Goal: Task Accomplishment & Management: Use online tool/utility

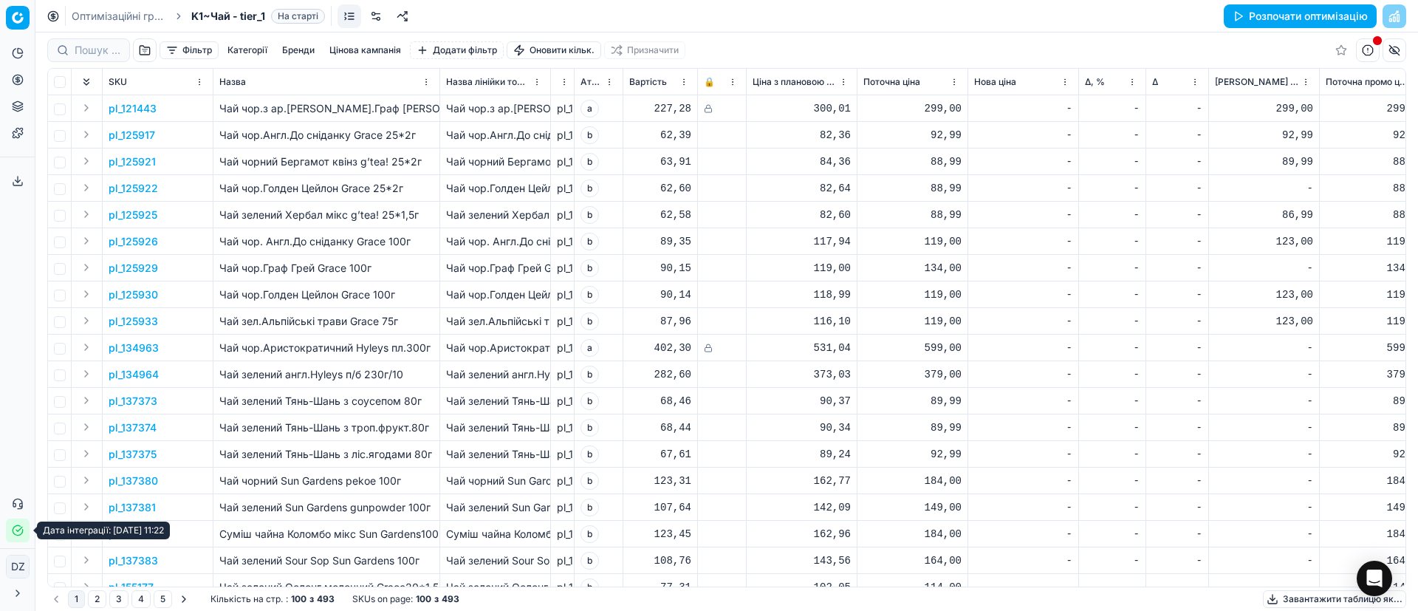
click at [21, 532] on icon "button" at bounding box center [18, 530] width 12 height 12
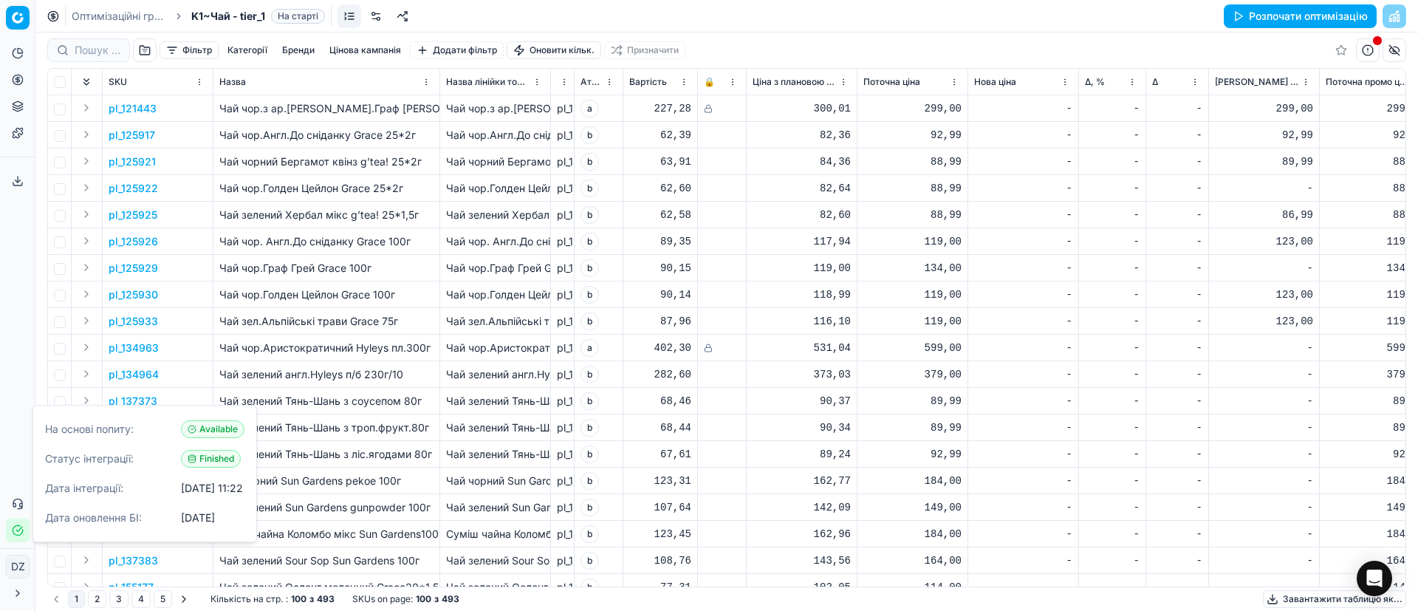
click at [49, 301] on td at bounding box center [60, 294] width 24 height 27
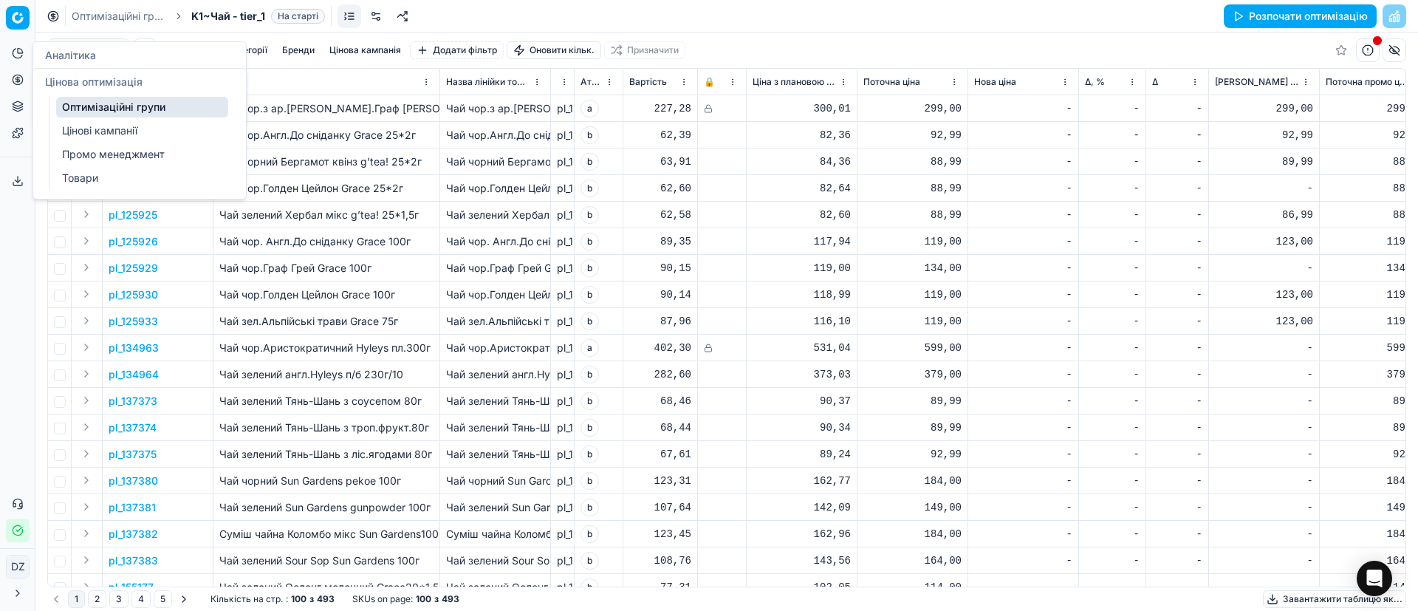
click at [26, 84] on button "Цінова оптимізація" at bounding box center [18, 80] width 24 height 24
click at [109, 105] on link "Оптимізаційні групи" at bounding box center [142, 107] width 172 height 21
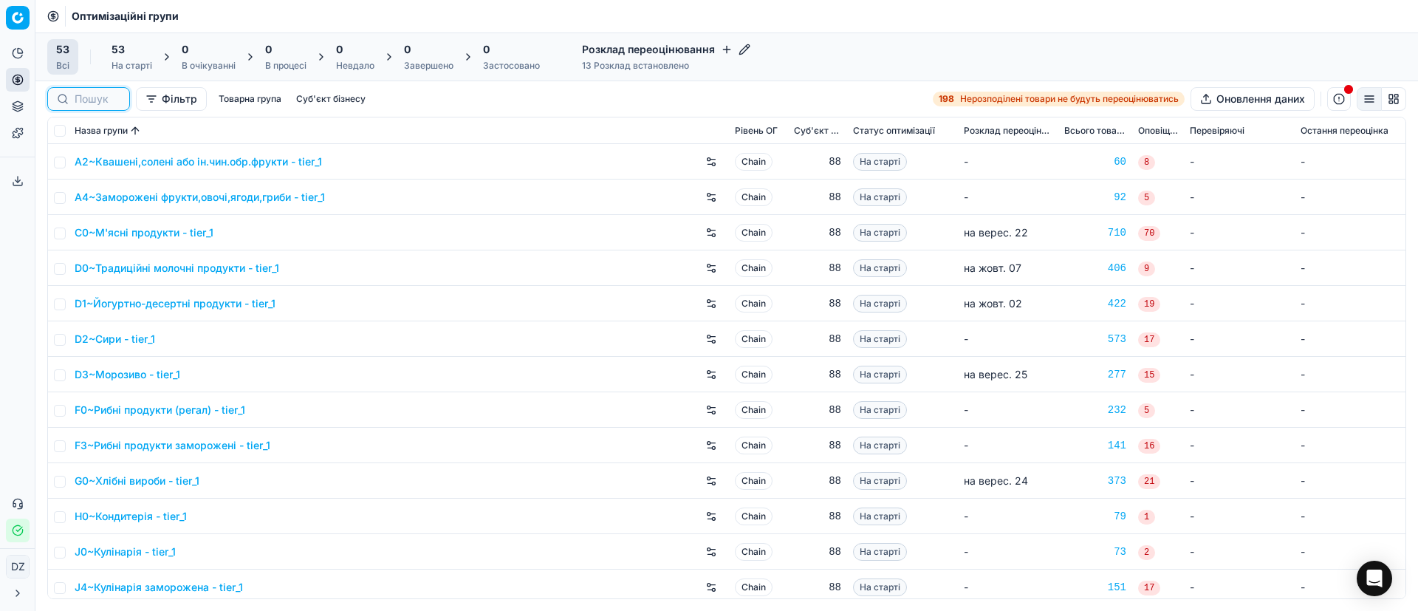
click at [100, 98] on input at bounding box center [98, 99] width 46 height 15
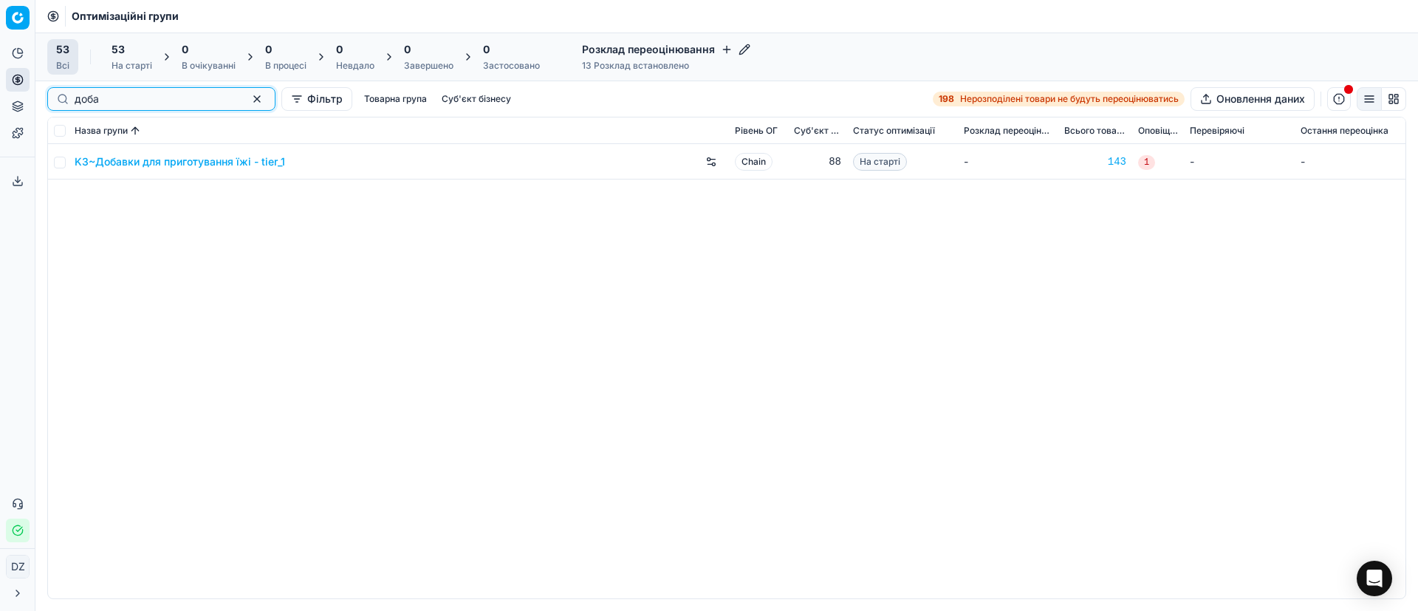
type input "доба"
click at [179, 159] on link "K3~Добавки для приготування їжі - tier_1" at bounding box center [180, 161] width 211 height 15
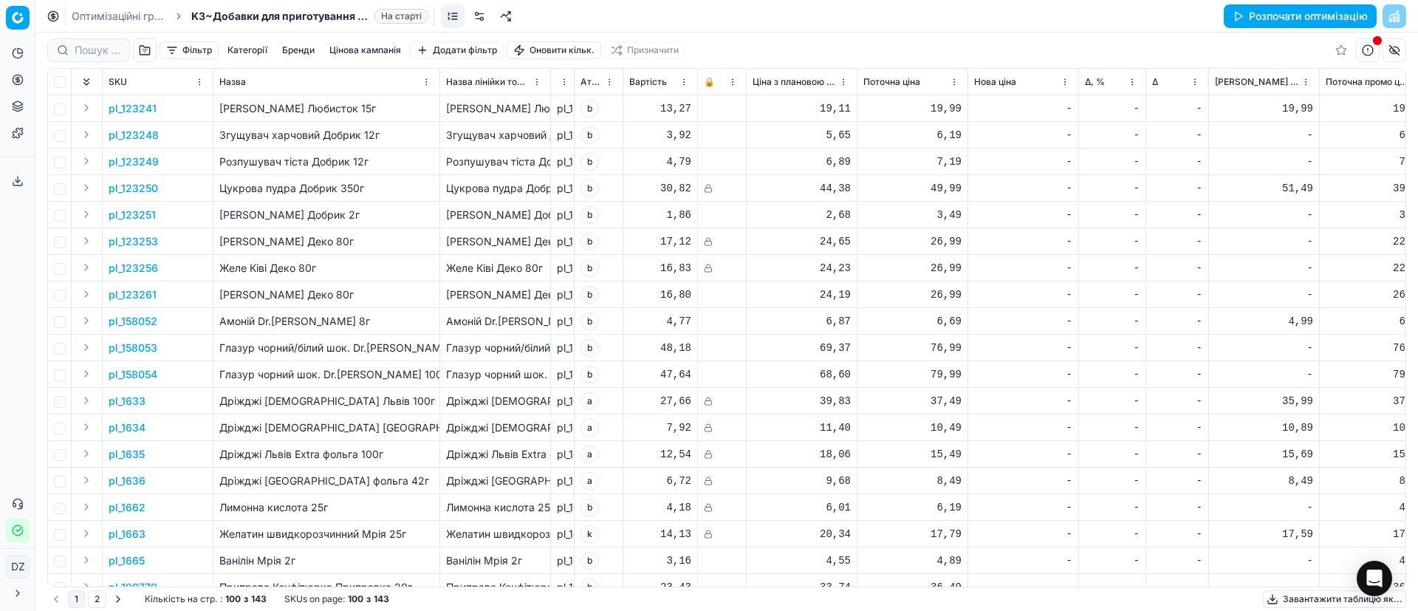
click at [1270, 13] on button "Розпочати оптимізацію" at bounding box center [1300, 16] width 153 height 24
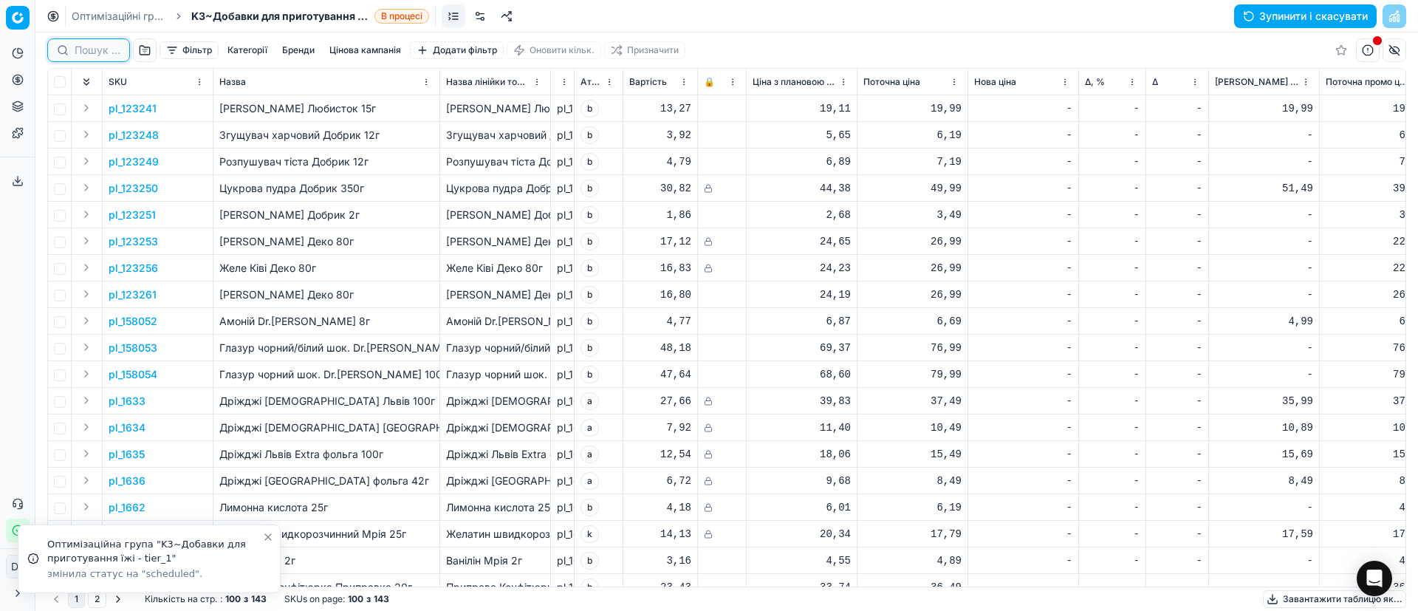
click at [108, 53] on input at bounding box center [98, 50] width 46 height 15
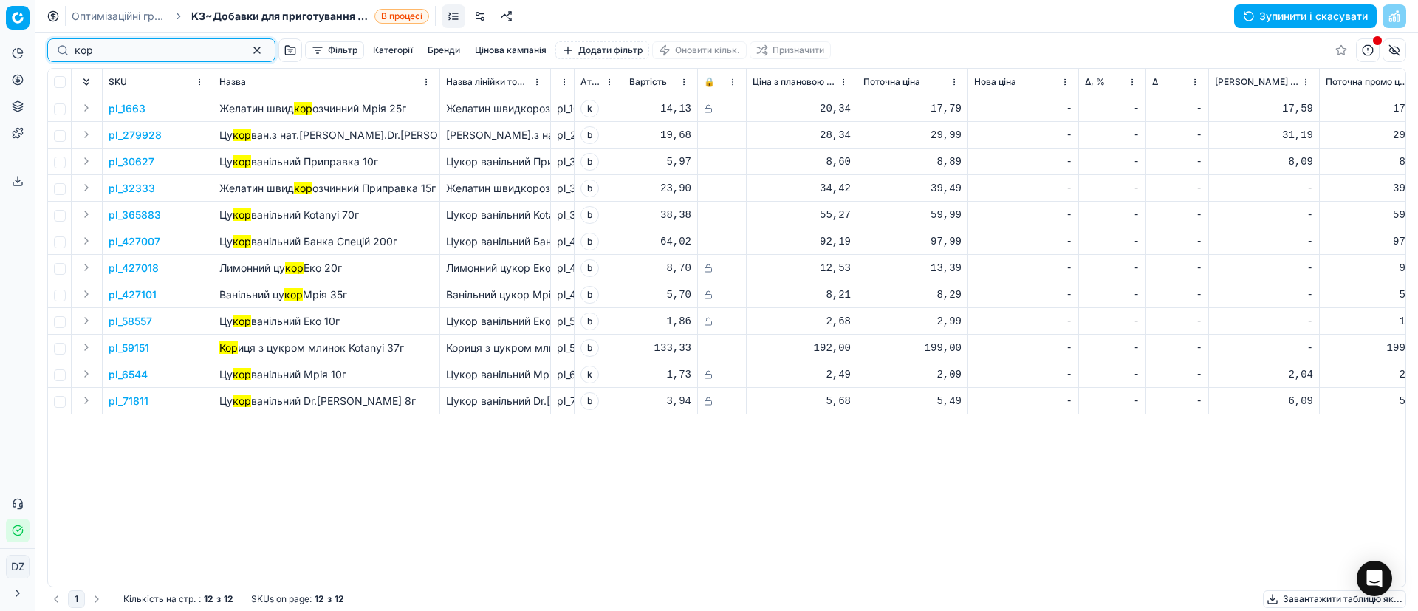
type input "кор"
click at [248, 50] on button "button" at bounding box center [257, 50] width 18 height 18
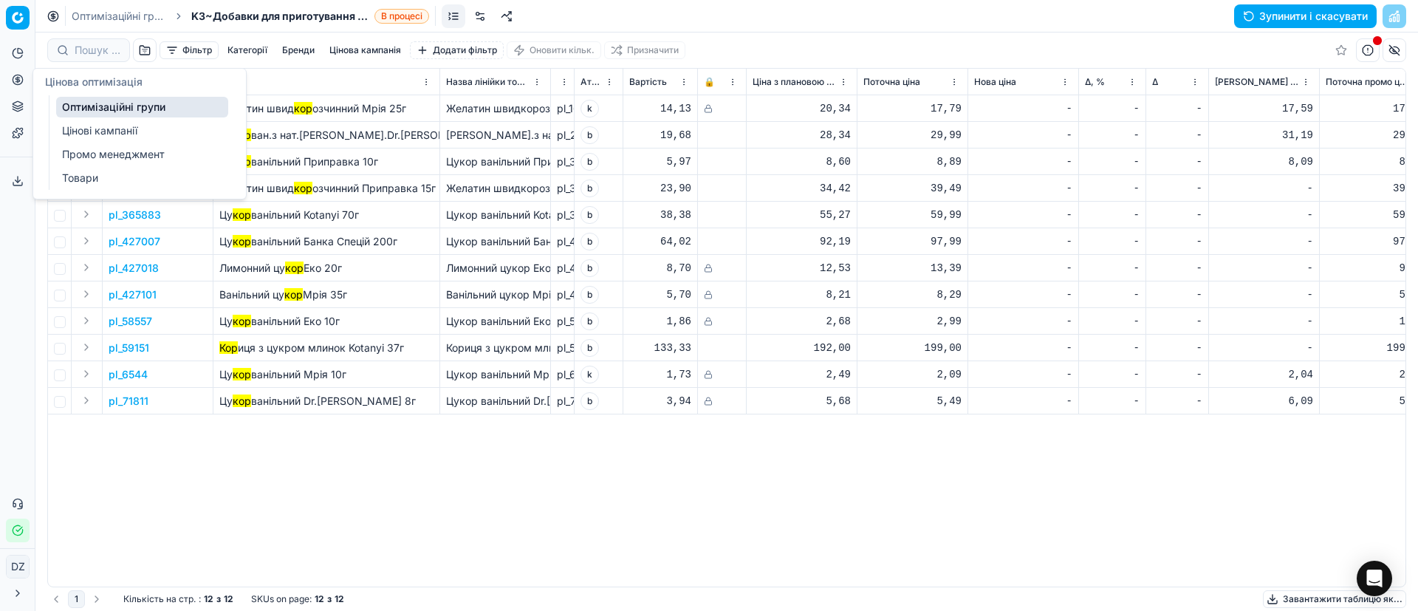
click at [18, 78] on icon at bounding box center [18, 80] width 0 height 6
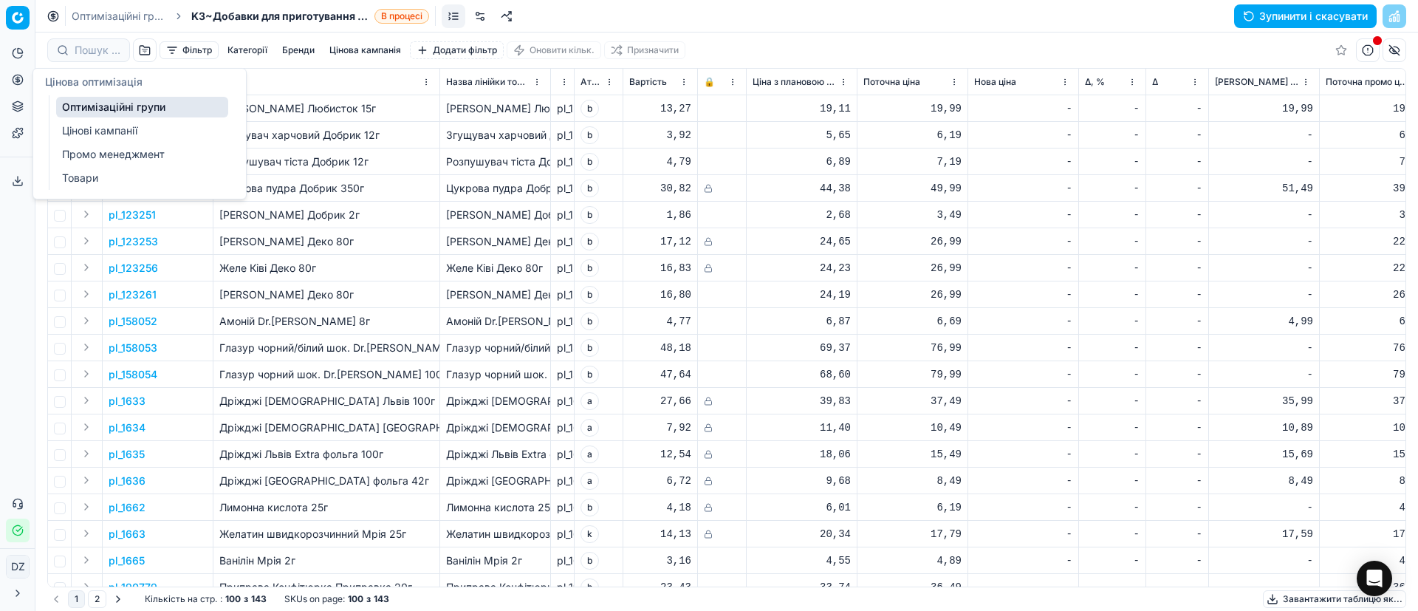
click at [121, 104] on link "Оптимізаційні групи" at bounding box center [142, 107] width 172 height 21
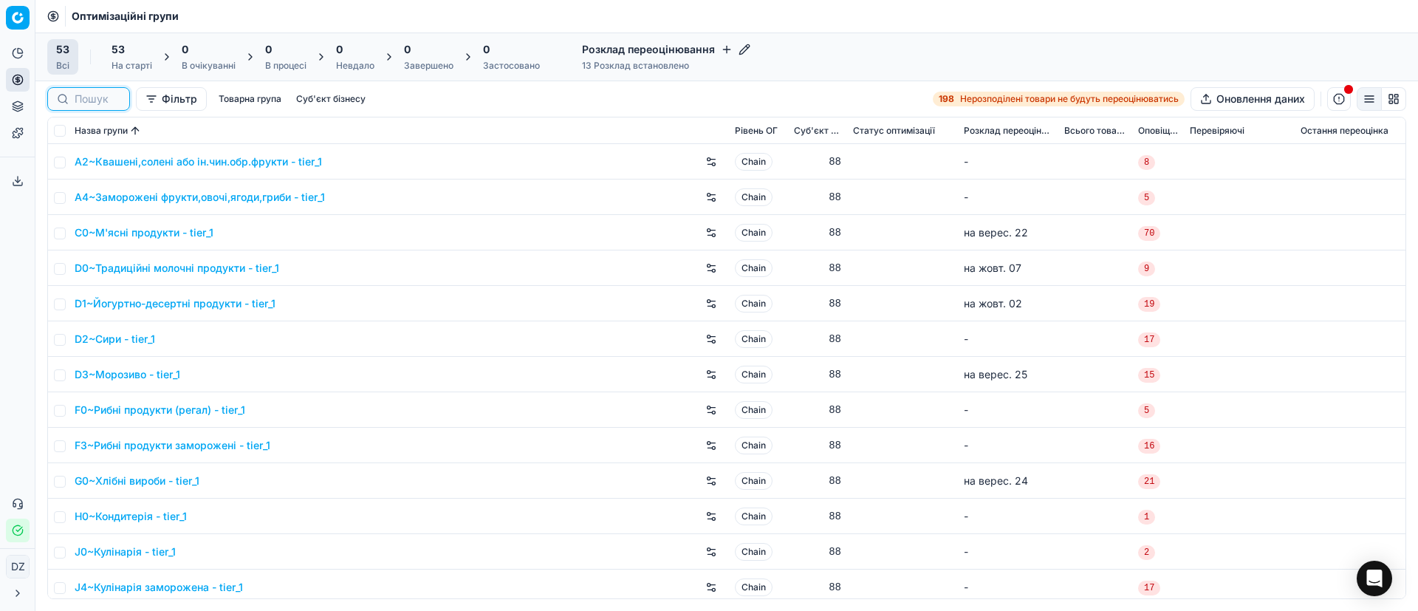
click at [81, 97] on input at bounding box center [98, 99] width 46 height 15
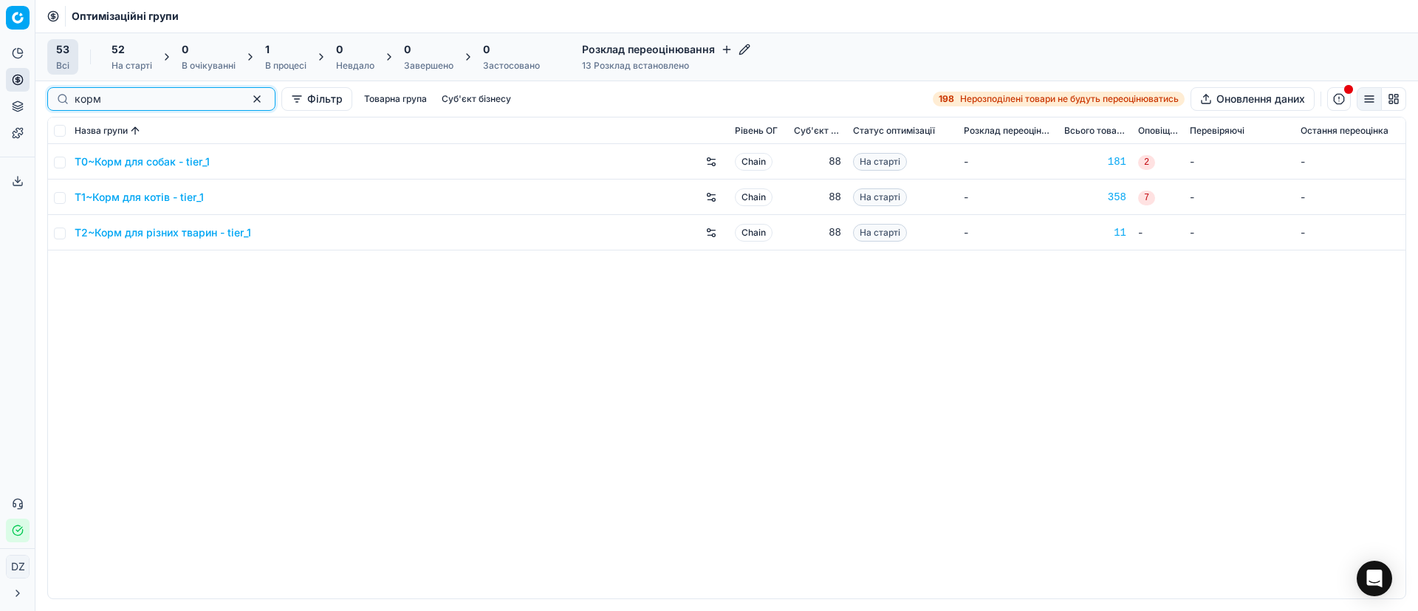
type input "корм"
click at [133, 163] on link "T0~Корм для собак - tier_1" at bounding box center [142, 161] width 135 height 15
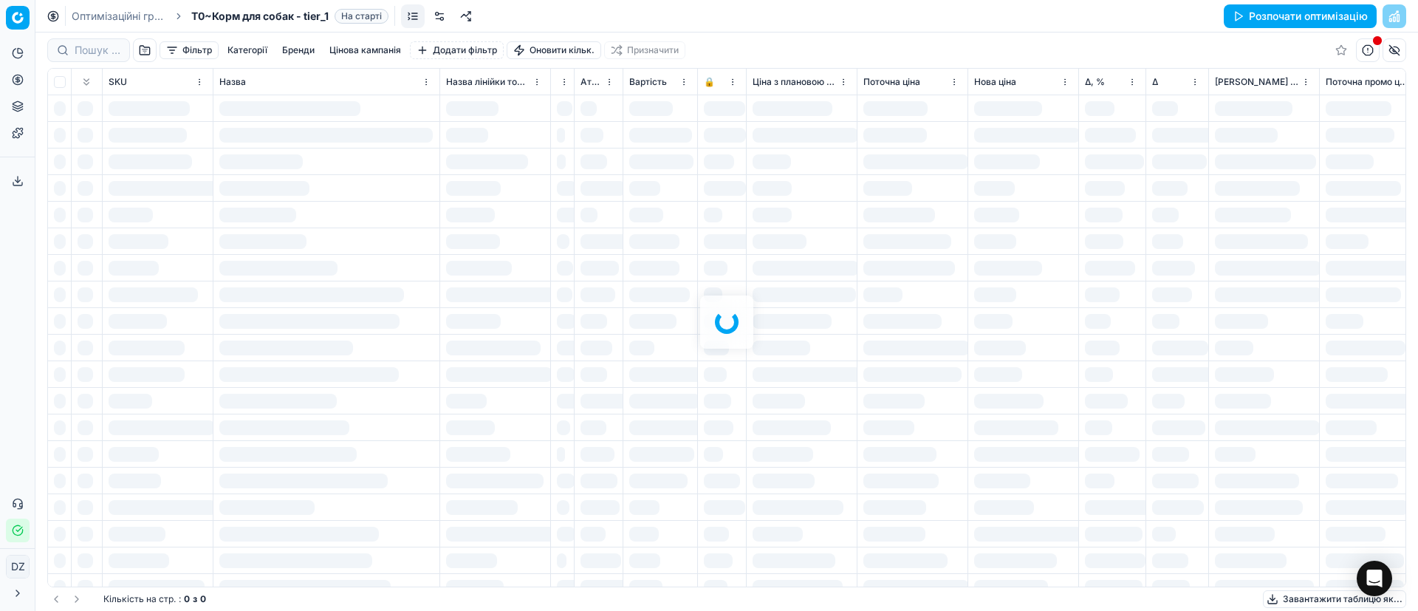
click at [1262, 17] on button "Розпочати оптимізацію" at bounding box center [1300, 16] width 153 height 24
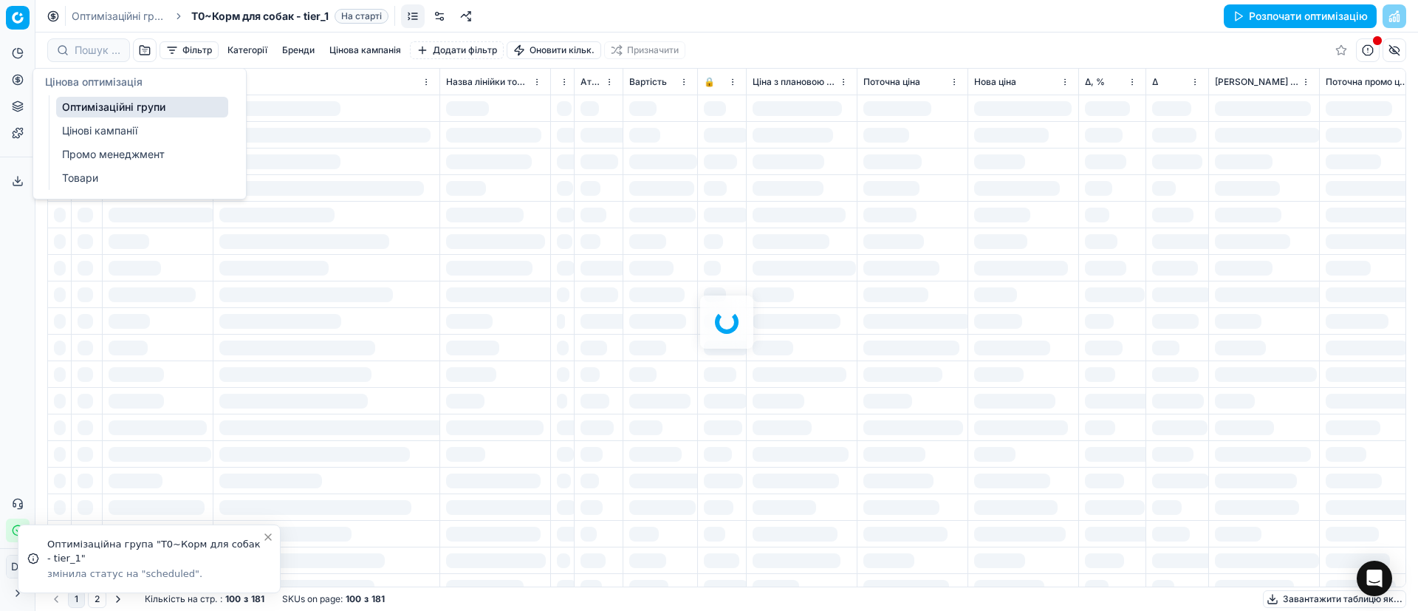
click at [17, 78] on icon at bounding box center [18, 80] width 4 height 4
click at [134, 107] on link "Оптимізаційні групи" at bounding box center [142, 107] width 172 height 21
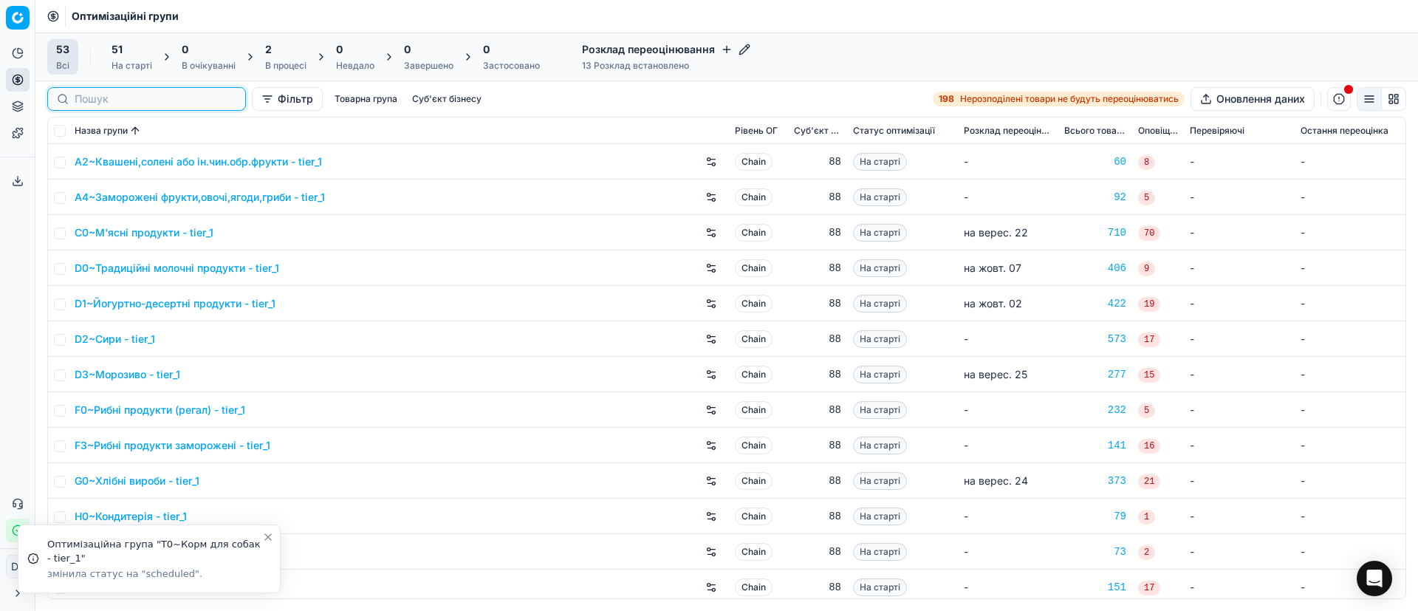
click at [81, 94] on input at bounding box center [156, 99] width 162 height 15
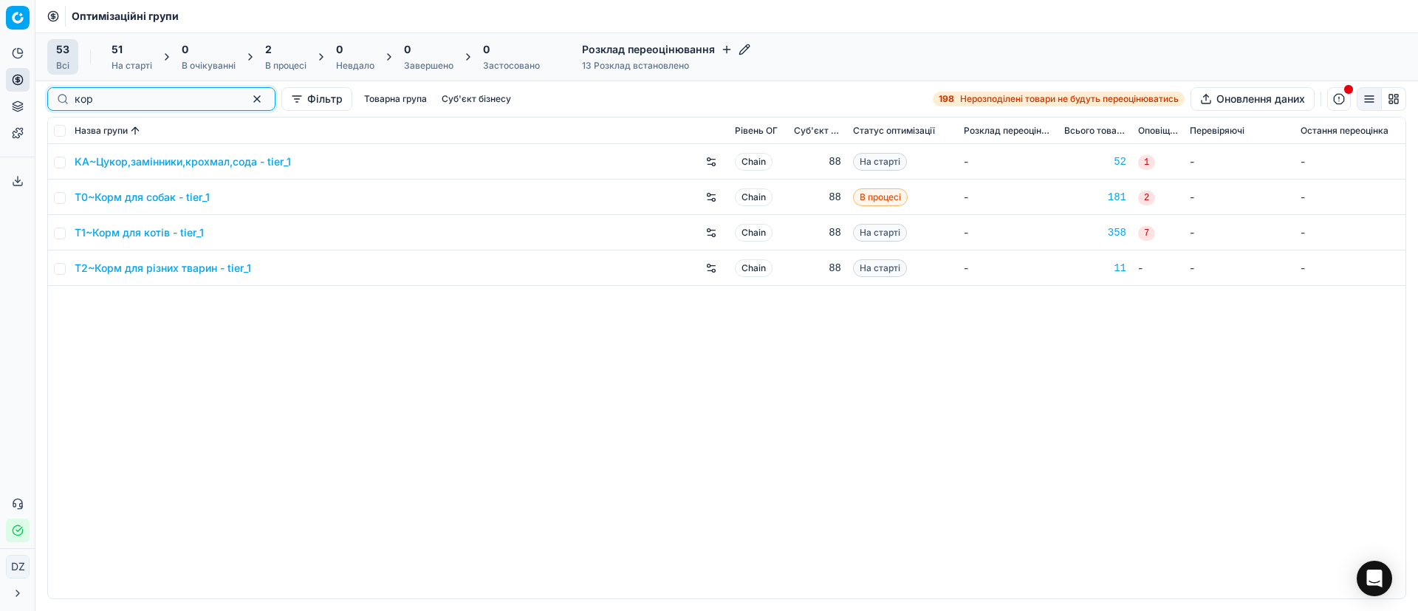
type input "кор"
click at [137, 233] on link "T1~Корм для котів - tier_1" at bounding box center [139, 232] width 129 height 15
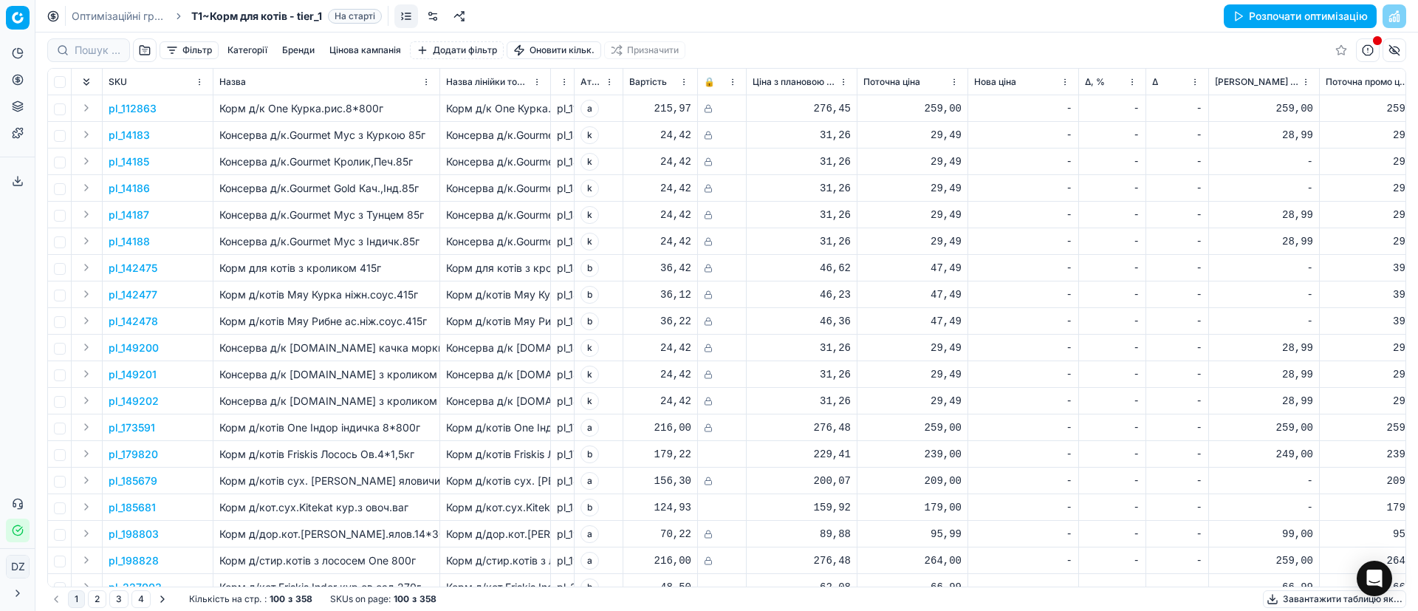
click at [1270, 16] on button "Розпочати оптимізацію" at bounding box center [1300, 16] width 153 height 24
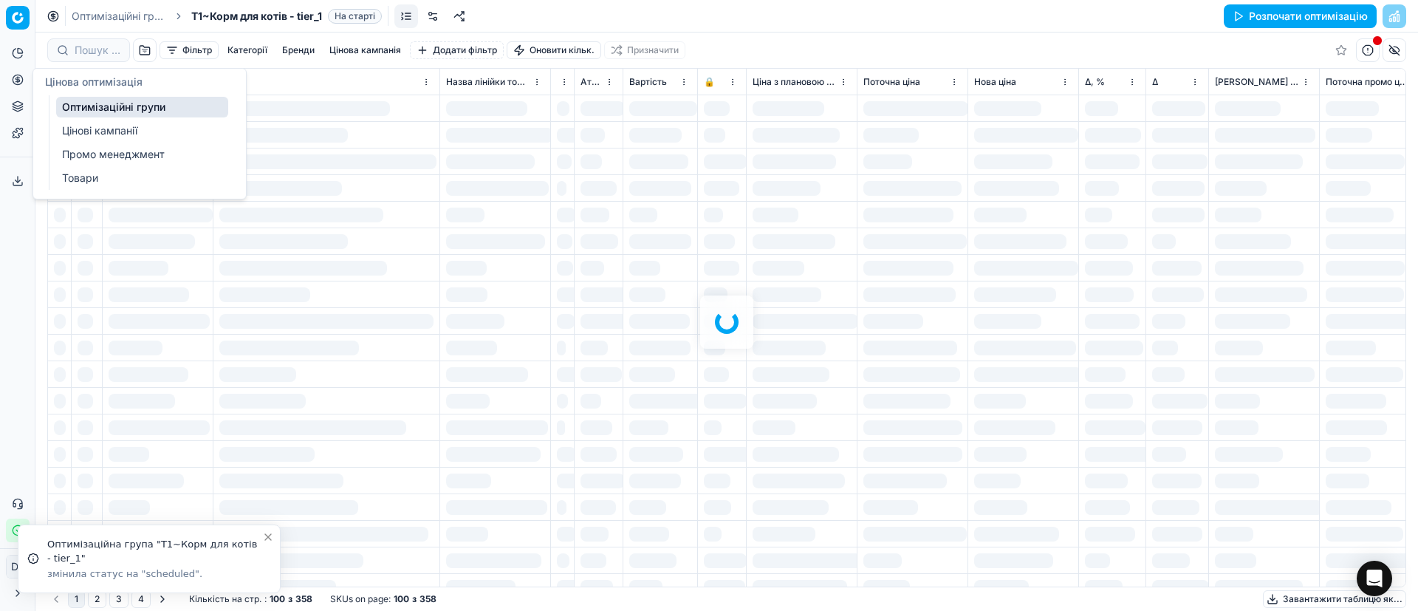
click at [21, 82] on icon at bounding box center [18, 80] width 12 height 12
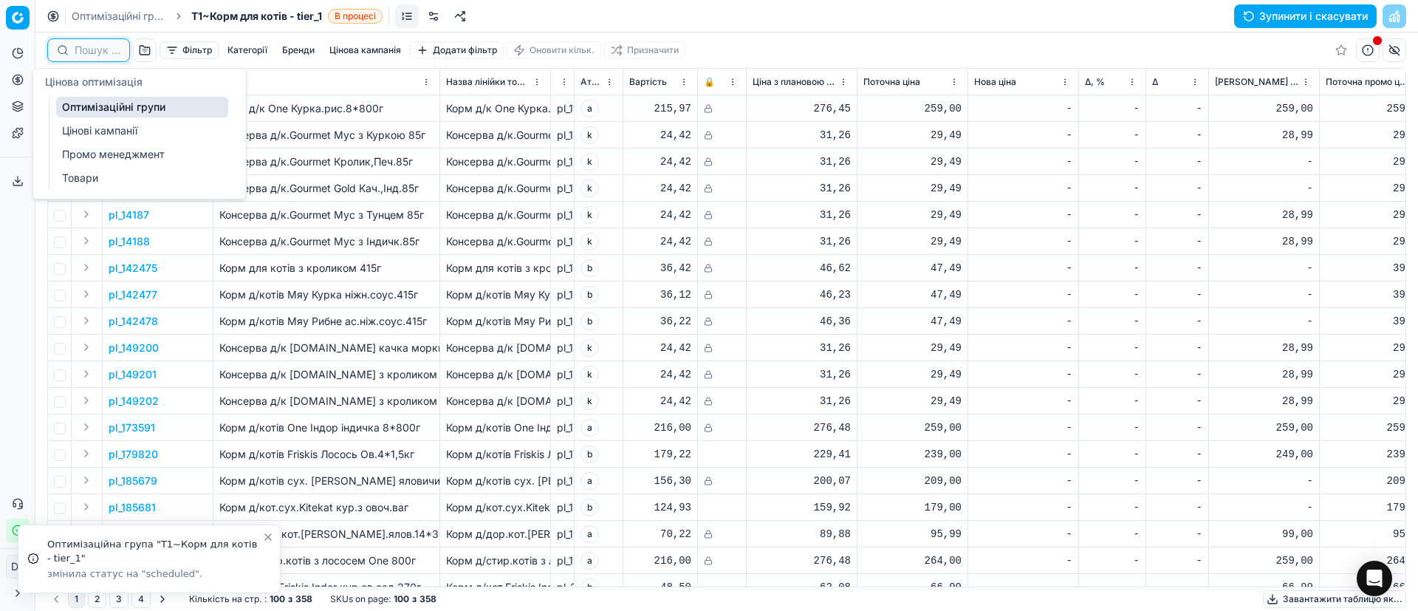
click at [85, 49] on input at bounding box center [98, 50] width 46 height 15
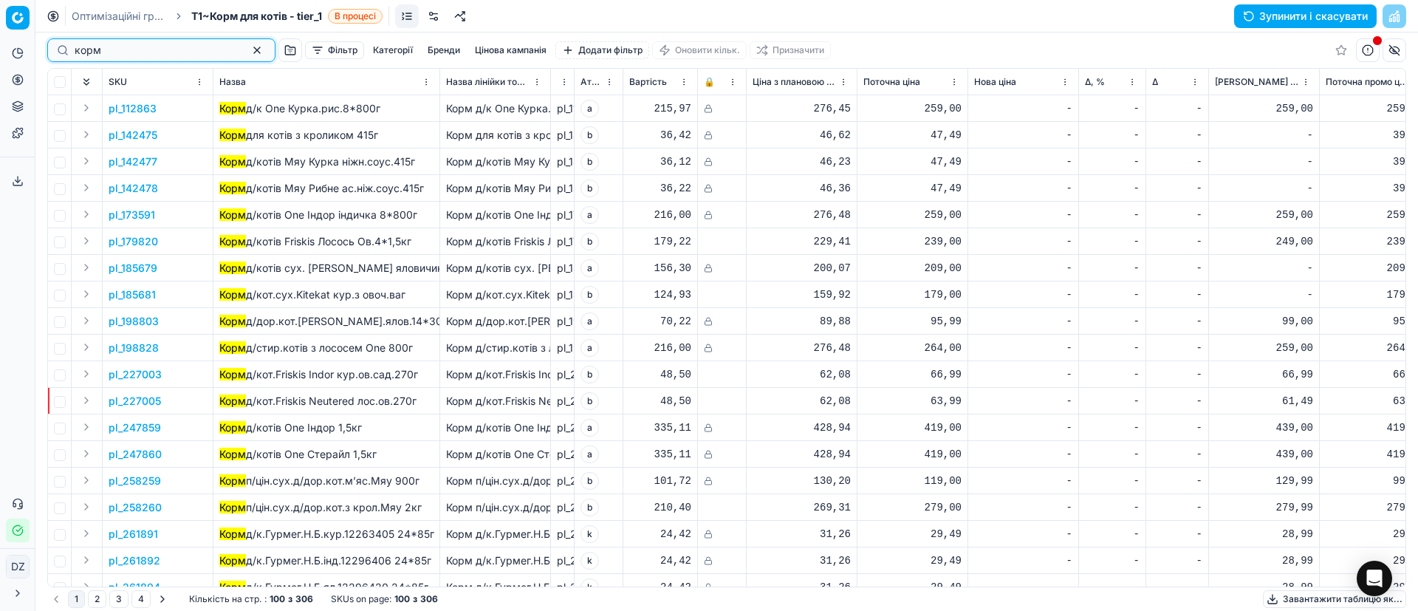
type input "корм"
click at [248, 51] on button "button" at bounding box center [257, 50] width 18 height 18
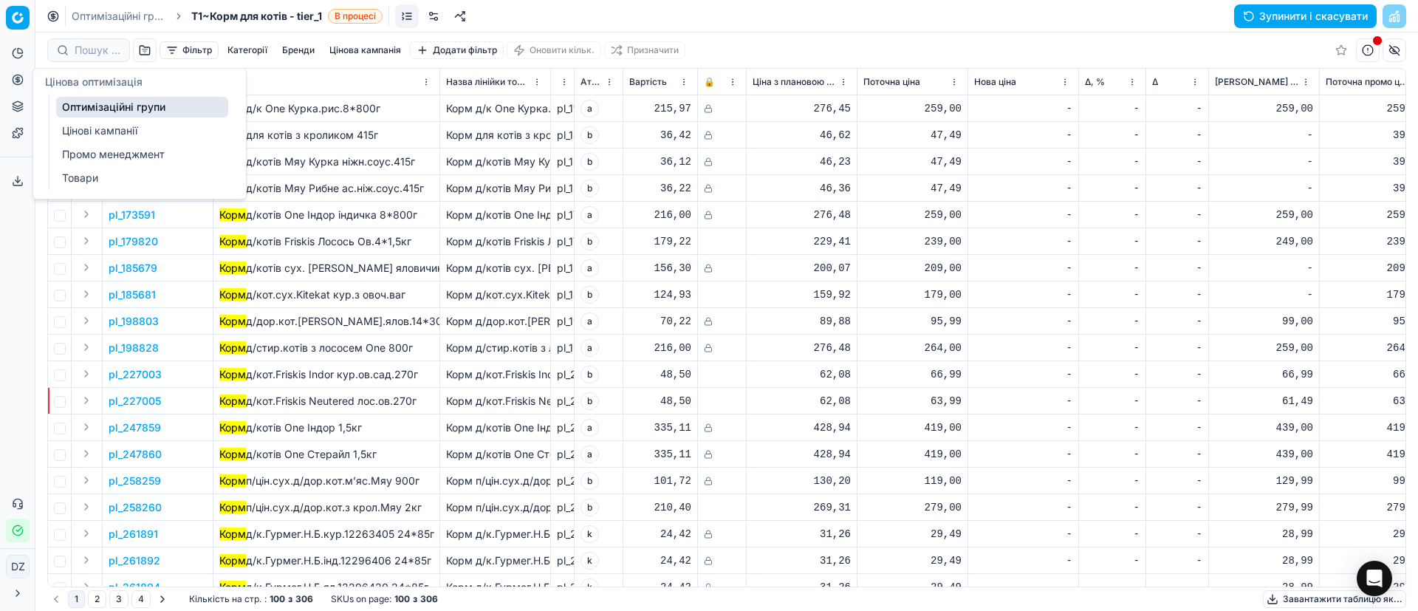
click at [16, 77] on icon at bounding box center [18, 80] width 12 height 12
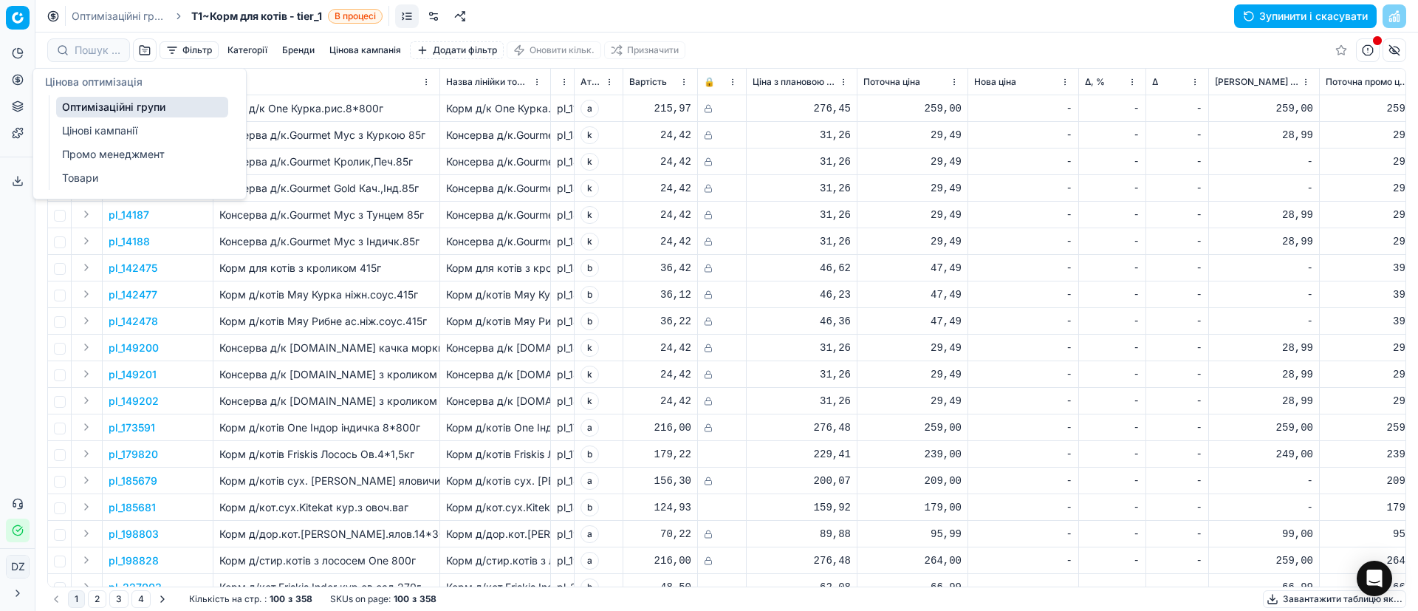
click at [122, 103] on link "Оптимізаційні групи" at bounding box center [142, 107] width 172 height 21
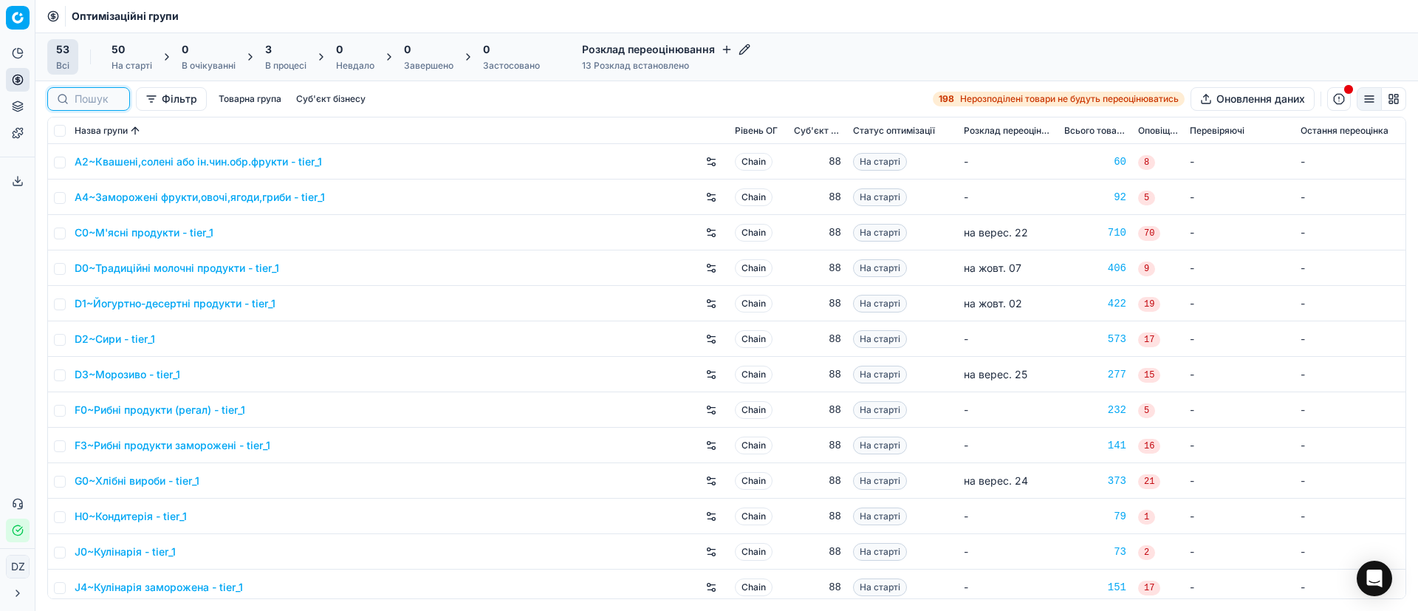
click at [94, 95] on input at bounding box center [98, 99] width 46 height 15
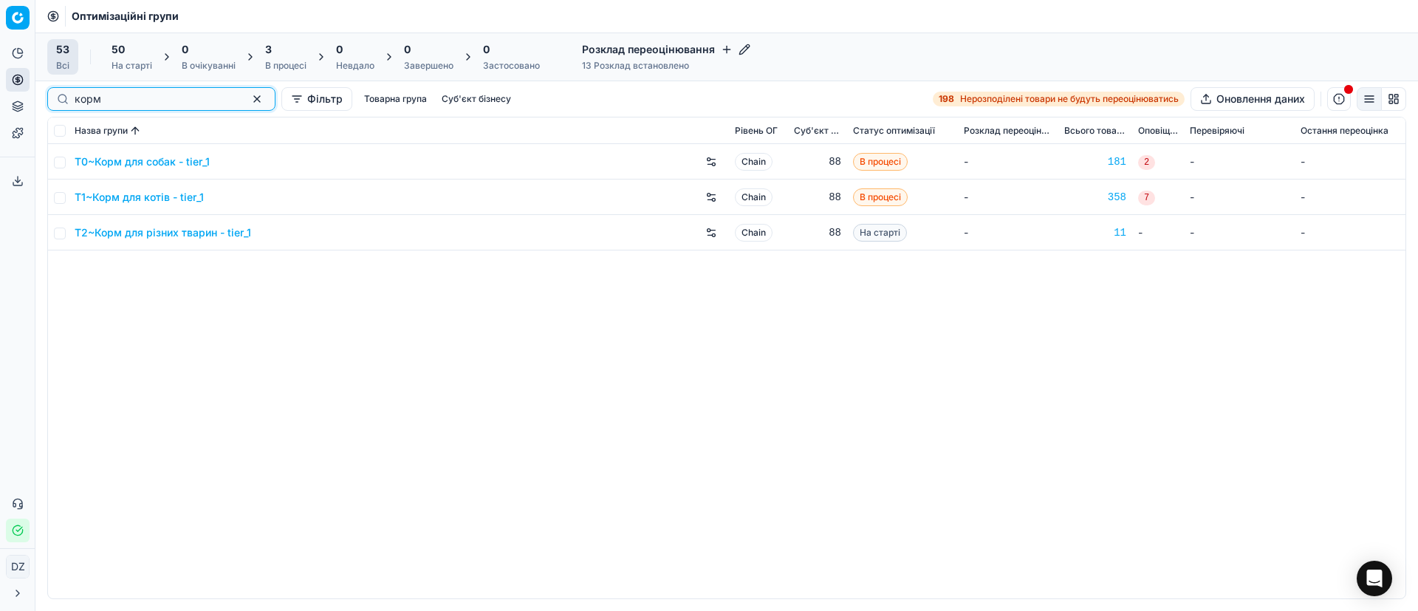
type input "корм"
click at [169, 233] on link "T2~Корм для різних тварин - tier_1" at bounding box center [163, 232] width 177 height 15
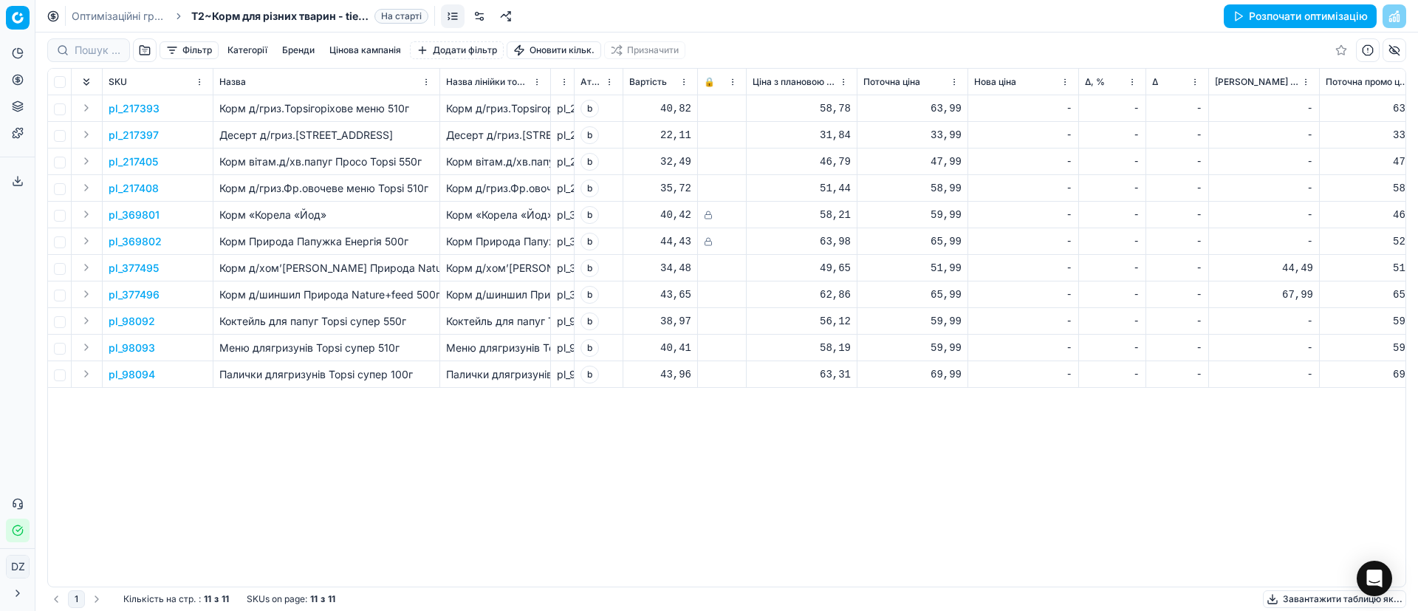
click at [1268, 16] on button "Розпочати оптимізацію" at bounding box center [1300, 16] width 153 height 24
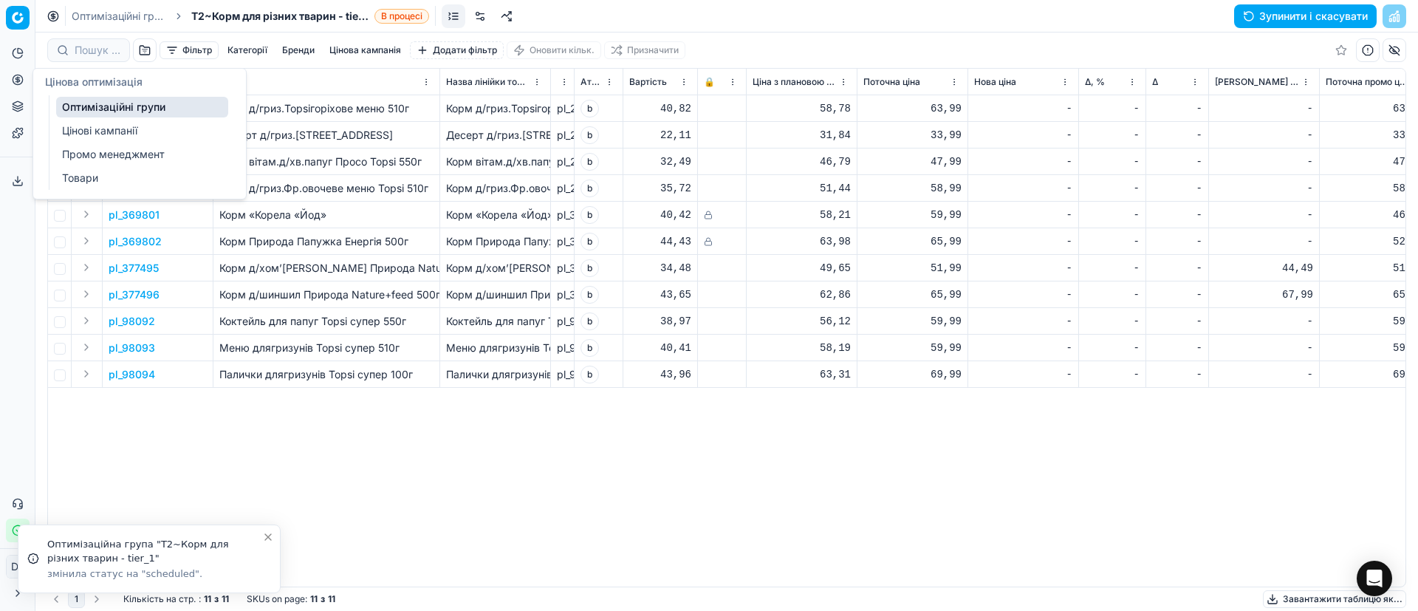
click at [22, 81] on circle at bounding box center [18, 80] width 10 height 10
click at [149, 113] on link "Оптимізаційні групи" at bounding box center [142, 107] width 172 height 21
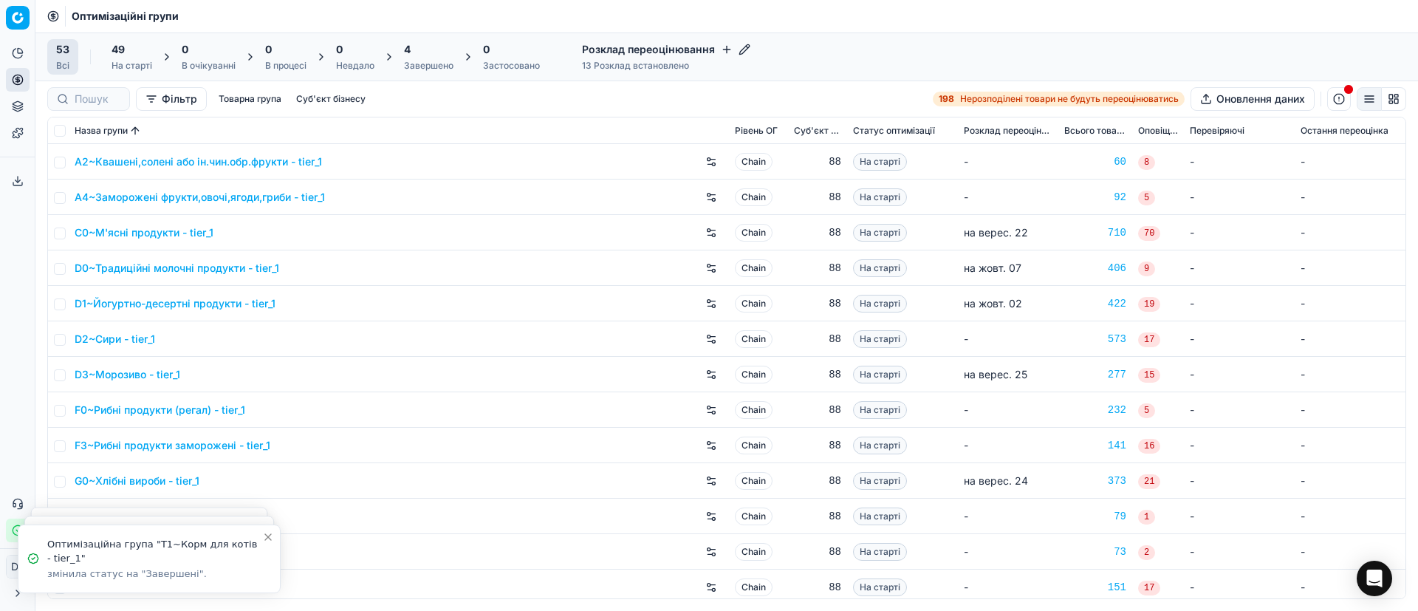
click at [406, 67] on div "Завершено" at bounding box center [428, 66] width 49 height 12
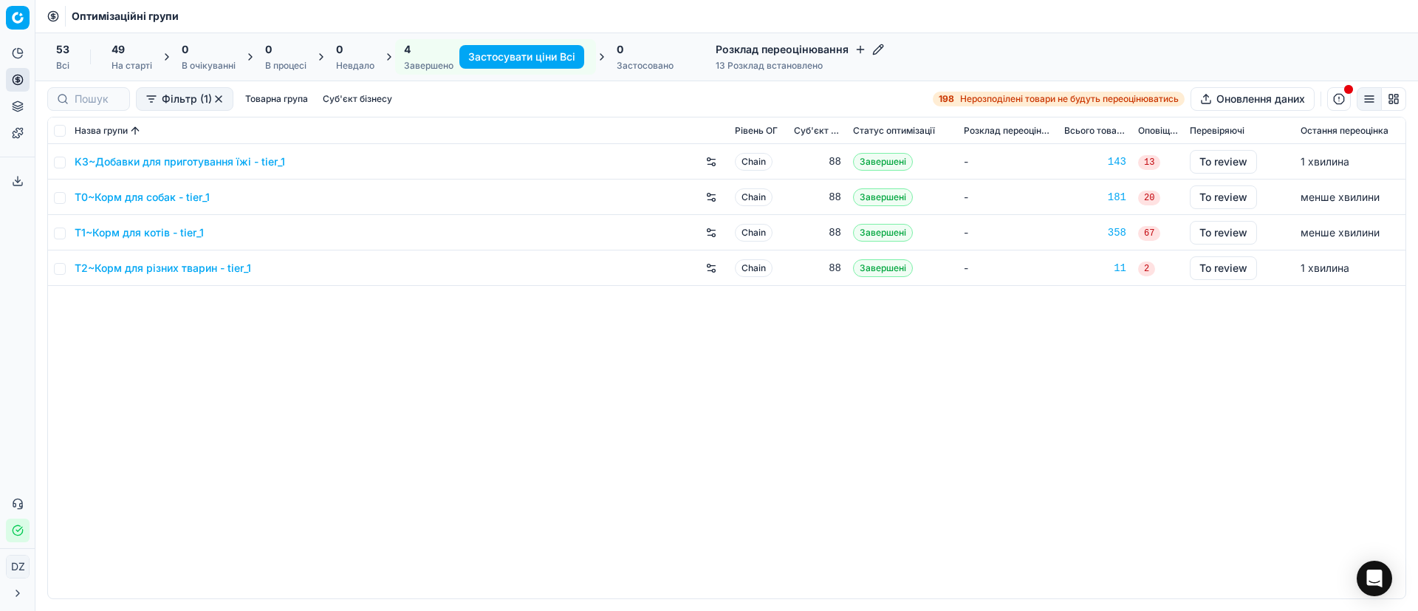
click at [182, 270] on link "T2~Корм для різних тварин - tier_1" at bounding box center [163, 268] width 177 height 15
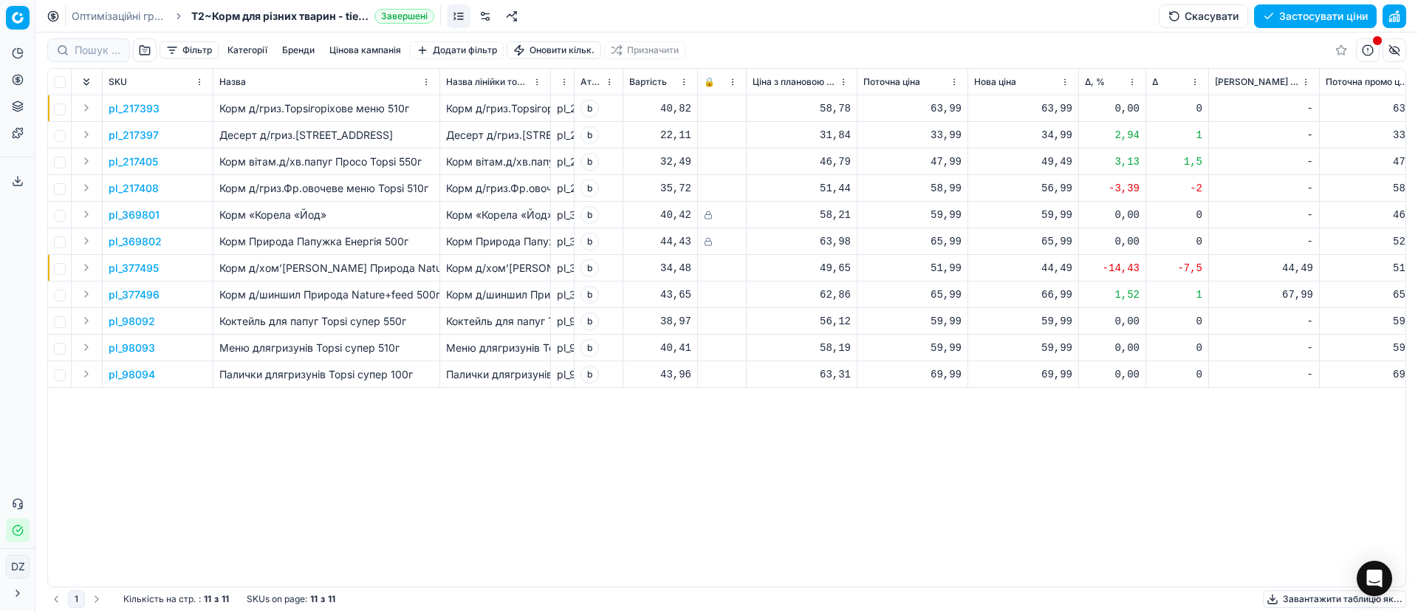
click at [1087, 88] on div "Δ, %" at bounding box center [1112, 82] width 55 height 15
click at [1090, 82] on span "Δ, %" at bounding box center [1095, 82] width 20 height 12
click at [128, 160] on p "pl_377496" at bounding box center [134, 161] width 51 height 15
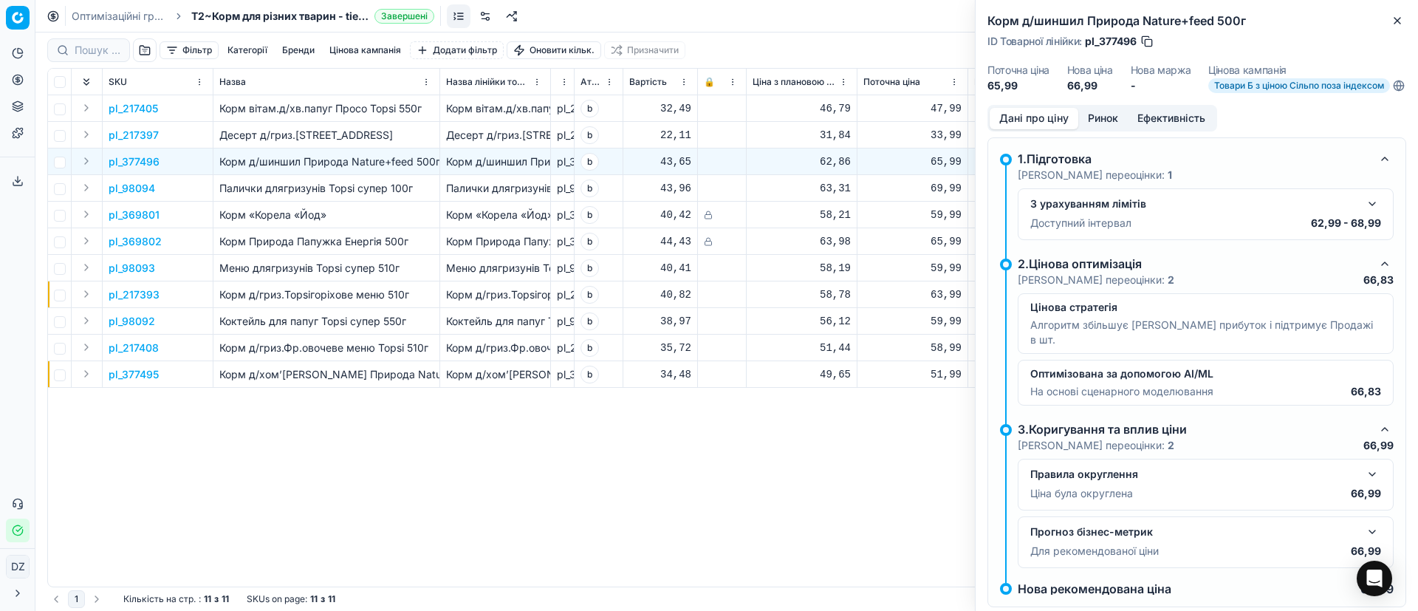
click at [1117, 125] on button "Ринок" at bounding box center [1102, 118] width 49 height 21
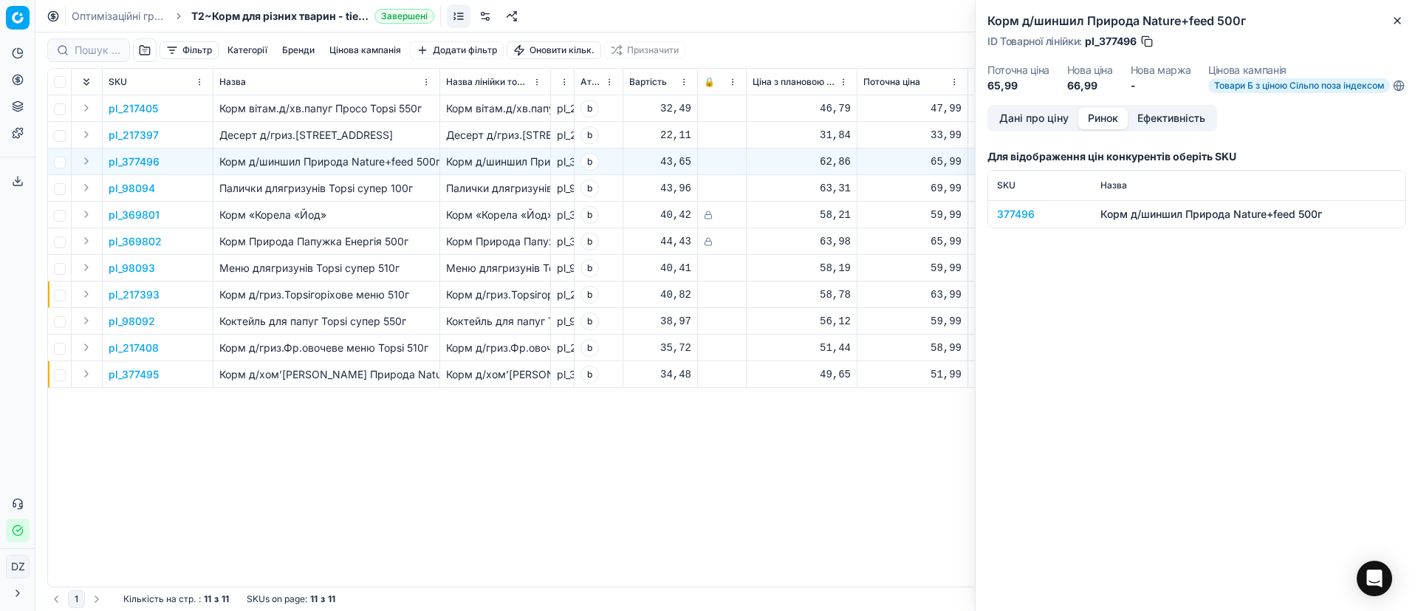
click at [1013, 221] on div "377496" at bounding box center [1040, 214] width 86 height 15
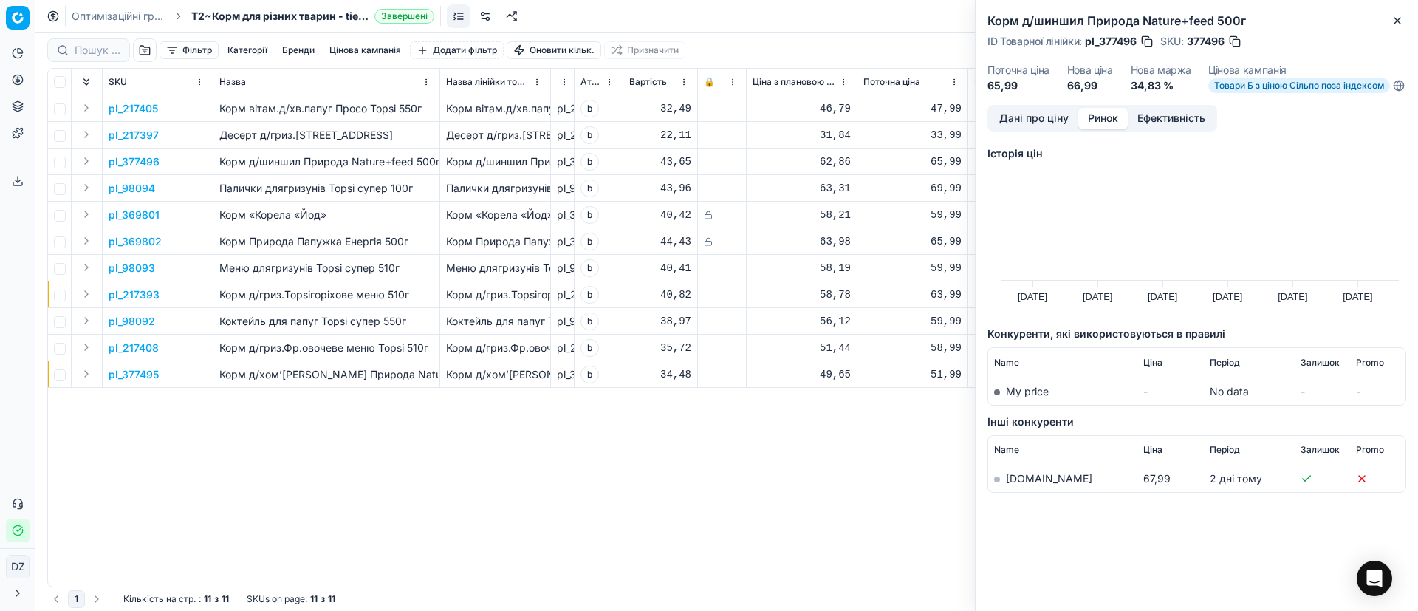
click at [1039, 485] on link "[DOMAIN_NAME]" at bounding box center [1049, 478] width 86 height 13
click at [1402, 17] on icon "button" at bounding box center [1398, 21] width 12 height 12
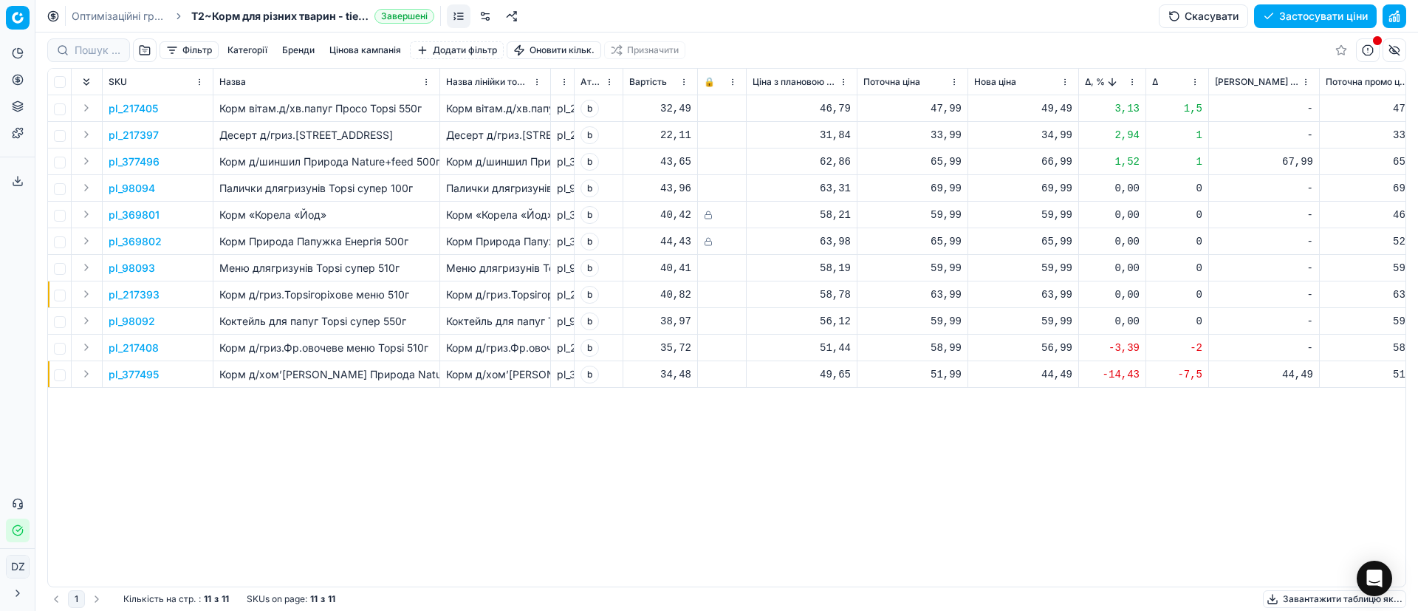
click at [148, 369] on p "pl_377495" at bounding box center [134, 374] width 50 height 15
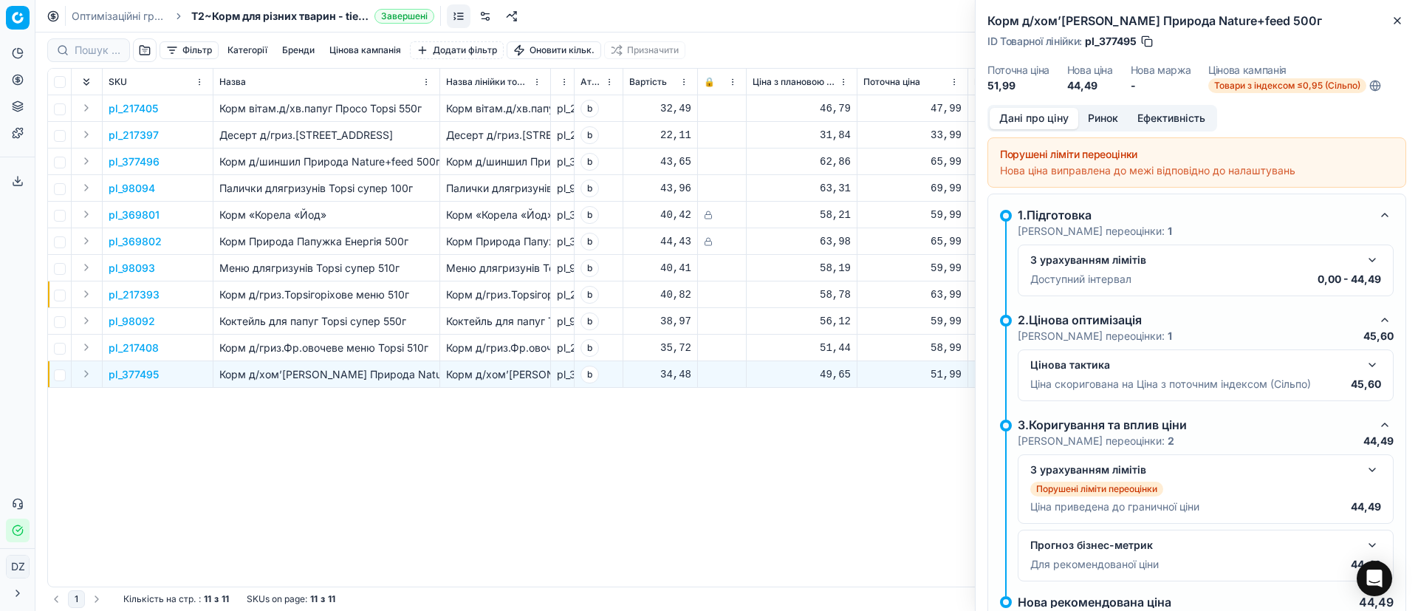
click at [1106, 118] on button "Ринок" at bounding box center [1102, 118] width 49 height 21
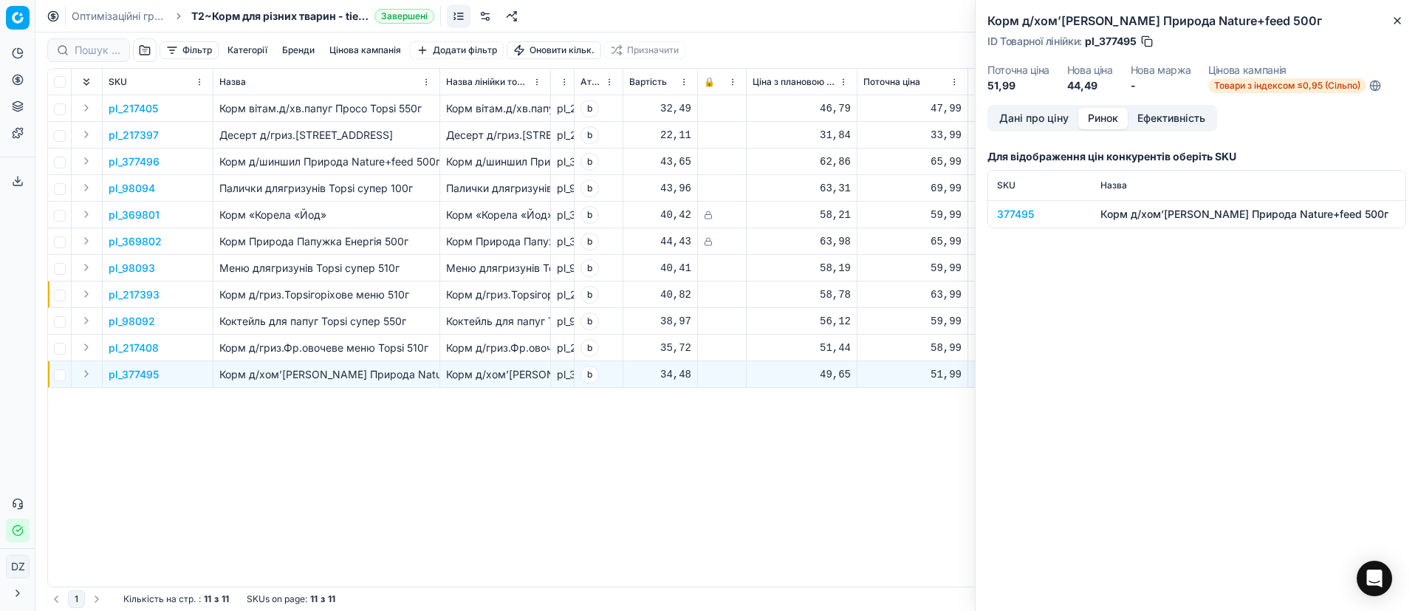
click at [999, 207] on div "377495" at bounding box center [1040, 214] width 86 height 15
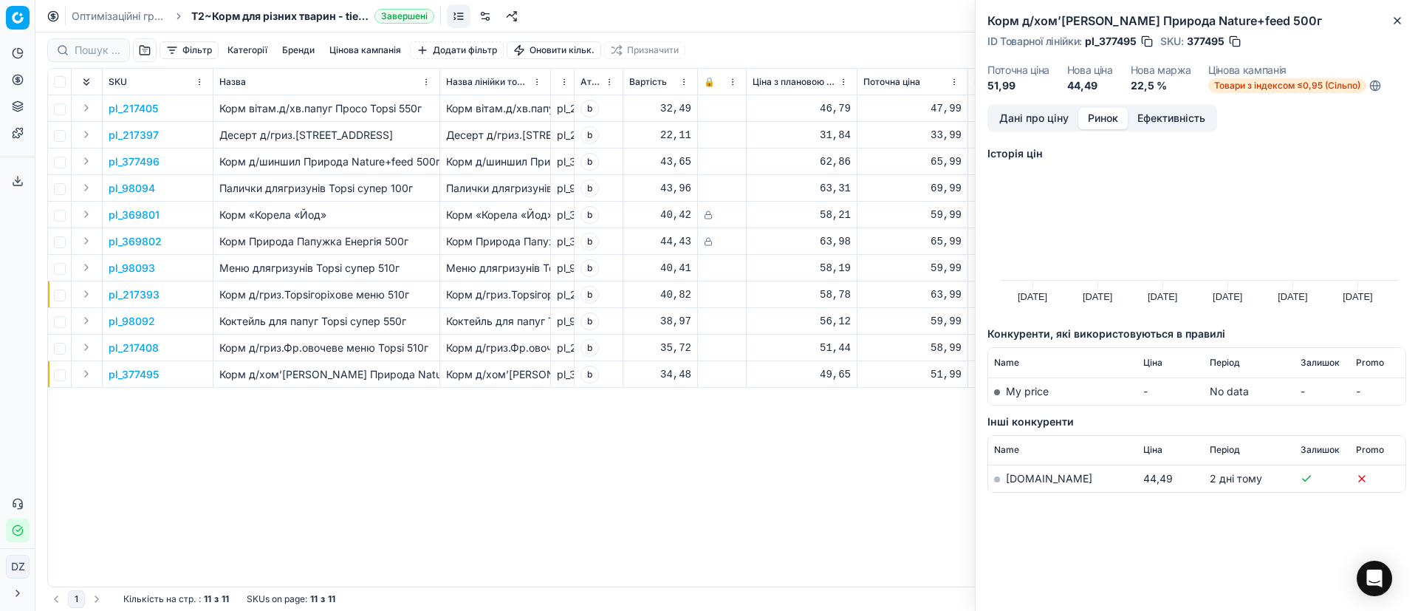
click at [1020, 476] on link "[DOMAIN_NAME]" at bounding box center [1049, 478] width 86 height 13
click at [1400, 15] on icon "button" at bounding box center [1398, 21] width 12 height 12
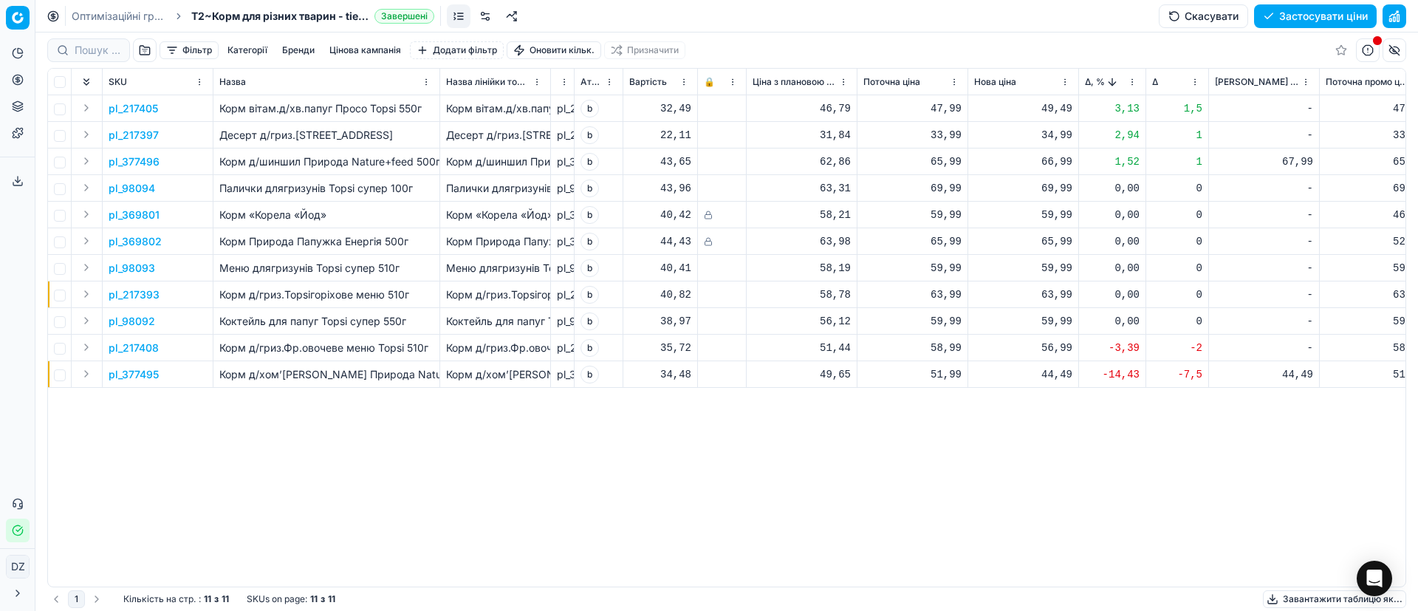
click at [1293, 19] on button "Застосувати ціни" at bounding box center [1315, 16] width 123 height 24
click at [1318, 24] on button "Завантажити звіт" at bounding box center [1314, 16] width 125 height 24
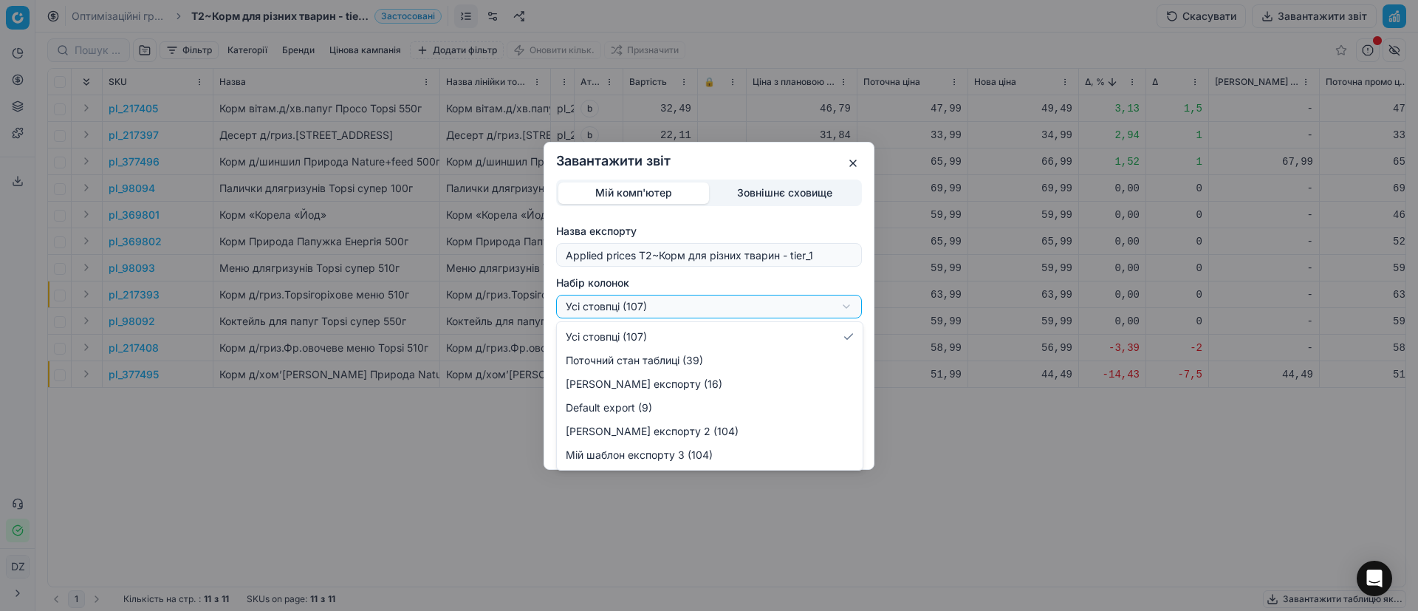
click at [668, 308] on div "Завантажити звіт Мій комп'ютер Зовнішнє сховище Назва експорту Applied prices T…" at bounding box center [709, 305] width 1418 height 611
select select "custom"
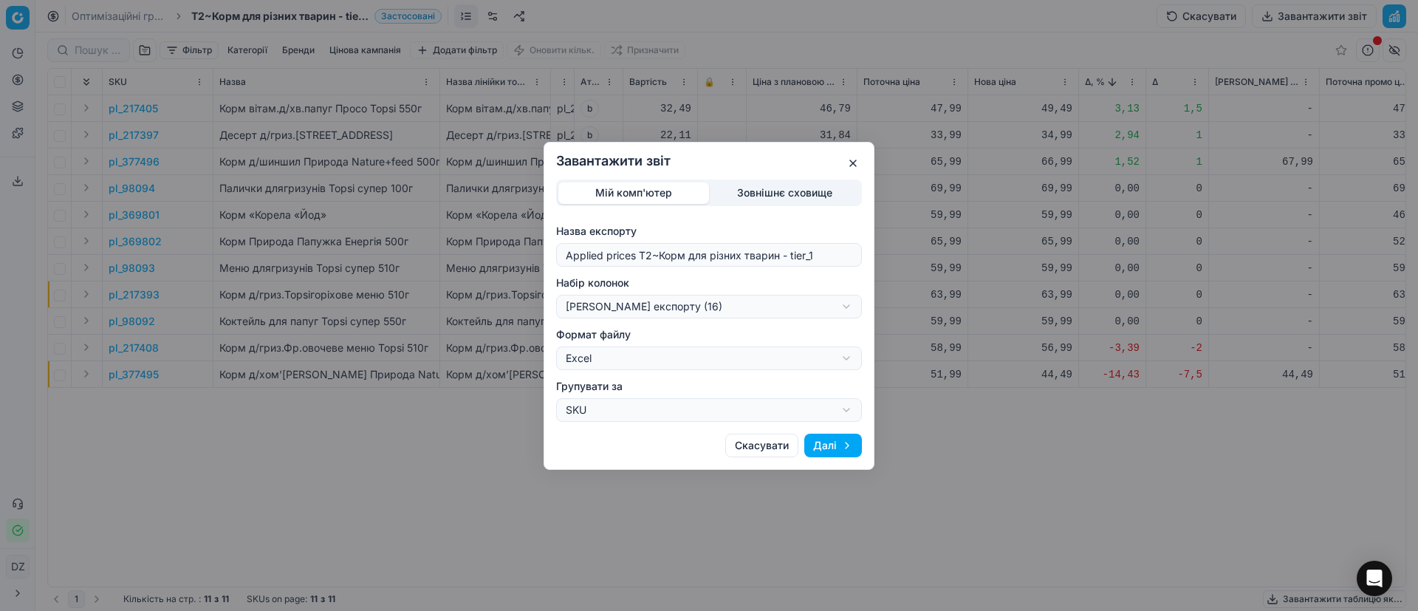
click at [839, 448] on button "Далі" at bounding box center [833, 446] width 58 height 24
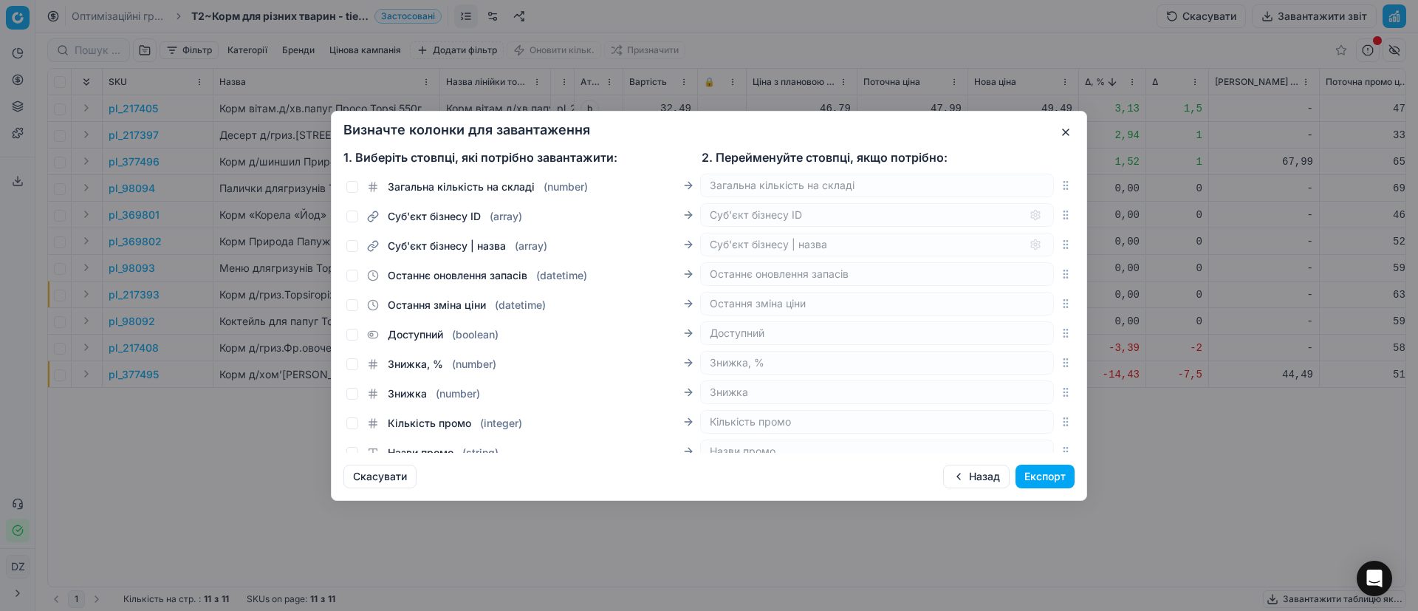
scroll to position [1440, 0]
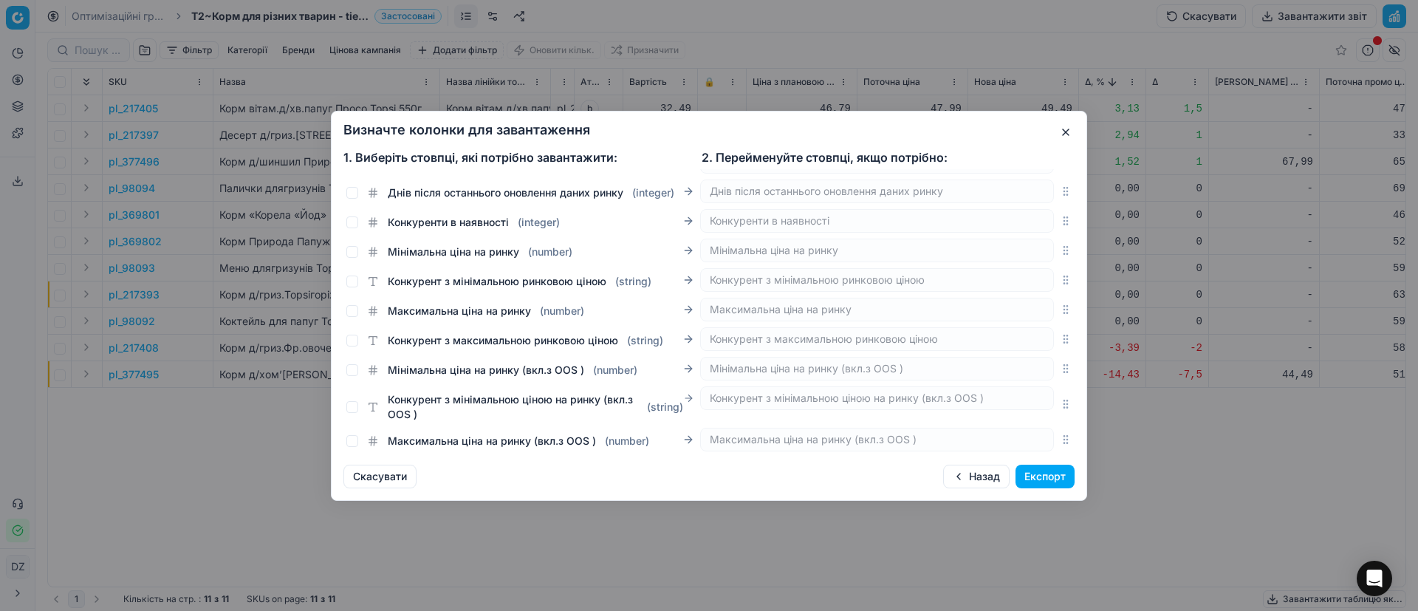
click at [1047, 476] on button "Експорт" at bounding box center [1045, 477] width 59 height 24
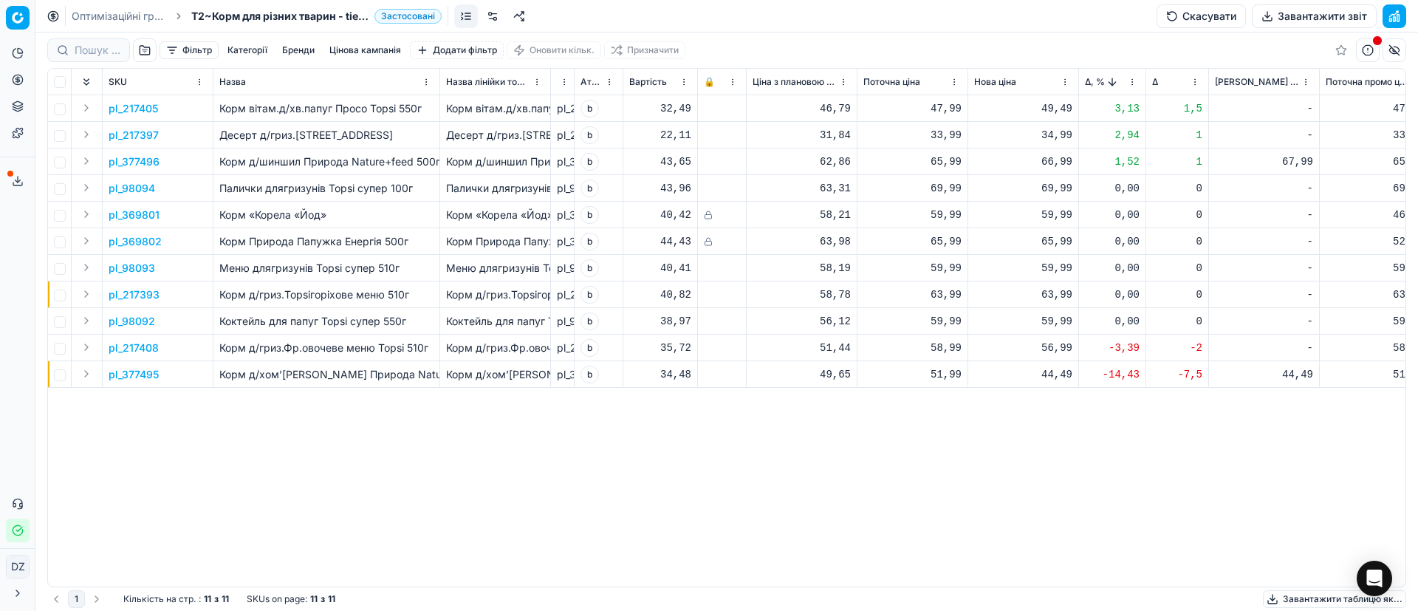
click at [8, 173] on span at bounding box center [10, 174] width 6 height 6
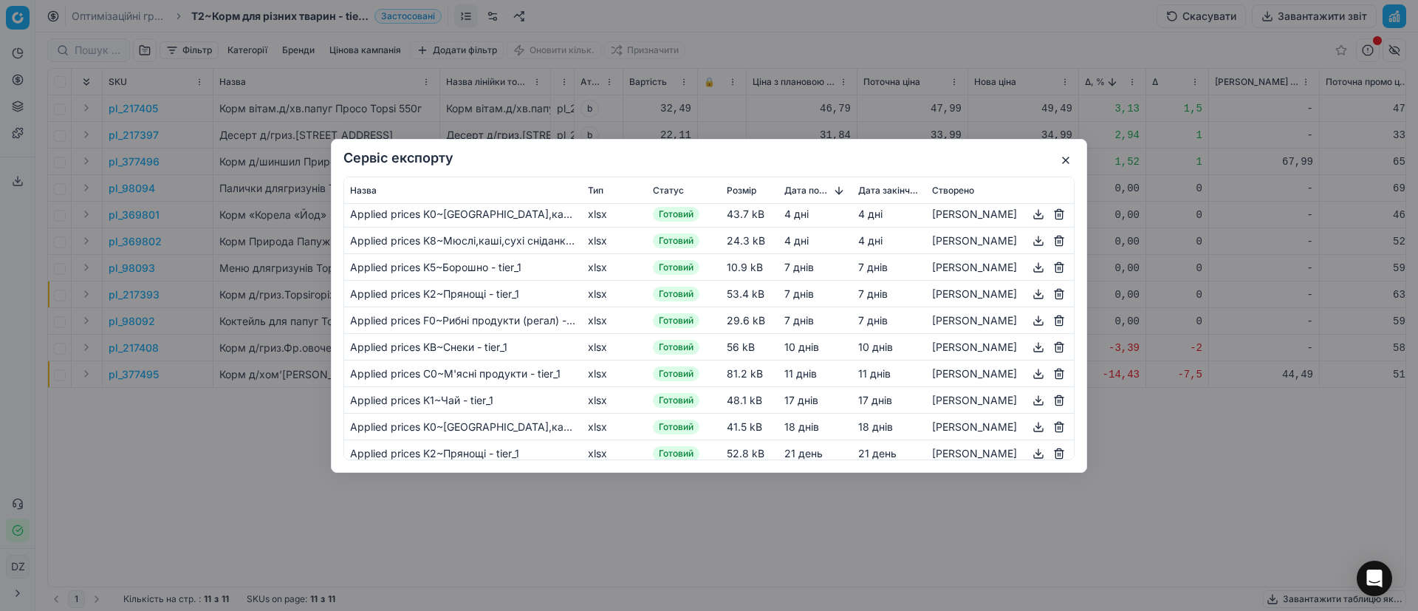
scroll to position [0, 0]
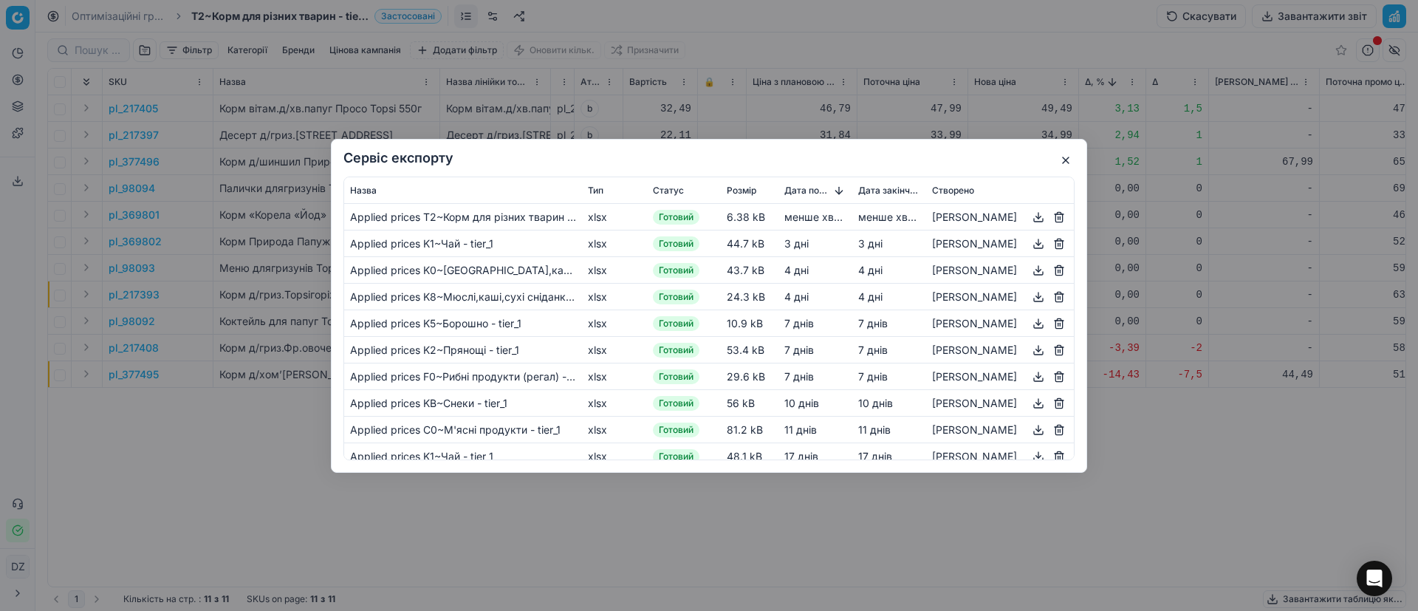
click at [1030, 216] on button "button" at bounding box center [1039, 217] width 18 height 18
click at [1073, 157] on button "button" at bounding box center [1066, 160] width 18 height 18
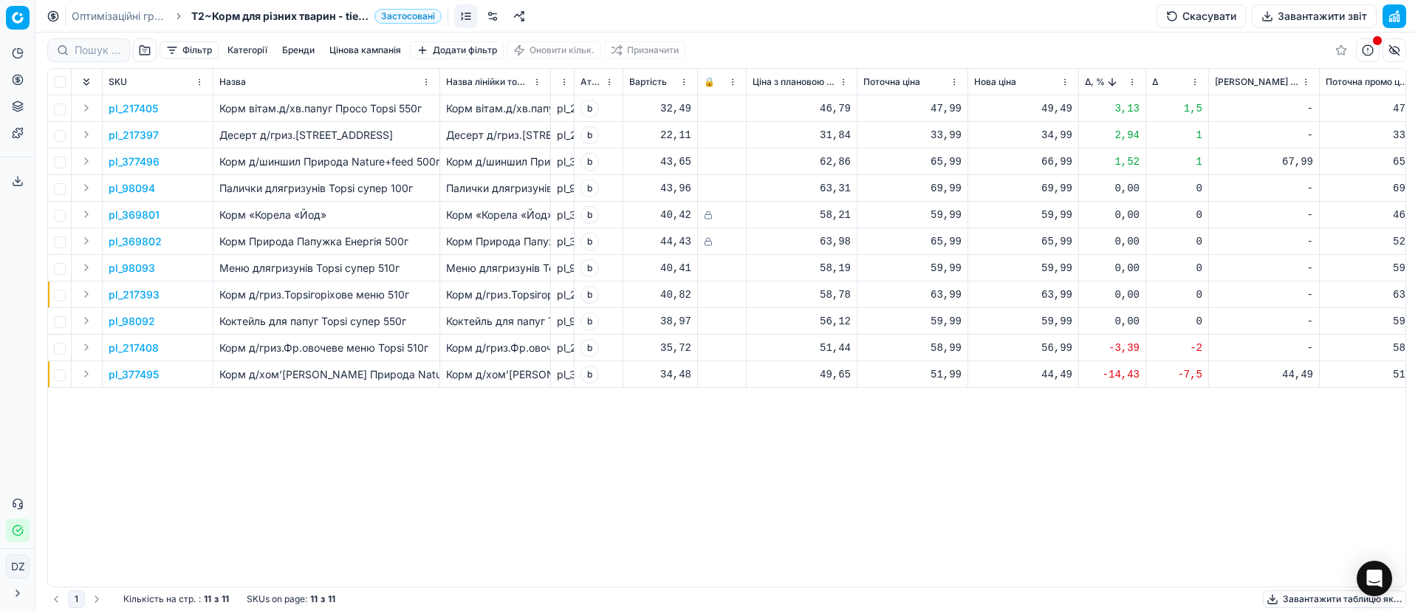
click at [1299, 23] on button "Завантажити звіт" at bounding box center [1314, 16] width 125 height 24
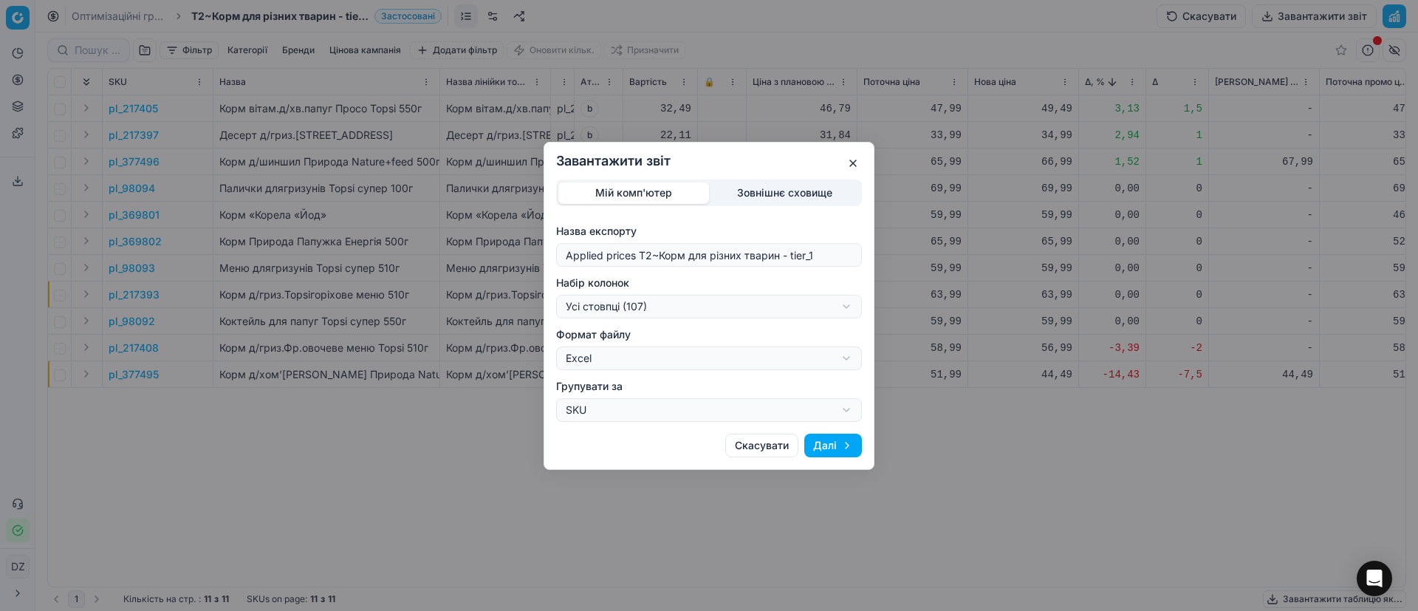
click at [858, 164] on button "button" at bounding box center [853, 163] width 18 height 18
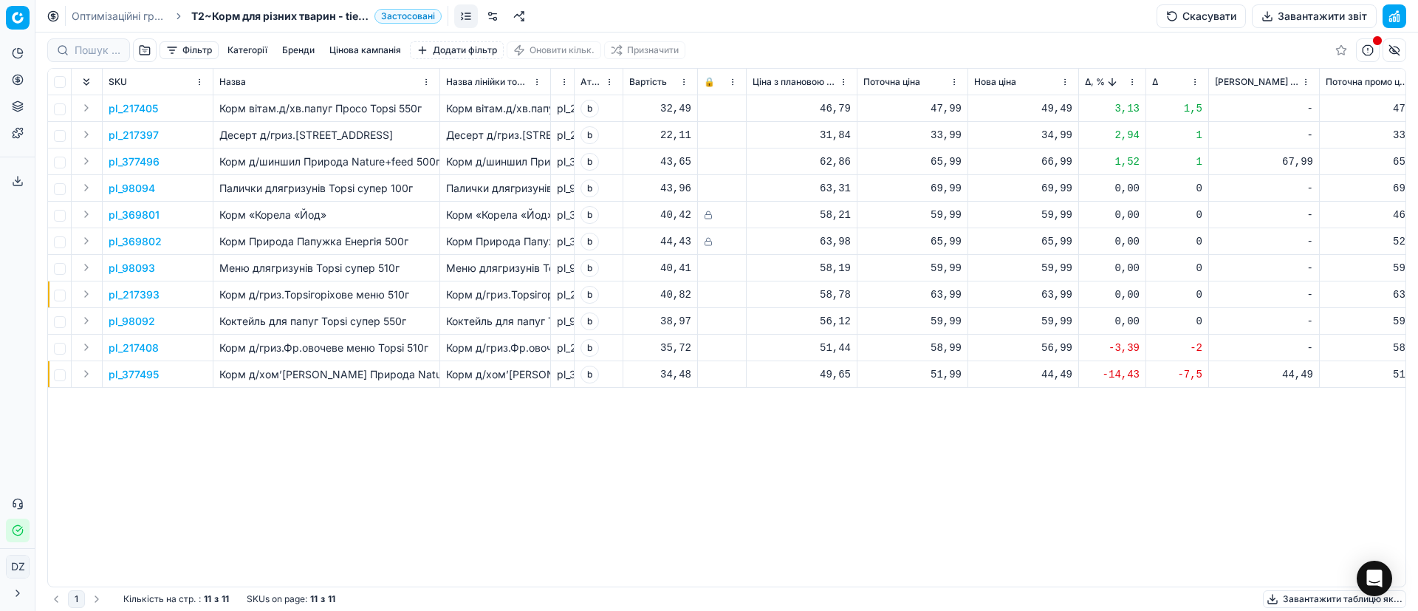
click at [25, 83] on button "Цінова оптимізація" at bounding box center [18, 80] width 24 height 24
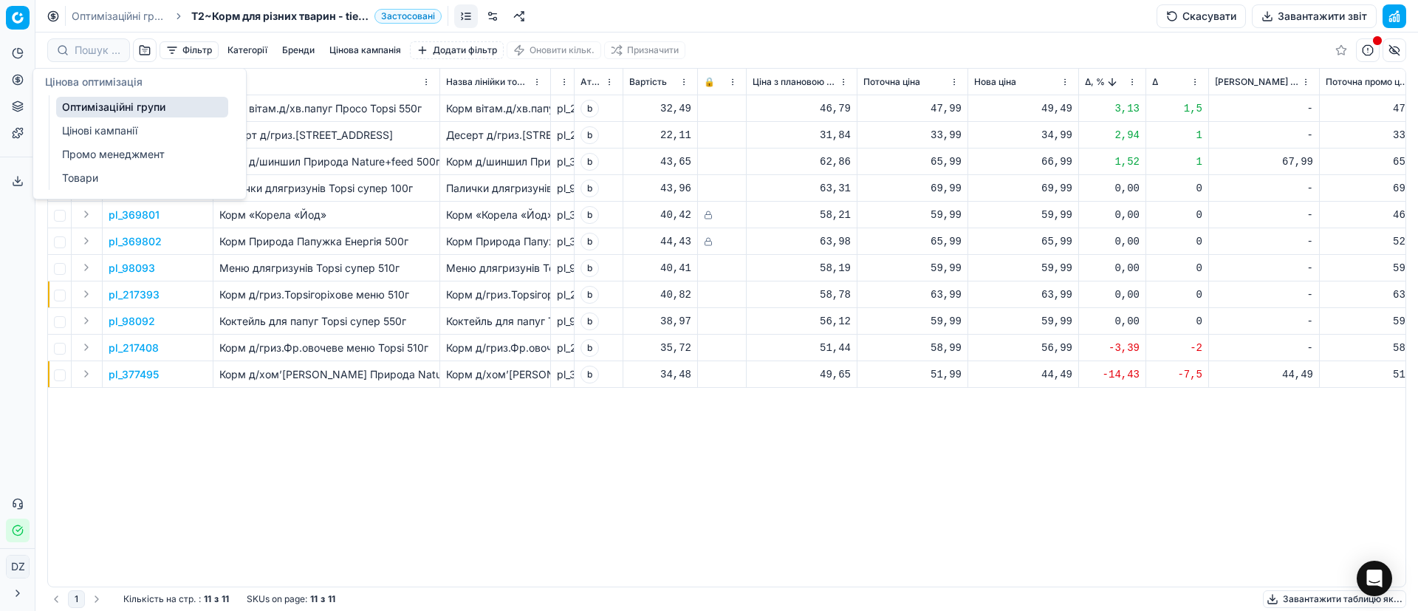
click at [109, 105] on link "Оптимізаційні групи" at bounding box center [142, 107] width 172 height 21
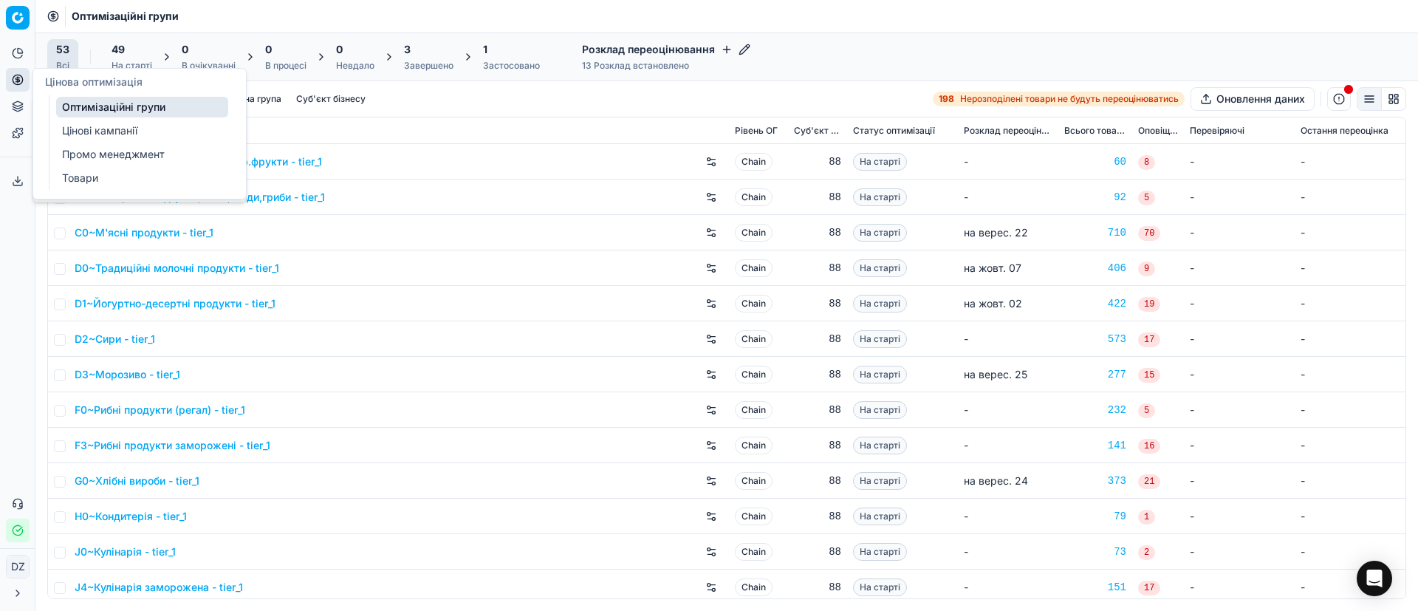
click at [16, 85] on icon at bounding box center [18, 80] width 12 height 12
click at [97, 112] on link "Оптимізаційні групи" at bounding box center [142, 107] width 172 height 21
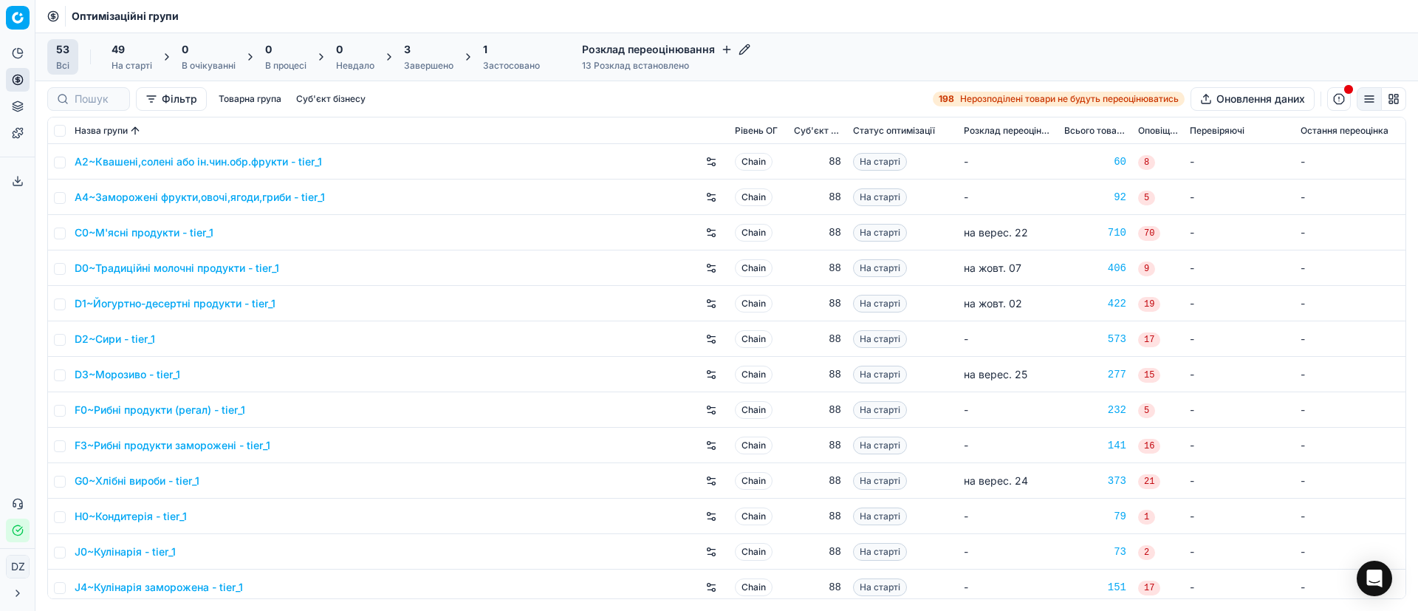
click at [420, 53] on div "3" at bounding box center [428, 49] width 49 height 15
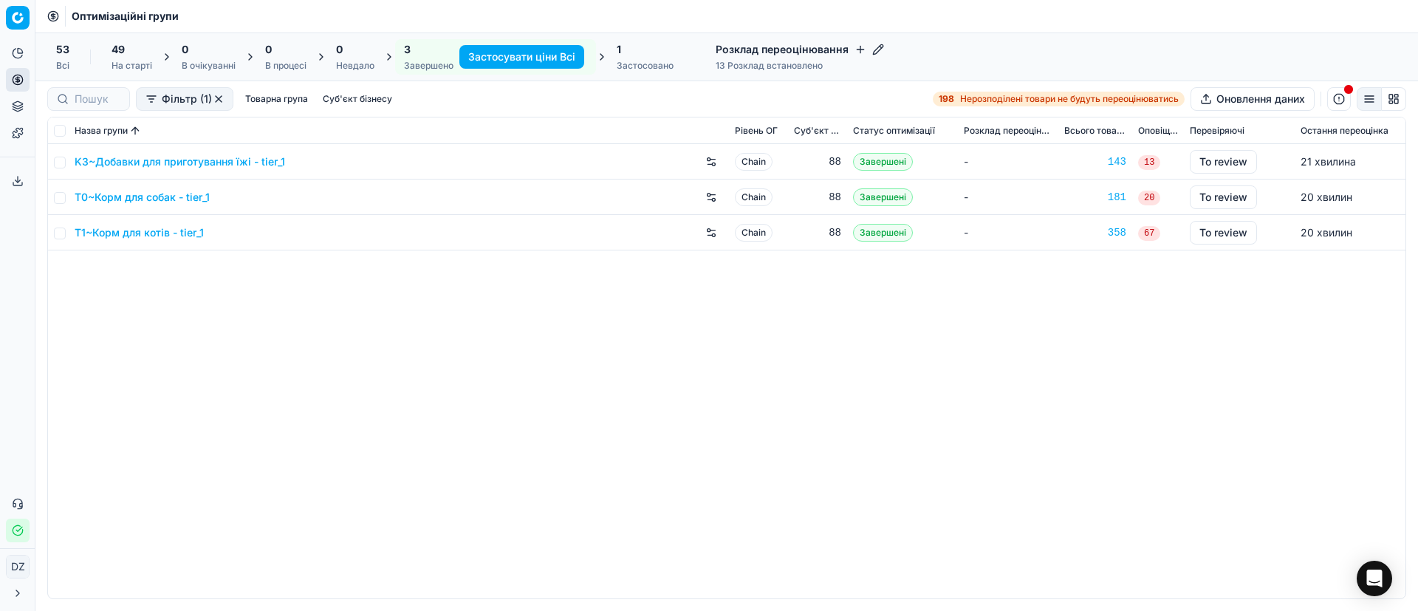
click at [168, 236] on link "T1~Корм для котів - tier_1" at bounding box center [139, 232] width 129 height 15
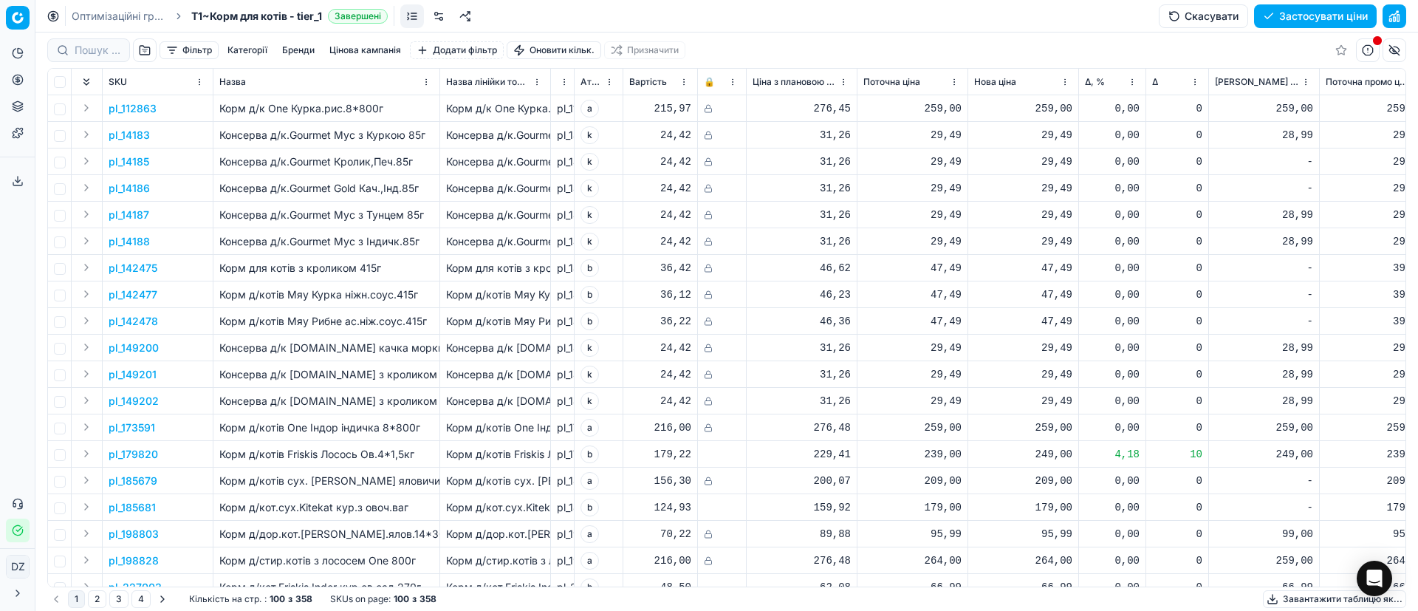
click at [353, 51] on button "Цінова кампанія" at bounding box center [365, 50] width 83 height 18
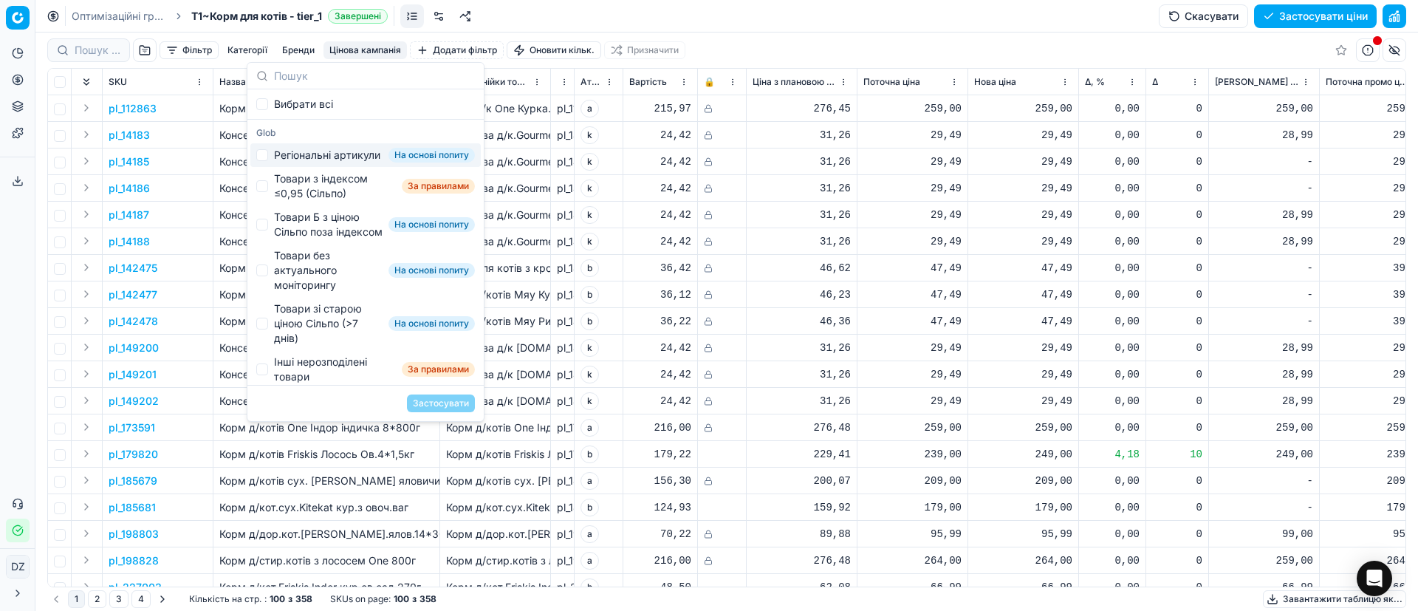
click at [302, 163] on div "Регіональні артикули" at bounding box center [327, 155] width 106 height 15
checkbox input "true"
click at [303, 201] on div "Товари з індексом ≤0,95 (Сільпо)" at bounding box center [335, 186] width 122 height 30
checkbox input "true"
click at [304, 238] on div "Товари Б з ціною Сільпо поза індексом" at bounding box center [328, 225] width 109 height 30
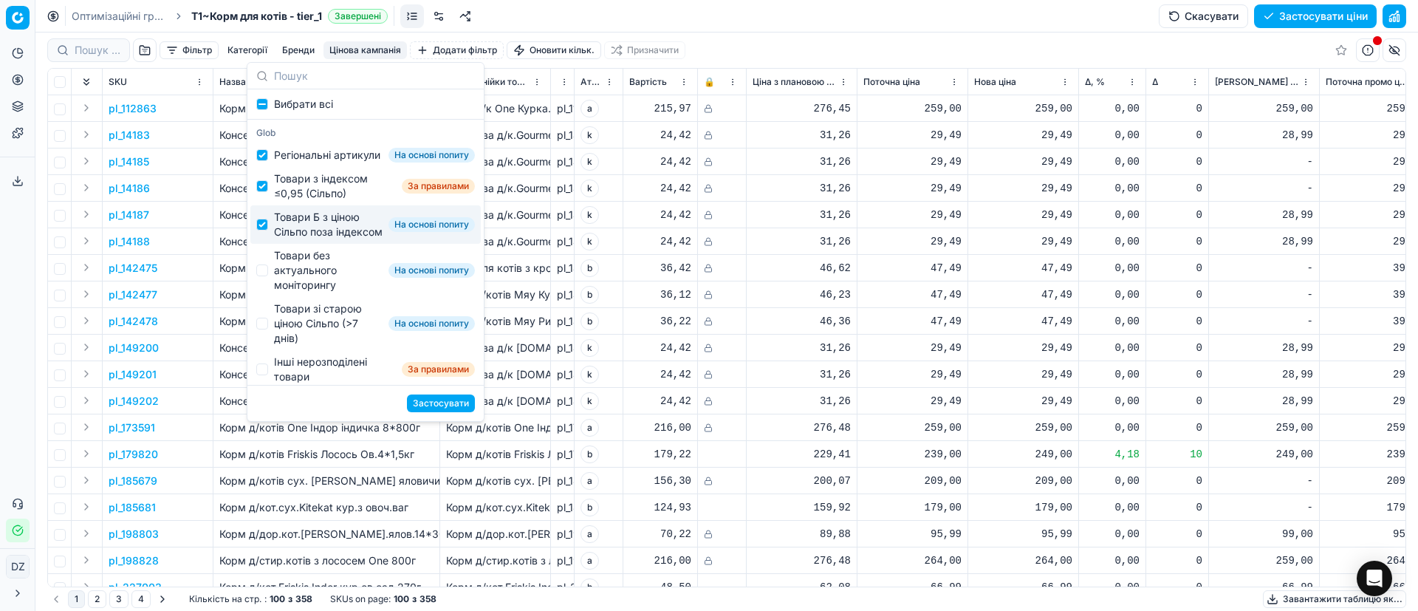
checkbox input "true"
click at [307, 293] on div "Товари без актуального моніторингу" at bounding box center [328, 270] width 109 height 44
checkbox input "true"
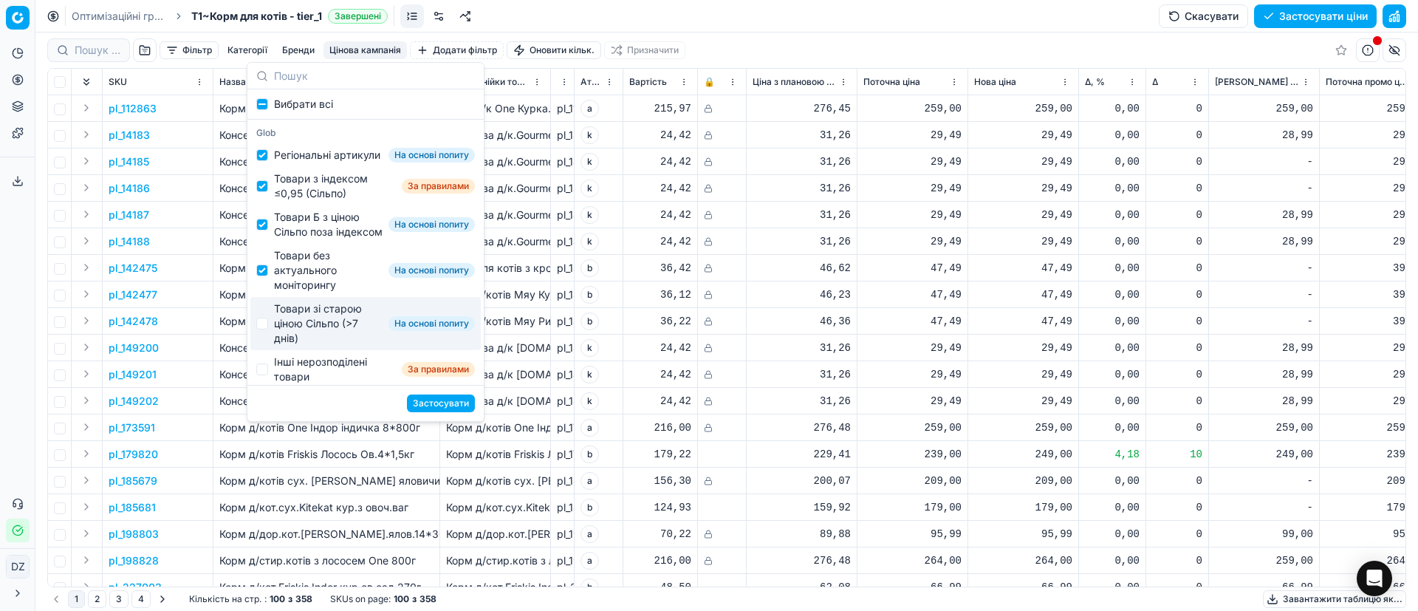
click at [320, 346] on div "Товари зі старою ціною Сільпо (>7 днів)" at bounding box center [328, 323] width 109 height 44
checkbox input "true"
click at [447, 402] on button "Застосувати" at bounding box center [441, 403] width 68 height 18
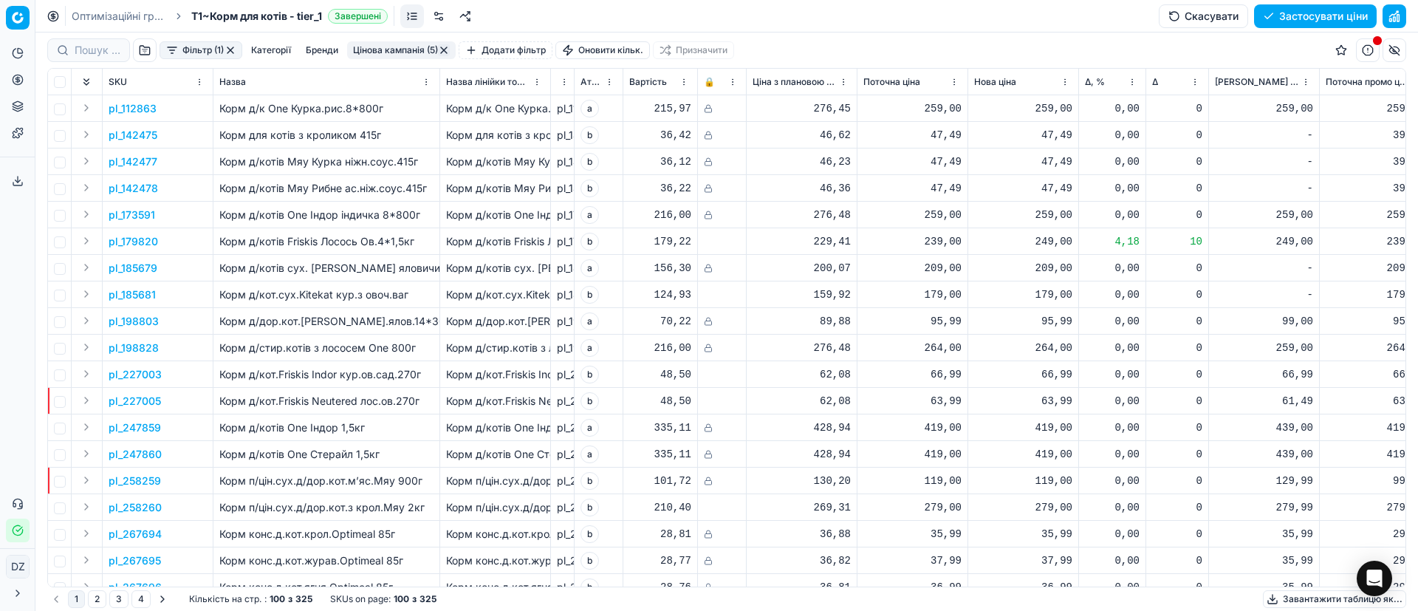
click at [1087, 82] on span "Δ, %" at bounding box center [1095, 82] width 20 height 12
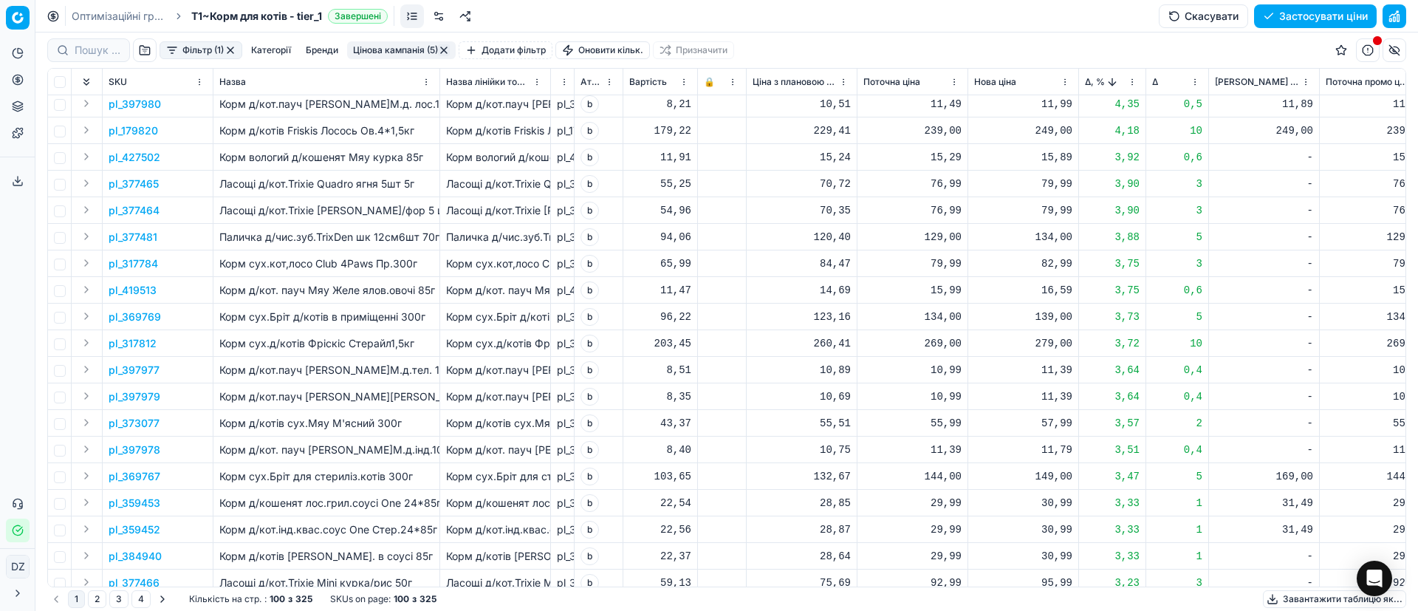
scroll to position [222, 0]
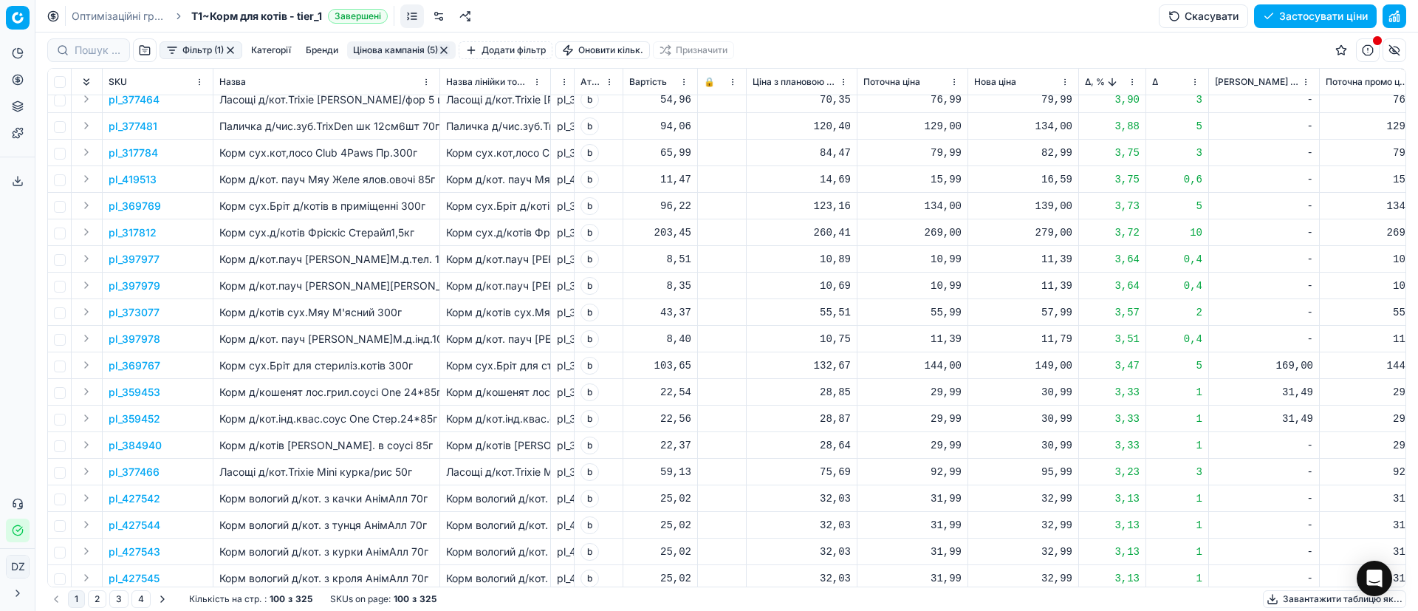
click at [140, 367] on p "pl_369767" at bounding box center [135, 365] width 52 height 15
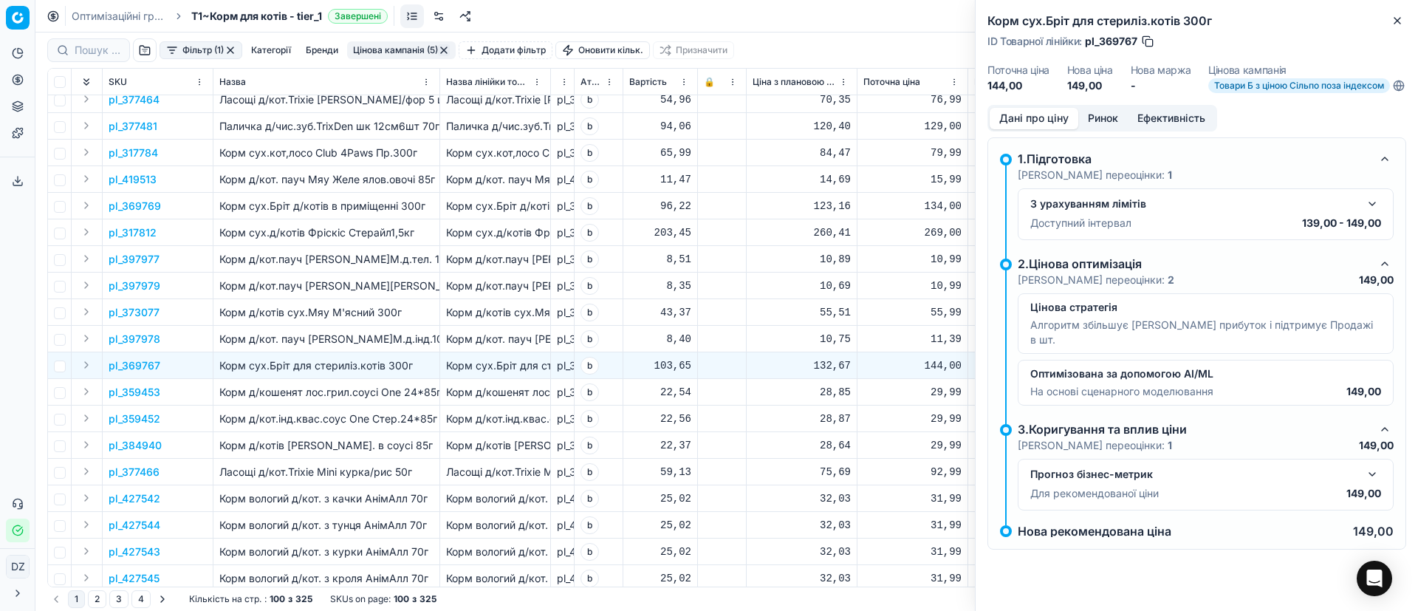
click at [1101, 129] on button "Ринок" at bounding box center [1102, 118] width 49 height 21
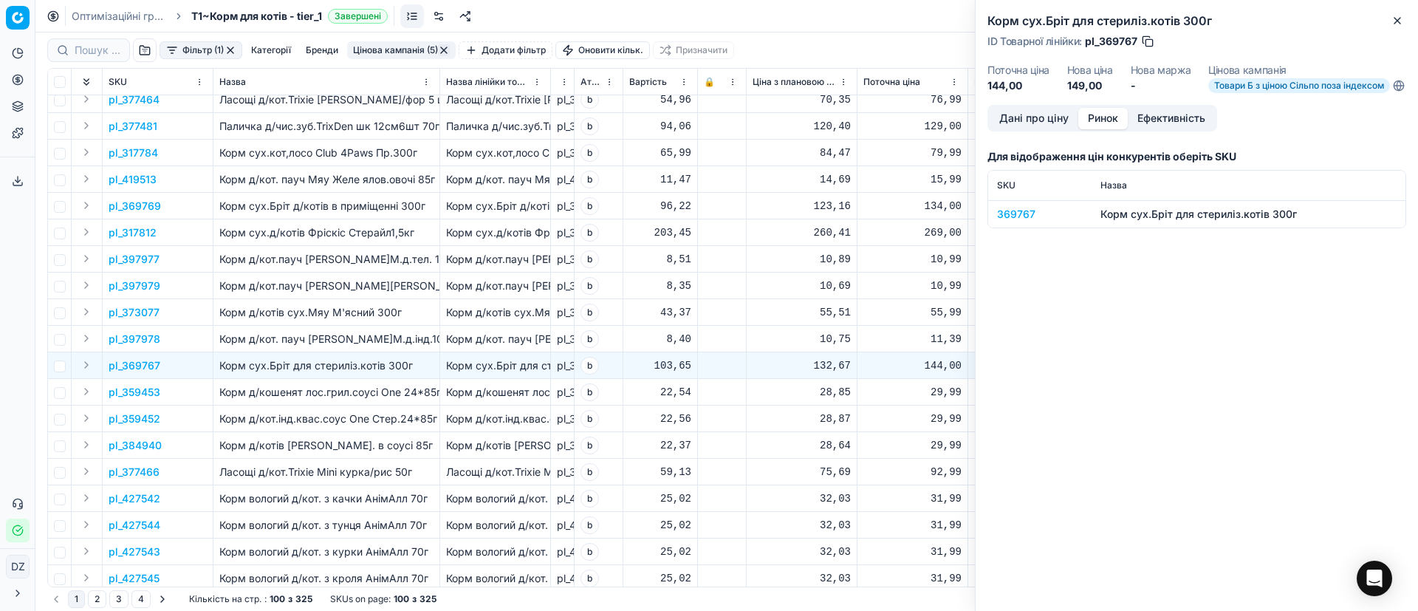
click at [1016, 222] on div "369767" at bounding box center [1040, 214] width 86 height 15
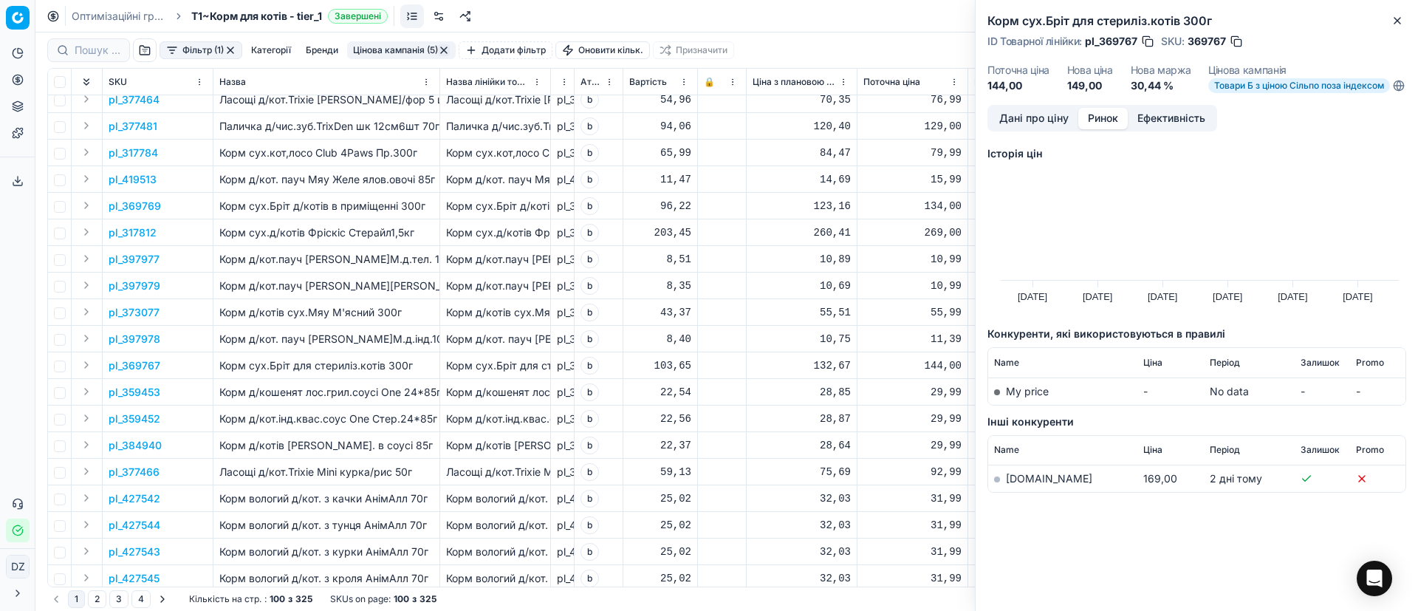
click at [1019, 485] on link "[DOMAIN_NAME]" at bounding box center [1049, 478] width 86 height 13
click at [1399, 22] on icon "button" at bounding box center [1398, 21] width 6 height 6
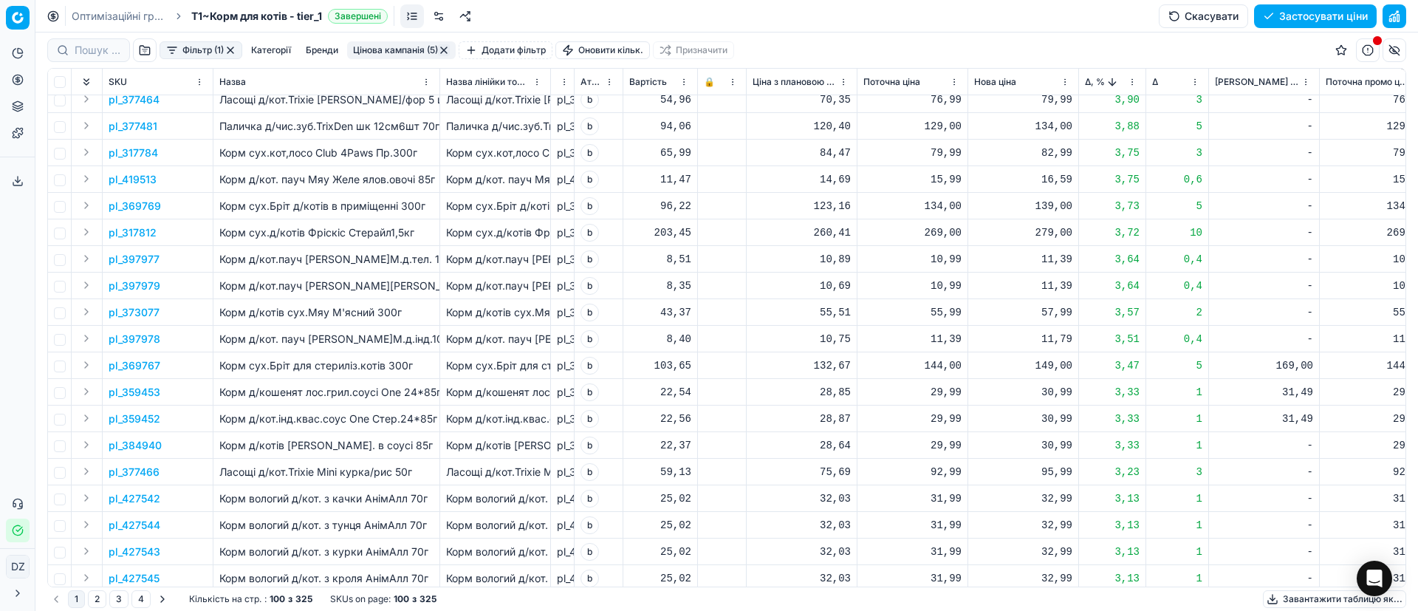
click at [1047, 362] on div "149,00" at bounding box center [1023, 365] width 98 height 15
drag, startPoint x: 1084, startPoint y: 491, endPoint x: 954, endPoint y: 490, distance: 129.3
click at [954, 490] on dl "Поточна: 144,00 Оптимум: 149,00 Вручну: 149.00" at bounding box center [1023, 465] width 213 height 96
click at [1303, 465] on div "-" at bounding box center [1264, 472] width 98 height 15
click at [129, 398] on p "pl_359453" at bounding box center [135, 392] width 52 height 15
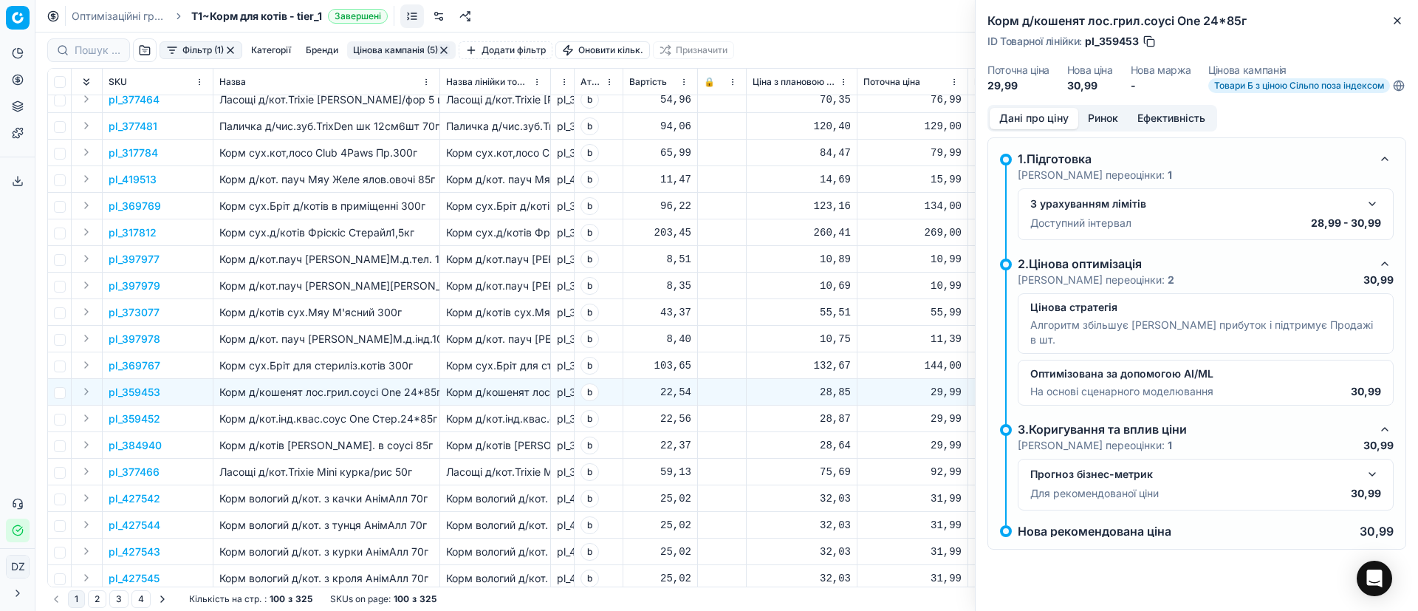
click at [1111, 118] on button "Ринок" at bounding box center [1102, 118] width 49 height 21
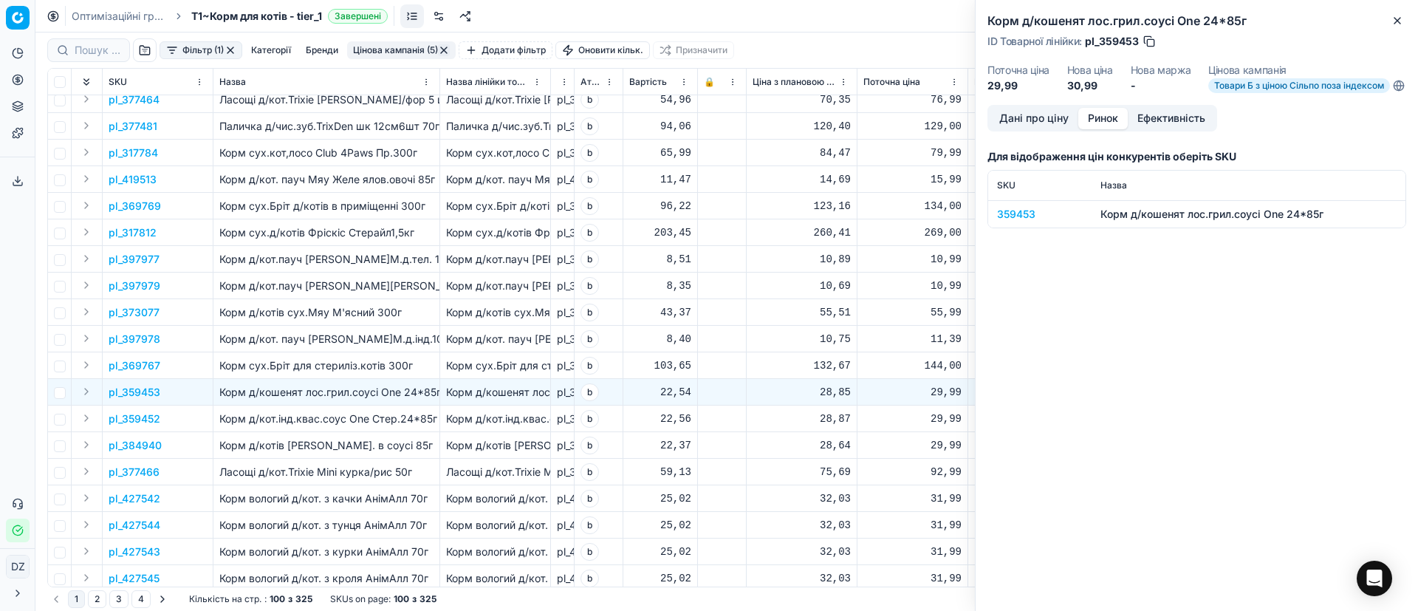
click at [992, 225] on td "359453" at bounding box center [1039, 213] width 103 height 27
click at [1009, 222] on div "359453" at bounding box center [1040, 214] width 86 height 15
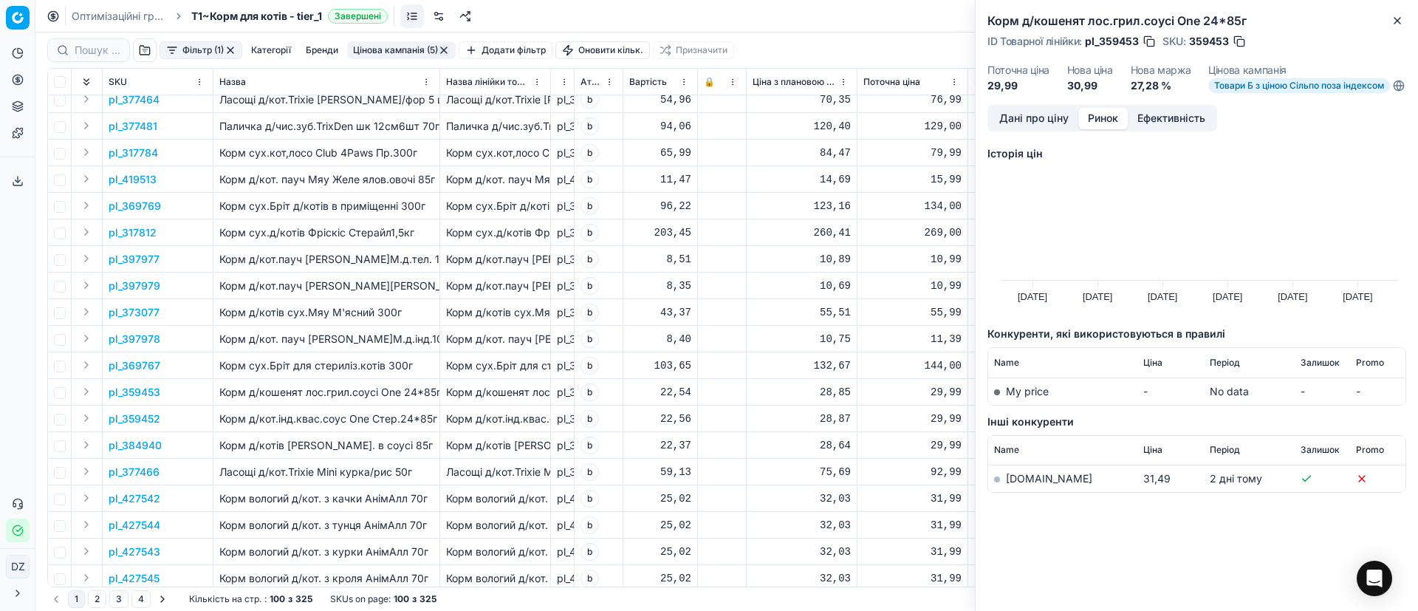
click at [1022, 485] on link "[DOMAIN_NAME]" at bounding box center [1049, 478] width 86 height 13
click at [1400, 16] on icon "button" at bounding box center [1398, 21] width 12 height 12
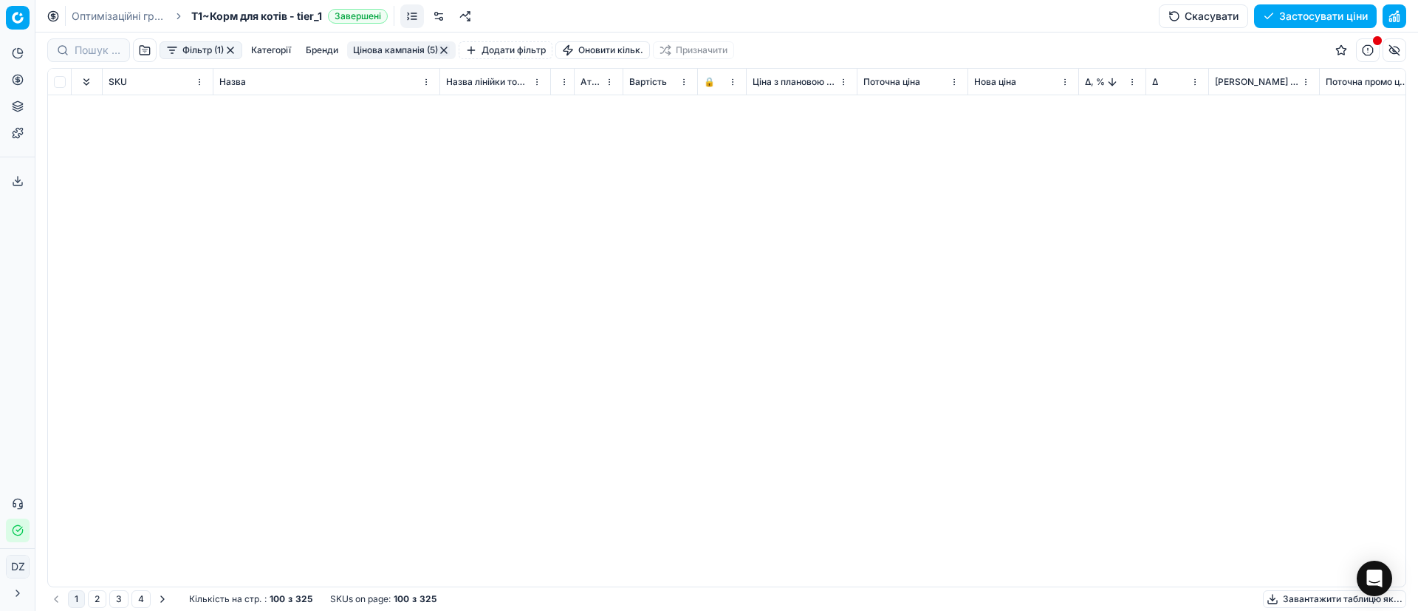
scroll to position [0, 0]
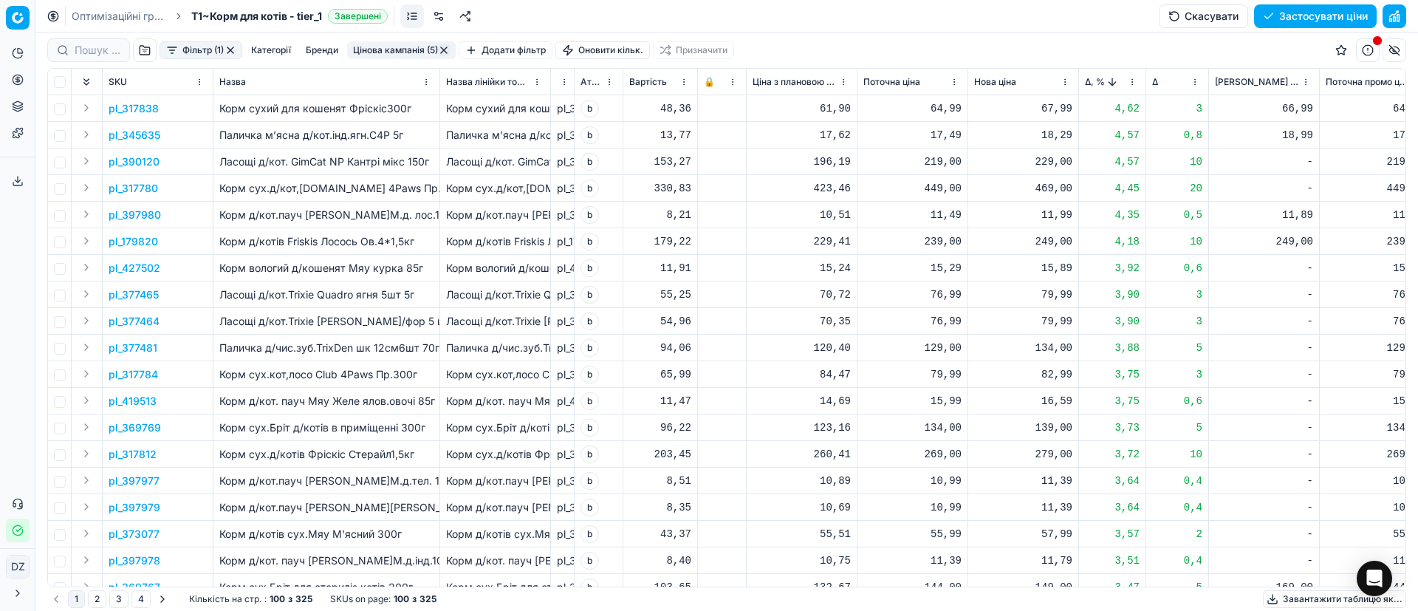
click at [1050, 242] on div "249,00" at bounding box center [1023, 241] width 98 height 15
click at [1220, 357] on td "-" at bounding box center [1264, 348] width 111 height 27
click at [1087, 81] on span "Δ, %" at bounding box center [1095, 82] width 20 height 12
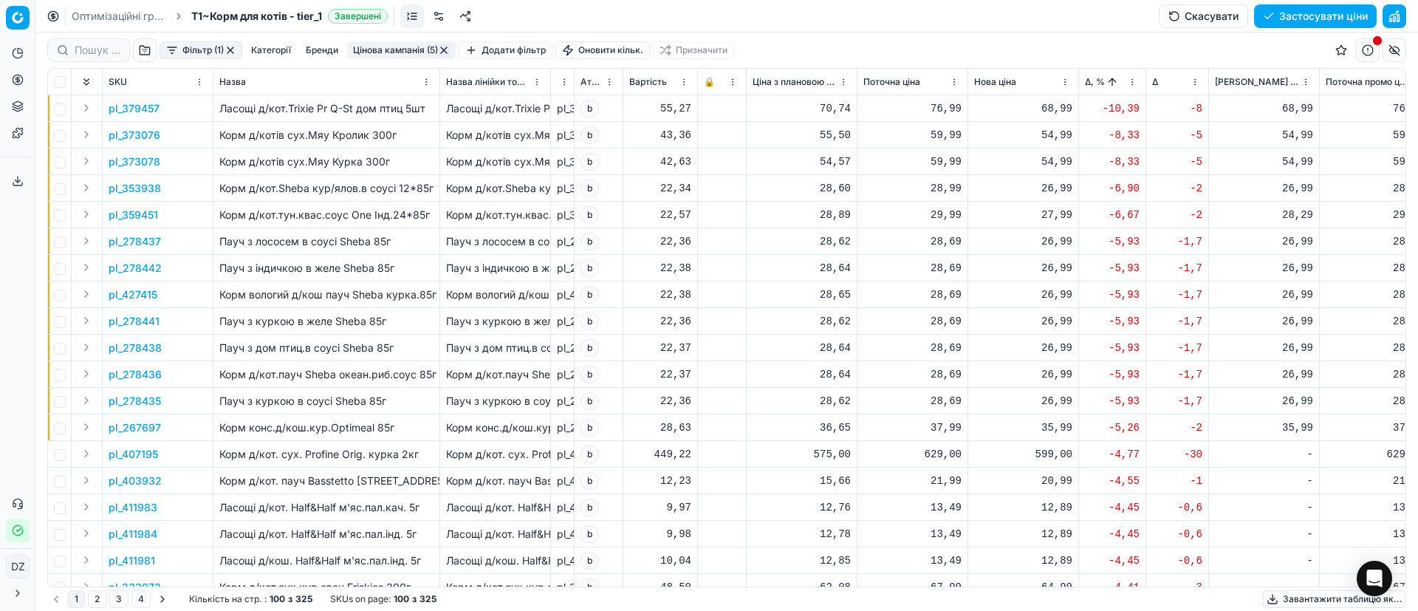
click at [141, 109] on p "pl_379457" at bounding box center [134, 108] width 51 height 15
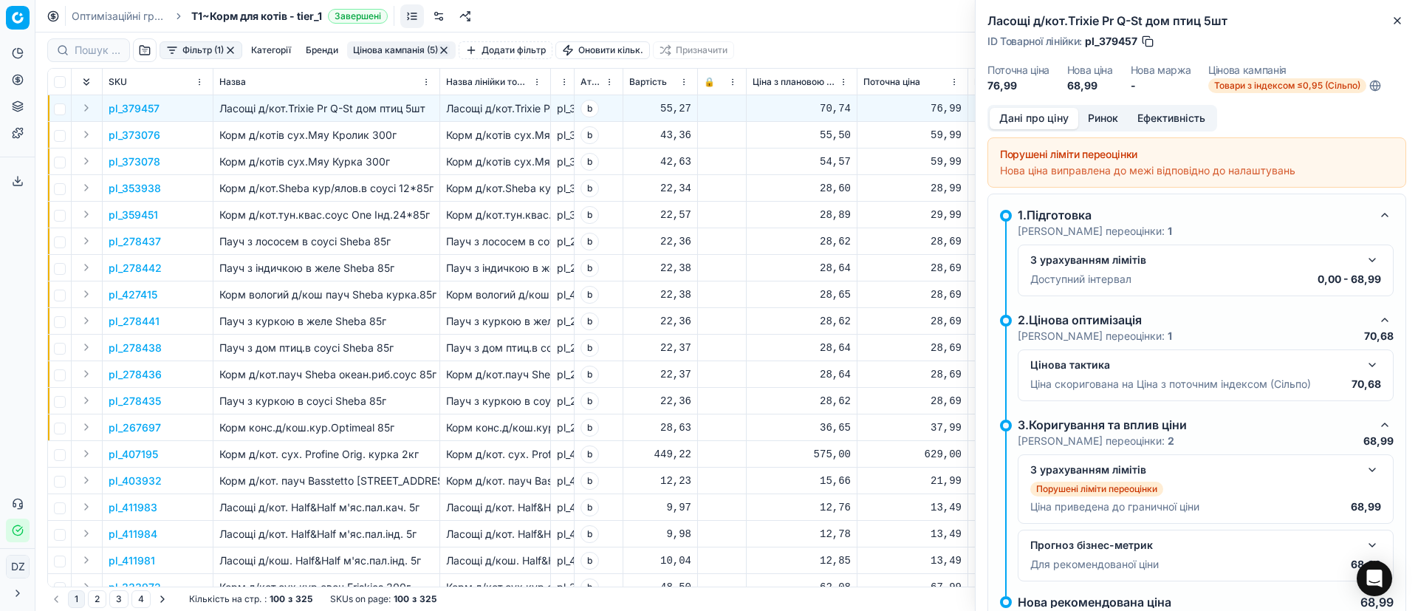
click at [1100, 122] on button "Ринок" at bounding box center [1102, 118] width 49 height 21
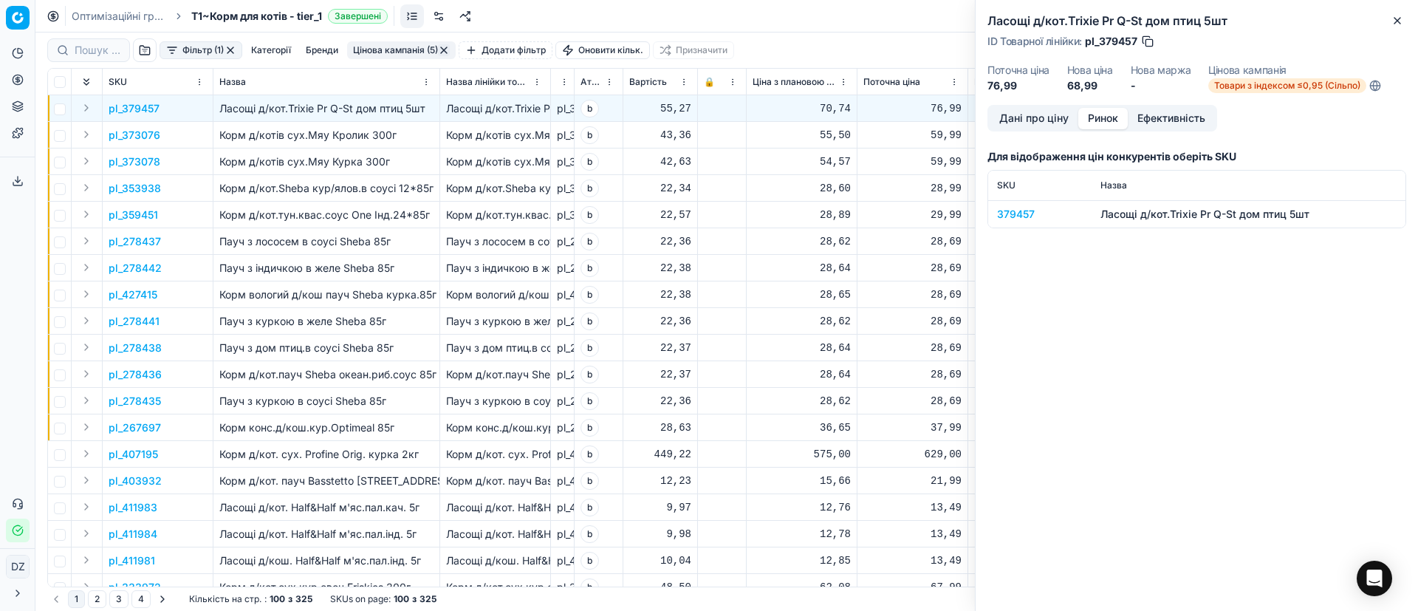
click at [1018, 211] on div "379457" at bounding box center [1040, 214] width 86 height 15
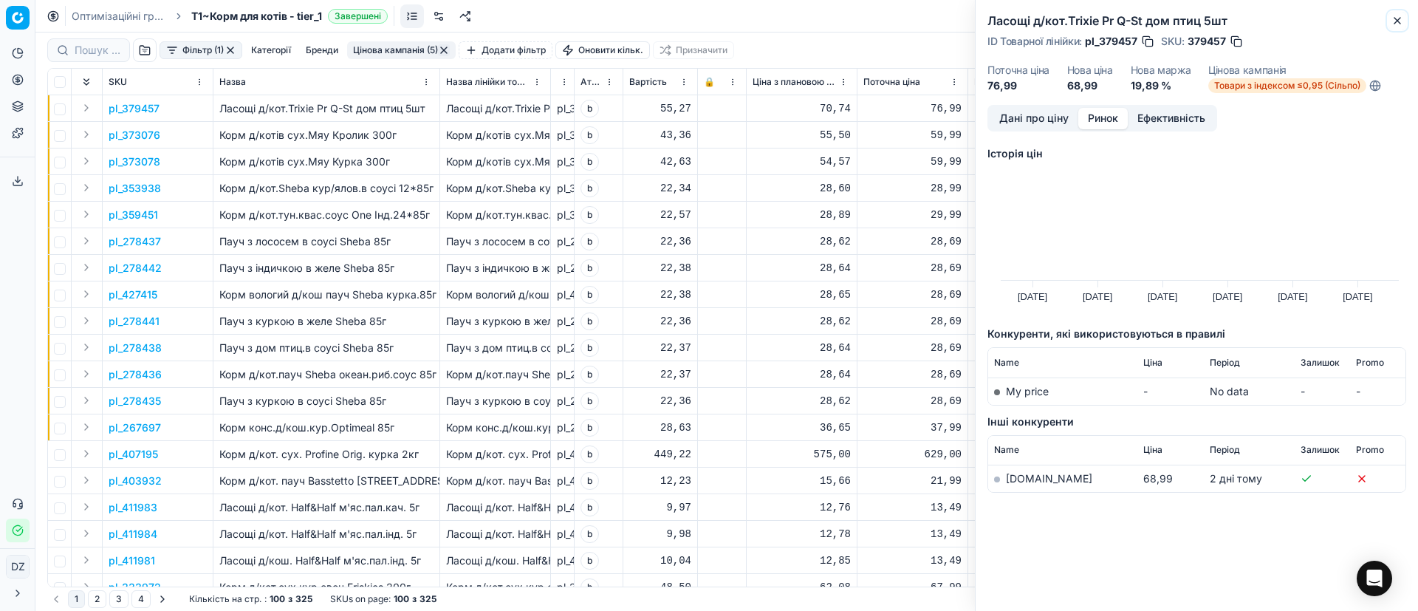
click at [1392, 19] on icon "button" at bounding box center [1398, 21] width 12 height 12
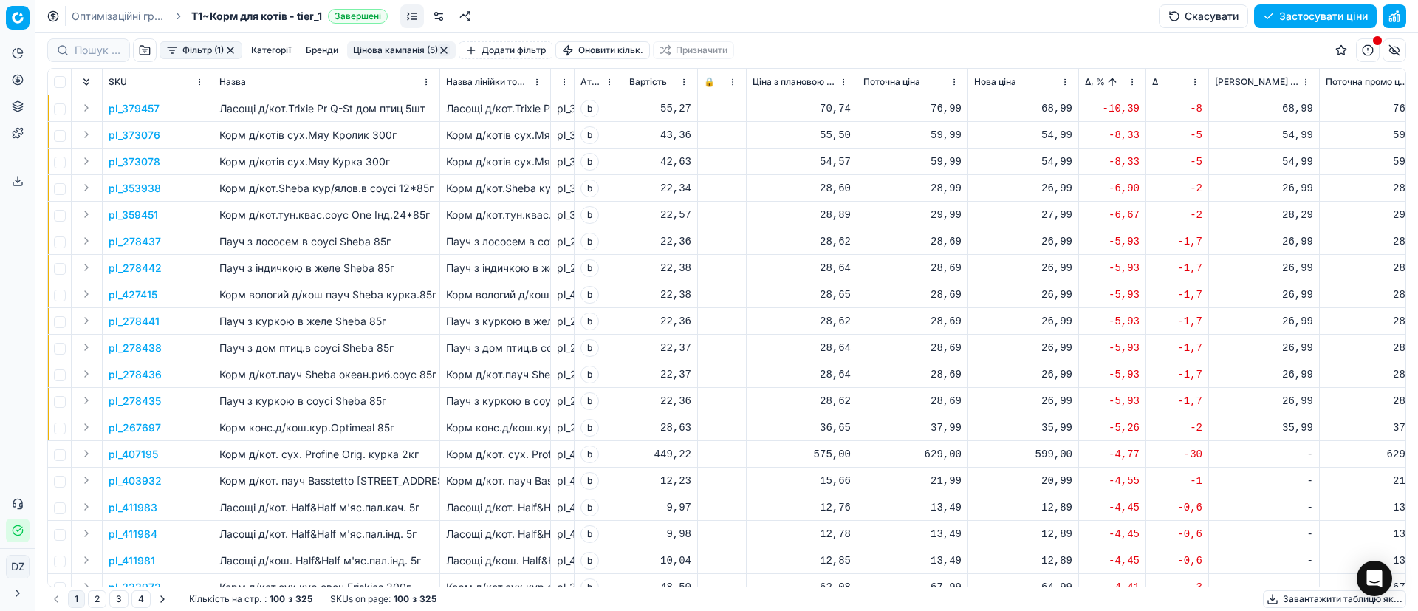
click at [130, 103] on p "pl_379457" at bounding box center [134, 108] width 51 height 15
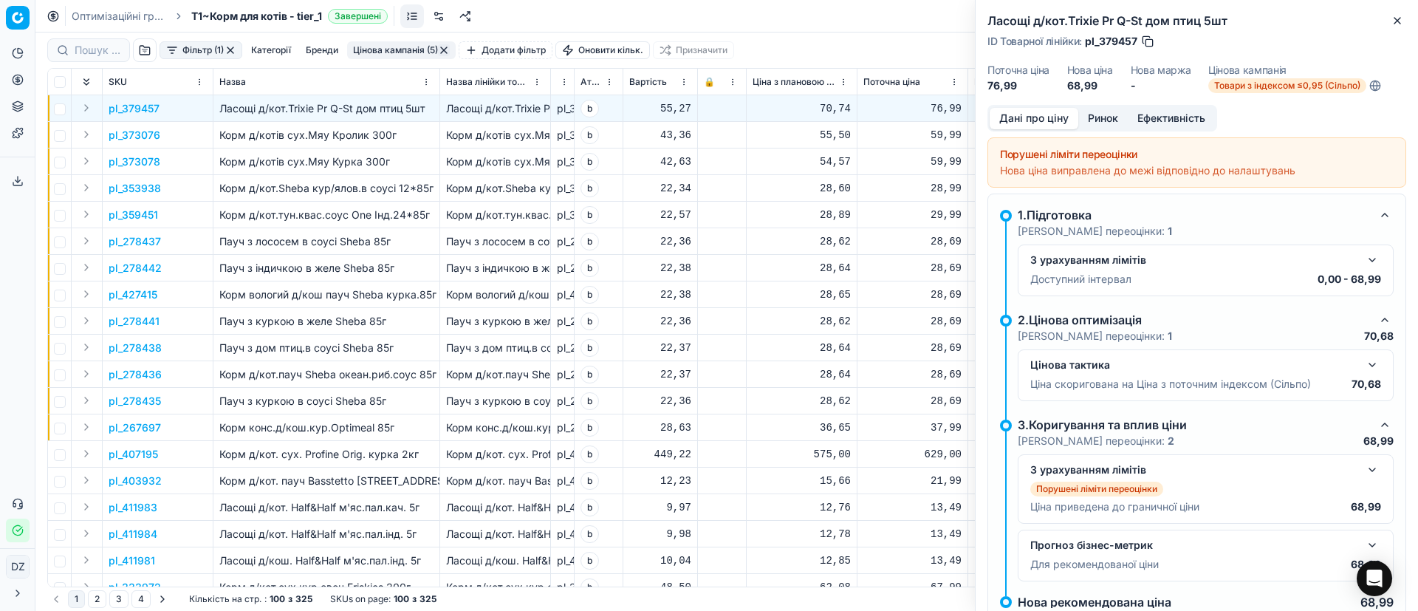
click at [1104, 114] on button "Ринок" at bounding box center [1102, 118] width 49 height 21
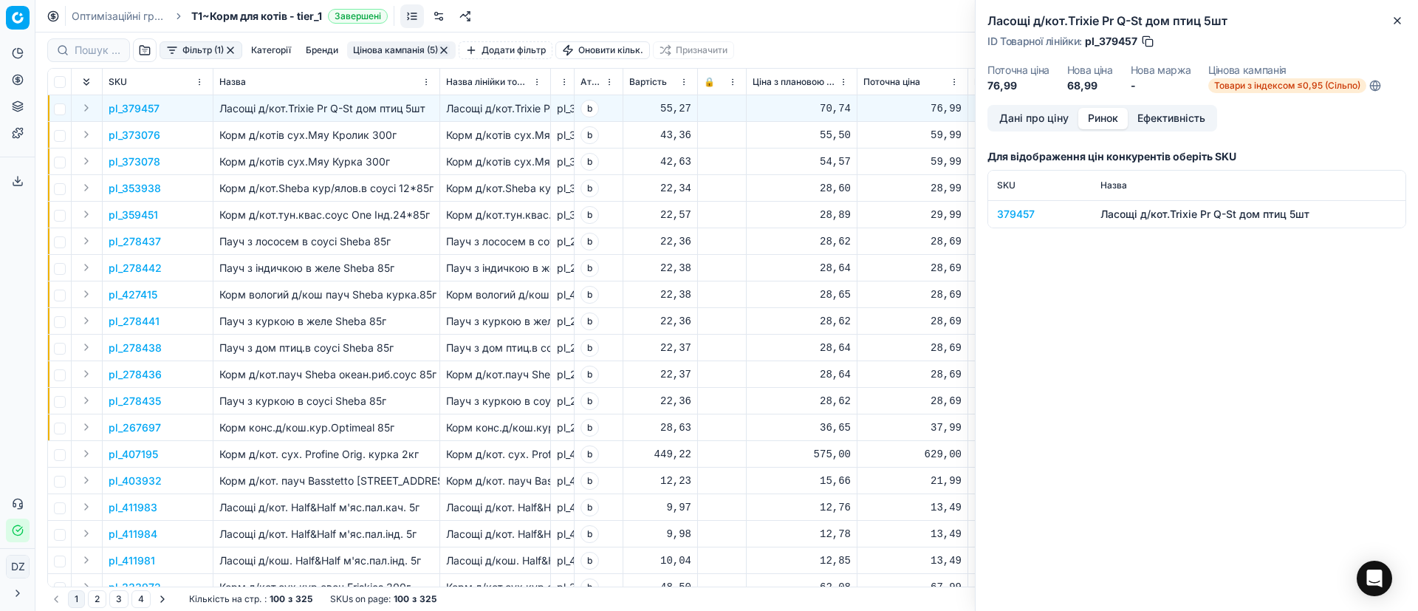
click at [1008, 212] on div "379457" at bounding box center [1040, 214] width 86 height 15
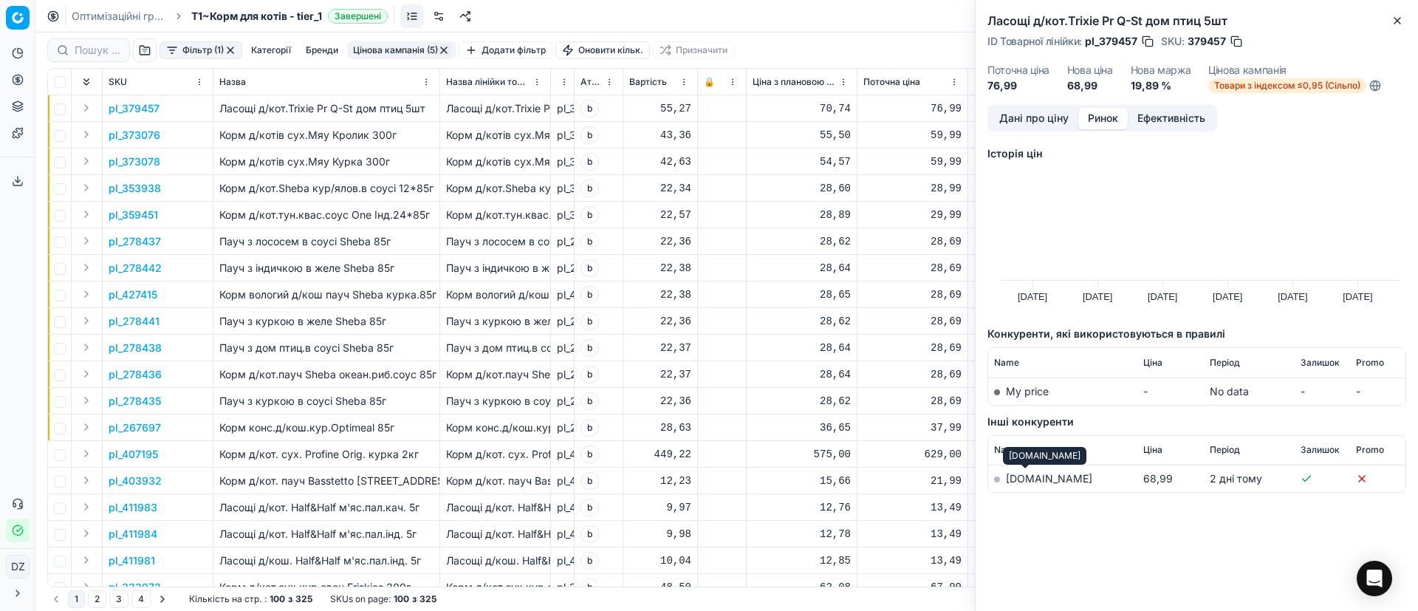
click at [1015, 476] on link "[DOMAIN_NAME]" at bounding box center [1049, 478] width 86 height 13
click at [1400, 16] on icon "button" at bounding box center [1398, 21] width 12 height 12
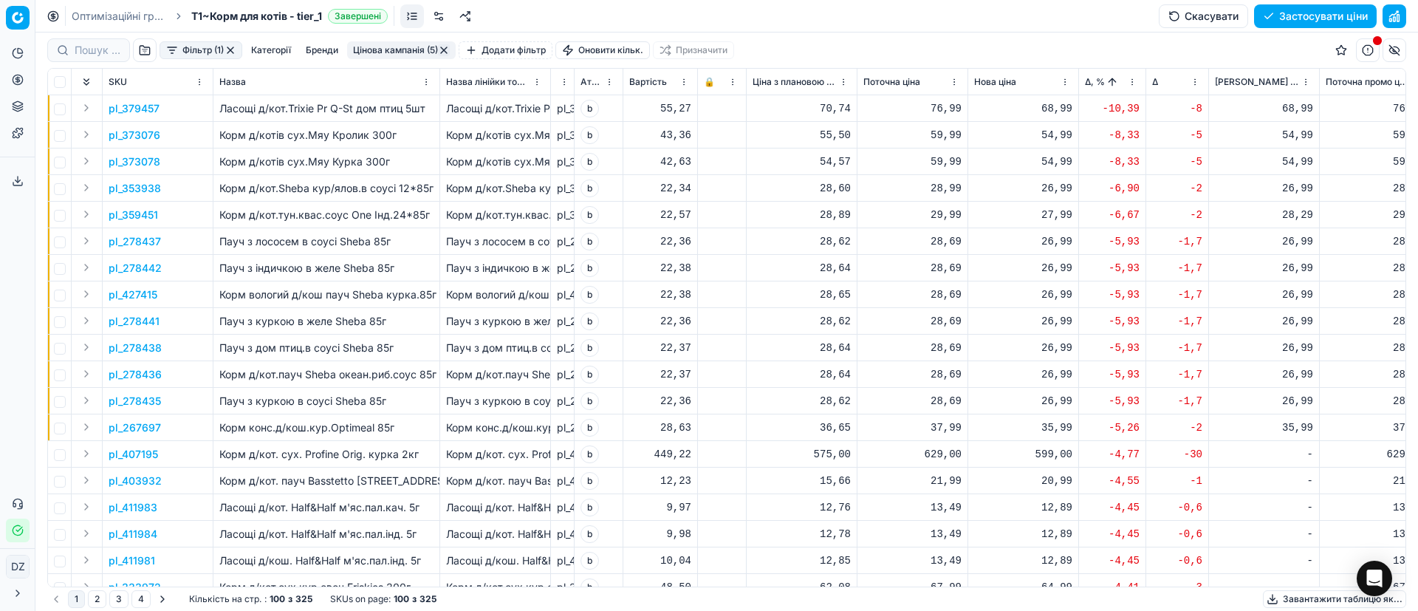
click at [1053, 106] on div "68,99" at bounding box center [1023, 108] width 98 height 15
drag, startPoint x: 1092, startPoint y: 236, endPoint x: 891, endPoint y: 264, distance: 203.5
click at [891, 264] on body "Pricing platform Аналітика Цінова оптимізація Асортимент продукції Шаблони Серв…" at bounding box center [709, 305] width 1418 height 611
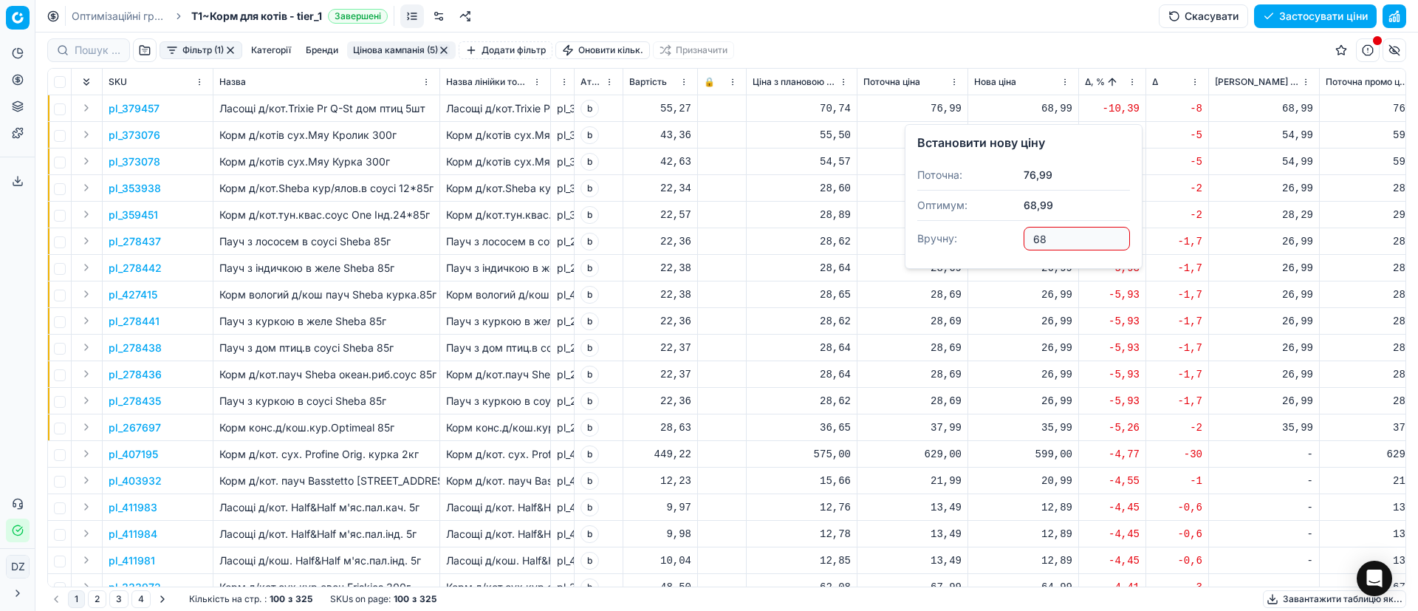
type input "6"
type input "69.99"
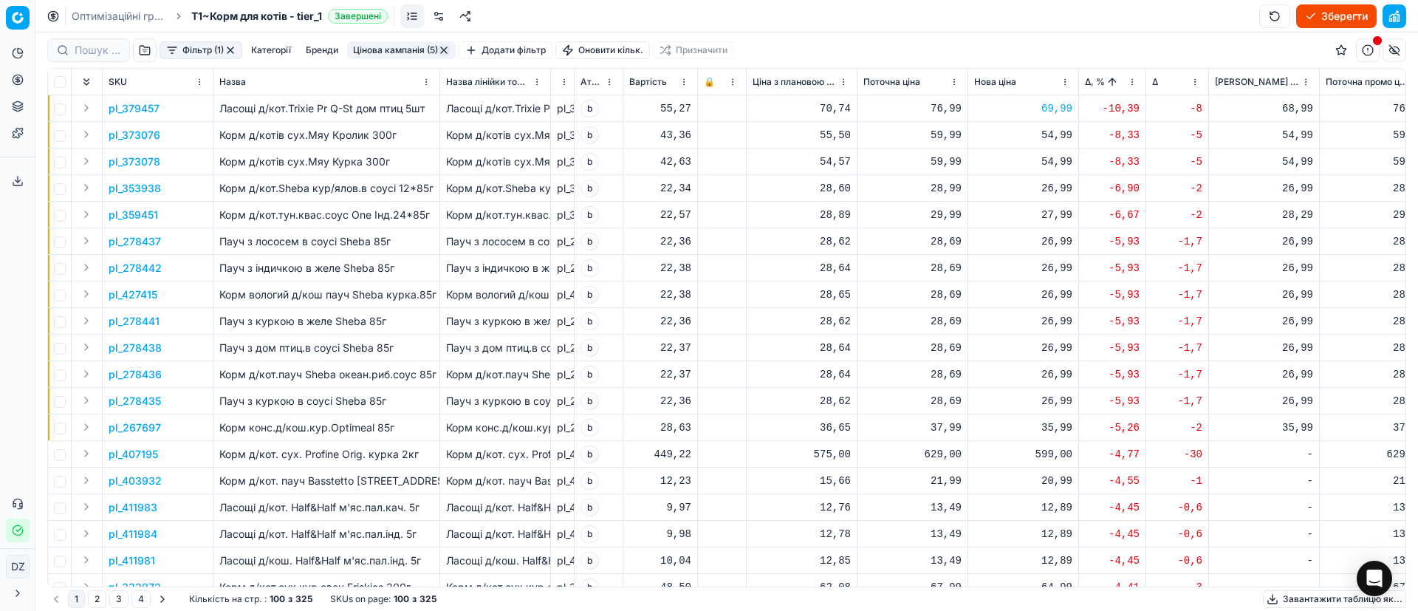
click at [117, 140] on p "pl_373076" at bounding box center [135, 135] width 52 height 15
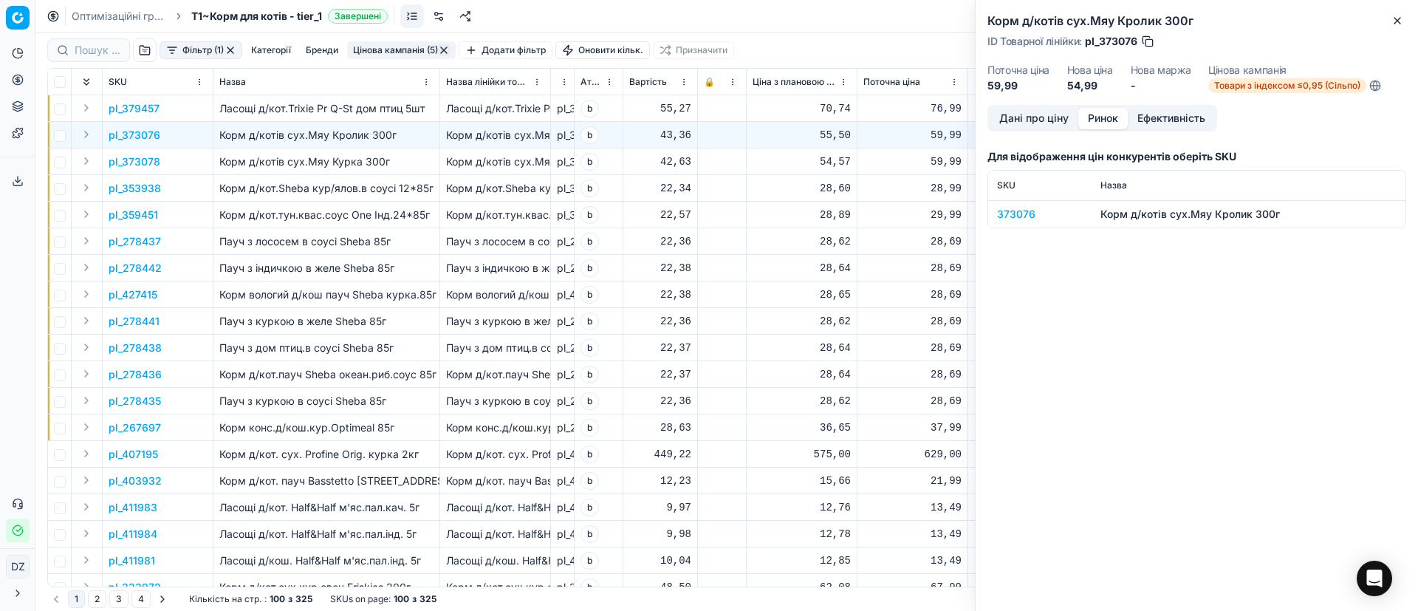
click at [1102, 115] on button "Ринок" at bounding box center [1102, 118] width 49 height 21
click at [1025, 214] on div "373076" at bounding box center [1040, 214] width 86 height 15
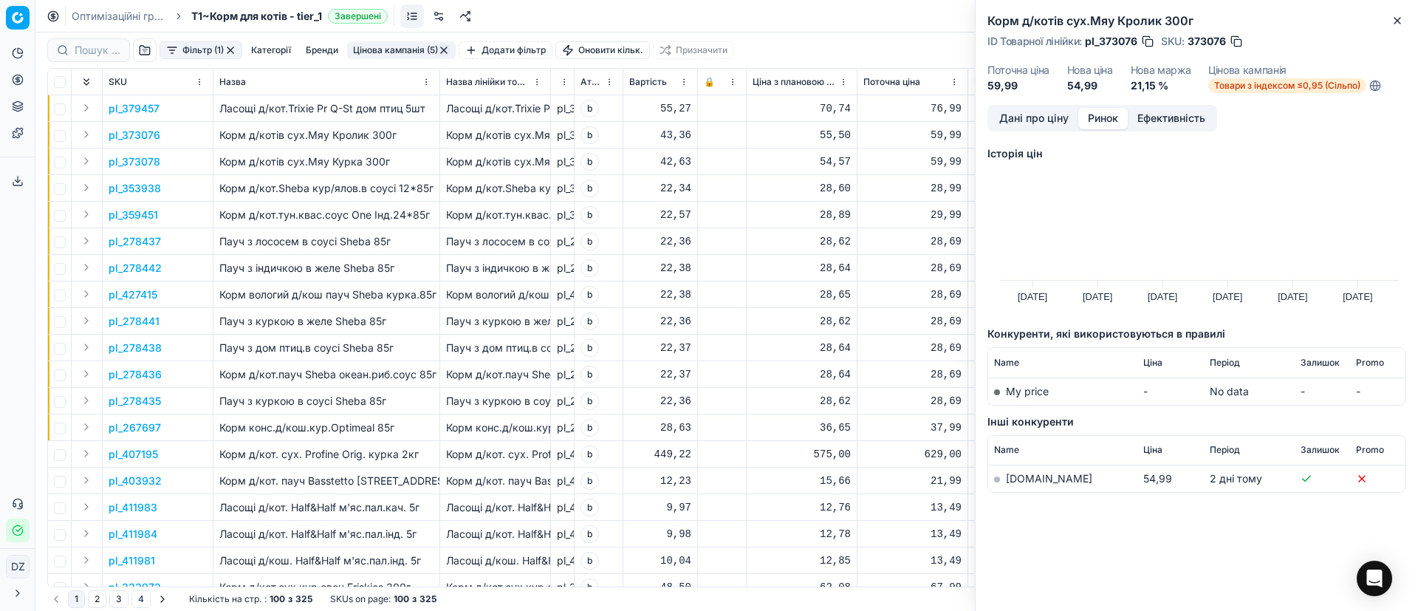
click at [1033, 479] on link "[DOMAIN_NAME]" at bounding box center [1049, 478] width 86 height 13
click at [1398, 25] on icon "button" at bounding box center [1398, 21] width 12 height 12
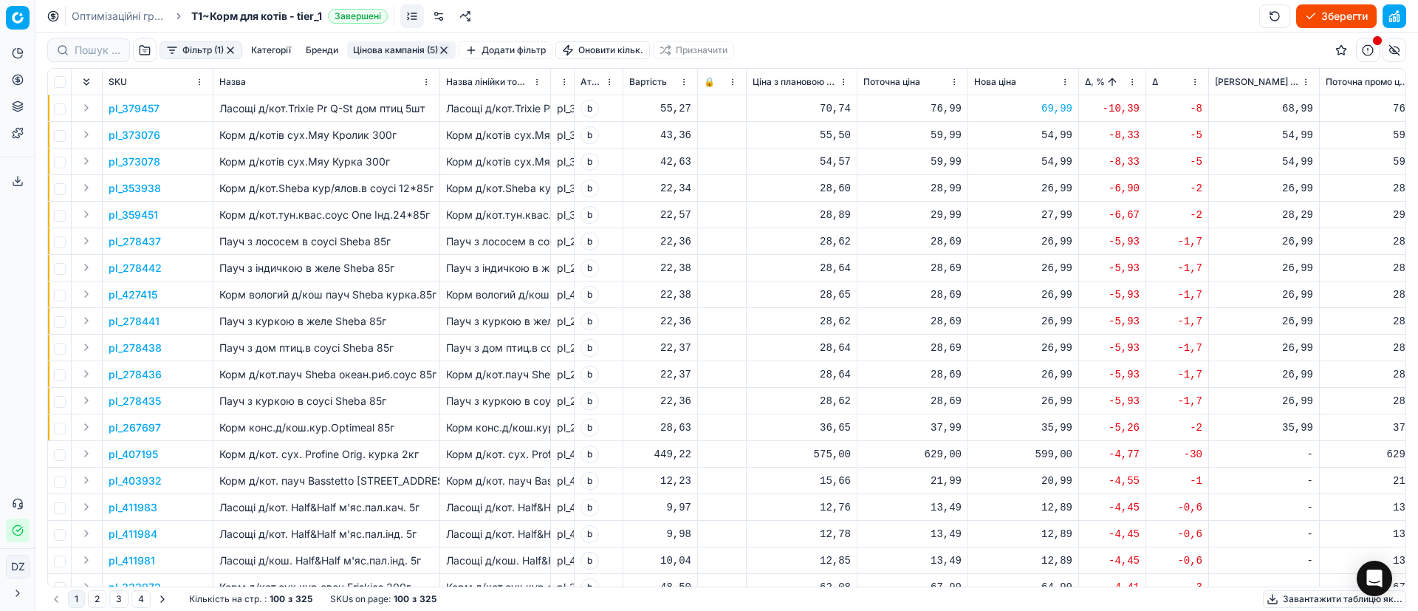
click at [449, 48] on button "button" at bounding box center [444, 50] width 12 height 12
click at [1330, 16] on button "Зберегти" at bounding box center [1336, 16] width 81 height 24
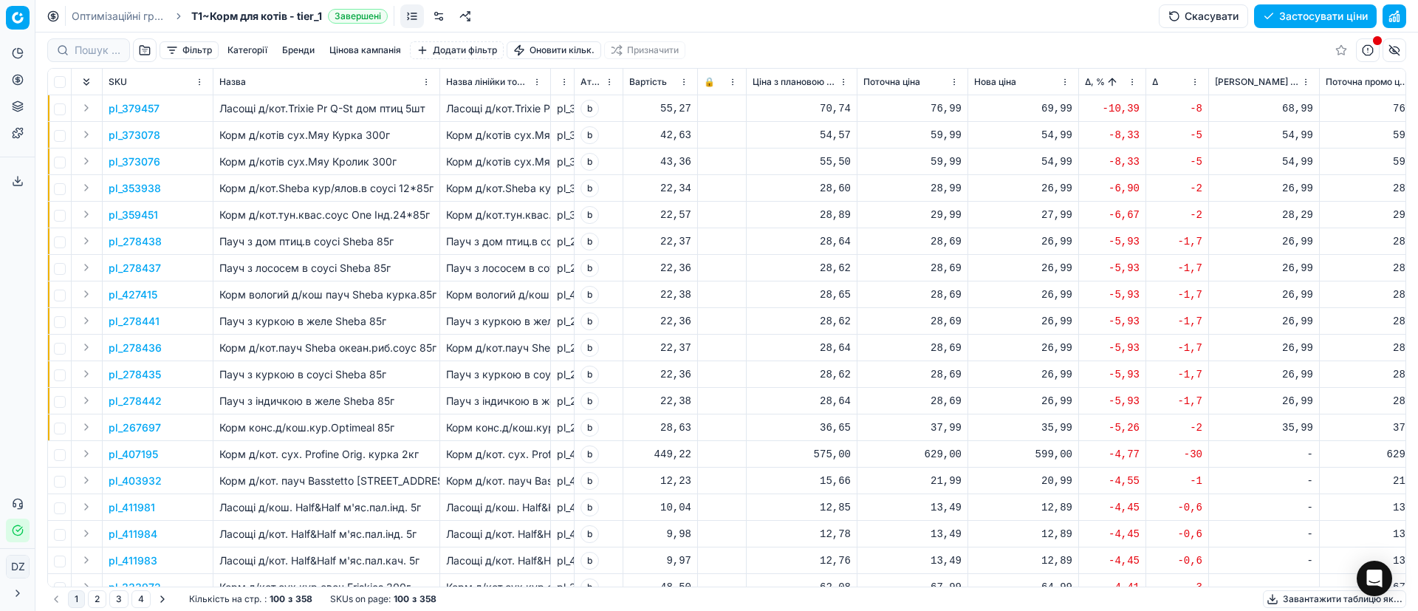
click at [1311, 15] on button "Застосувати ціни" at bounding box center [1315, 16] width 123 height 24
click at [1279, 16] on button "Завантажити звіт" at bounding box center [1314, 16] width 125 height 24
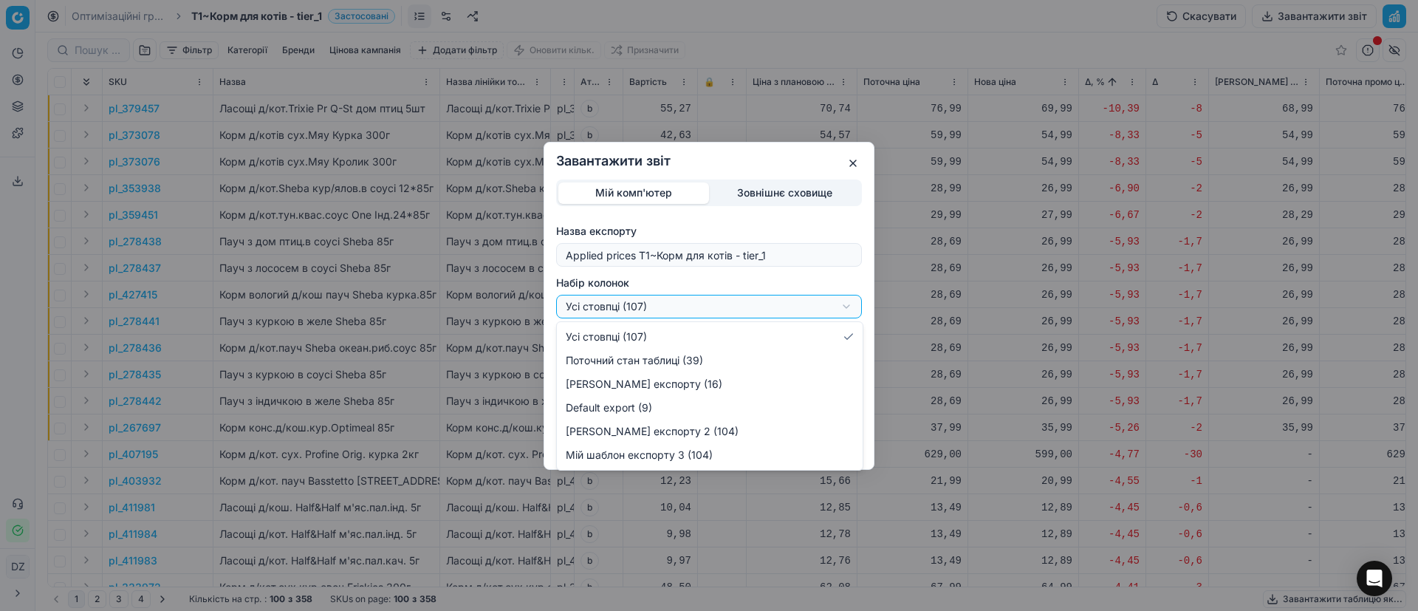
click at [761, 300] on div "Завантажити звіт Мій комп'ютер Зовнішнє сховище Назва експорту Applied prices T…" at bounding box center [709, 305] width 1418 height 611
select select "custom"
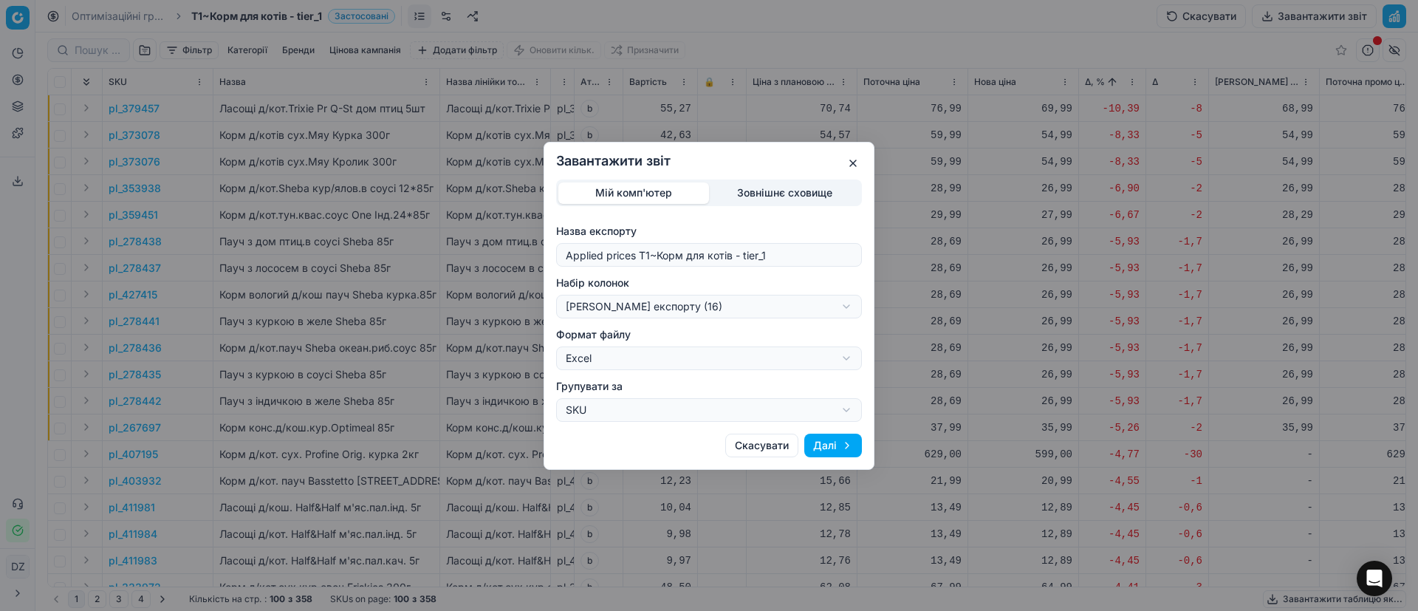
click at [845, 448] on button "Далі" at bounding box center [833, 446] width 58 height 24
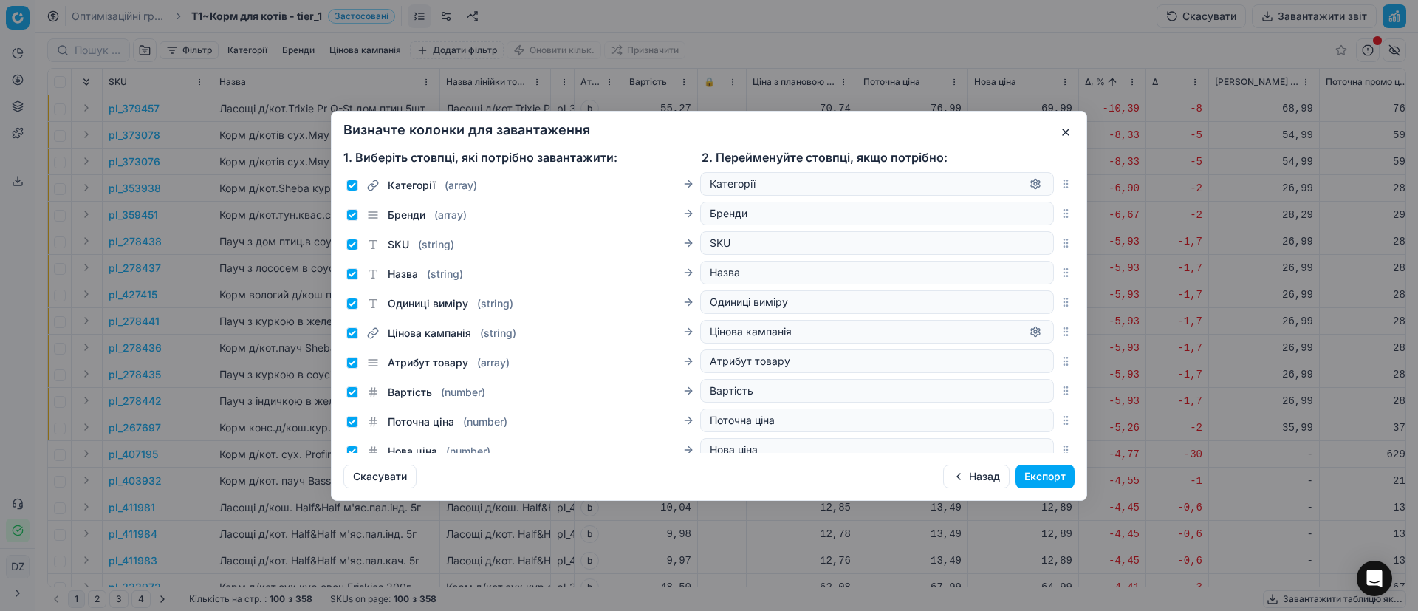
click at [1053, 477] on button "Експорт" at bounding box center [1045, 477] width 59 height 24
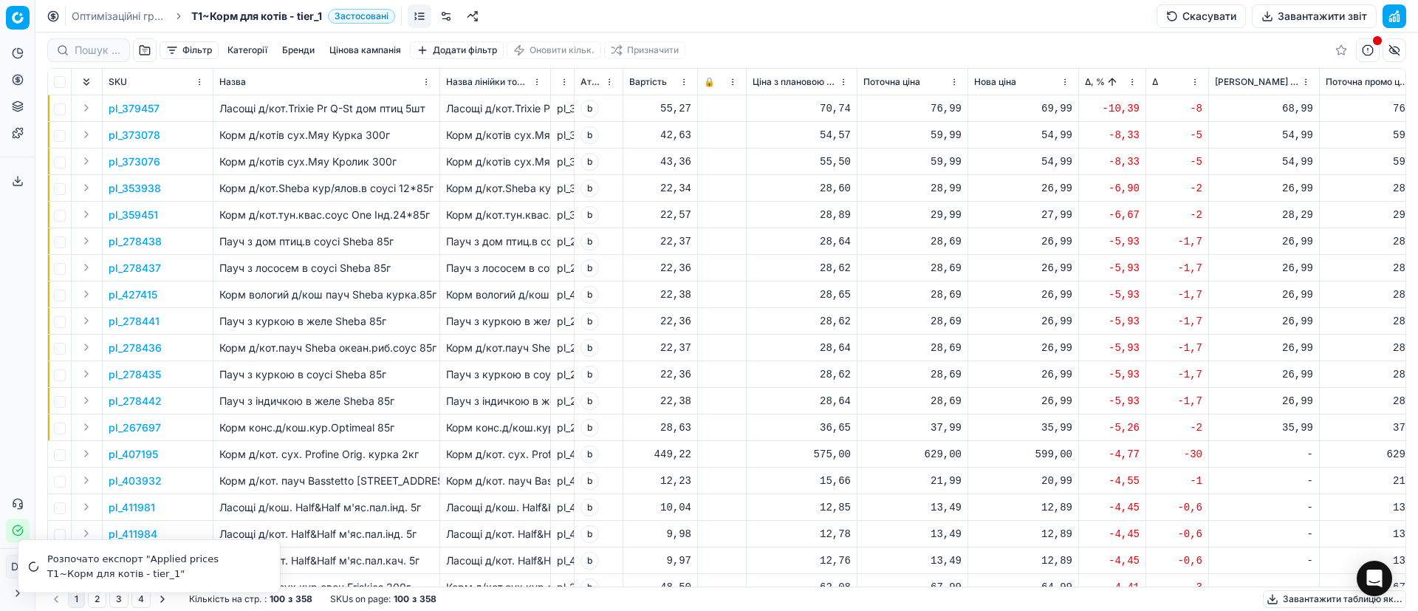
click at [5, 239] on div "Аналітика Цінова оптимізація Асортимент продукції Шаблони Сервіс експорту 16 Зв…" at bounding box center [17, 291] width 35 height 513
click at [18, 179] on line at bounding box center [18, 180] width 0 height 6
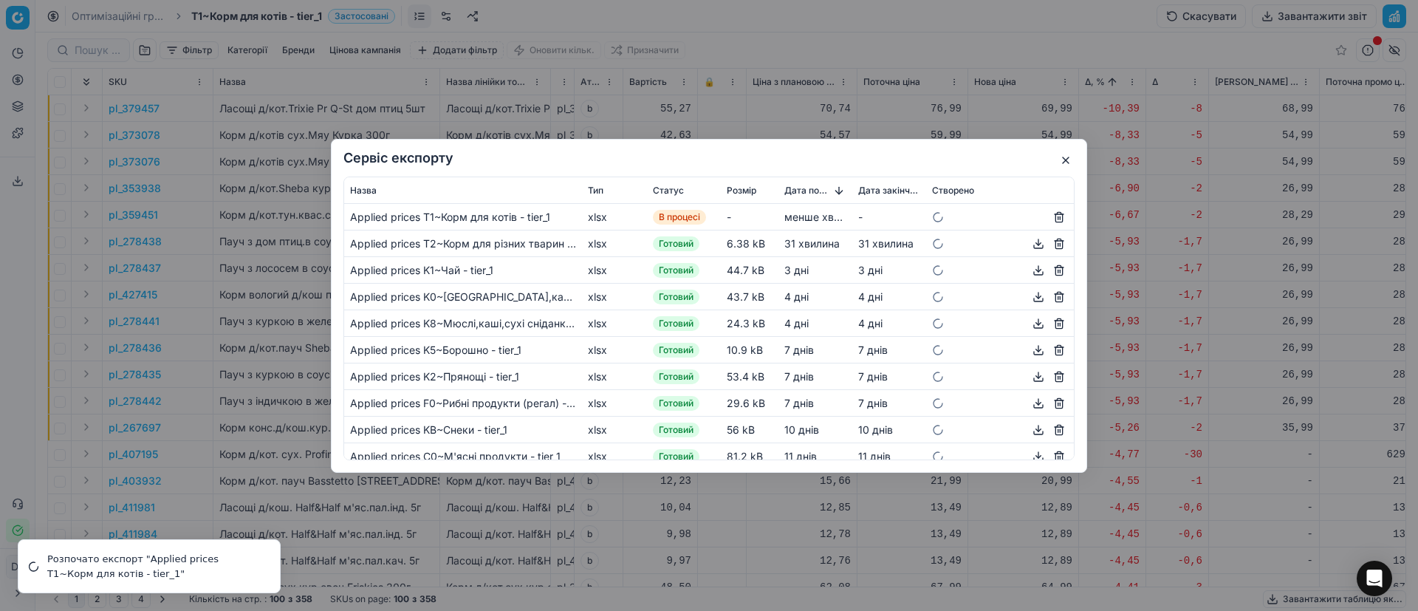
click at [1061, 168] on button "button" at bounding box center [1066, 160] width 18 height 18
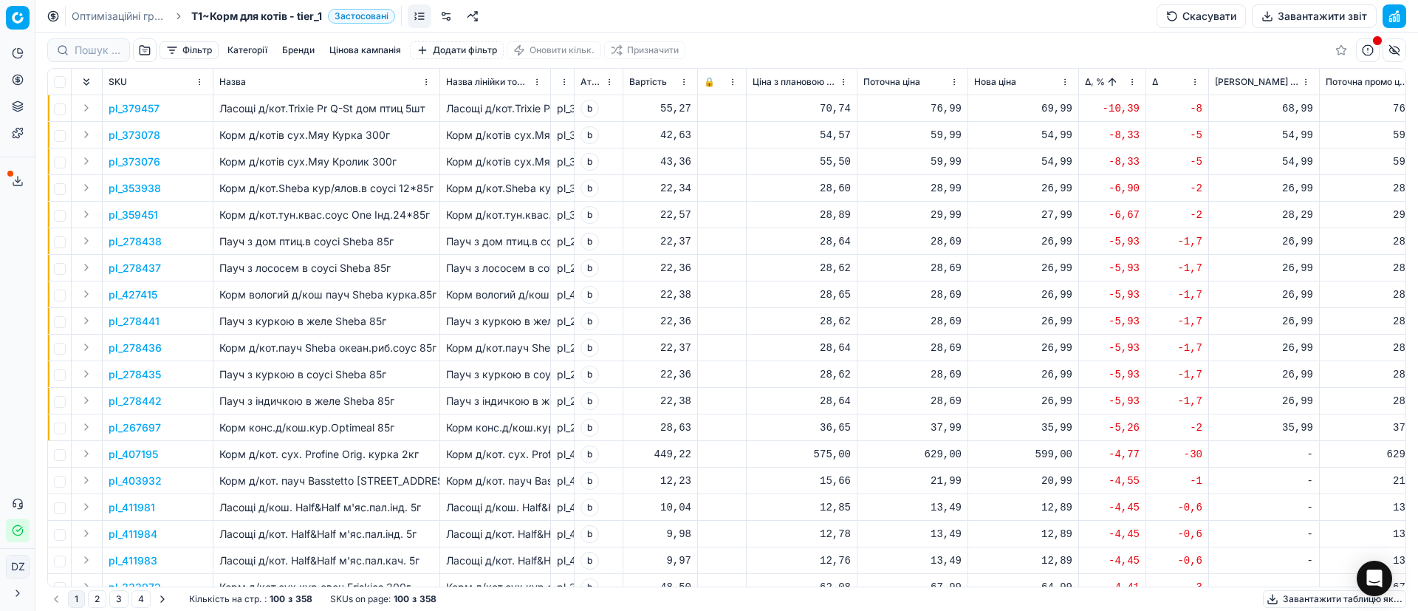
click at [19, 182] on icon at bounding box center [18, 181] width 12 height 12
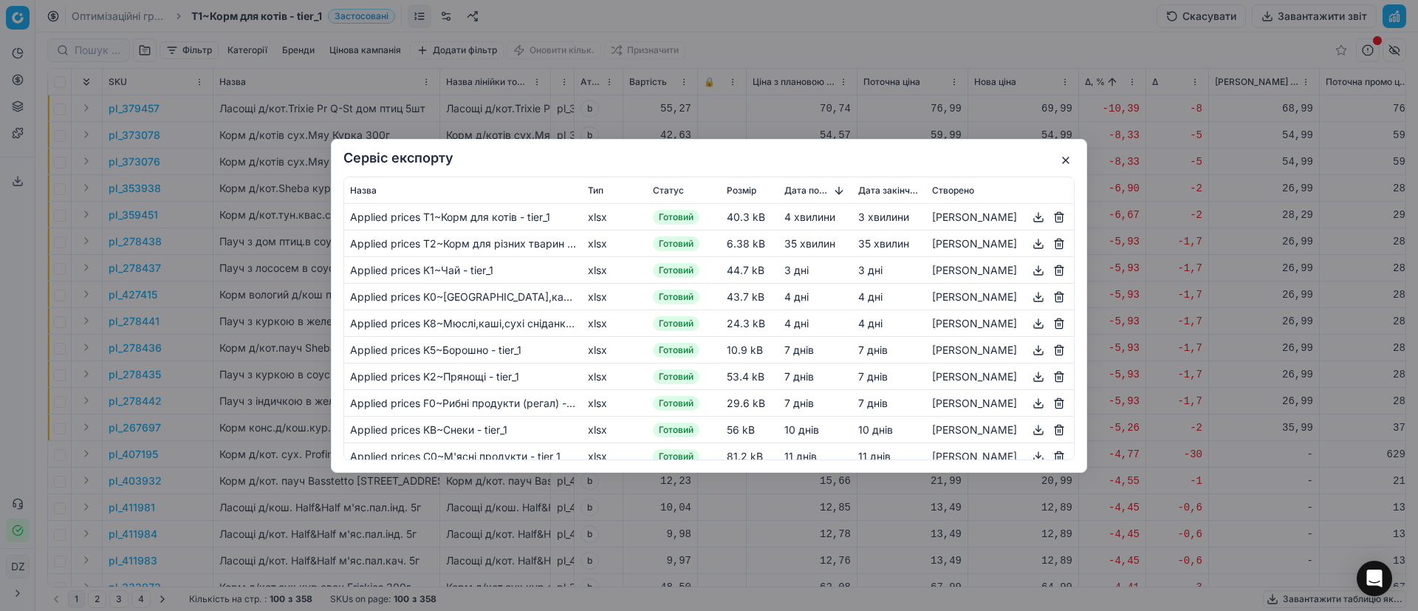
click at [1030, 221] on button "button" at bounding box center [1039, 217] width 18 height 18
click at [1061, 163] on button "button" at bounding box center [1066, 160] width 18 height 18
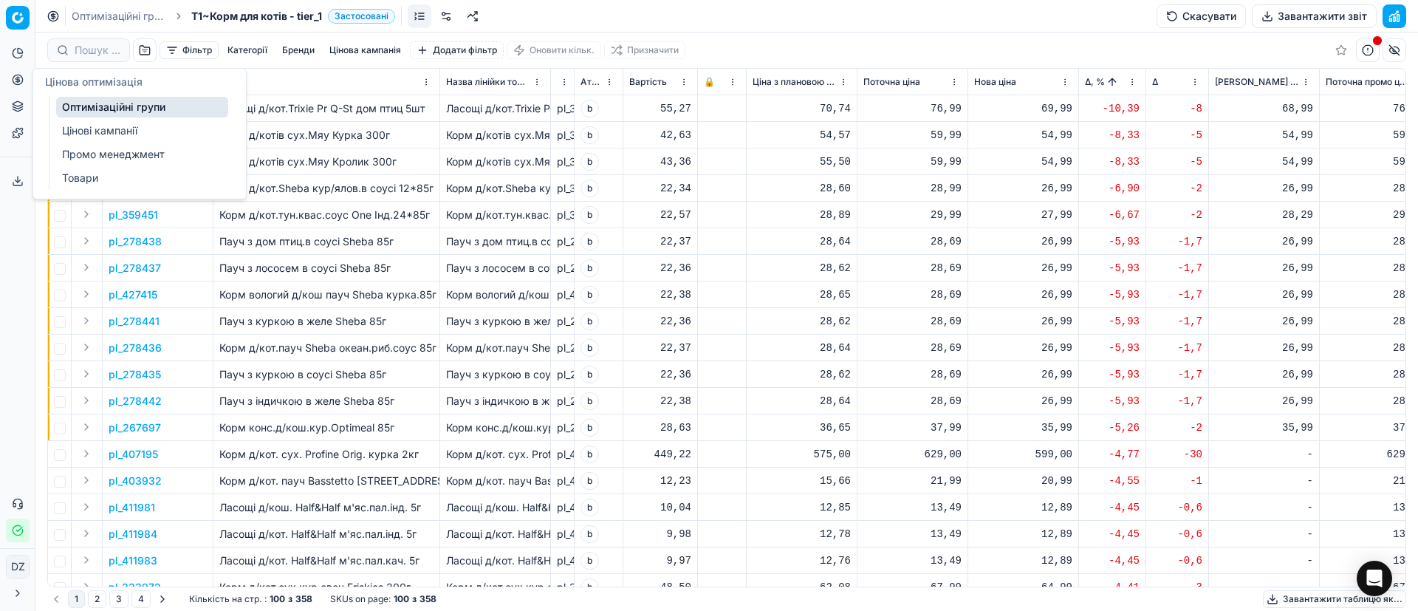
click at [11, 79] on button "Цінова оптимізація" at bounding box center [18, 80] width 24 height 24
click at [86, 103] on link "Оптимізаційні групи" at bounding box center [142, 107] width 172 height 21
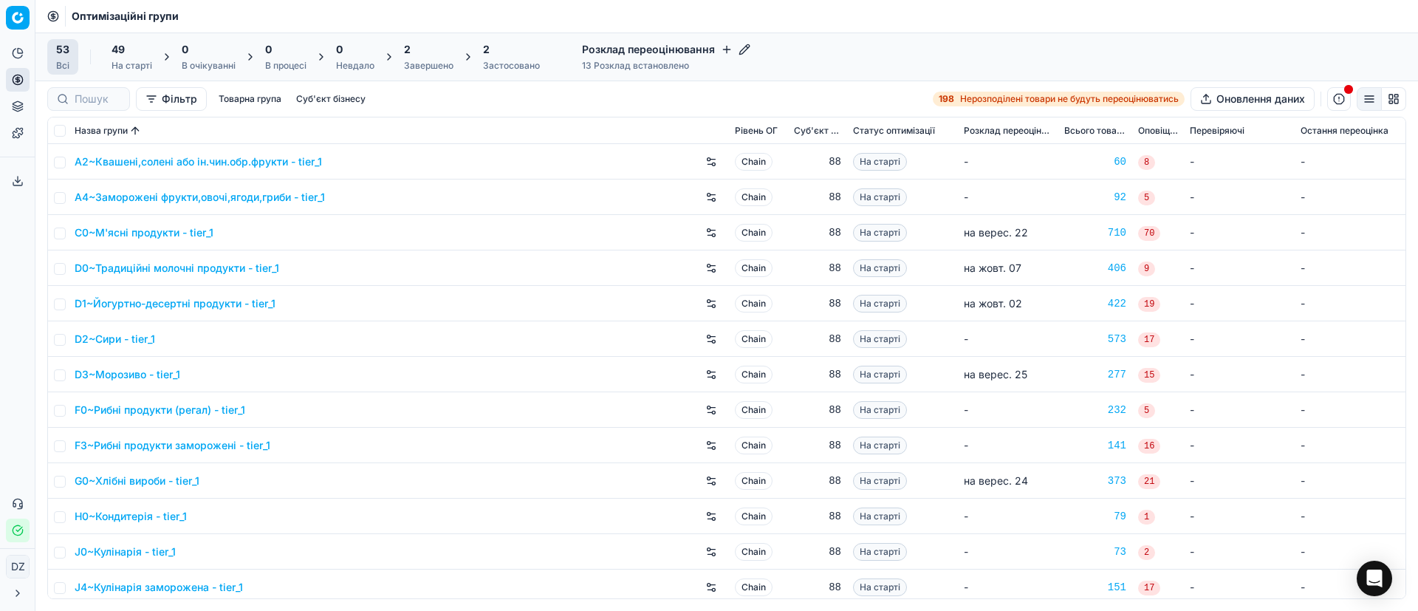
click at [416, 63] on div "Завершено" at bounding box center [428, 66] width 49 height 12
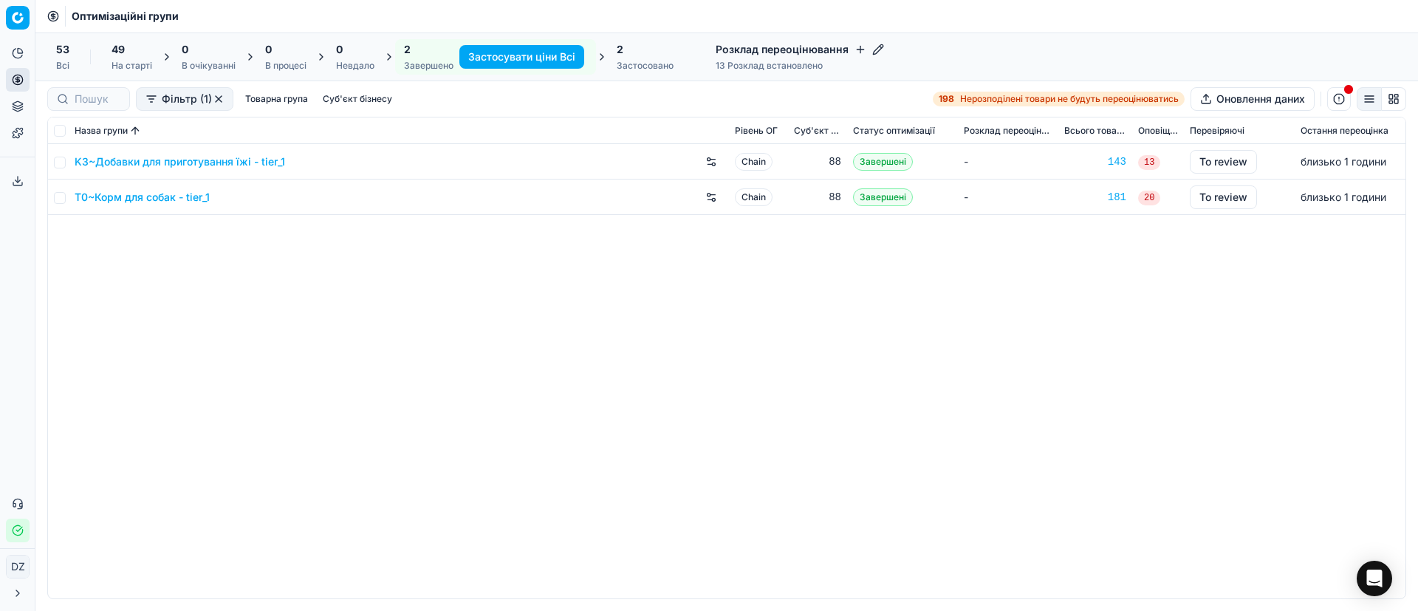
click at [172, 196] on link "T0~Корм для собак - tier_1" at bounding box center [142, 197] width 135 height 15
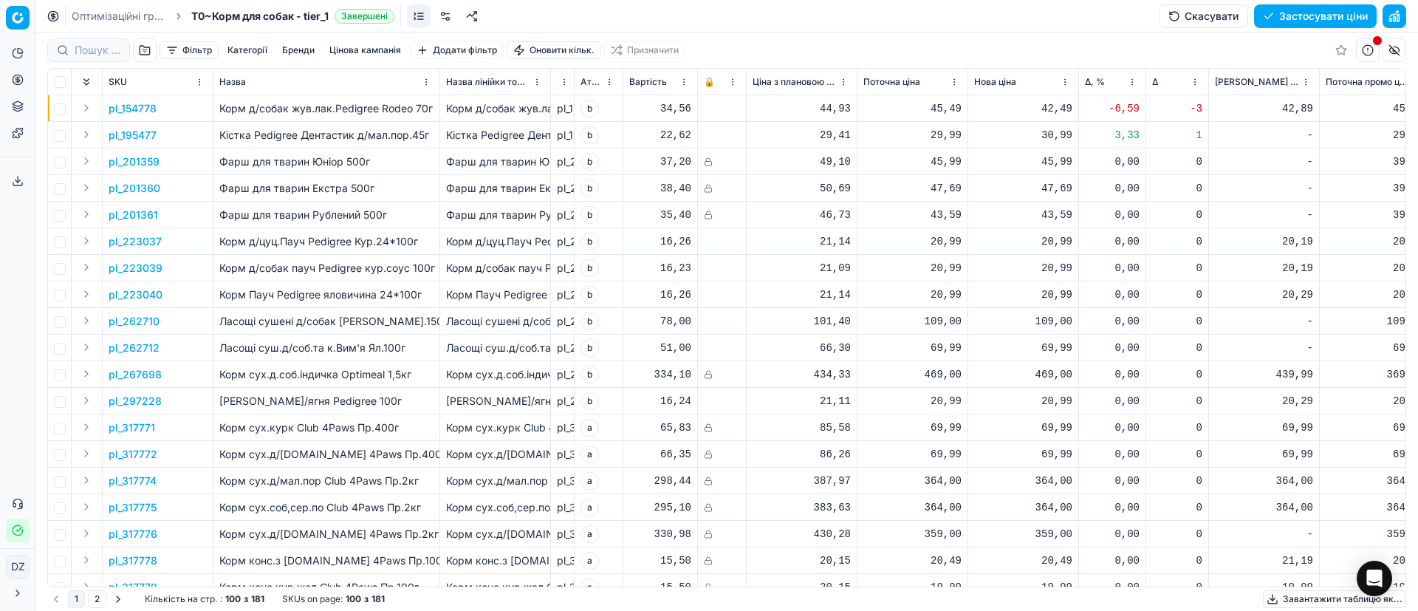
click at [358, 57] on button "Цінова кампанія" at bounding box center [365, 50] width 83 height 18
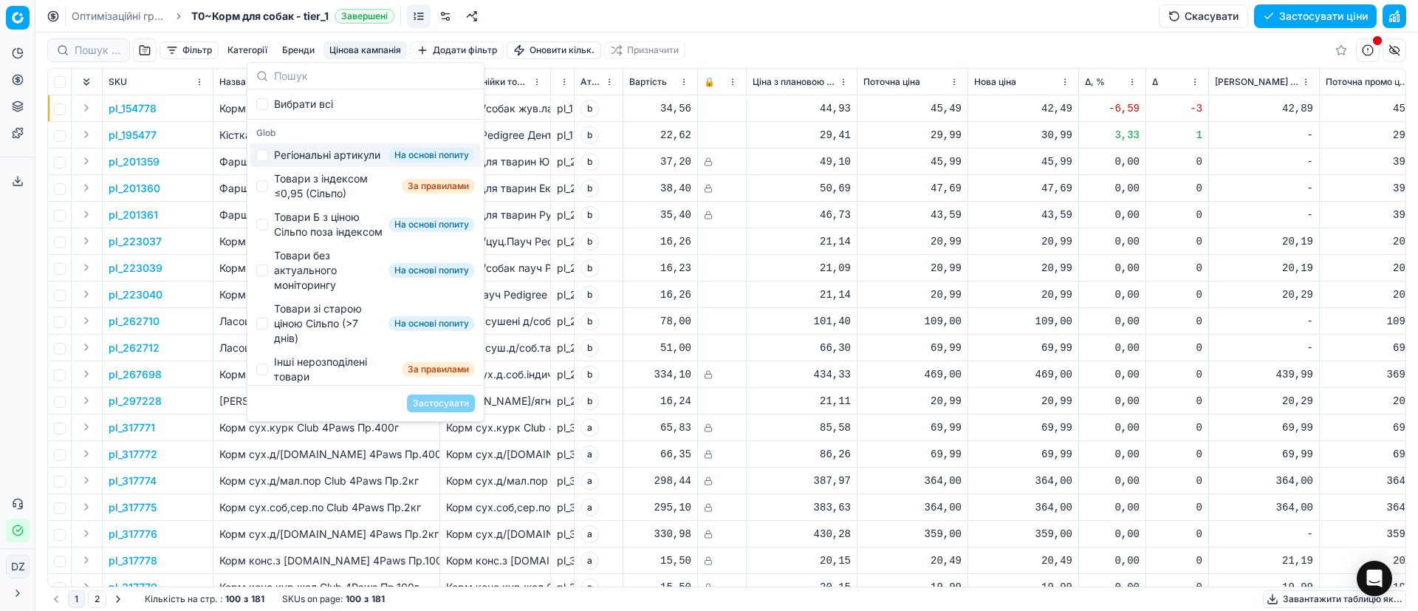
click at [356, 154] on div "Регіональні артикули" at bounding box center [327, 155] width 106 height 15
checkbox input "true"
click at [326, 201] on div "Товари з індексом ≤0,95 (Сільпо)" at bounding box center [335, 186] width 122 height 30
checkbox input "true"
click at [324, 239] on div "Товари Б з ціною Сільпо поза індексом" at bounding box center [328, 225] width 109 height 30
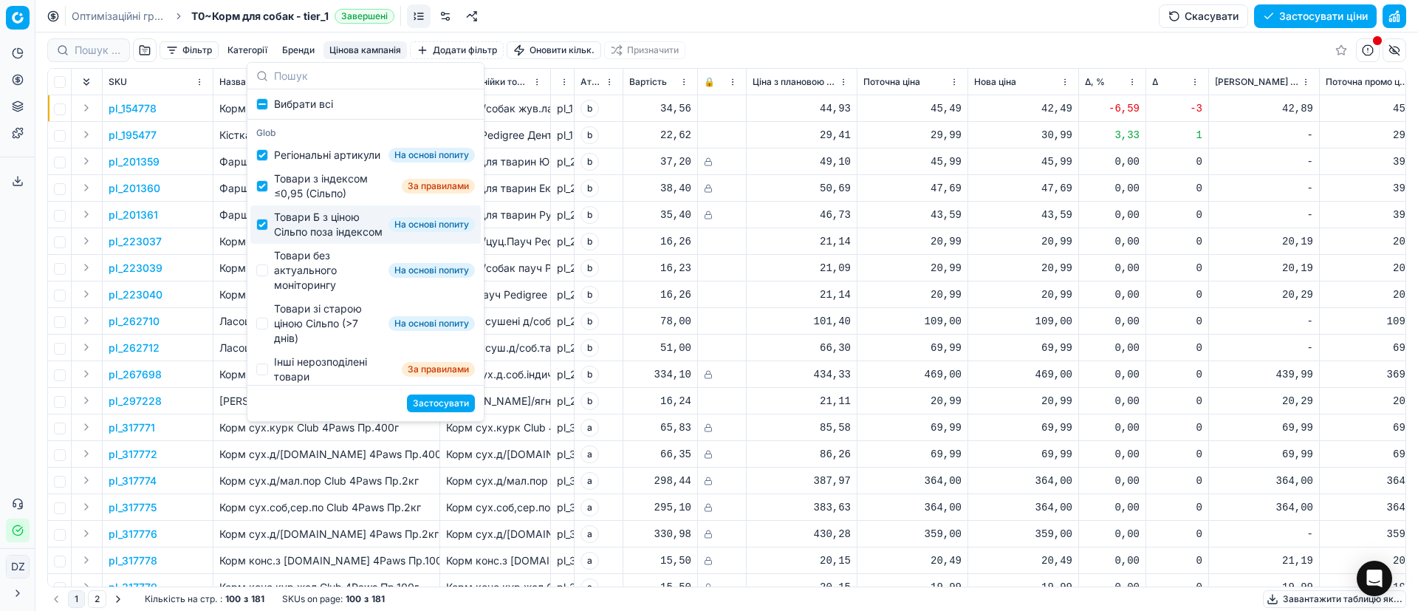
checkbox input "true"
click at [314, 291] on div "Товари без актуального моніторингу" at bounding box center [328, 270] width 109 height 44
checkbox input "true"
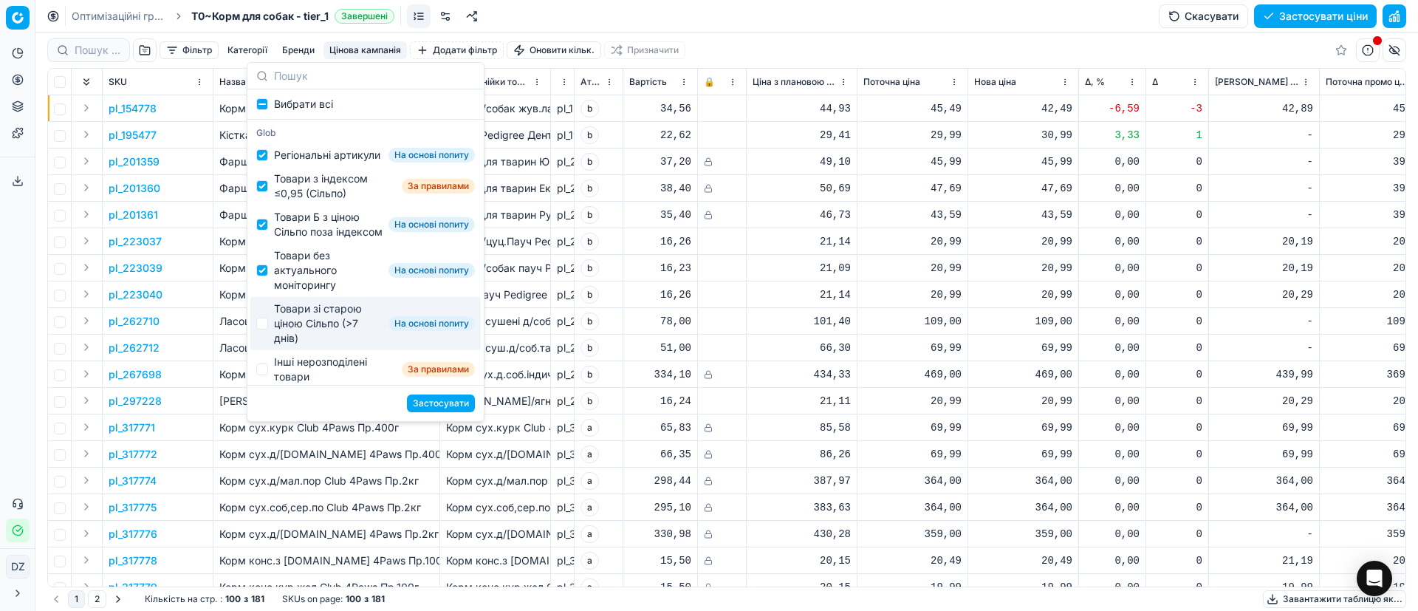
drag, startPoint x: 308, startPoint y: 344, endPoint x: 315, endPoint y: 355, distance: 12.7
click at [309, 344] on div "Товари зі старою ціною Сільпо (>7 днів)" at bounding box center [328, 323] width 109 height 44
checkbox input "true"
click at [451, 403] on button "Застосувати" at bounding box center [441, 403] width 68 height 18
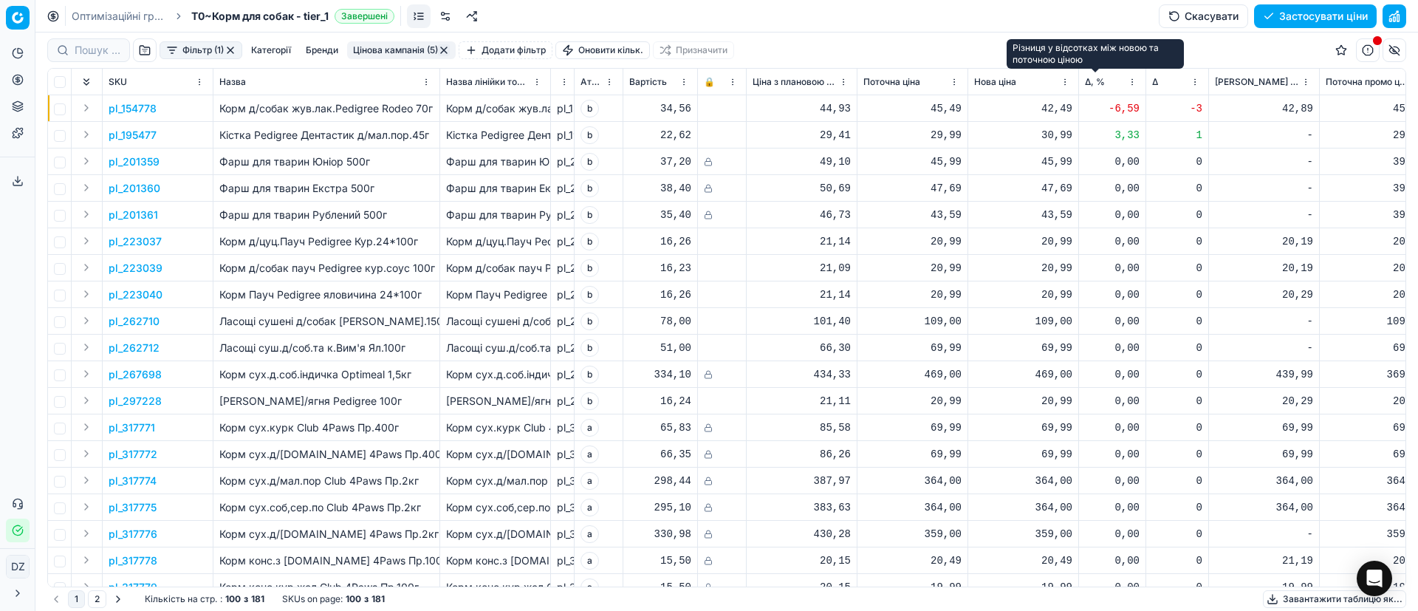
click at [1089, 82] on span "Δ, %" at bounding box center [1095, 82] width 20 height 12
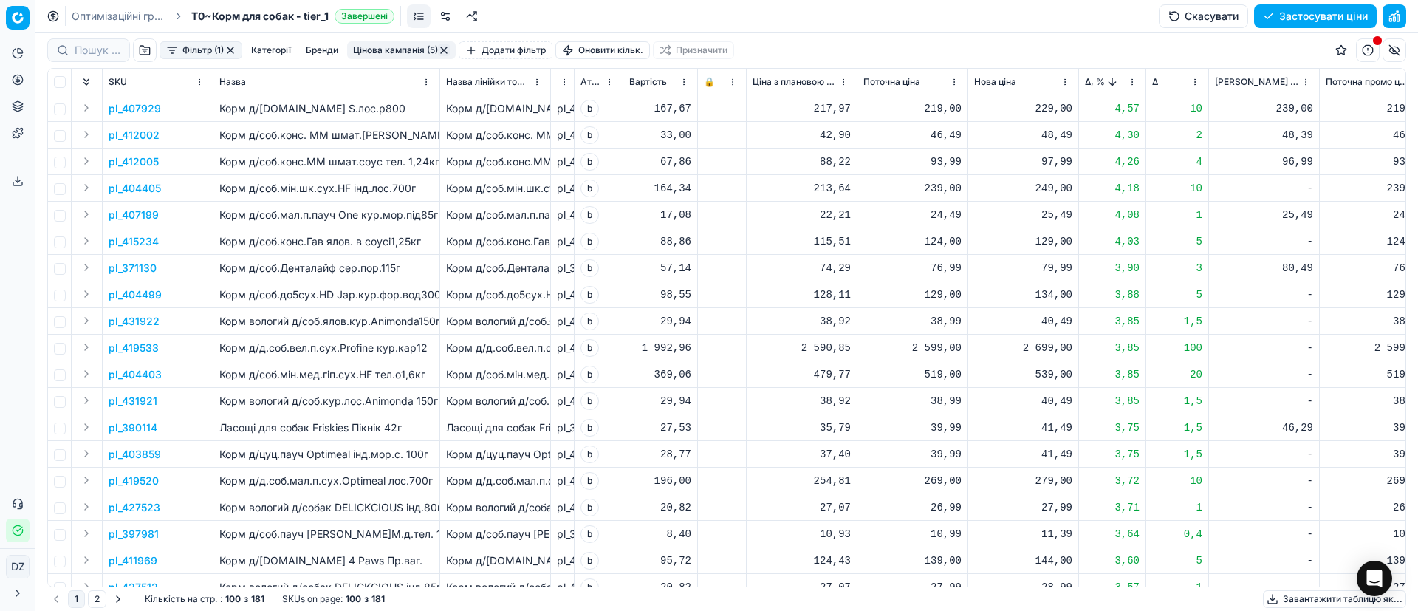
click at [134, 112] on p "pl_407929" at bounding box center [135, 108] width 52 height 15
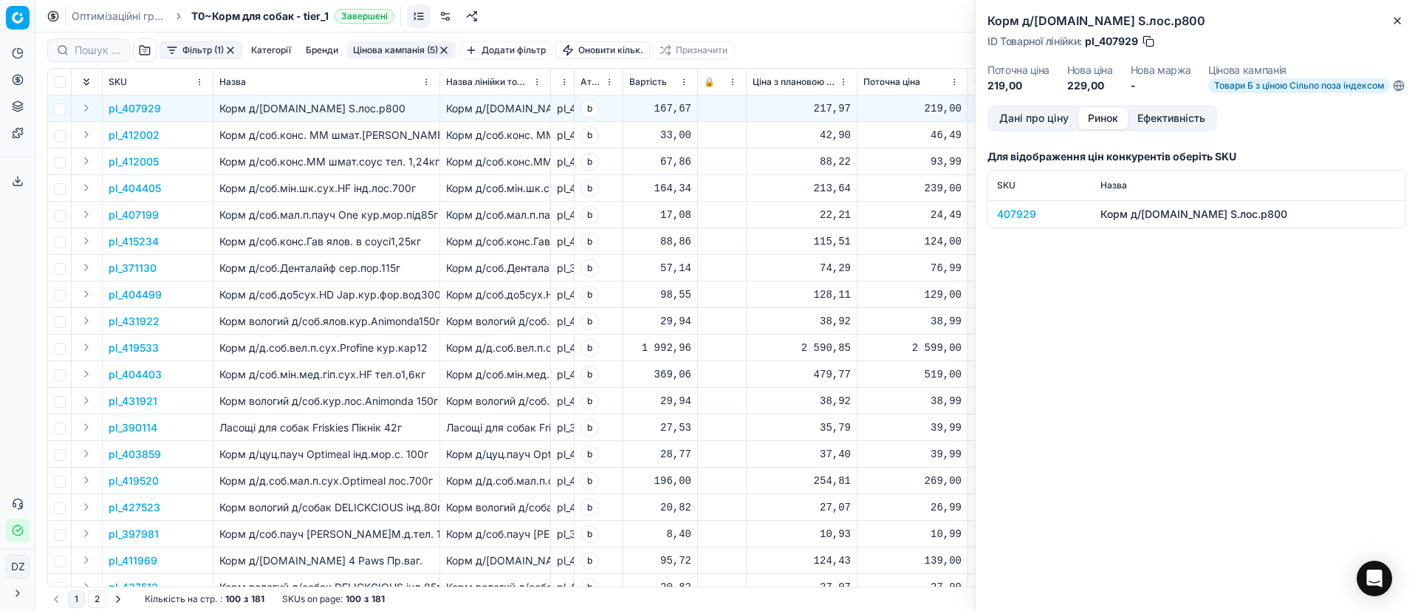
click at [1097, 119] on button "Ринок" at bounding box center [1102, 118] width 49 height 21
click at [1023, 222] on div "407929" at bounding box center [1040, 214] width 86 height 15
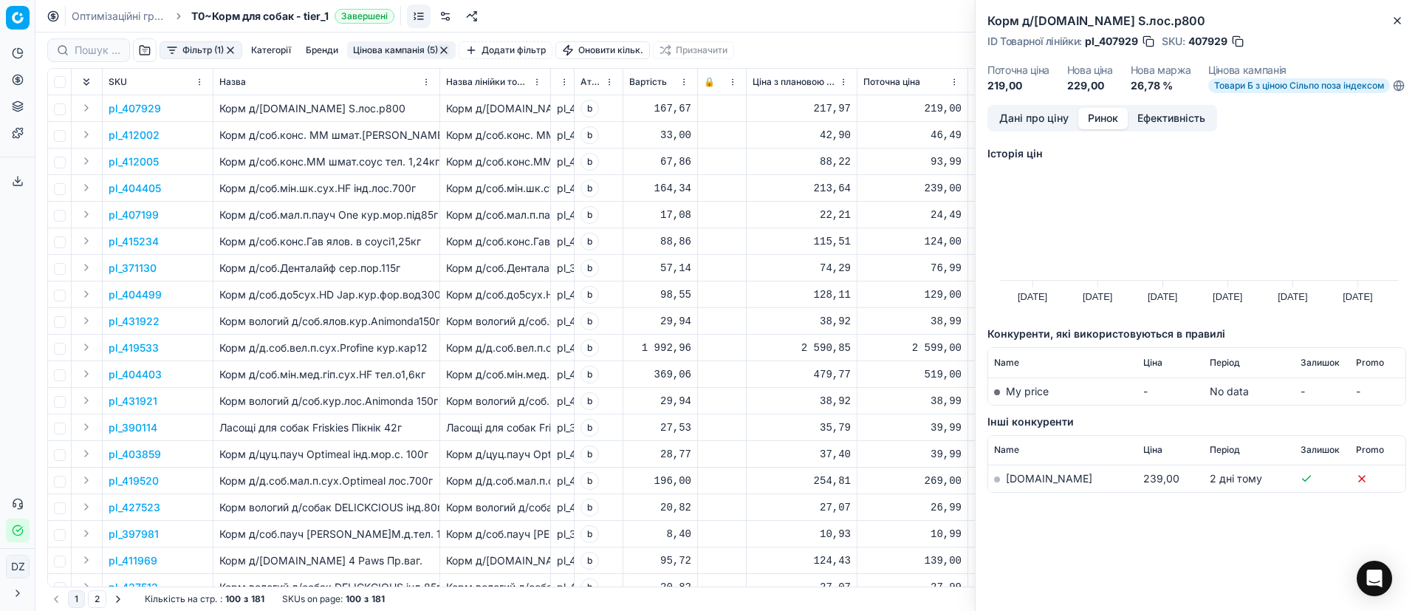
click at [1027, 483] on link "[DOMAIN_NAME]" at bounding box center [1049, 478] width 86 height 13
click at [1395, 23] on icon "button" at bounding box center [1398, 21] width 6 height 6
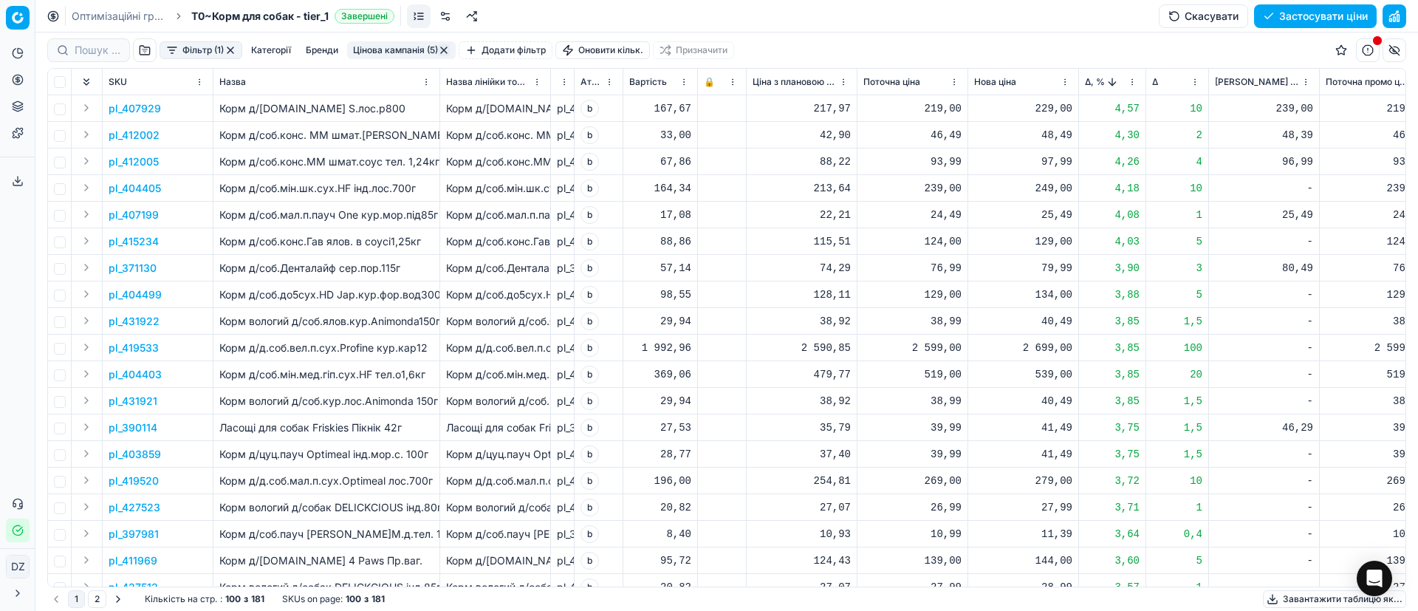
click at [1054, 109] on div "229,00" at bounding box center [1023, 108] width 98 height 15
drag, startPoint x: 1087, startPoint y: 237, endPoint x: 934, endPoint y: 227, distance: 152.5
click at [937, 228] on dl "Поточна: 219,00 Оптимум: 229,00 Вручну: 229.00" at bounding box center [1023, 208] width 213 height 96
type input "239.00"
click at [147, 134] on p "pl_412002" at bounding box center [134, 135] width 51 height 15
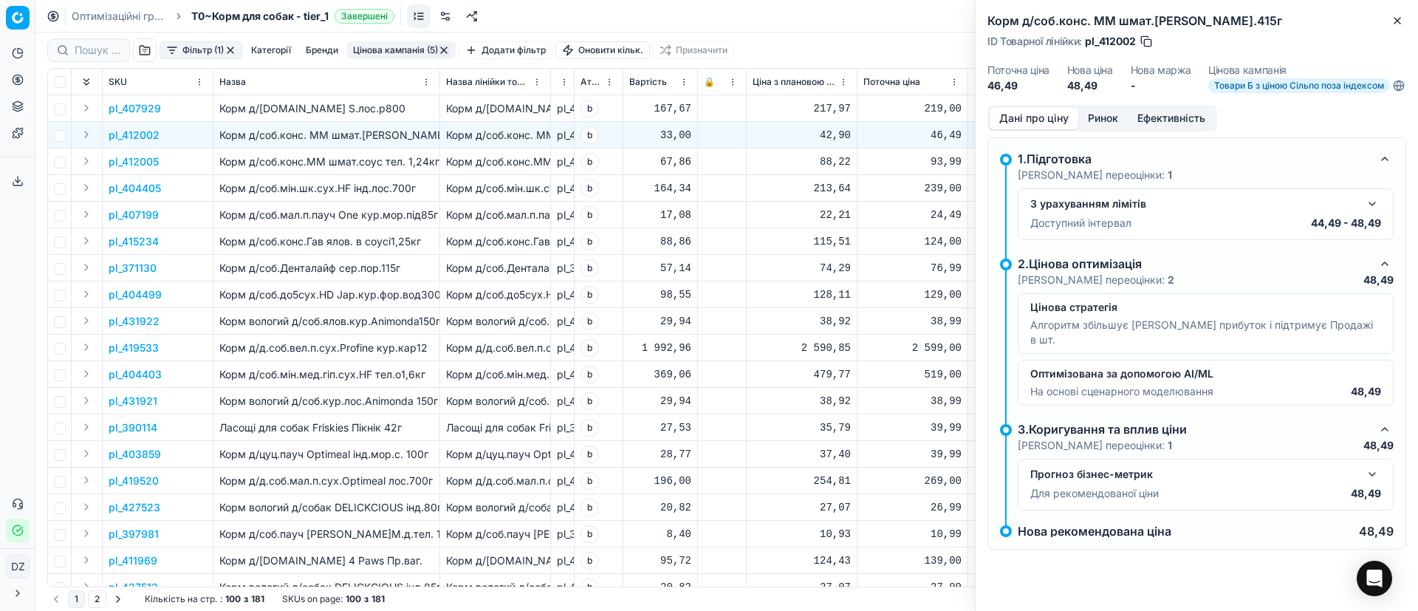
click at [1101, 129] on button "Ринок" at bounding box center [1102, 118] width 49 height 21
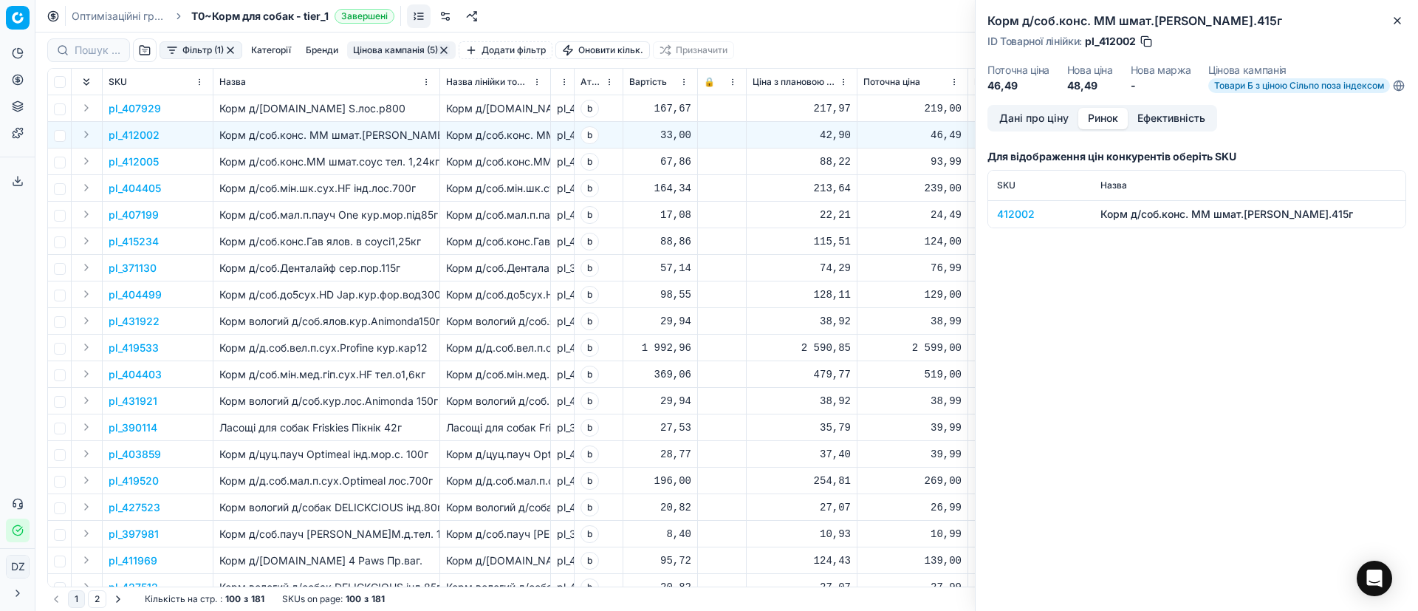
click at [1020, 222] on div "412002" at bounding box center [1040, 214] width 86 height 15
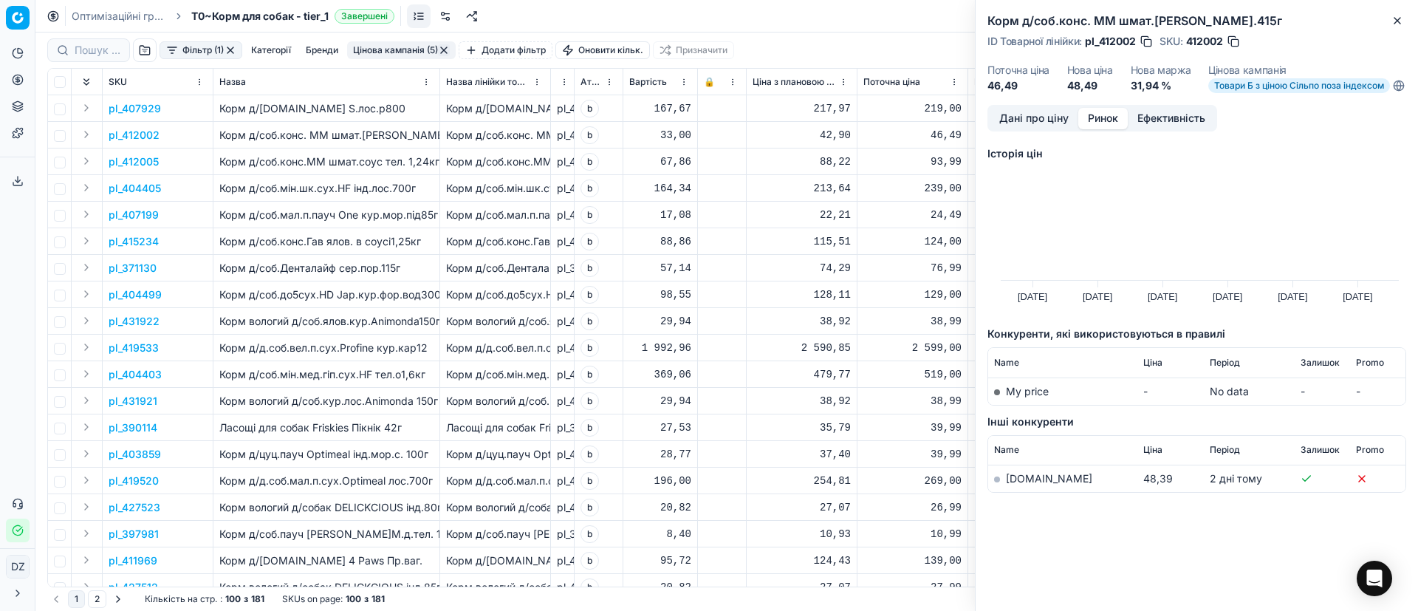
click at [1029, 485] on link "[DOMAIN_NAME]" at bounding box center [1049, 478] width 86 height 13
click at [1399, 20] on icon "button" at bounding box center [1398, 21] width 12 height 12
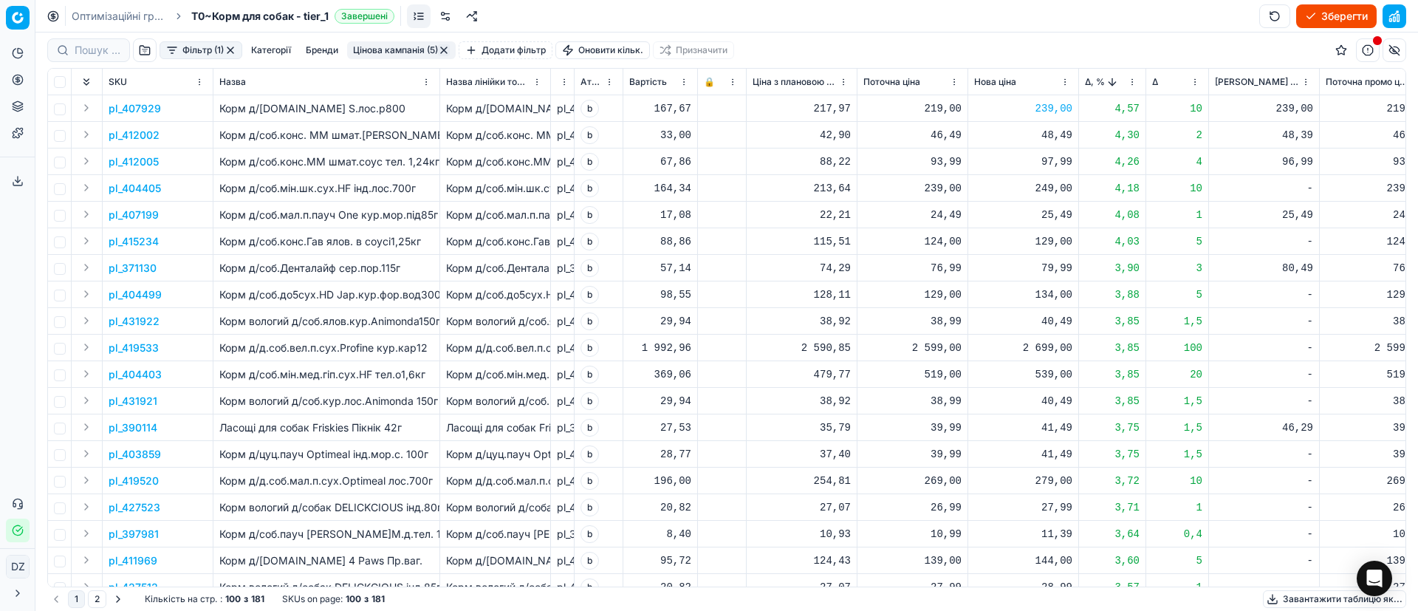
click at [138, 427] on p "pl_390114" at bounding box center [133, 427] width 49 height 15
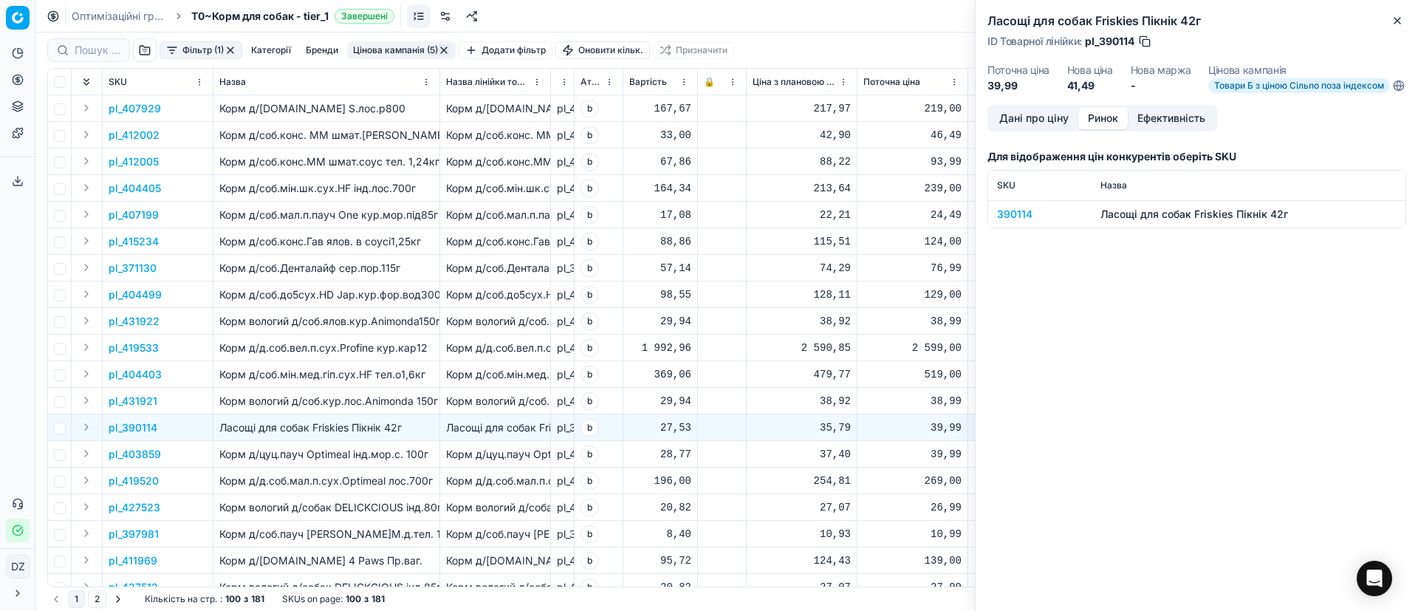
click at [1118, 123] on button "Ринок" at bounding box center [1102, 118] width 49 height 21
click at [1020, 222] on div "390114" at bounding box center [1040, 214] width 86 height 15
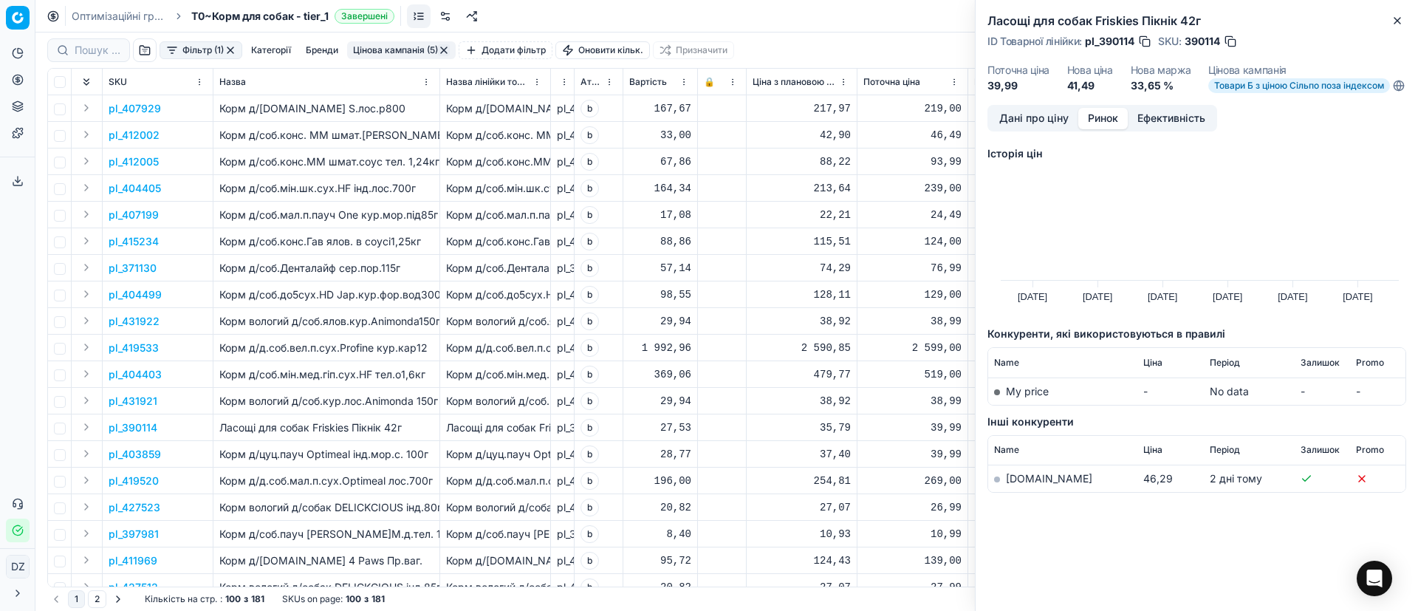
click at [1014, 485] on link "[DOMAIN_NAME]" at bounding box center [1049, 478] width 86 height 13
click at [1395, 30] on div "Ласощі для собак Friskies Пікнік 42г ID Товарної лінійки : pl_390114 SKU : 3901…" at bounding box center [1197, 52] width 442 height 105
click at [1395, 18] on icon "button" at bounding box center [1398, 21] width 12 height 12
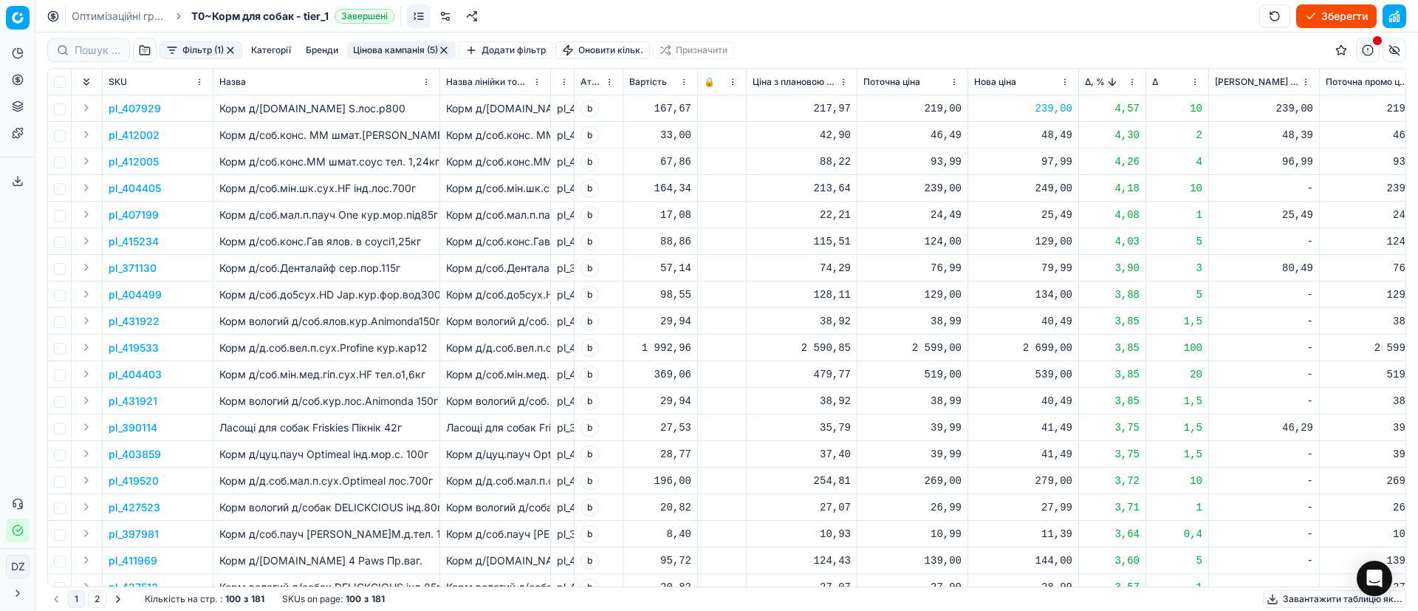
click at [1056, 428] on div "41,49" at bounding box center [1023, 427] width 98 height 15
drag, startPoint x: 1090, startPoint y: 555, endPoint x: 948, endPoint y: 518, distance: 146.7
click at [950, 540] on dl "Поточна: 39,99 Оптимум: 41,49 Вручну: 41.49" at bounding box center [1023, 527] width 213 height 96
type input "47.19"
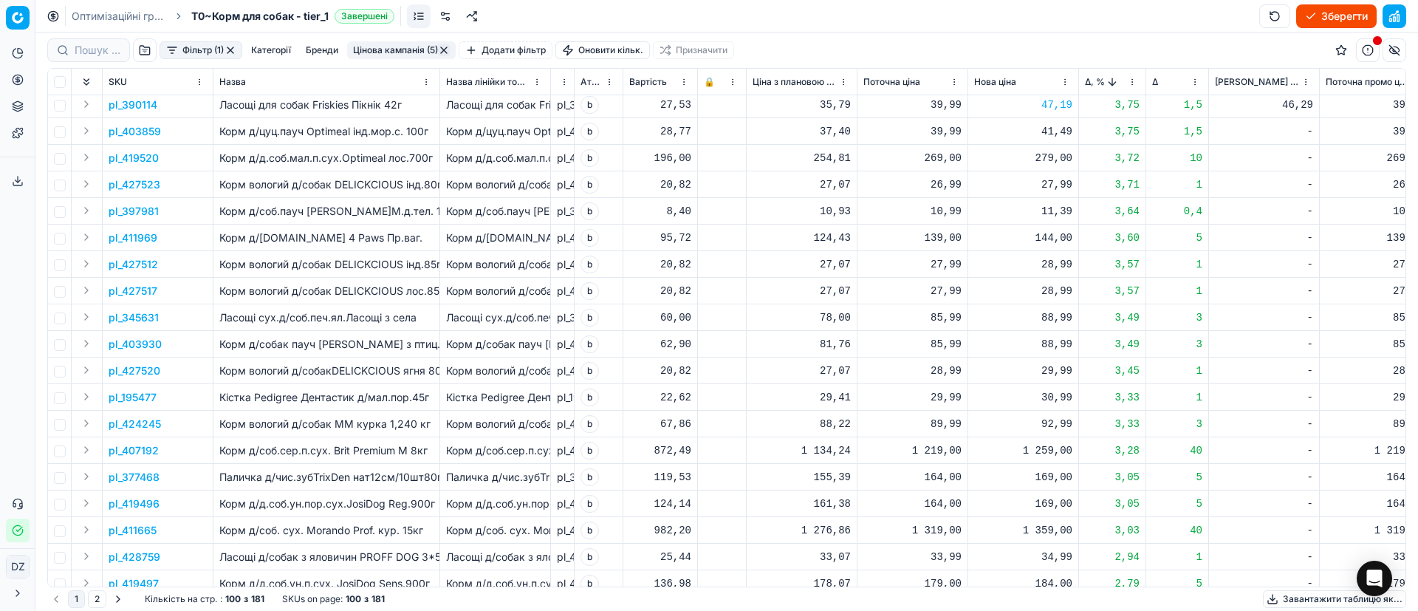
scroll to position [332, 0]
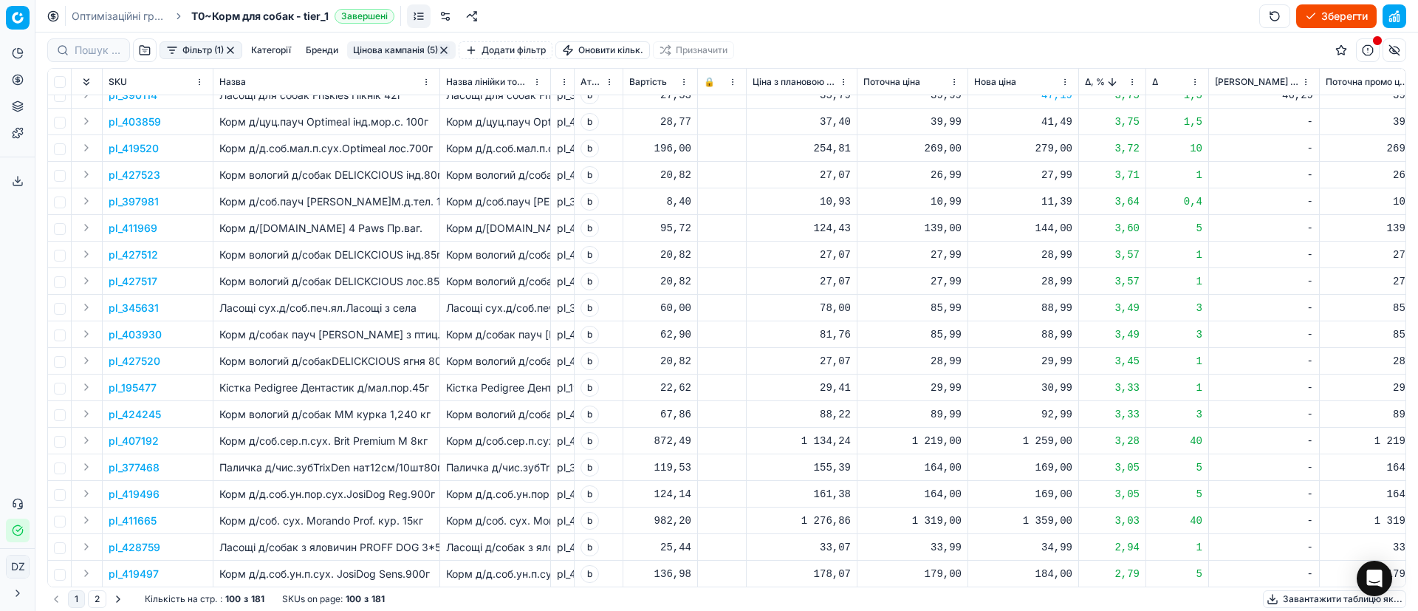
click at [1050, 445] on div "1 259,00" at bounding box center [1023, 441] width 98 height 15
click at [1050, 572] on input "1259.00" at bounding box center [1077, 571] width 106 height 24
type input "1239.00"
click at [1053, 520] on div "1 359,00" at bounding box center [1023, 520] width 98 height 15
click at [1051, 477] on input "1359.00" at bounding box center [1077, 474] width 106 height 24
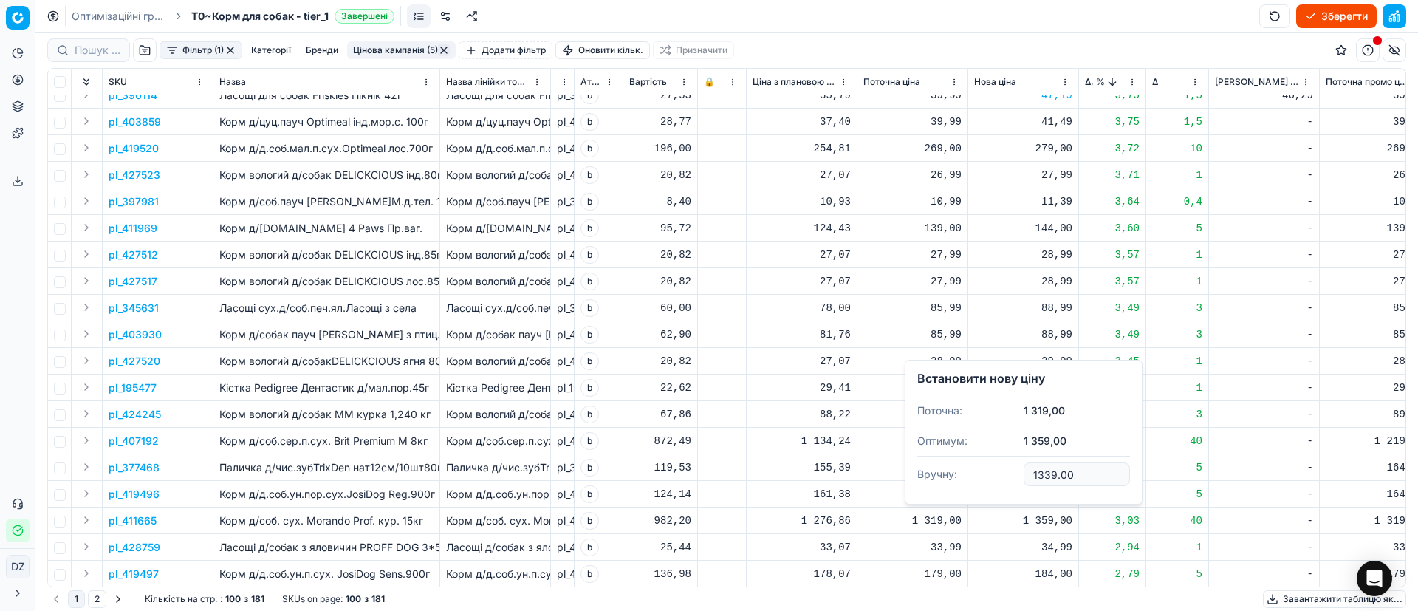
type input "1339.00"
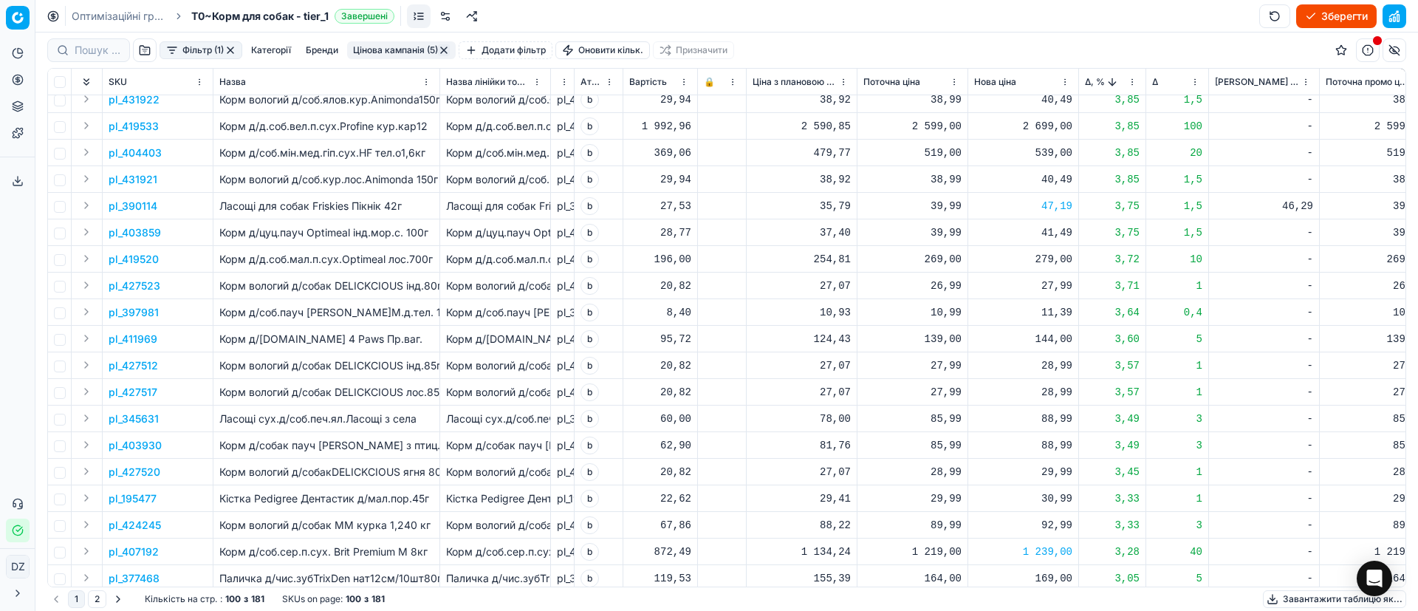
scroll to position [111, 0]
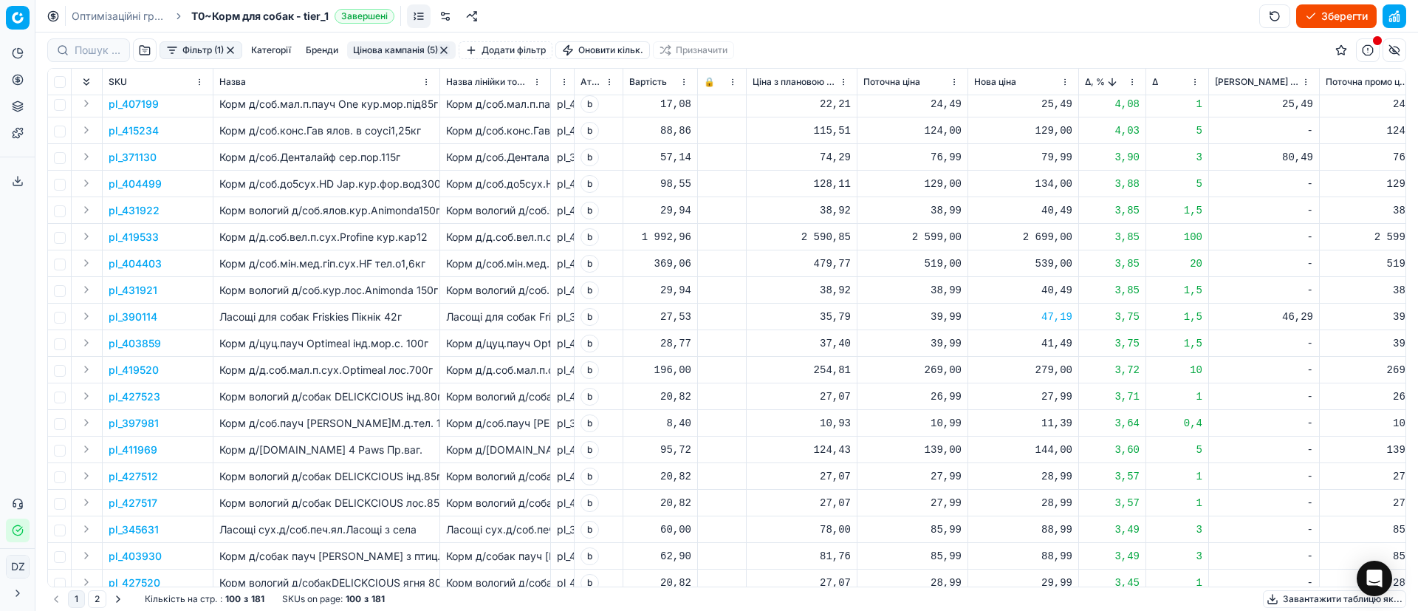
click at [1051, 228] on div "2 699,00" at bounding box center [1023, 237] width 98 height 26
drag, startPoint x: 1047, startPoint y: 367, endPoint x: 1060, endPoint y: 367, distance: 13.3
click at [1060, 367] on input "2699.00" at bounding box center [1077, 367] width 106 height 24
type input "2649.00"
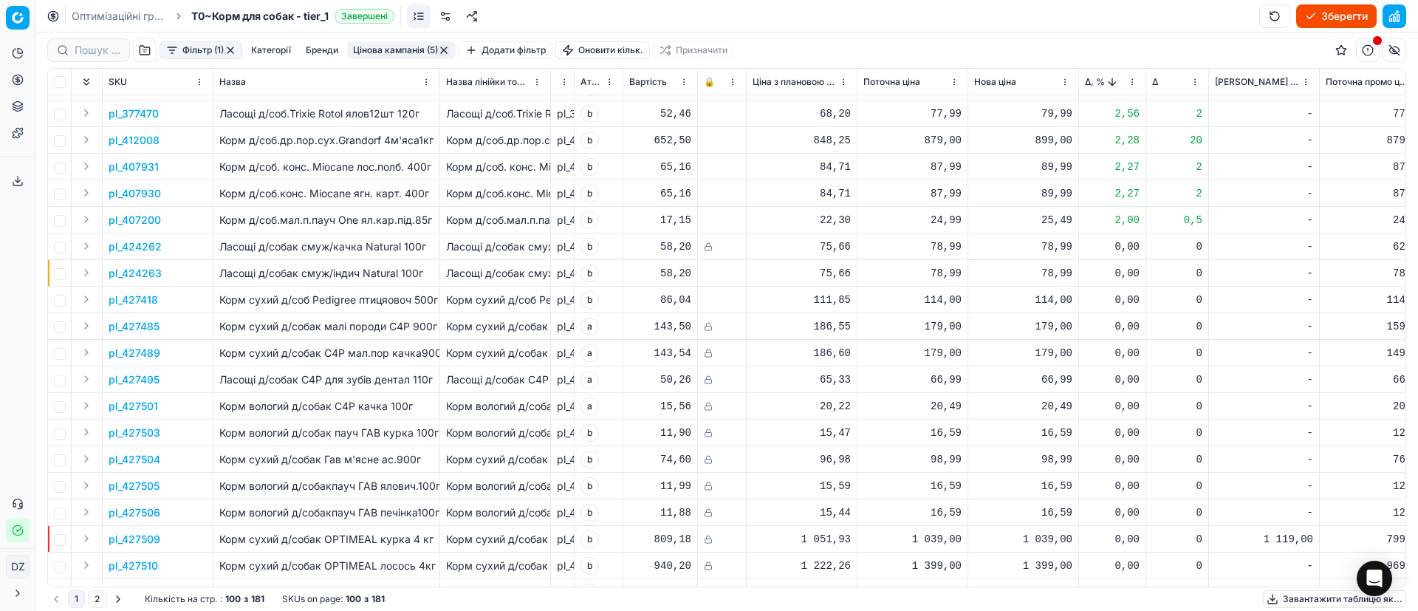
scroll to position [886, 0]
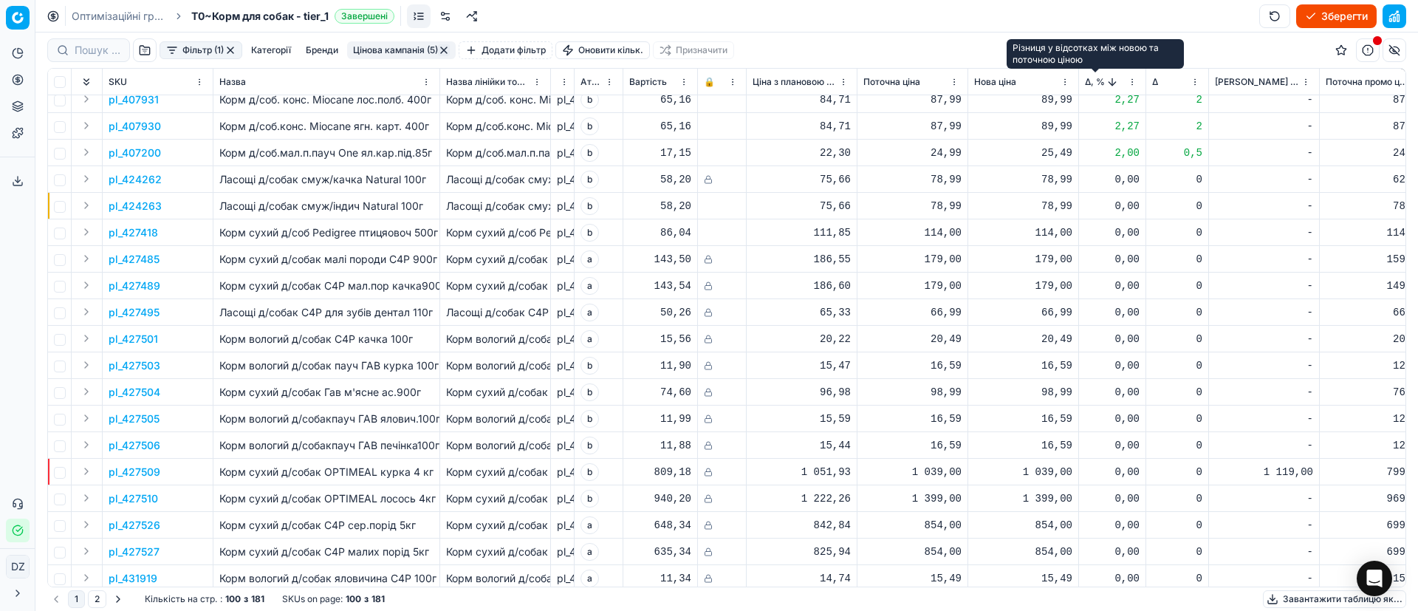
drag, startPoint x: 1092, startPoint y: 83, endPoint x: 1087, endPoint y: 131, distance: 48.3
click at [1092, 83] on span "Δ, %" at bounding box center [1095, 82] width 20 height 12
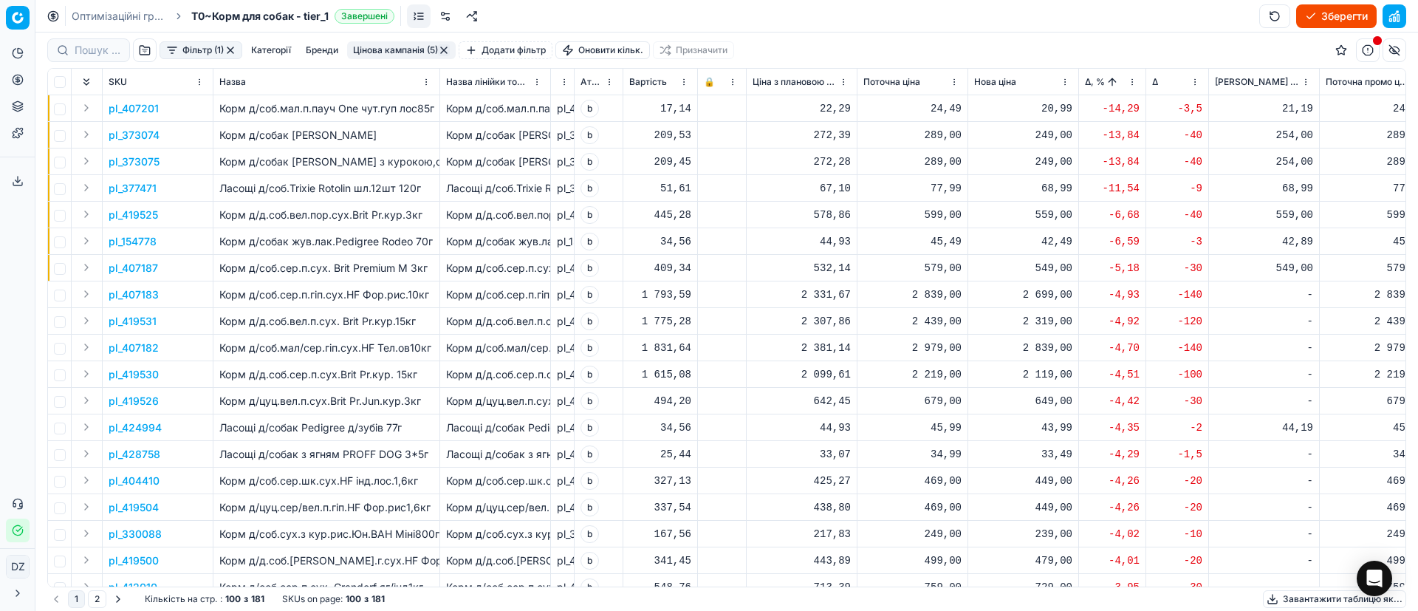
click at [137, 106] on p "pl_407201" at bounding box center [134, 108] width 50 height 15
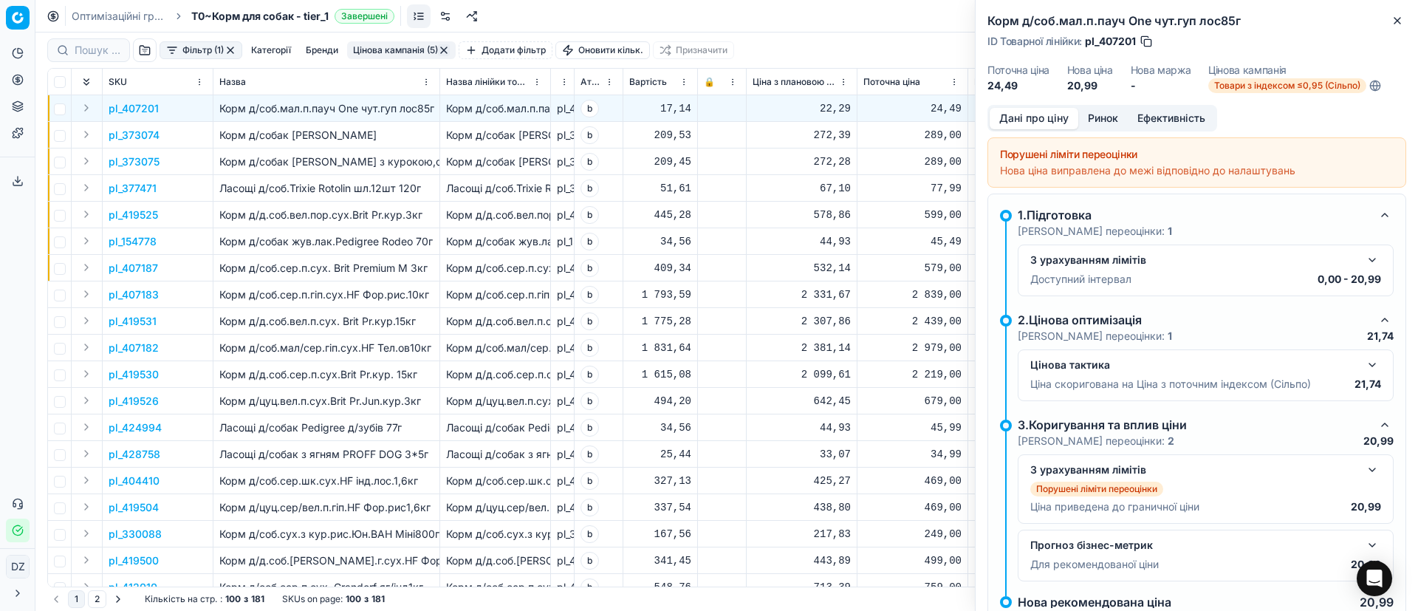
click at [1121, 113] on button "Ринок" at bounding box center [1102, 118] width 49 height 21
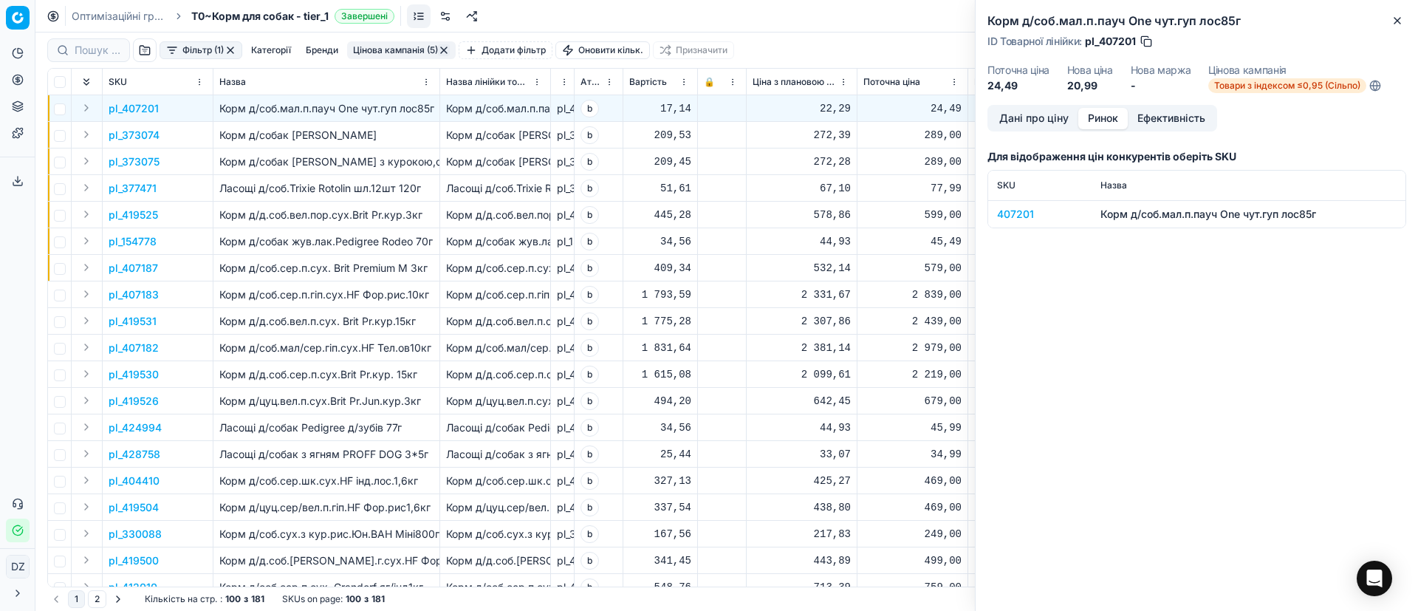
click at [1010, 210] on div "407201" at bounding box center [1040, 214] width 86 height 15
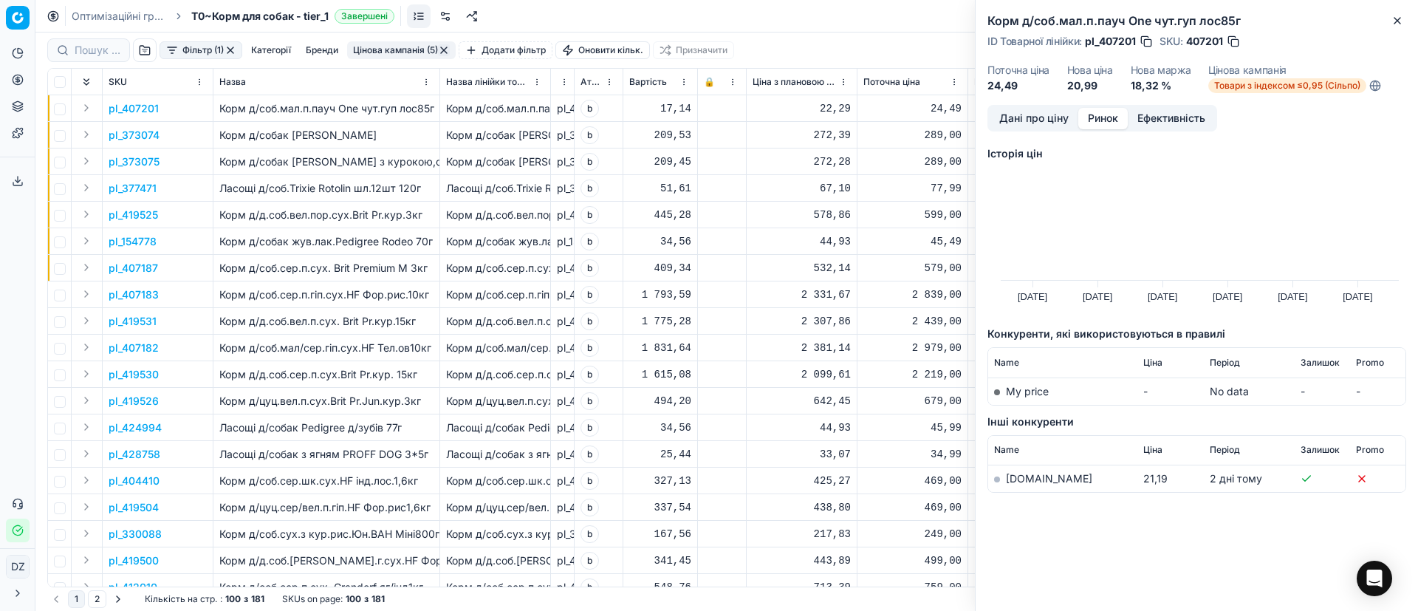
click at [1024, 482] on link "[DOMAIN_NAME]" at bounding box center [1049, 478] width 86 height 13
click at [1400, 23] on icon "button" at bounding box center [1398, 21] width 6 height 6
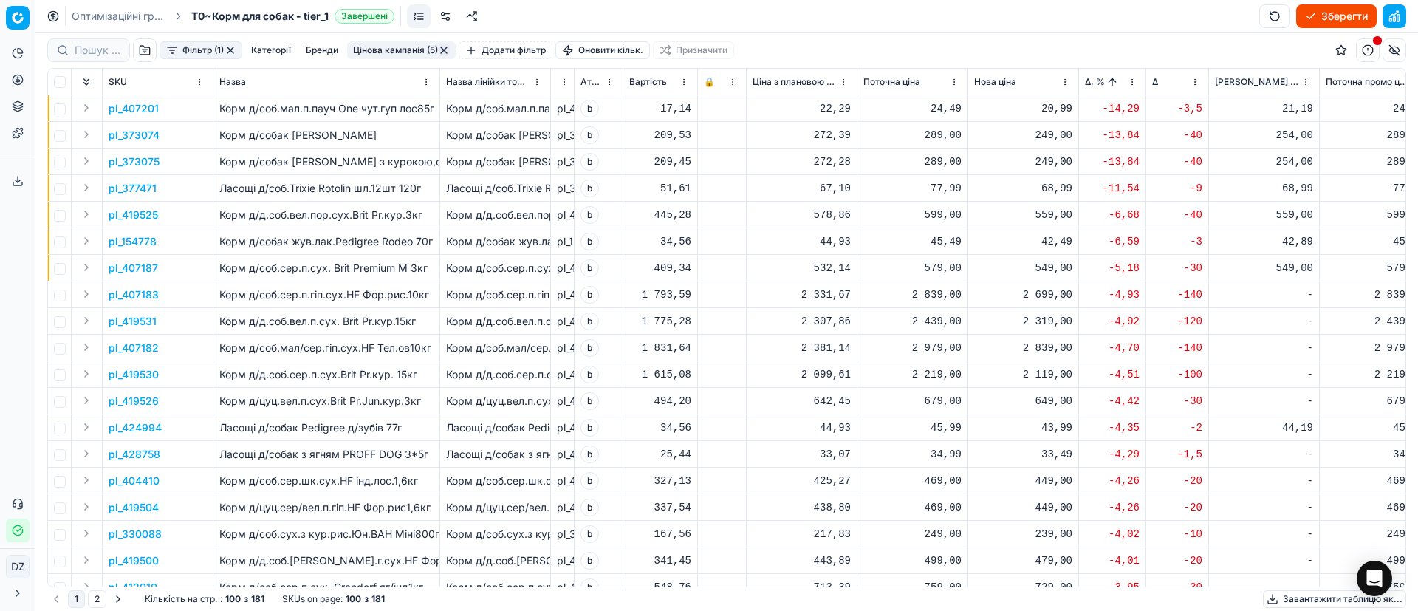
click at [1056, 111] on div "20,99" at bounding box center [1023, 108] width 98 height 15
drag, startPoint x: 1084, startPoint y: 243, endPoint x: 1002, endPoint y: 237, distance: 81.5
click at [1002, 237] on dl "Поточна: 24,49 Оптимум: 20,99 Вручну: 20.99" at bounding box center [1023, 208] width 213 height 96
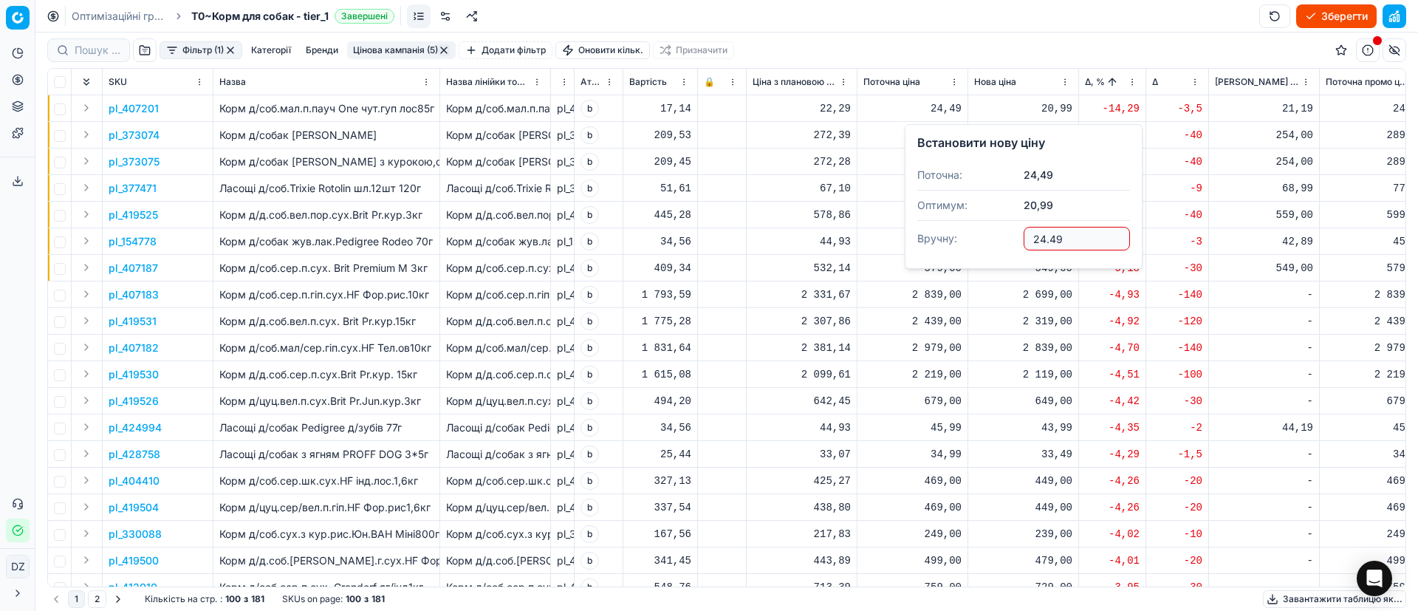
type input "24.49"
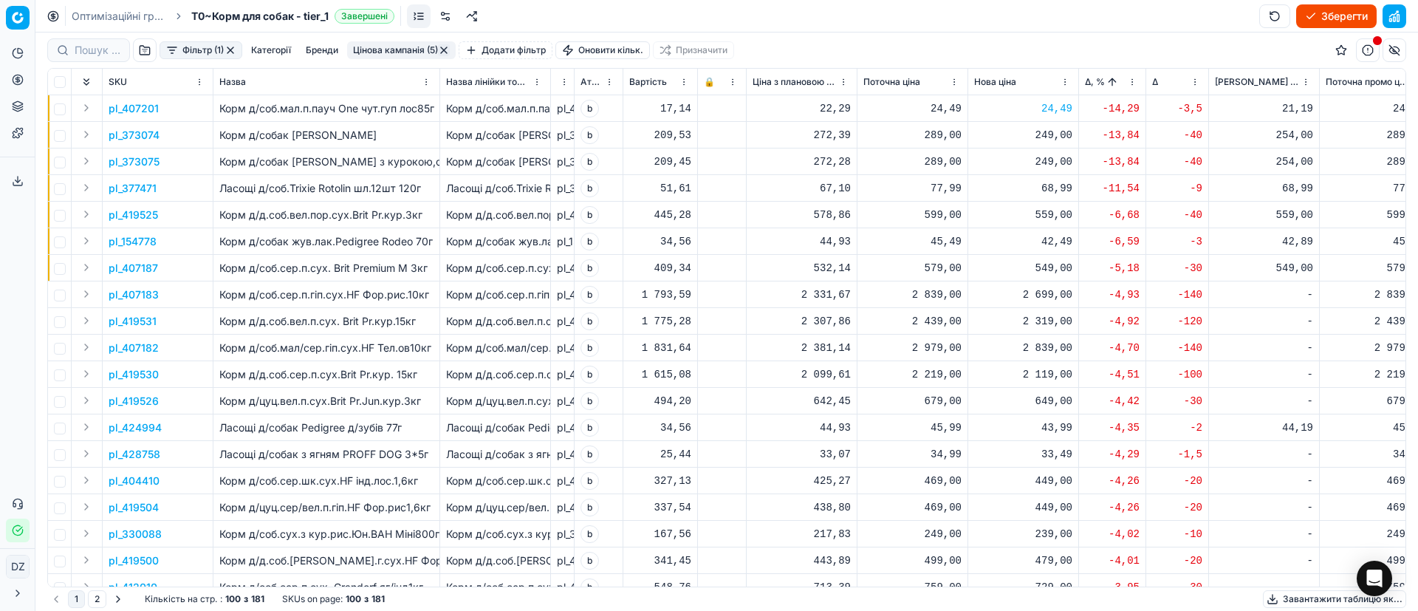
click at [151, 136] on p "pl_373074" at bounding box center [134, 135] width 51 height 15
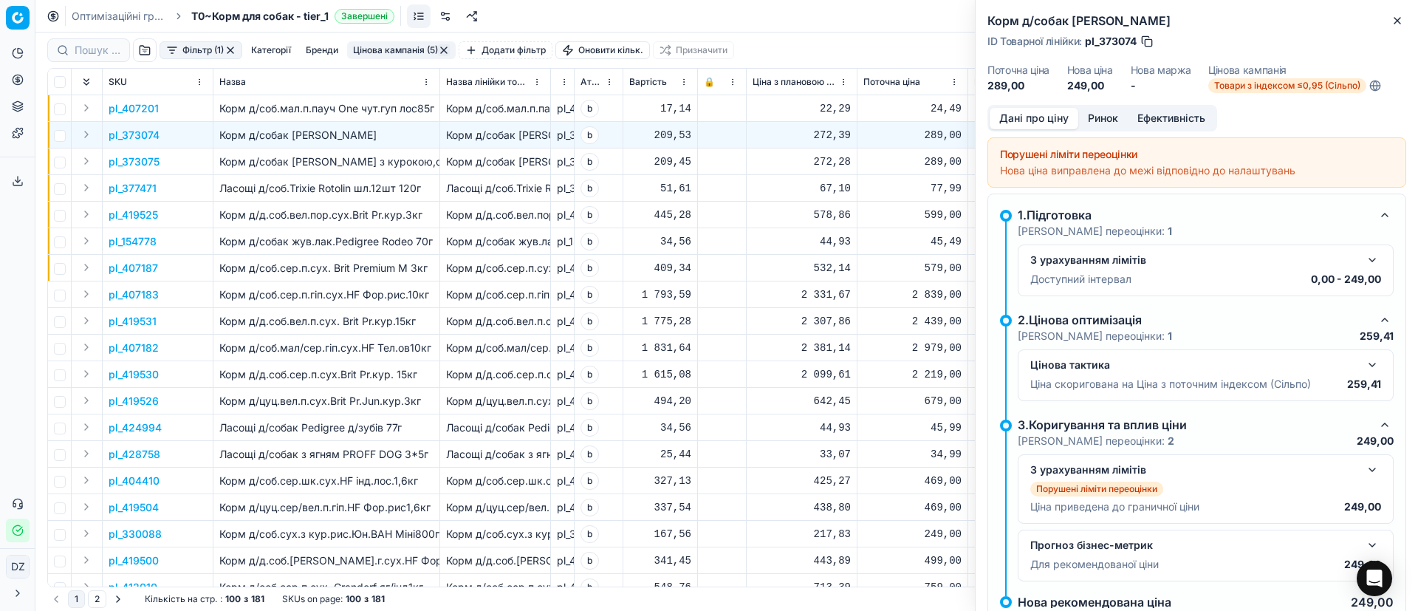
click at [1107, 115] on button "Ринок" at bounding box center [1102, 118] width 49 height 21
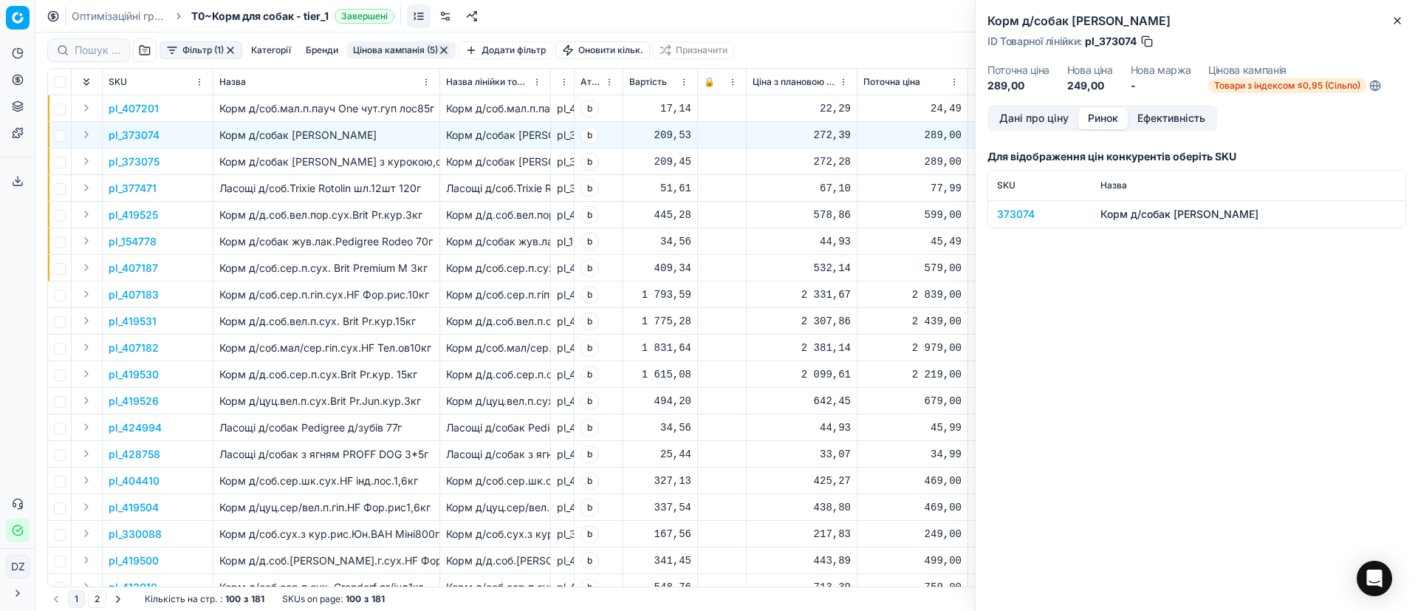
click at [1019, 219] on div "373074" at bounding box center [1040, 214] width 86 height 15
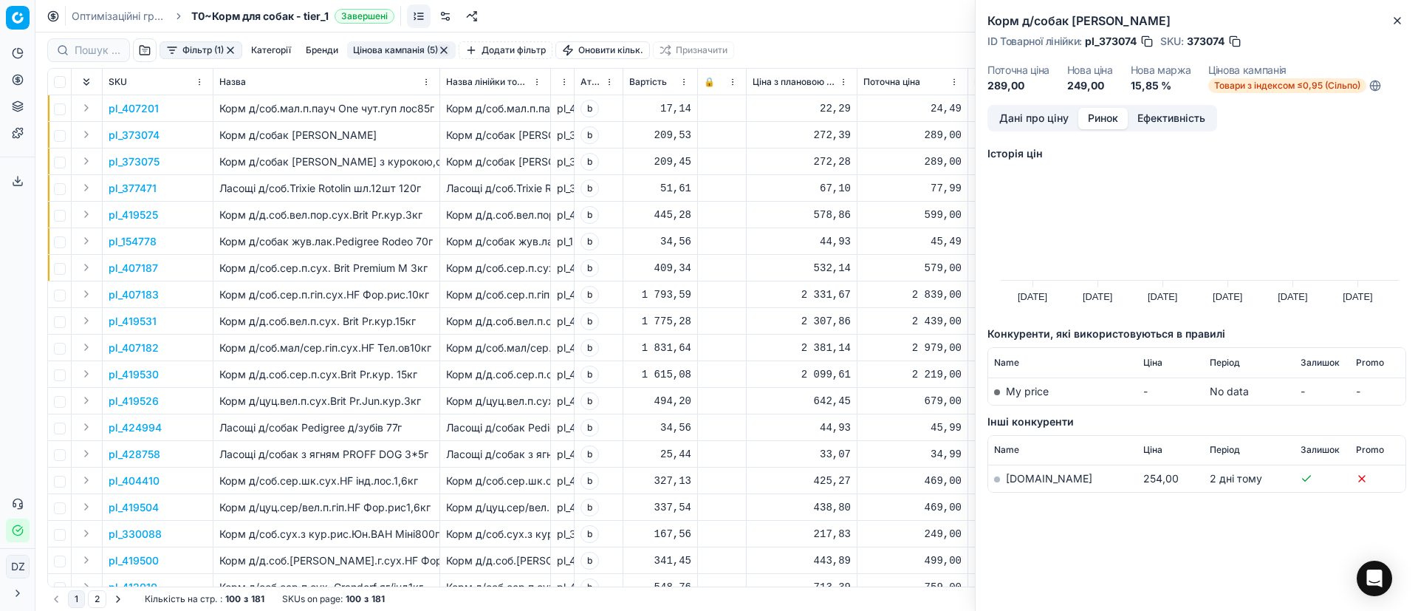
click at [1021, 476] on link "[DOMAIN_NAME]" at bounding box center [1049, 478] width 86 height 13
click at [1395, 19] on icon "button" at bounding box center [1398, 21] width 12 height 12
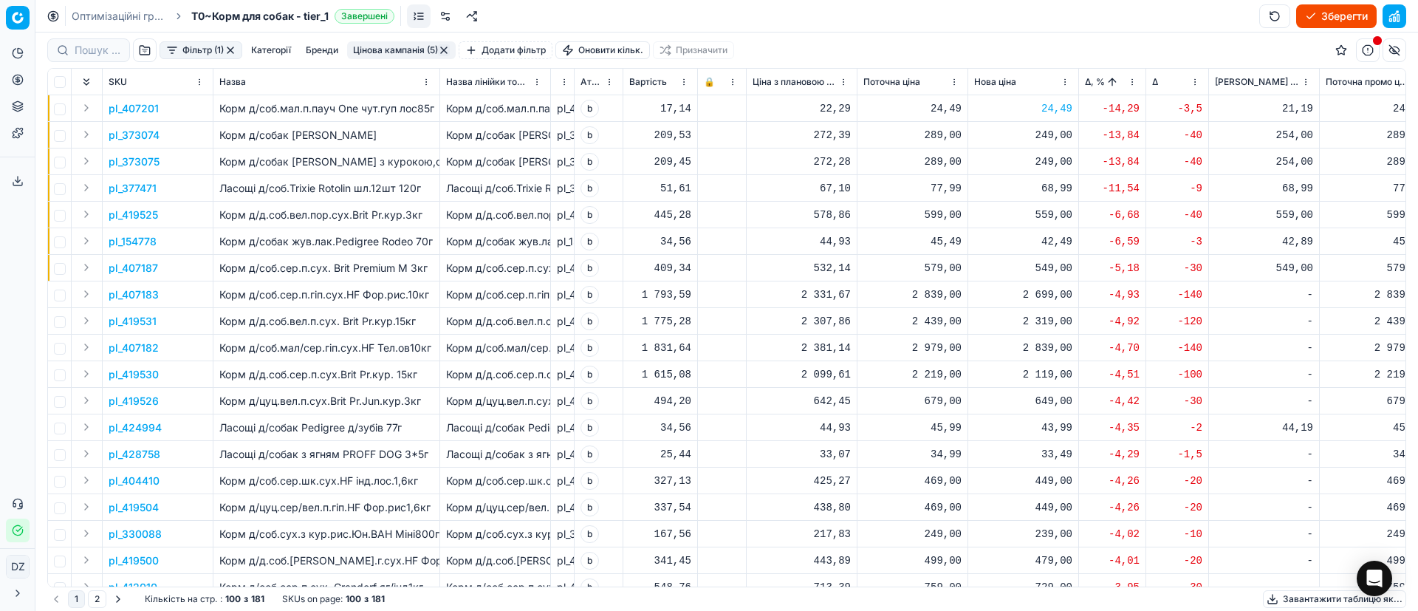
click at [67, 188] on td at bounding box center [60, 188] width 24 height 27
click at [64, 190] on input "checkbox" at bounding box center [60, 189] width 12 height 12
click at [140, 187] on p "pl_377471" at bounding box center [133, 188] width 48 height 15
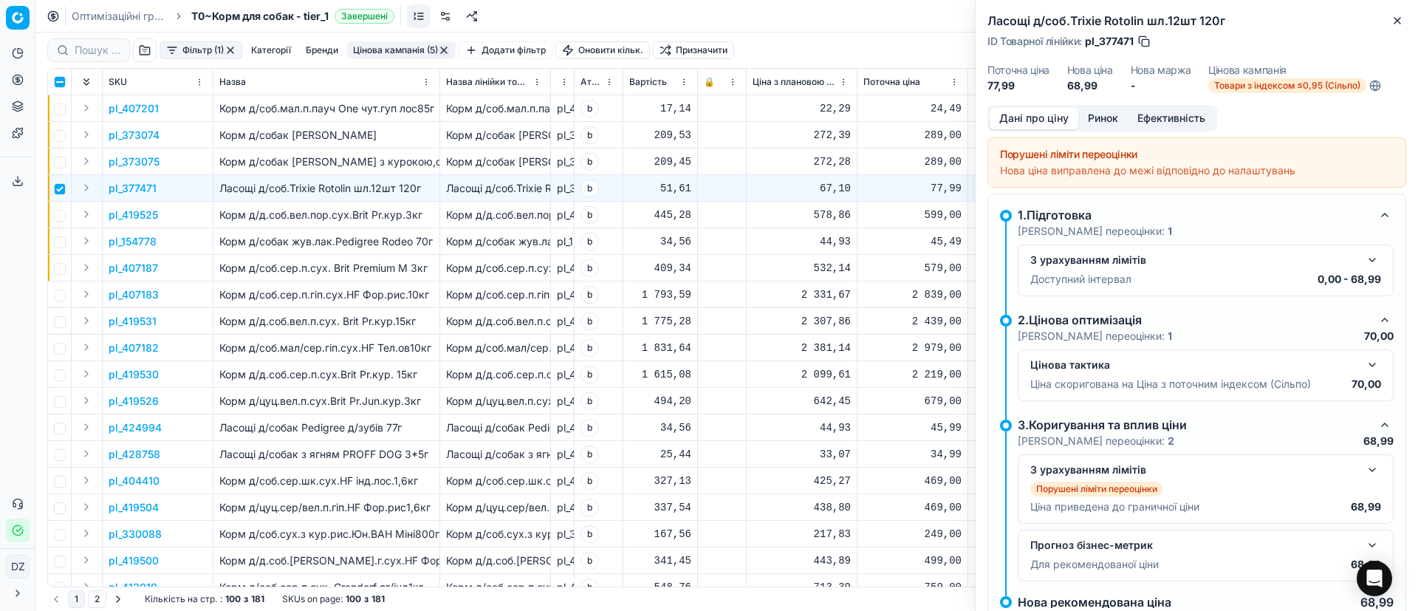
click at [1107, 117] on button "Ринок" at bounding box center [1102, 118] width 49 height 21
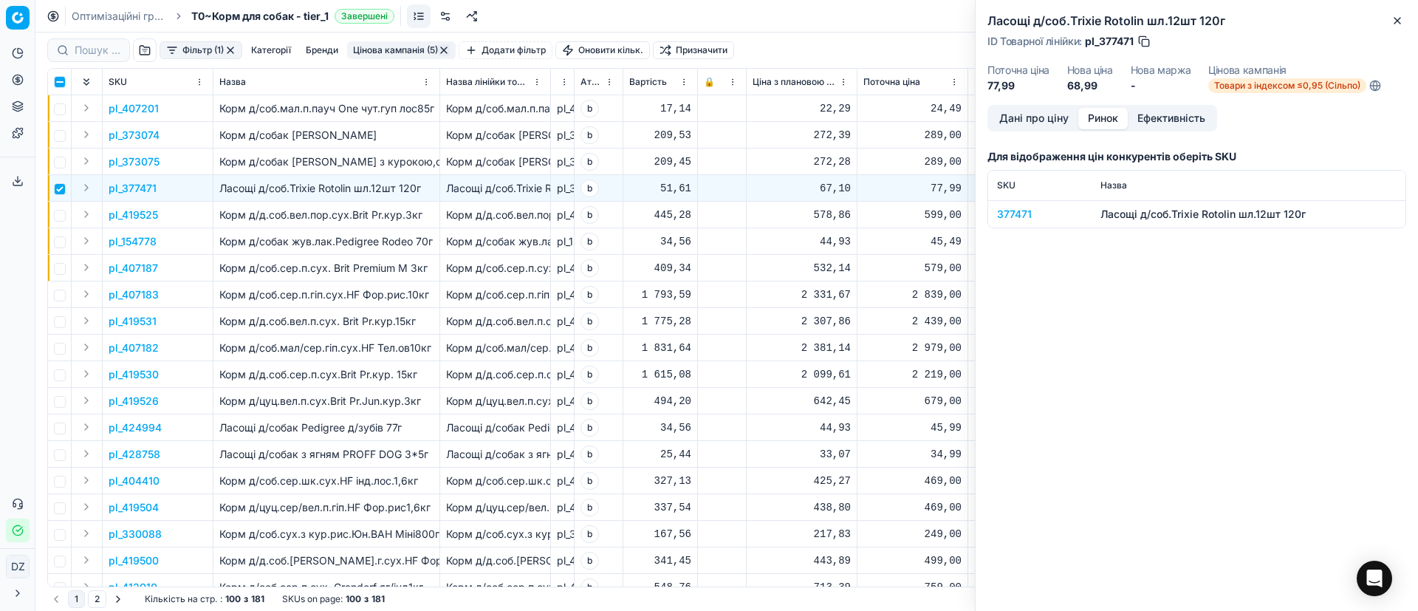
click at [1022, 212] on div "377471" at bounding box center [1040, 214] width 86 height 15
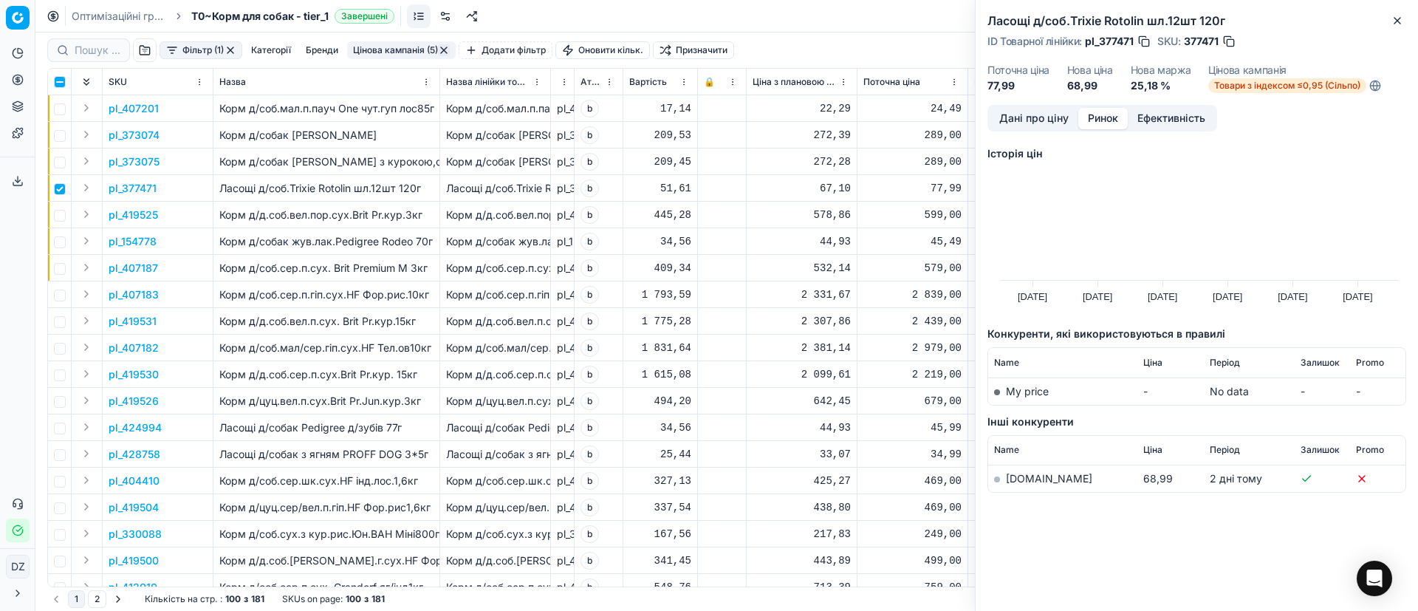
click at [1028, 474] on link "[DOMAIN_NAME]" at bounding box center [1049, 478] width 86 height 13
click at [1404, 13] on button "Close" at bounding box center [1398, 21] width 18 height 18
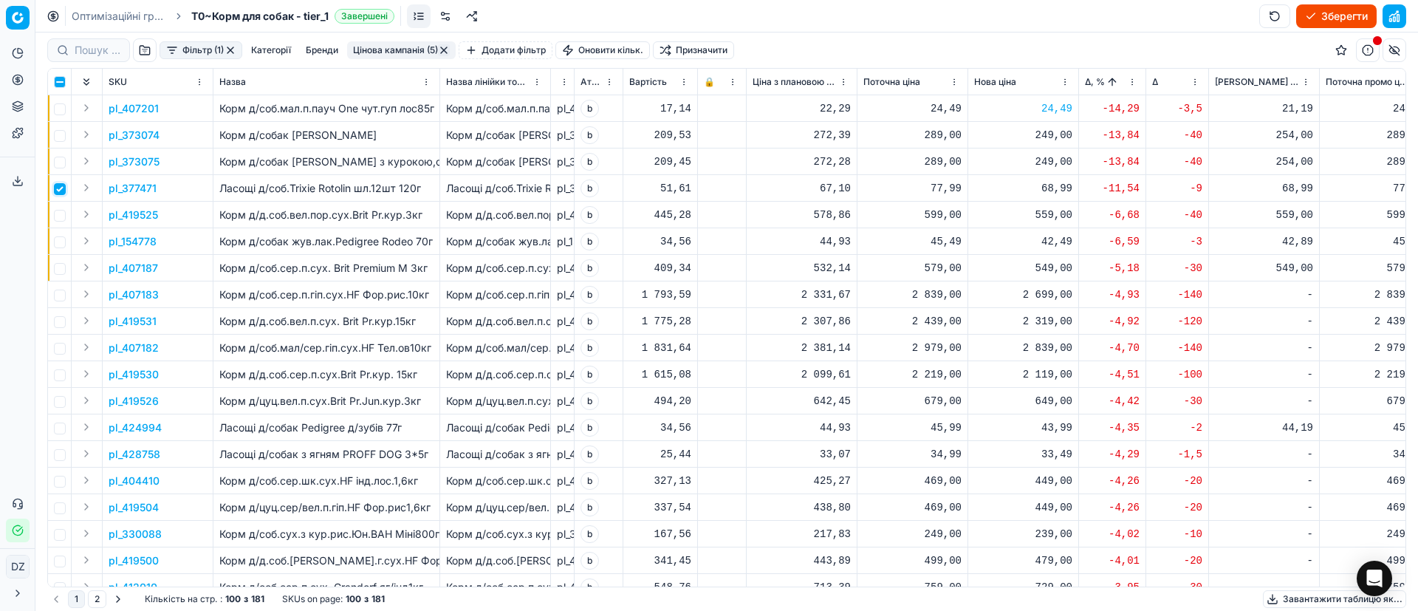
click at [63, 191] on input "checkbox" at bounding box center [60, 189] width 12 height 12
checkbox input "false"
click at [64, 219] on input "checkbox" at bounding box center [60, 216] width 12 height 12
click at [154, 221] on p "pl_419525" at bounding box center [133, 215] width 49 height 15
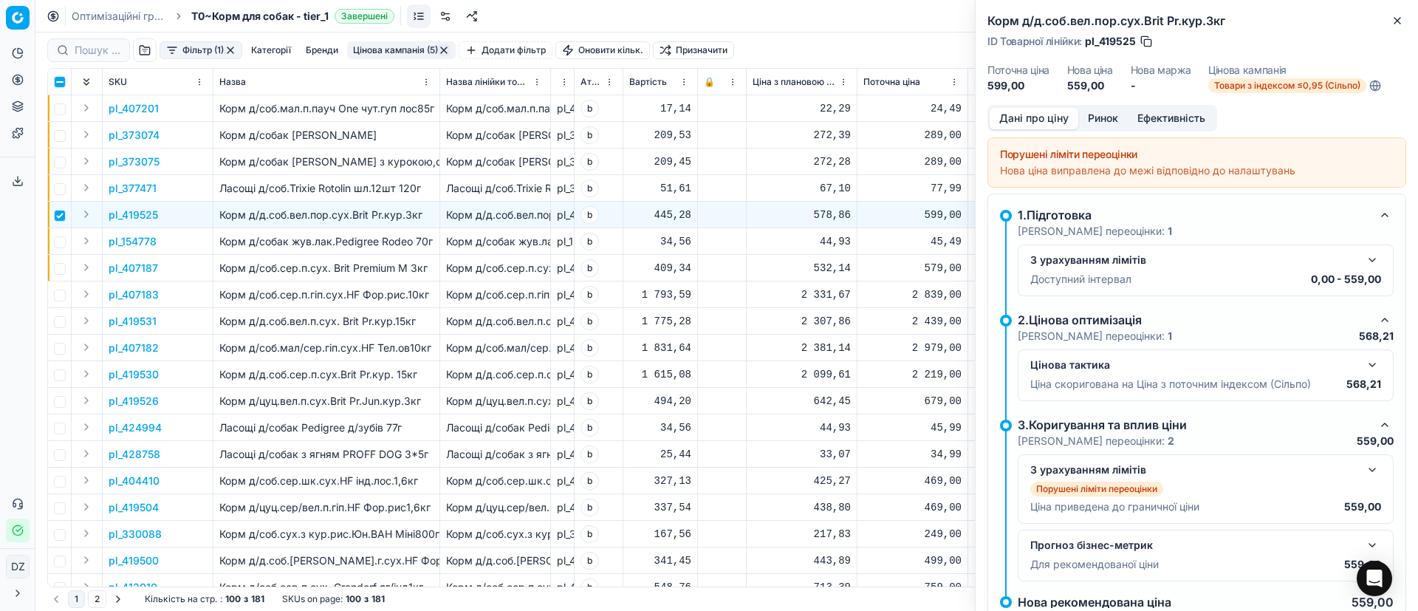
click at [1117, 115] on button "Ринок" at bounding box center [1102, 118] width 49 height 21
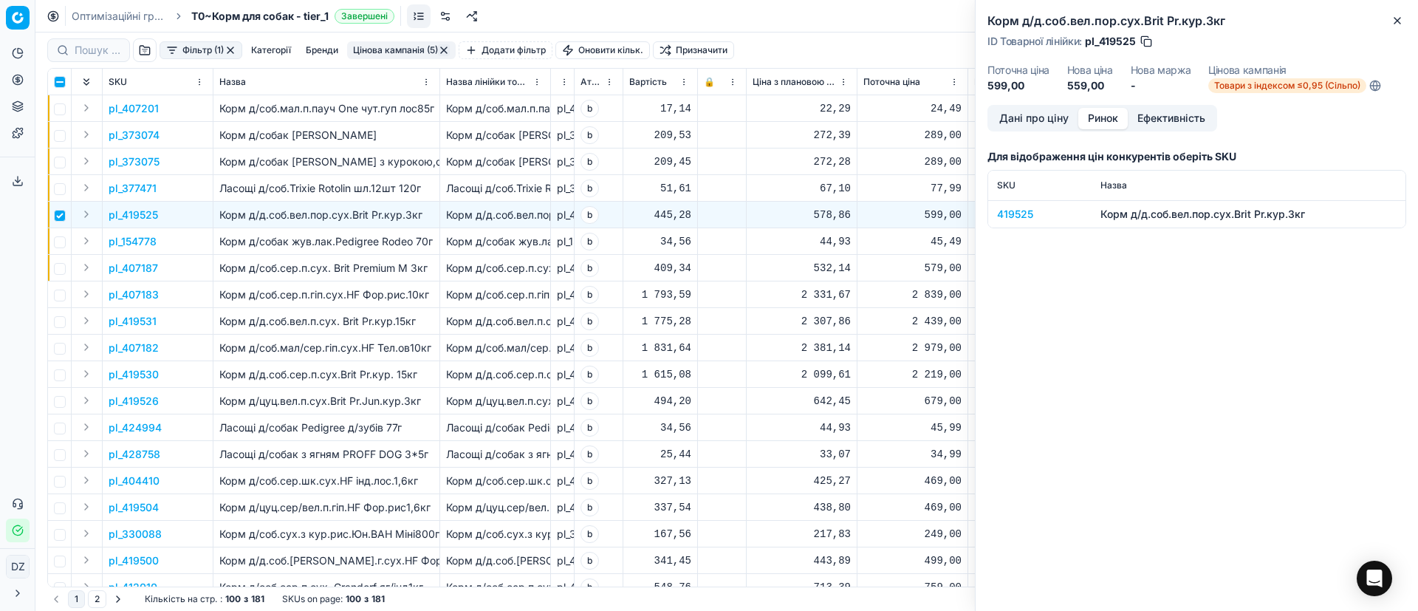
click at [1021, 217] on div "419525" at bounding box center [1040, 214] width 86 height 15
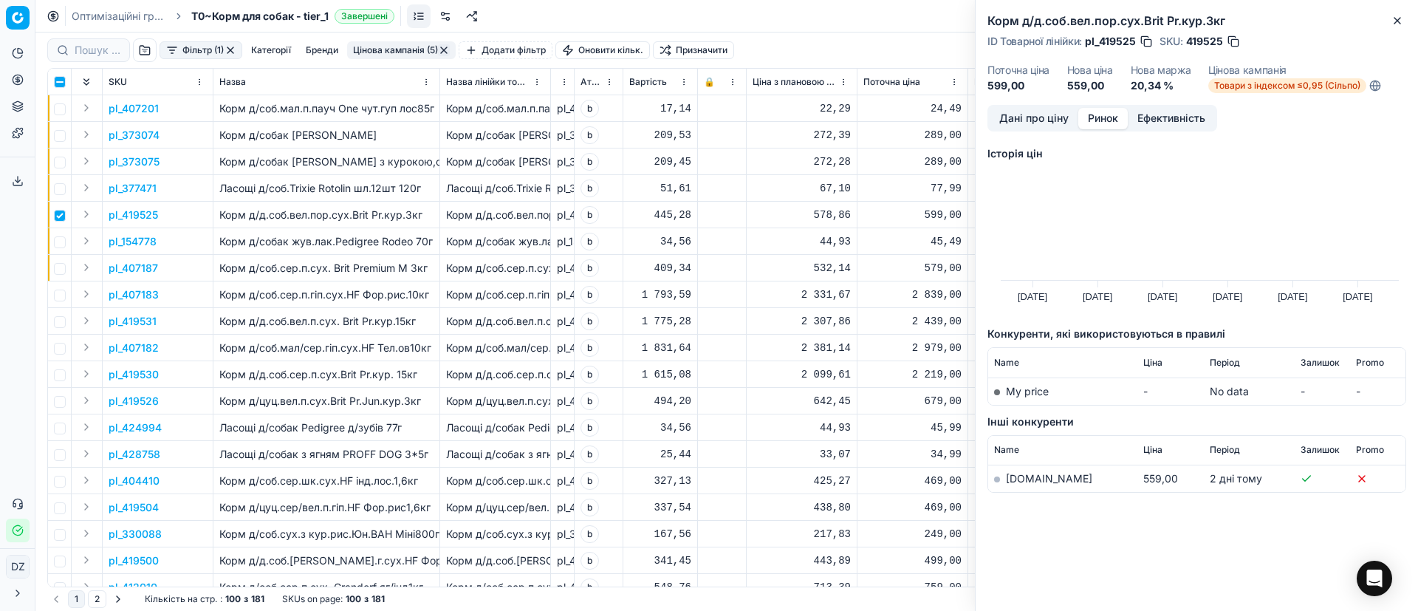
click at [1030, 476] on link "[DOMAIN_NAME]" at bounding box center [1049, 478] width 86 height 13
drag, startPoint x: 1401, startPoint y: 12, endPoint x: 1367, endPoint y: 40, distance: 44.1
click at [1400, 13] on button "Close" at bounding box center [1398, 21] width 18 height 18
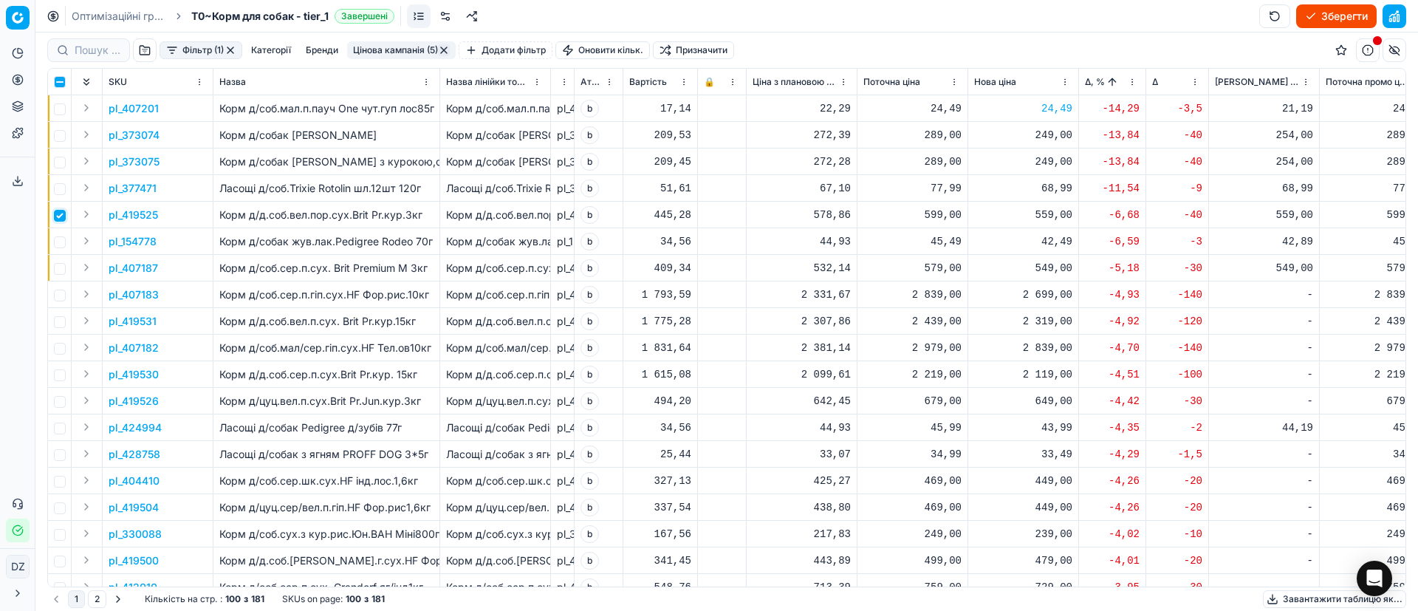
click at [58, 219] on input "checkbox" at bounding box center [60, 216] width 12 height 12
checkbox input "false"
click at [61, 243] on input "checkbox" at bounding box center [60, 242] width 12 height 12
click at [131, 246] on p "pl_154778" at bounding box center [133, 241] width 48 height 15
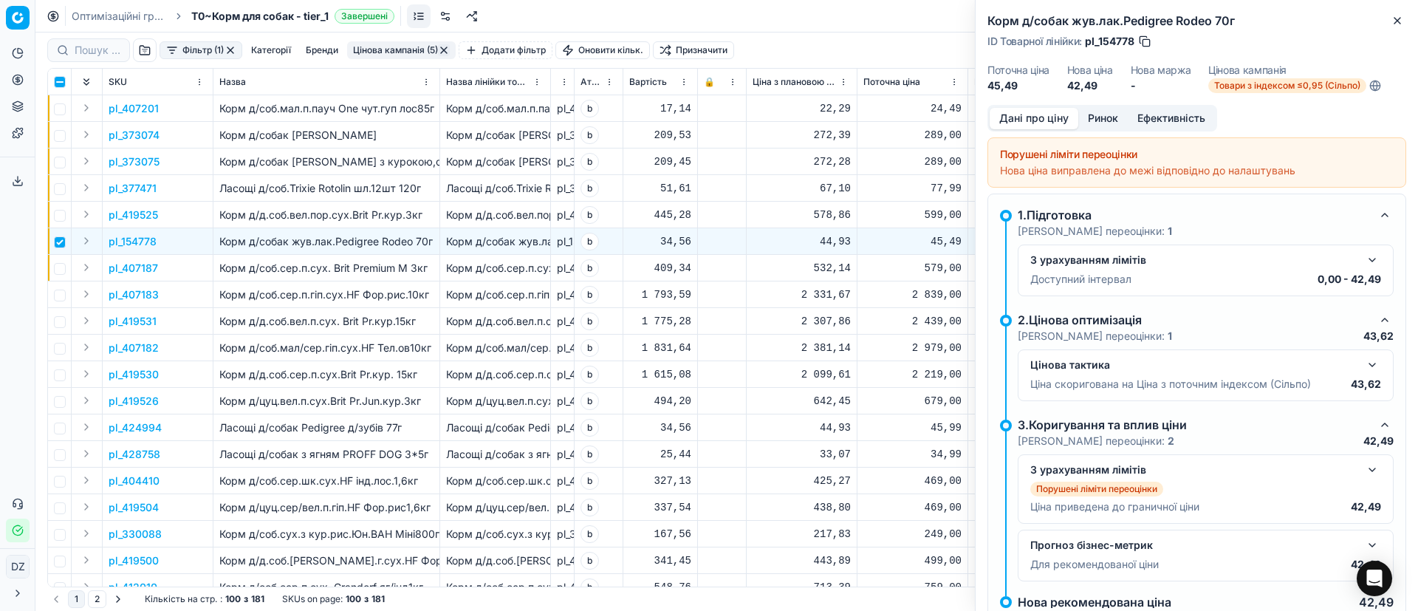
click at [1101, 118] on button "Ринок" at bounding box center [1102, 118] width 49 height 21
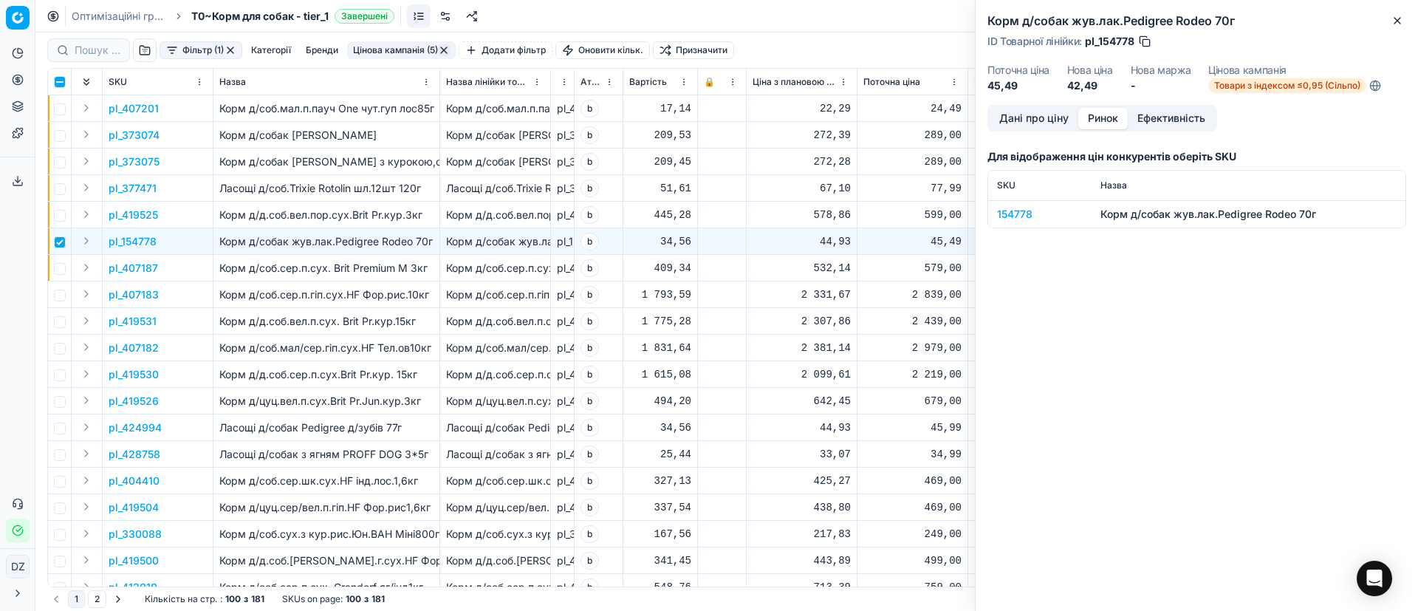
click at [1011, 215] on div "154778" at bounding box center [1040, 214] width 86 height 15
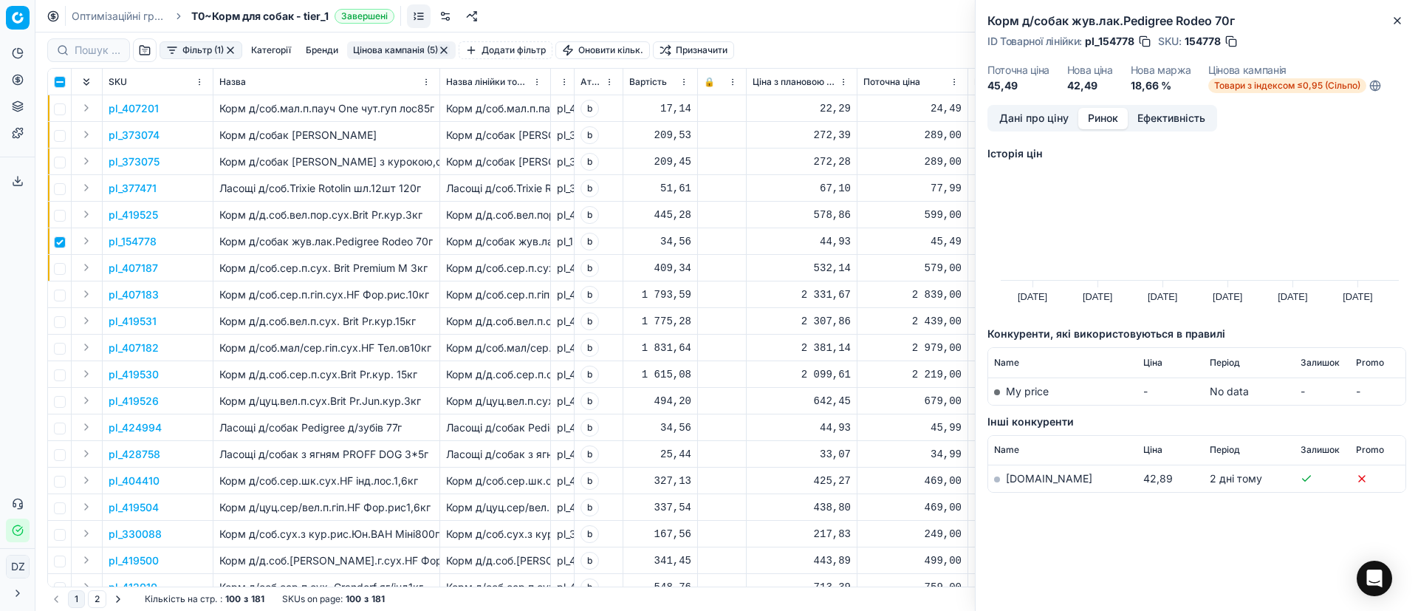
click at [1014, 484] on link "[DOMAIN_NAME]" at bounding box center [1049, 478] width 86 height 13
click at [1403, 24] on icon "button" at bounding box center [1398, 21] width 12 height 12
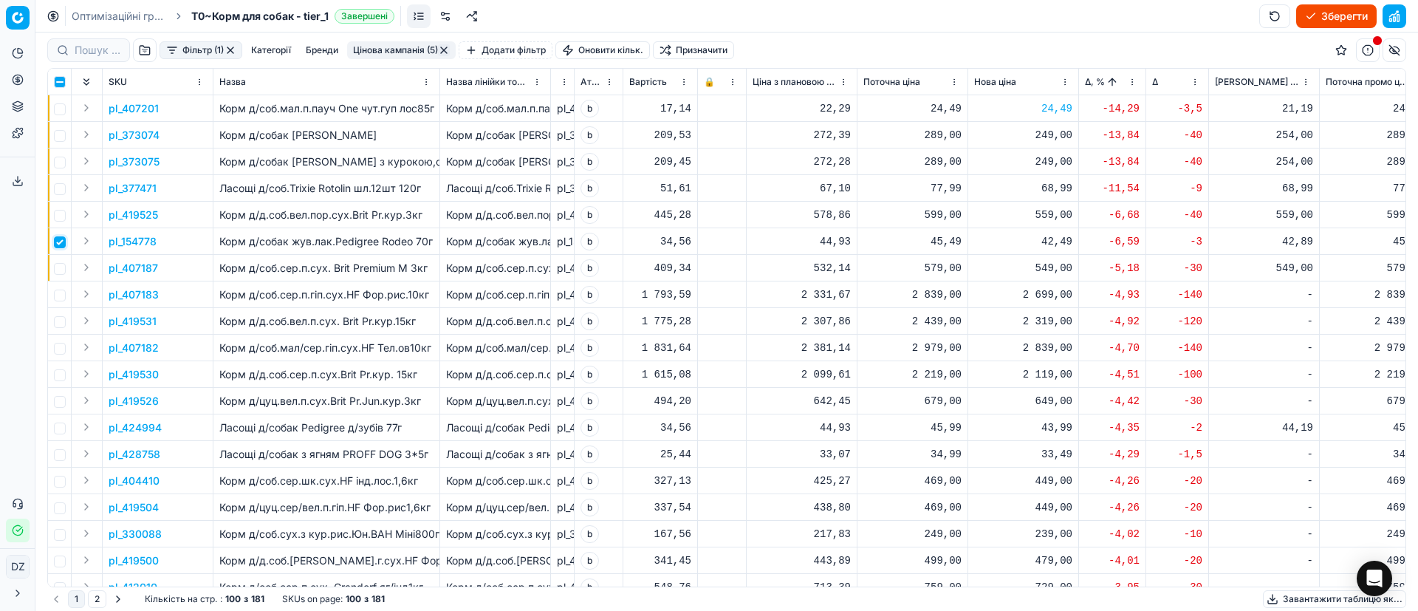
drag, startPoint x: 63, startPoint y: 242, endPoint x: 62, endPoint y: 256, distance: 14.1
click at [63, 243] on input "checkbox" at bounding box center [60, 242] width 12 height 12
checkbox input "false"
click at [62, 261] on td at bounding box center [60, 268] width 24 height 27
click at [62, 273] on input "checkbox" at bounding box center [60, 269] width 12 height 12
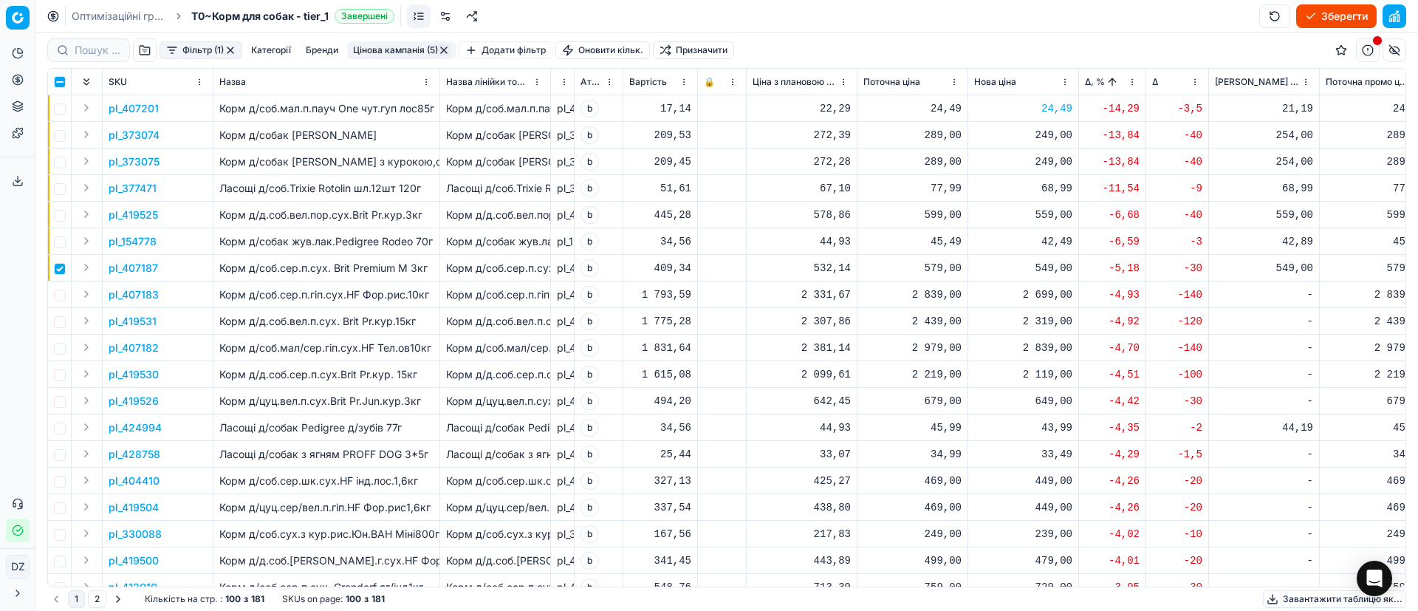
click at [126, 270] on p "pl_407187" at bounding box center [133, 268] width 49 height 15
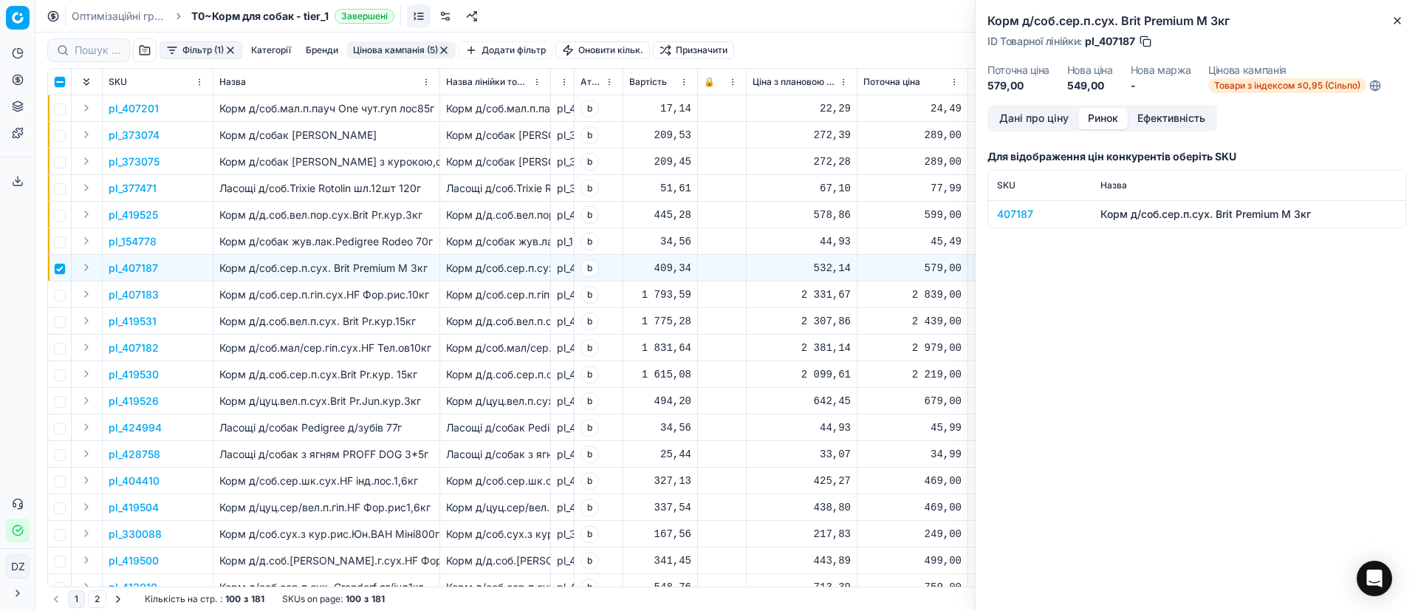
drag, startPoint x: 1102, startPoint y: 123, endPoint x: 1082, endPoint y: 142, distance: 27.2
click at [1101, 123] on button "Ринок" at bounding box center [1102, 118] width 49 height 21
click at [1018, 212] on div "407187" at bounding box center [1040, 214] width 86 height 15
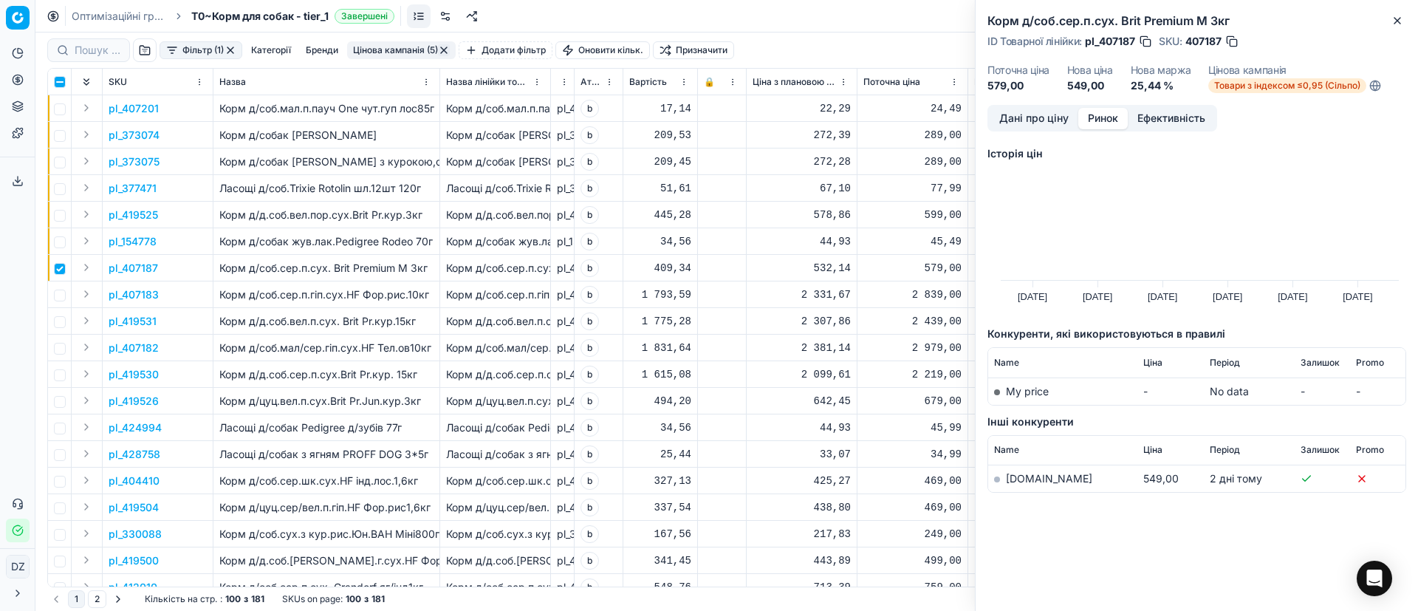
click at [1028, 477] on link "[DOMAIN_NAME]" at bounding box center [1049, 478] width 86 height 13
click at [1392, 17] on icon "button" at bounding box center [1398, 21] width 12 height 12
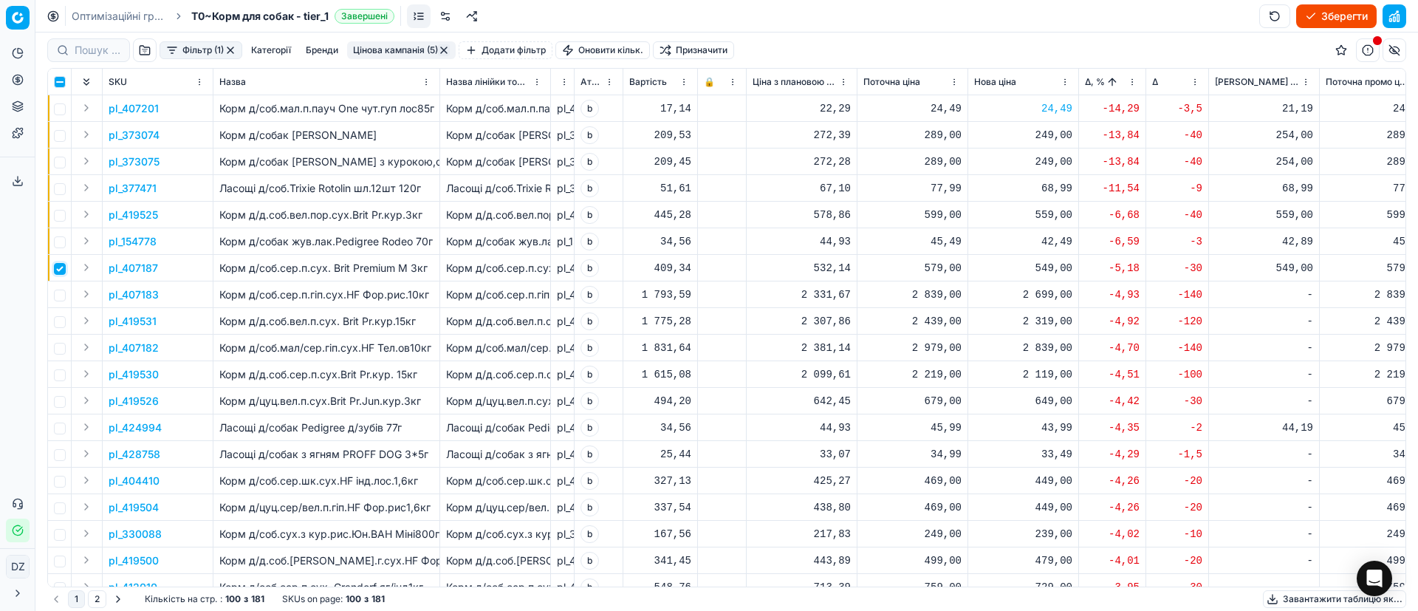
click at [59, 272] on input "checkbox" at bounding box center [60, 269] width 12 height 12
checkbox input "false"
click at [127, 428] on p "pl_424994" at bounding box center [135, 427] width 53 height 15
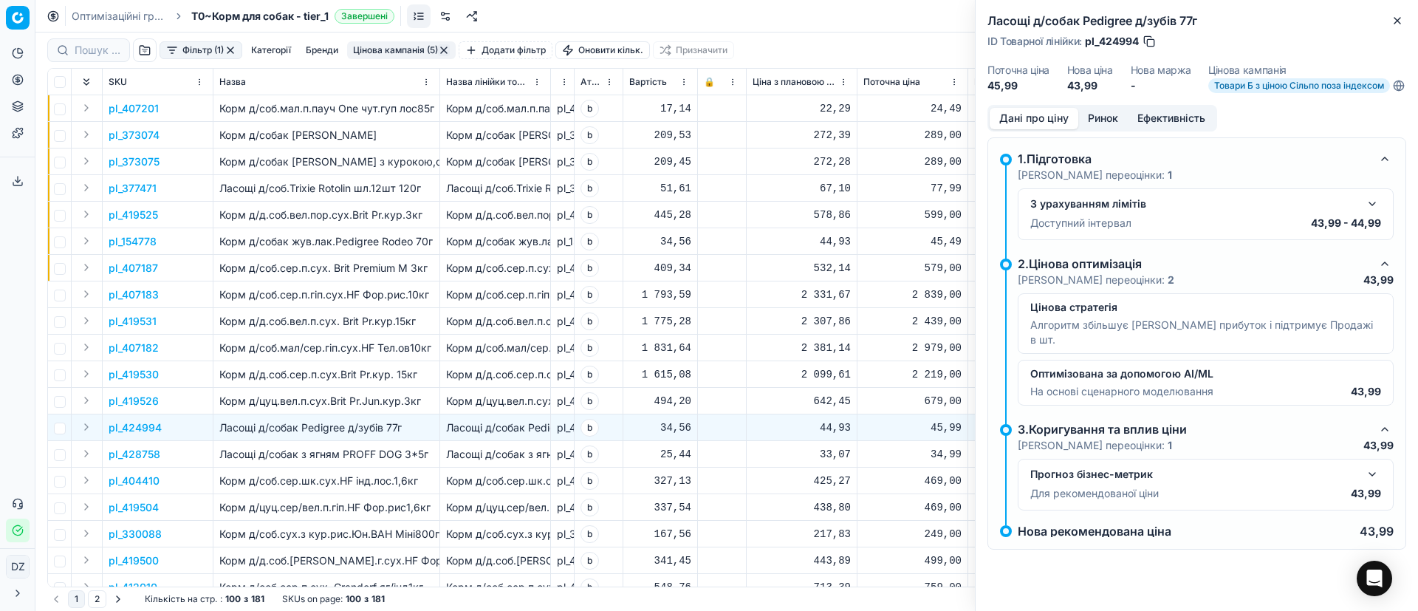
drag, startPoint x: 1104, startPoint y: 131, endPoint x: 1104, endPoint y: 139, distance: 8.2
click at [1105, 129] on button "Ринок" at bounding box center [1102, 118] width 49 height 21
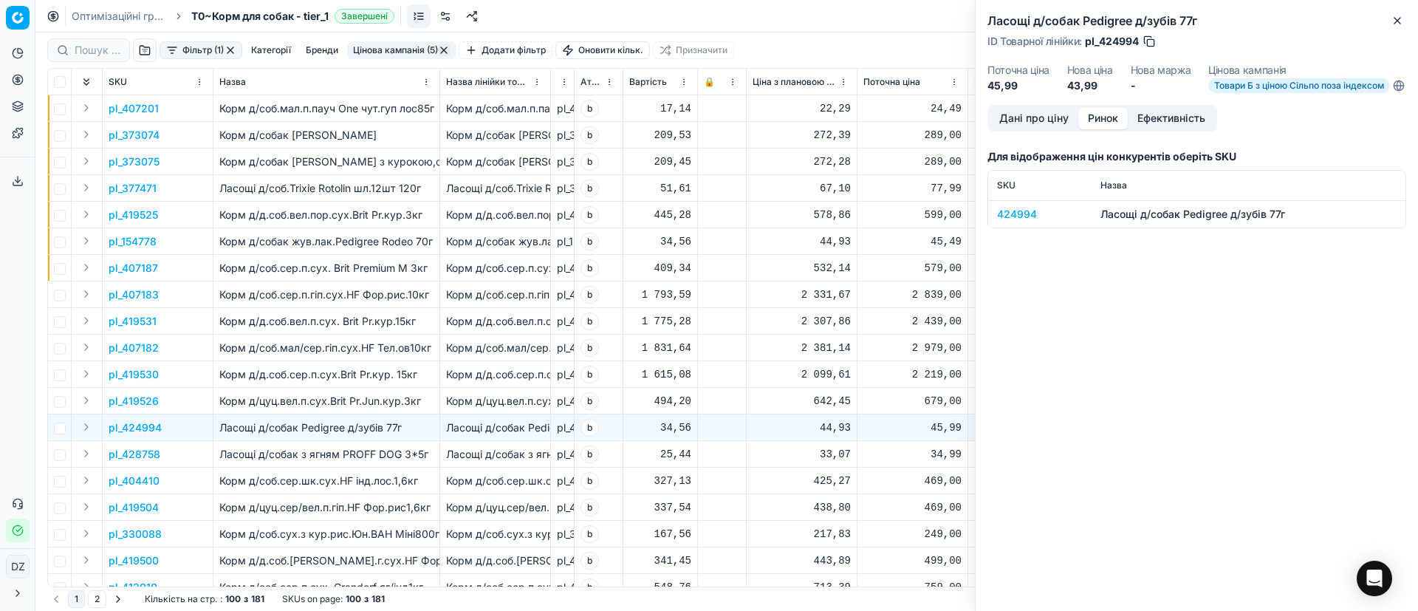
click at [1013, 222] on div "424994" at bounding box center [1040, 214] width 86 height 15
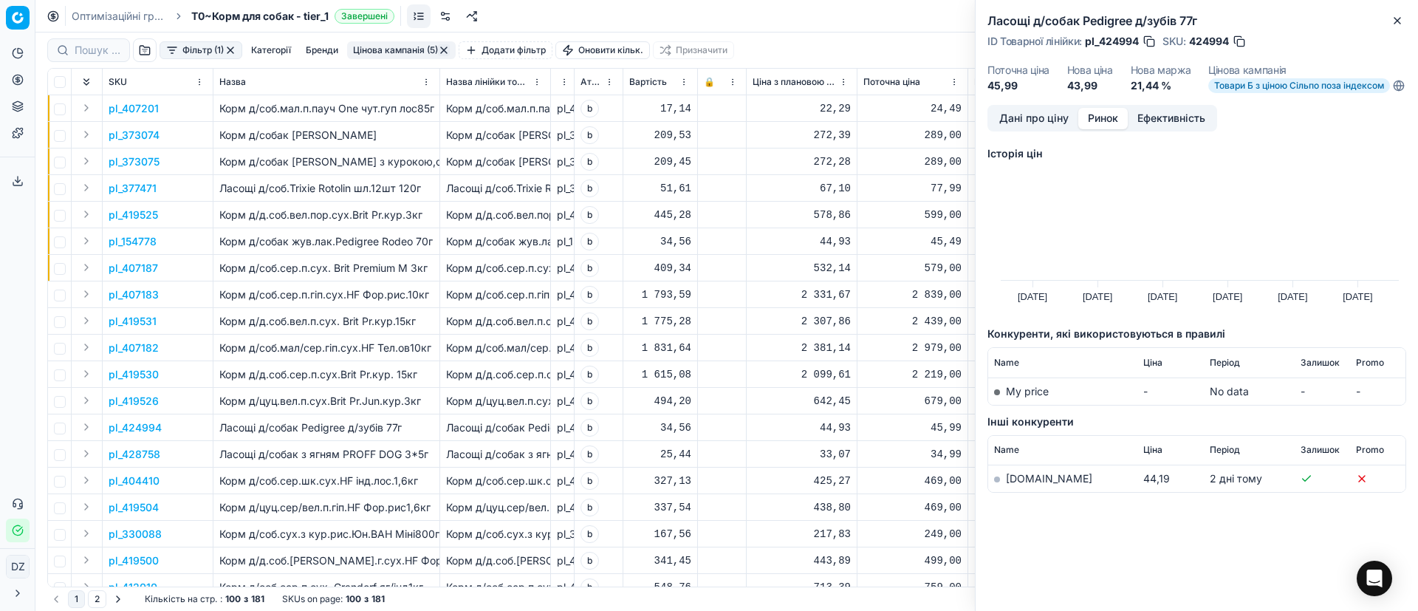
click at [992, 485] on td "[DOMAIN_NAME]" at bounding box center [1062, 478] width 149 height 27
click at [1010, 485] on link "[DOMAIN_NAME]" at bounding box center [1049, 478] width 86 height 13
click at [1393, 28] on button "Close" at bounding box center [1398, 21] width 18 height 18
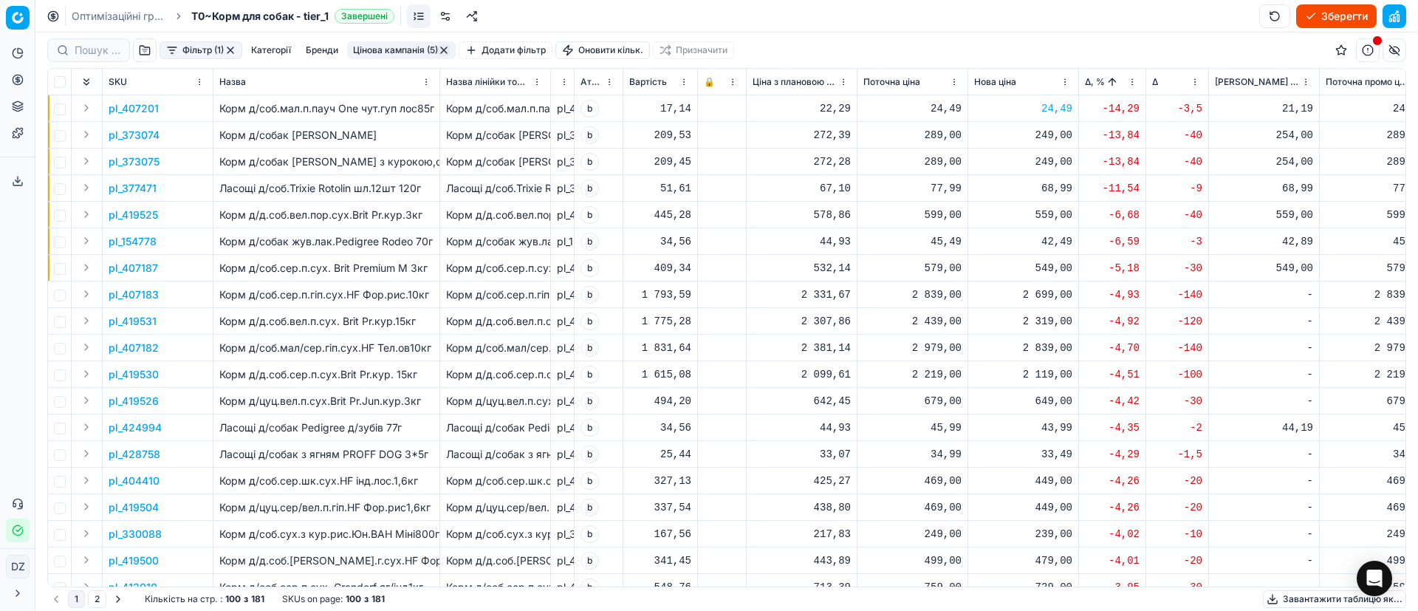
click at [1054, 433] on div "43,99" at bounding box center [1023, 427] width 98 height 15
drag, startPoint x: 1088, startPoint y: 555, endPoint x: 974, endPoint y: 544, distance: 114.2
click at [974, 544] on dl "Поточна: 45,99 Оптимум: 43,99 Вручну: 43.99" at bounding box center [1023, 527] width 213 height 96
type input "42.99"
click at [1338, 21] on button "Зберегти" at bounding box center [1336, 16] width 81 height 24
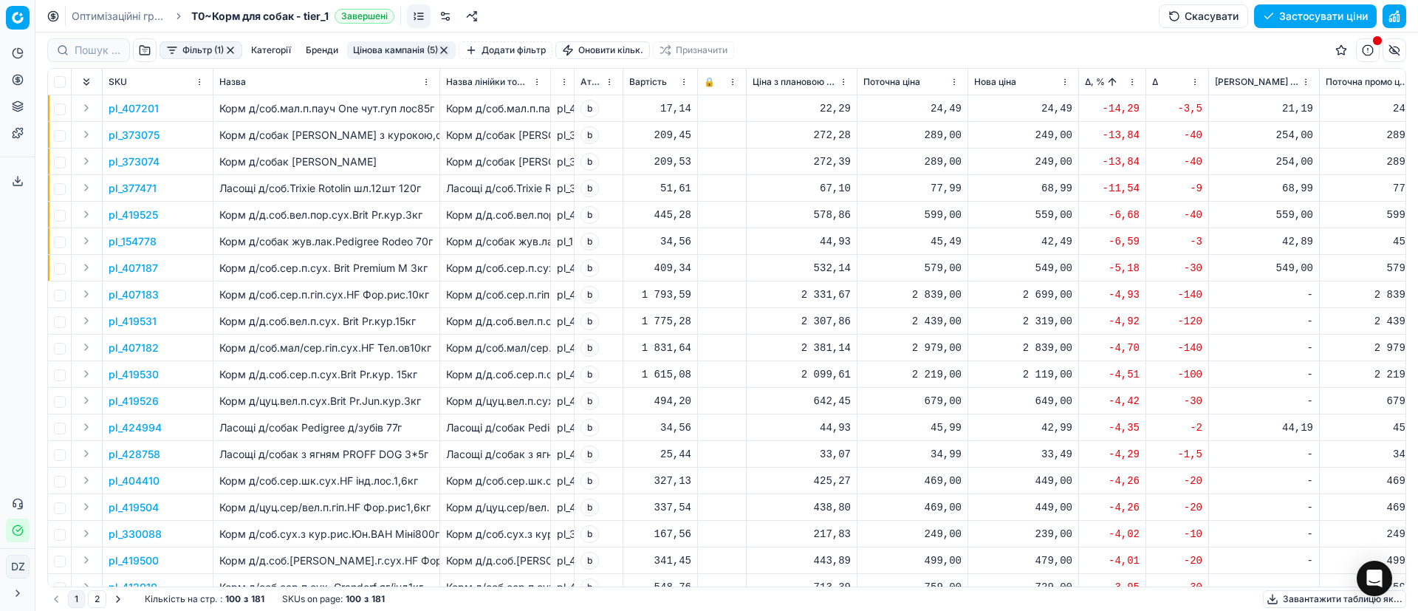
click at [1306, 16] on button "Застосувати ціни" at bounding box center [1315, 16] width 123 height 24
click at [1280, 27] on div "Оптимізаційні групи T0~Корм для собак - tier_1 Застосовані Скасувати Завантажит…" at bounding box center [726, 16] width 1383 height 33
click at [1279, 21] on button "Завантажити звіт" at bounding box center [1314, 16] width 125 height 24
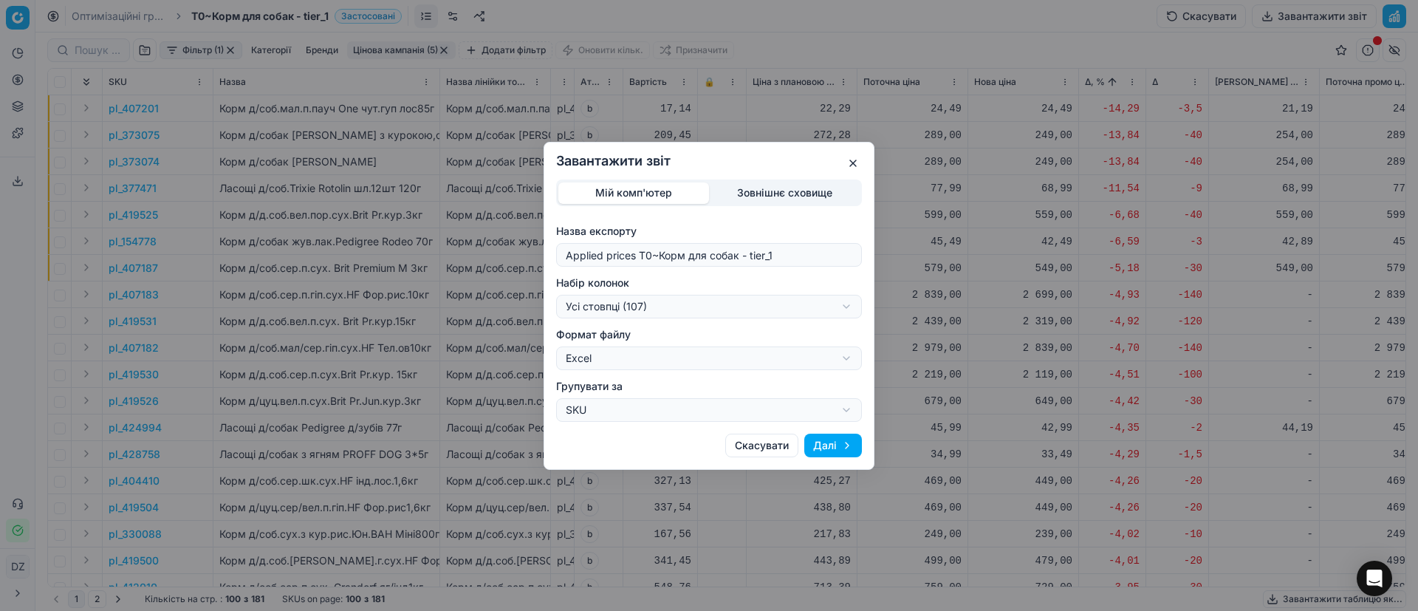
click at [749, 299] on div "Завантажити звіт Мій комп'ютер Зовнішнє сховище Назва експорту Applied prices T…" at bounding box center [709, 305] width 1418 height 611
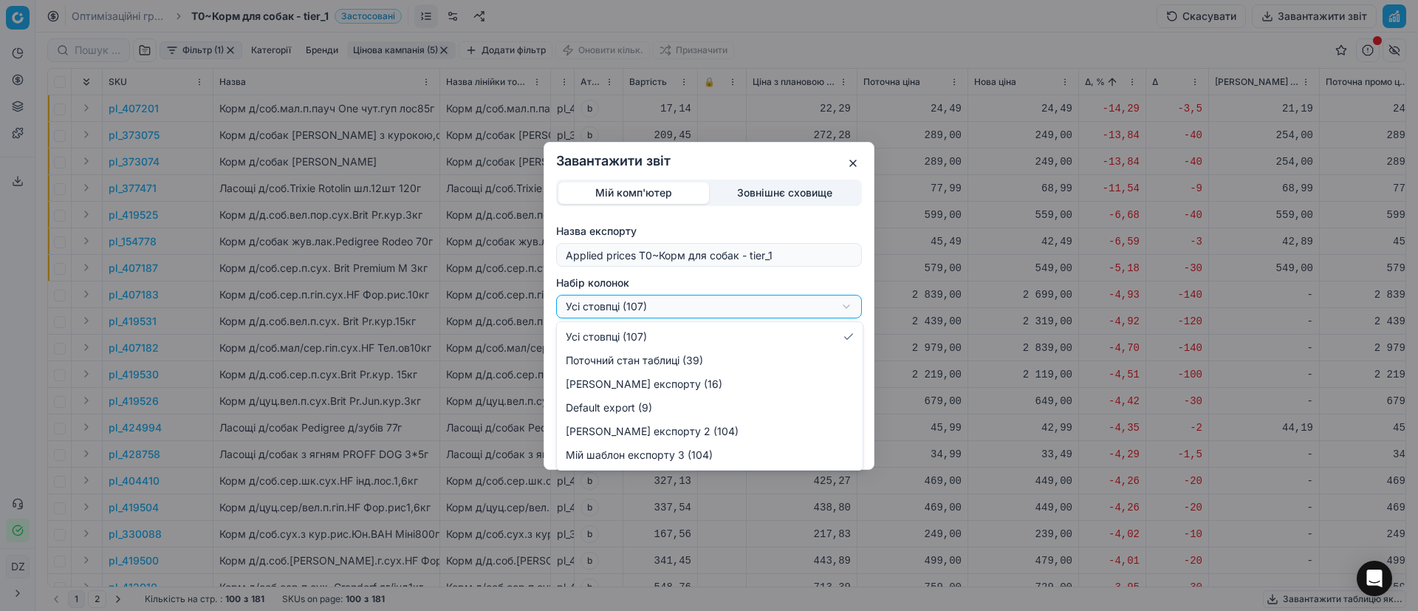
select select "custom"
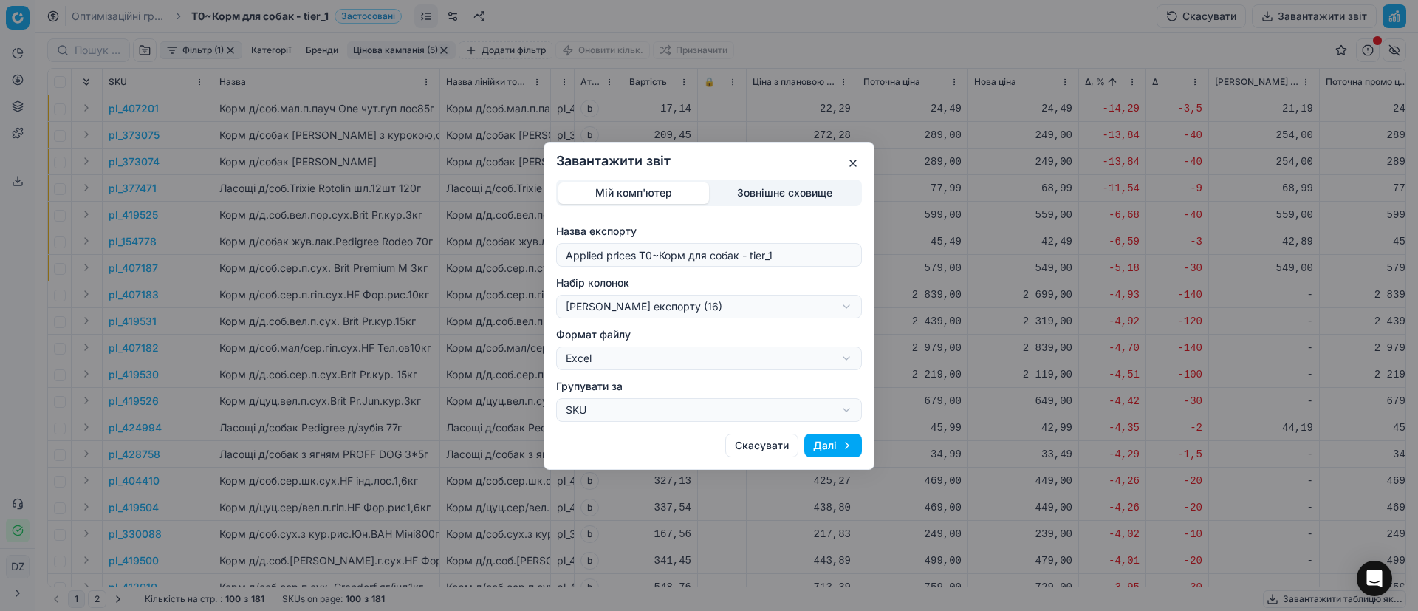
click at [818, 440] on button "Далі" at bounding box center [833, 446] width 58 height 24
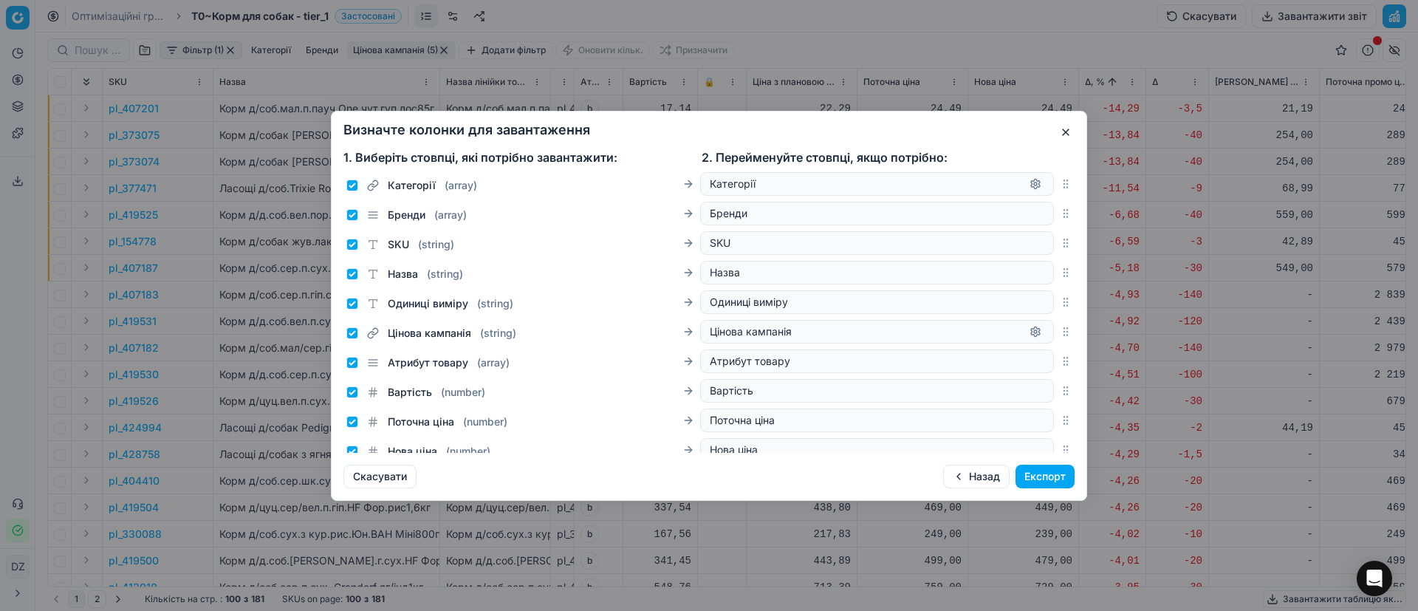
click at [1050, 476] on button "Експорт" at bounding box center [1045, 477] width 59 height 24
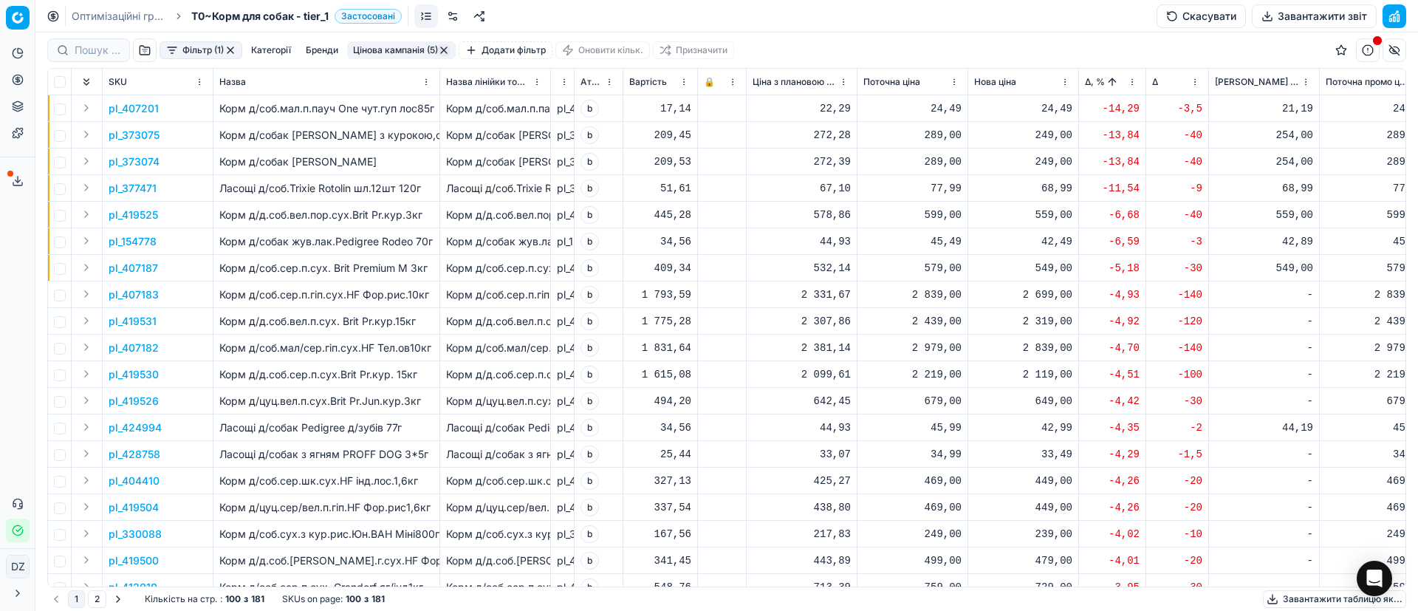
click at [13, 177] on icon at bounding box center [18, 181] width 12 height 12
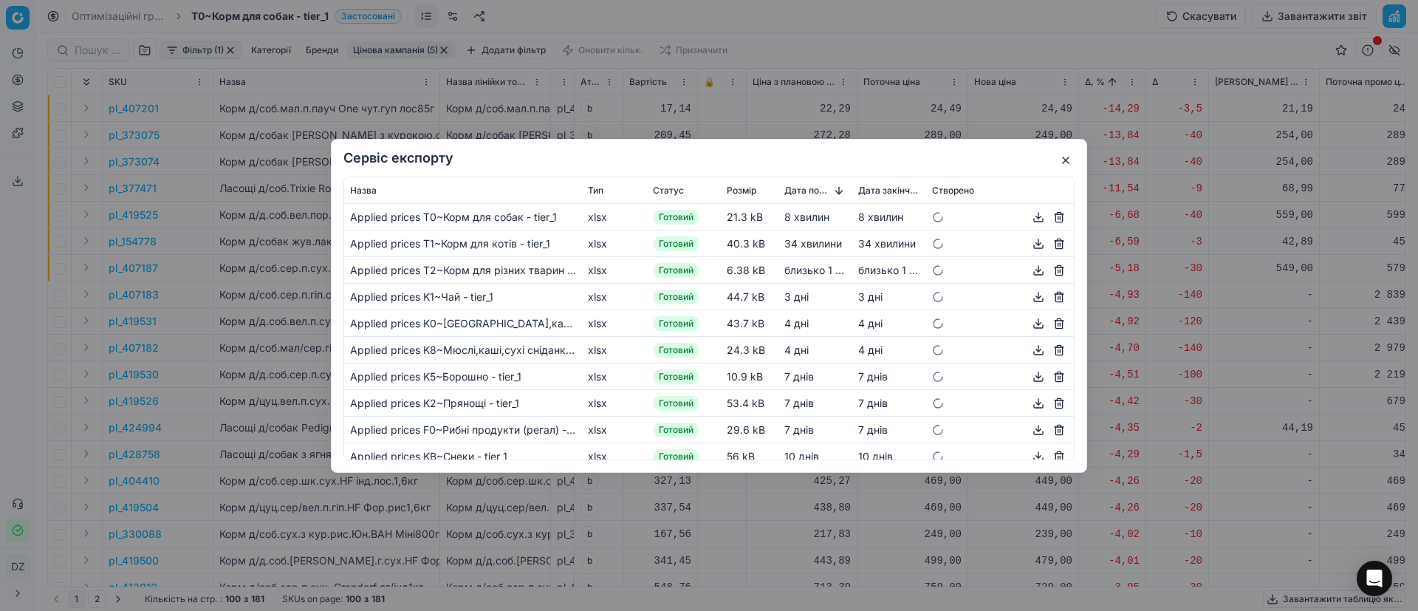
click at [1030, 213] on button "button" at bounding box center [1039, 217] width 18 height 18
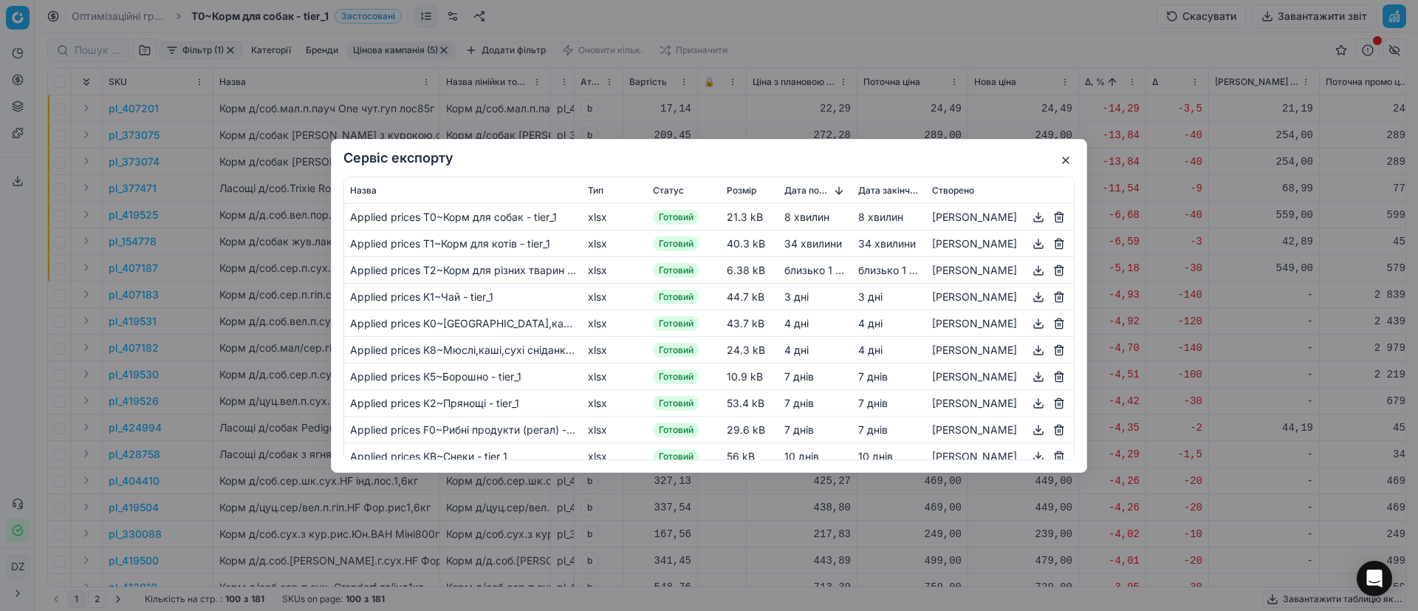
click at [1064, 165] on button "button" at bounding box center [1066, 160] width 18 height 18
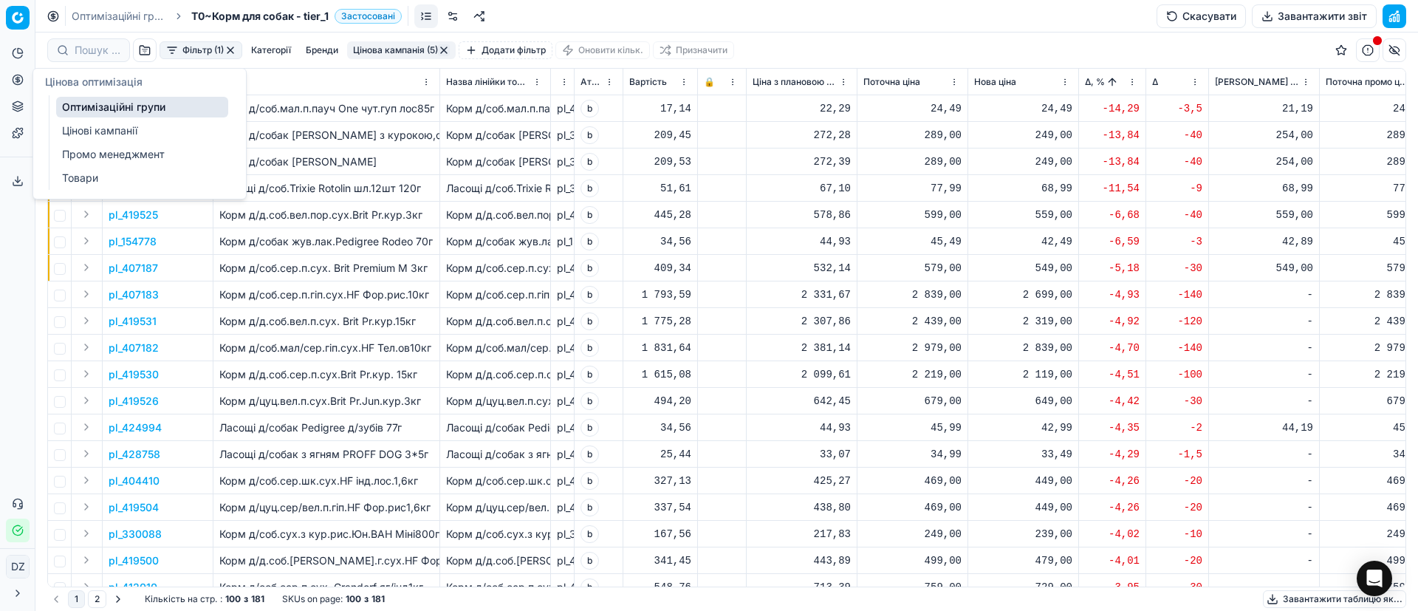
click at [23, 82] on icon at bounding box center [18, 80] width 12 height 12
click at [140, 112] on link "Оптимізаційні групи" at bounding box center [142, 107] width 172 height 21
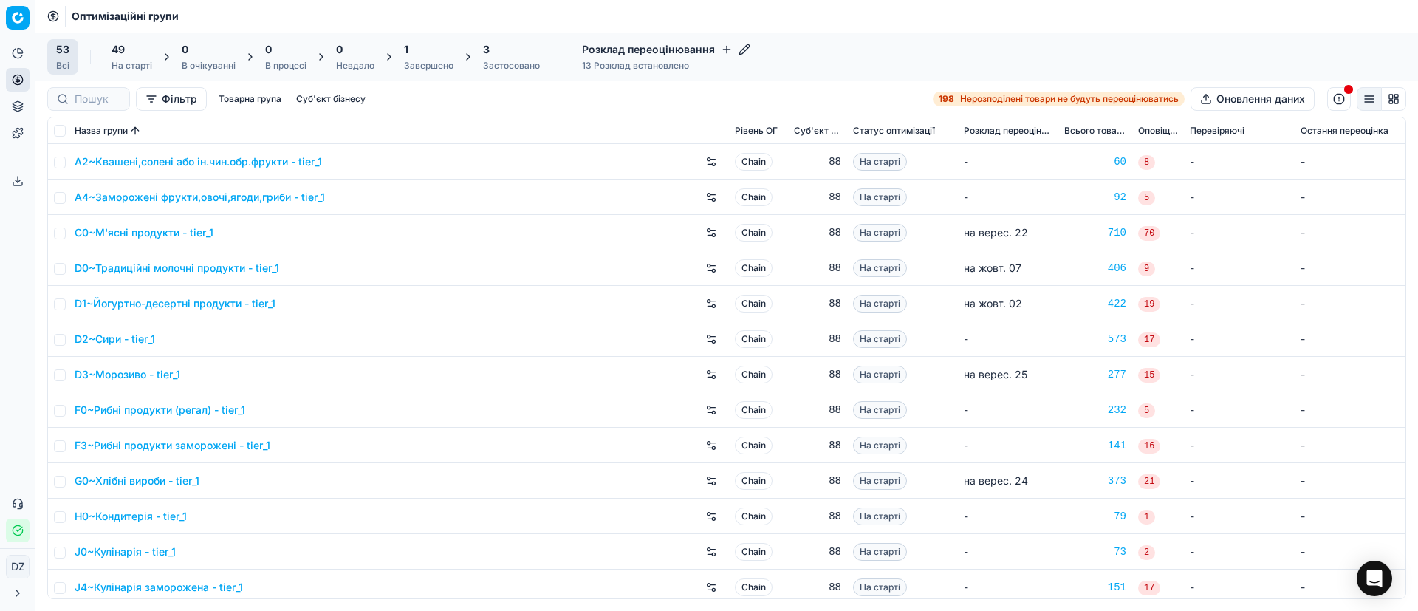
click at [417, 64] on div "Завершено" at bounding box center [428, 66] width 49 height 12
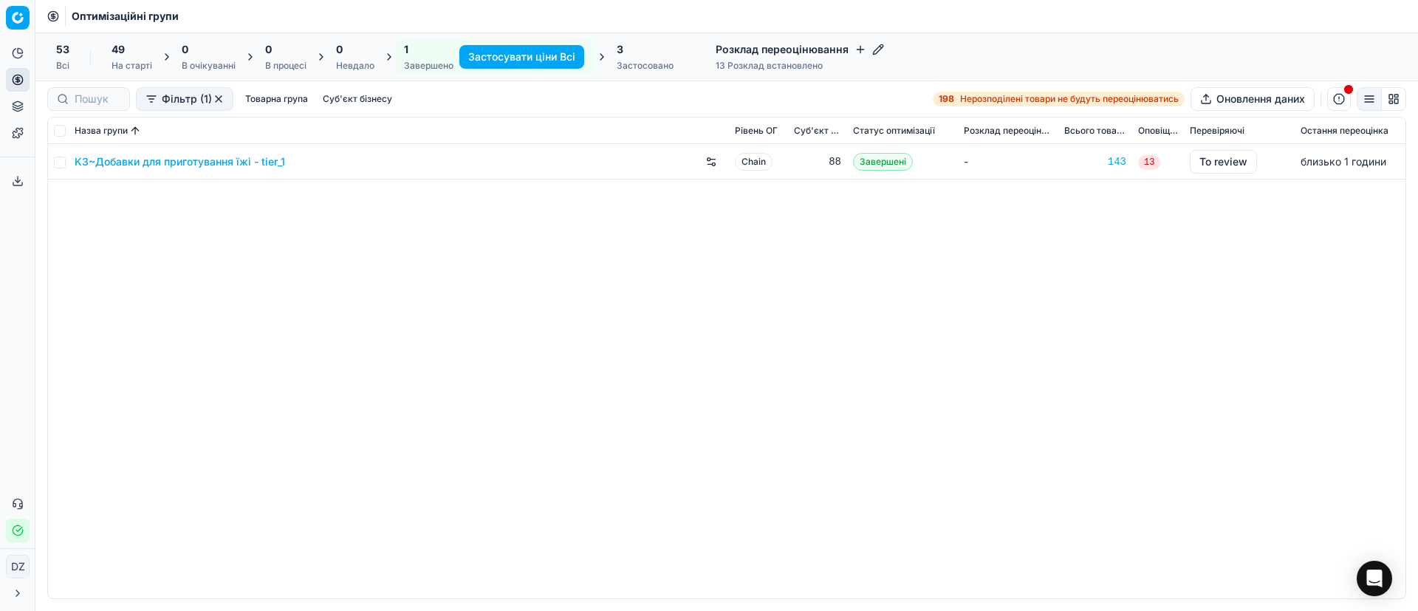
click at [224, 170] on div "K3~Добавки для приготування їжі - tier_1" at bounding box center [399, 162] width 649 height 24
click at [223, 164] on link "K3~Добавки для приготування їжі - tier_1" at bounding box center [180, 161] width 211 height 15
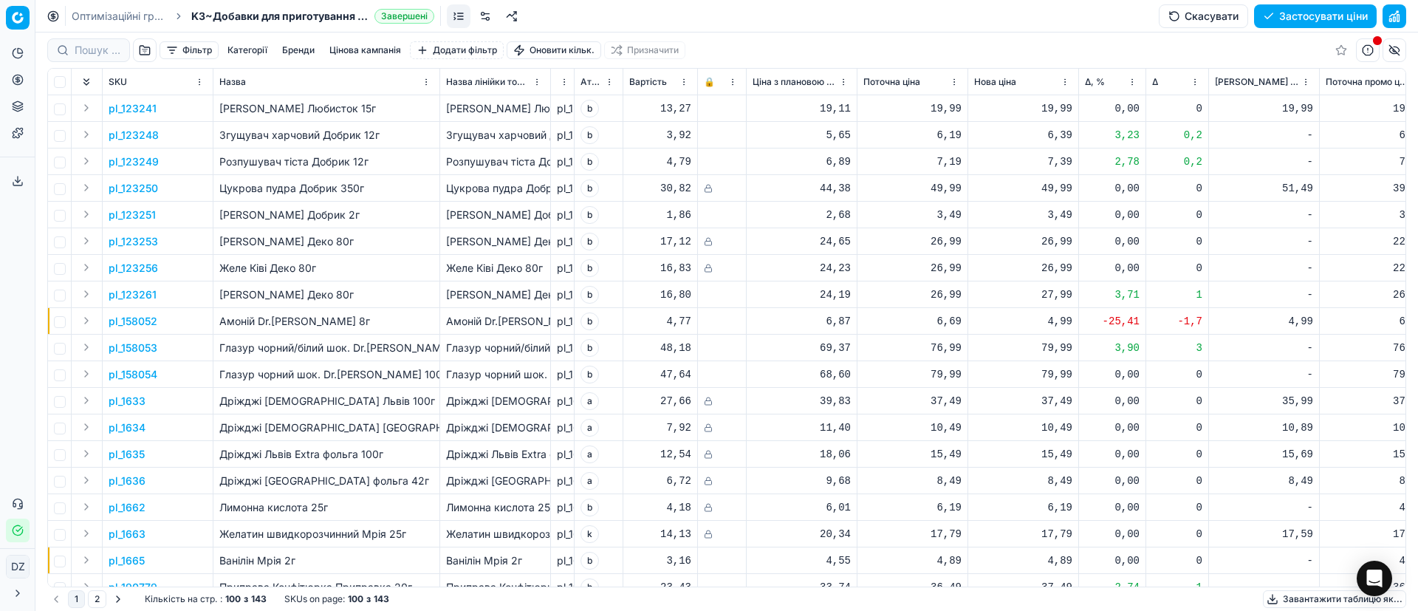
click at [11, 75] on button "Цінова оптимізація" at bounding box center [18, 80] width 24 height 24
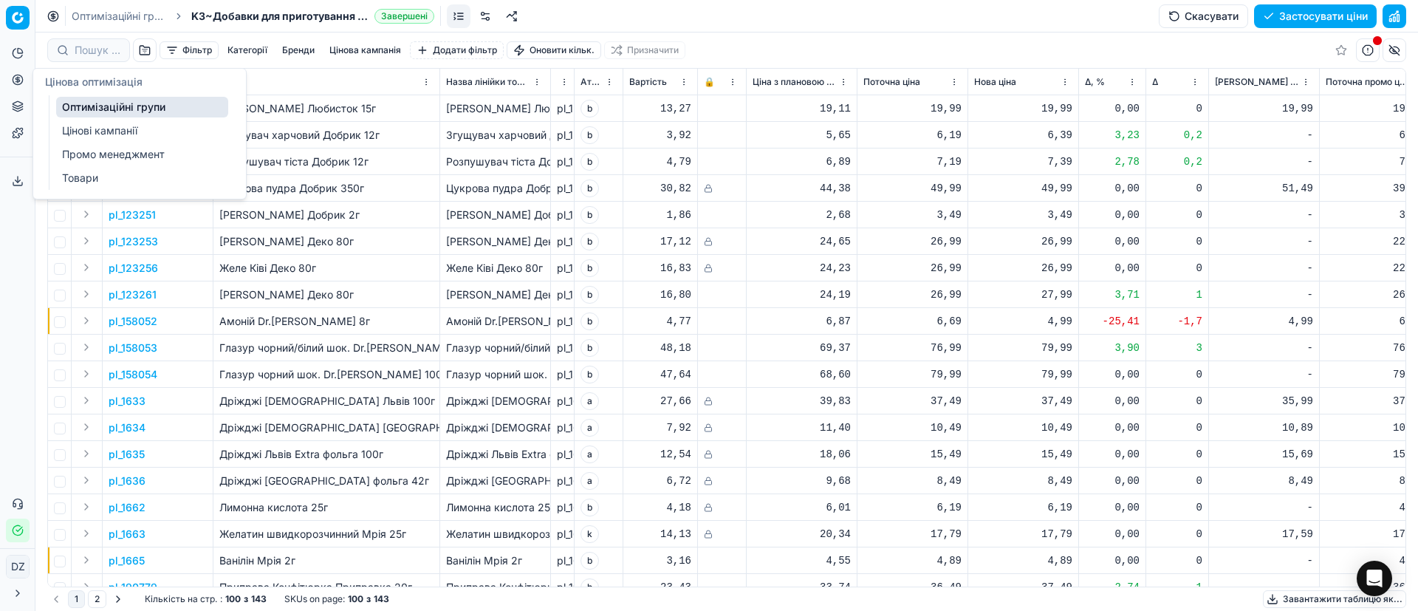
click at [126, 103] on link "Оптимізаційні групи" at bounding box center [142, 107] width 172 height 21
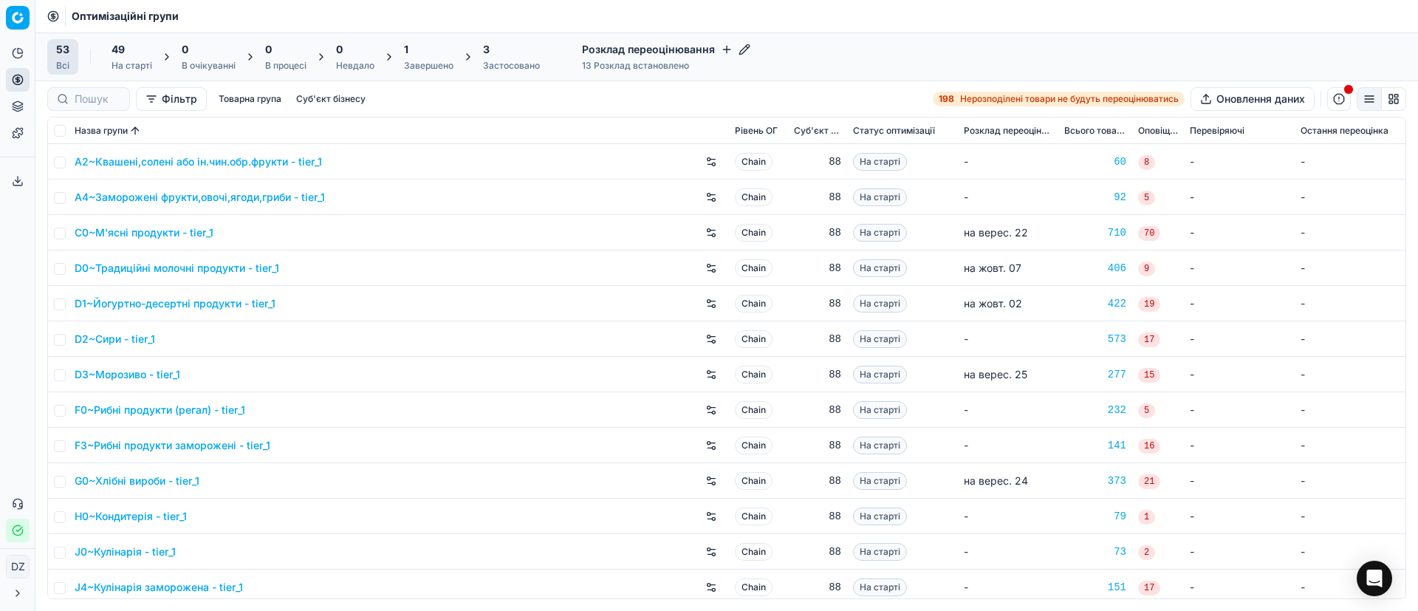
click at [425, 56] on div "1" at bounding box center [428, 49] width 49 height 15
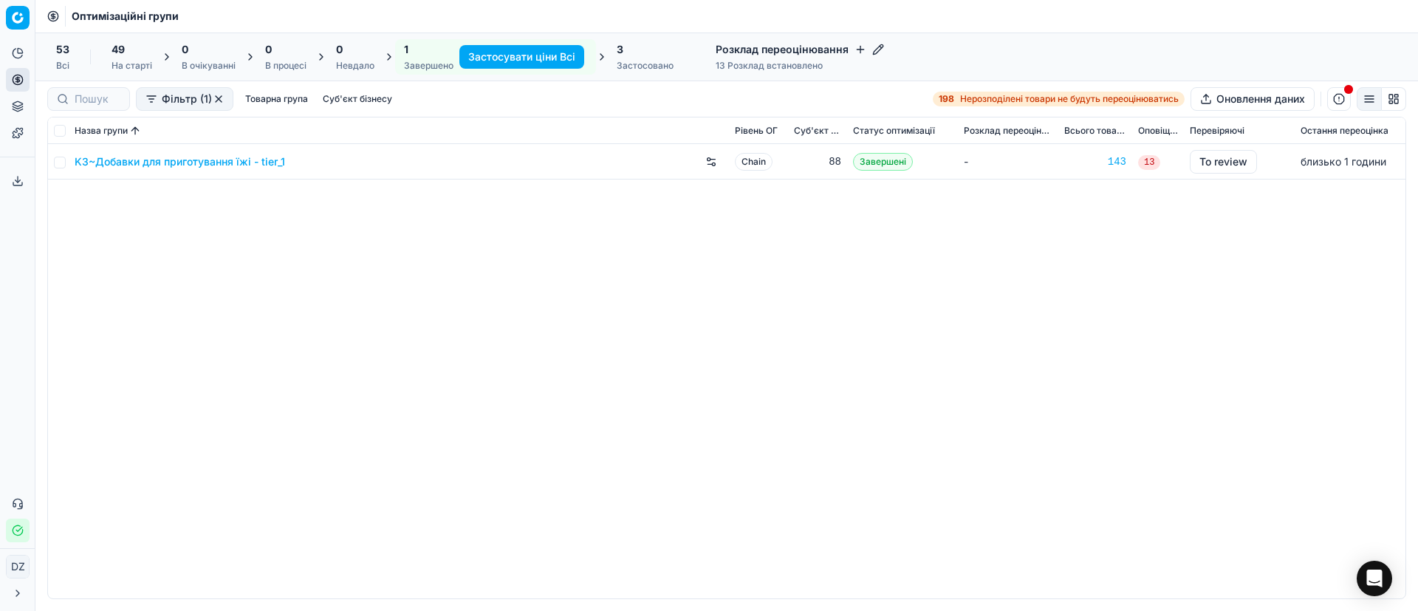
click at [185, 159] on link "K3~Добавки для приготування їжі - tier_1" at bounding box center [180, 161] width 211 height 15
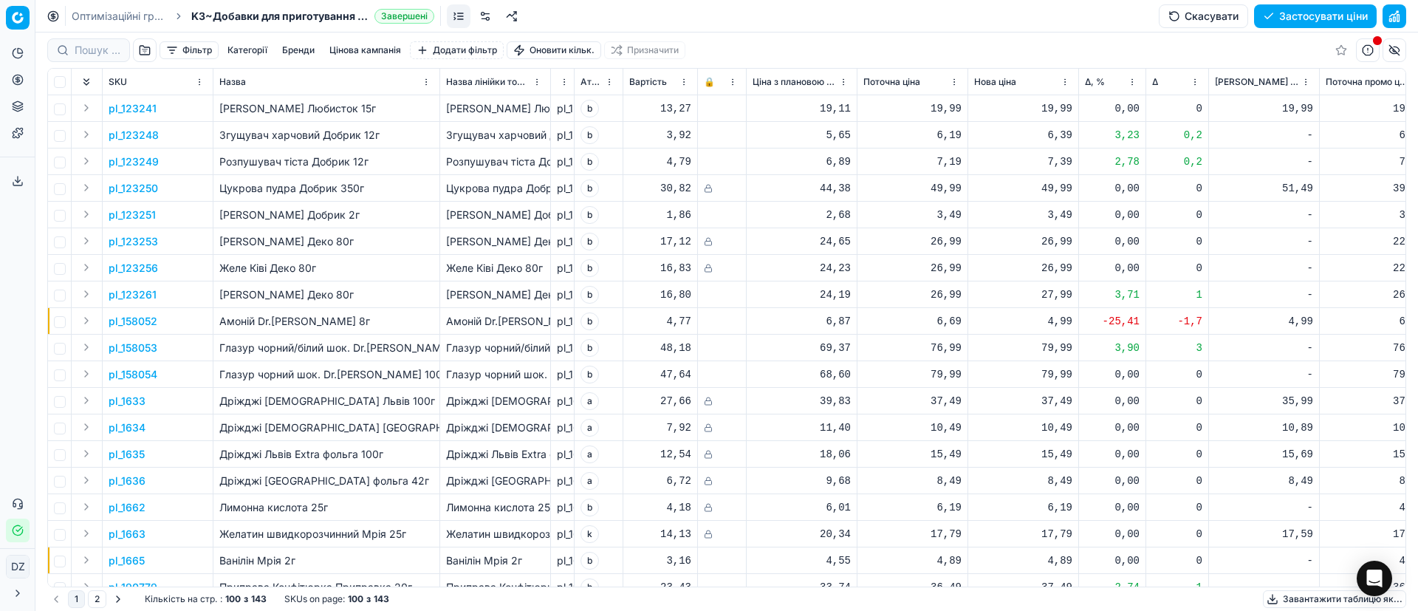
click at [354, 51] on button "Цінова кампанія" at bounding box center [365, 50] width 83 height 18
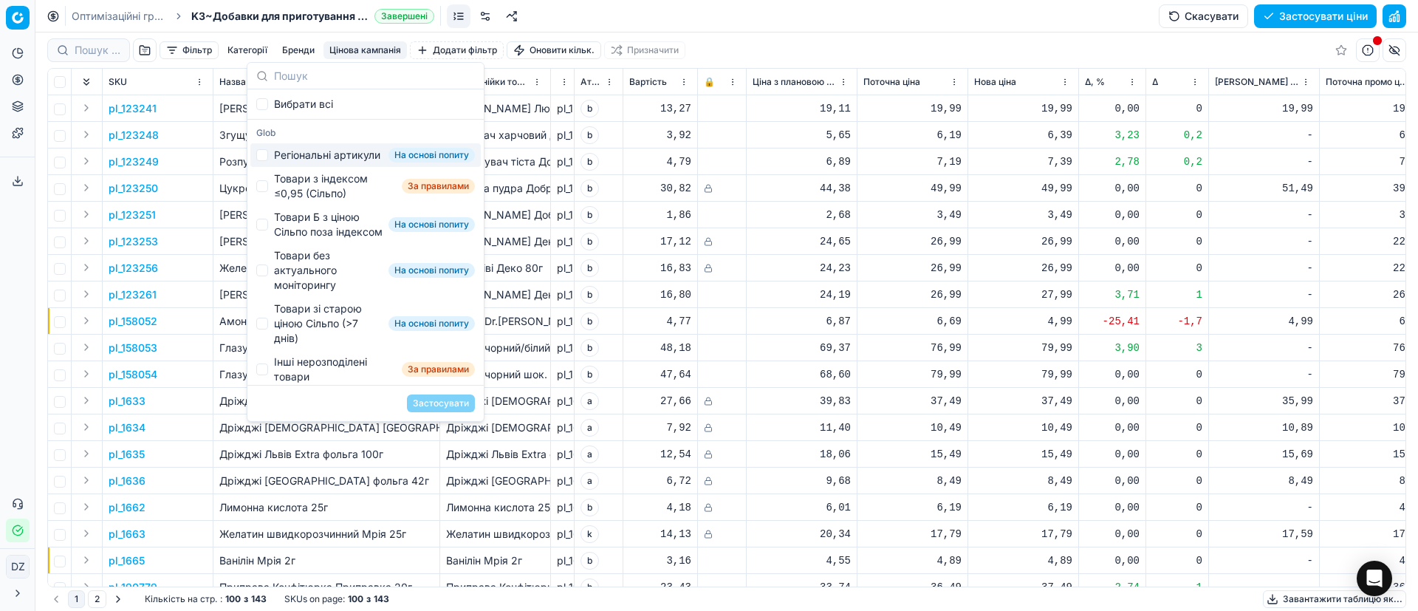
drag, startPoint x: 315, startPoint y: 160, endPoint x: 320, endPoint y: 195, distance: 35.0
click at [315, 161] on div "Регіональні артикули" at bounding box center [327, 155] width 106 height 15
checkbox input "true"
click at [320, 201] on div "Товари з індексом ≤0,95 (Сільпо)" at bounding box center [335, 186] width 122 height 30
checkbox input "true"
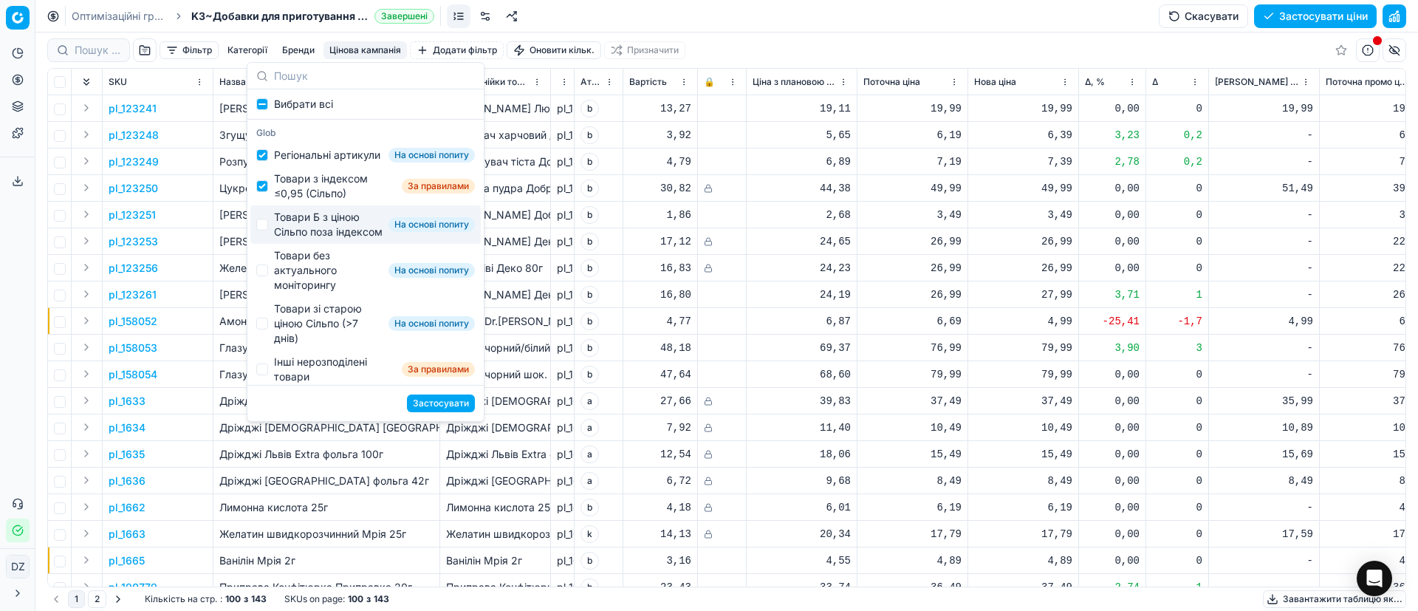
click at [320, 239] on div "Товари Б з ціною Сільпо поза індексом" at bounding box center [328, 225] width 109 height 30
checkbox input "true"
drag, startPoint x: 316, startPoint y: 293, endPoint x: 316, endPoint y: 332, distance: 39.1
click at [316, 293] on div "Товари без актуального моніторингу" at bounding box center [328, 270] width 109 height 44
checkbox input "true"
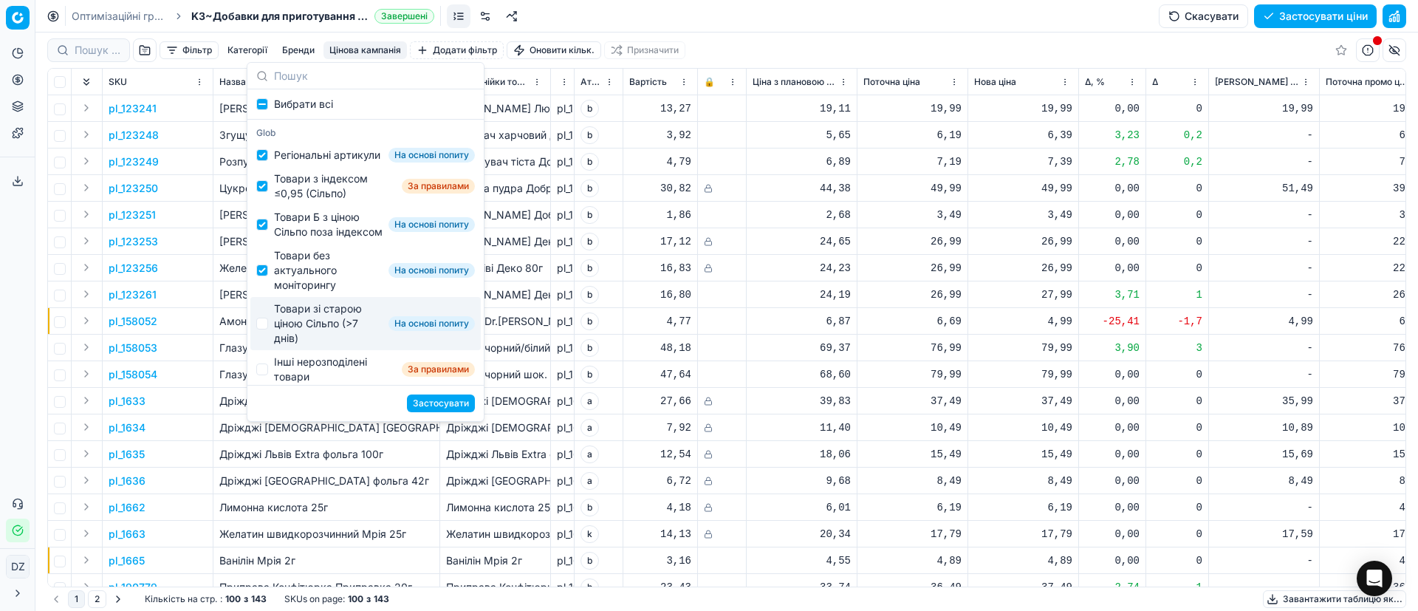
click at [317, 343] on div "Товари зі старою ціною Сільпо (>7 днів)" at bounding box center [328, 323] width 109 height 44
checkbox input "true"
click at [448, 403] on button "Застосувати" at bounding box center [441, 403] width 68 height 18
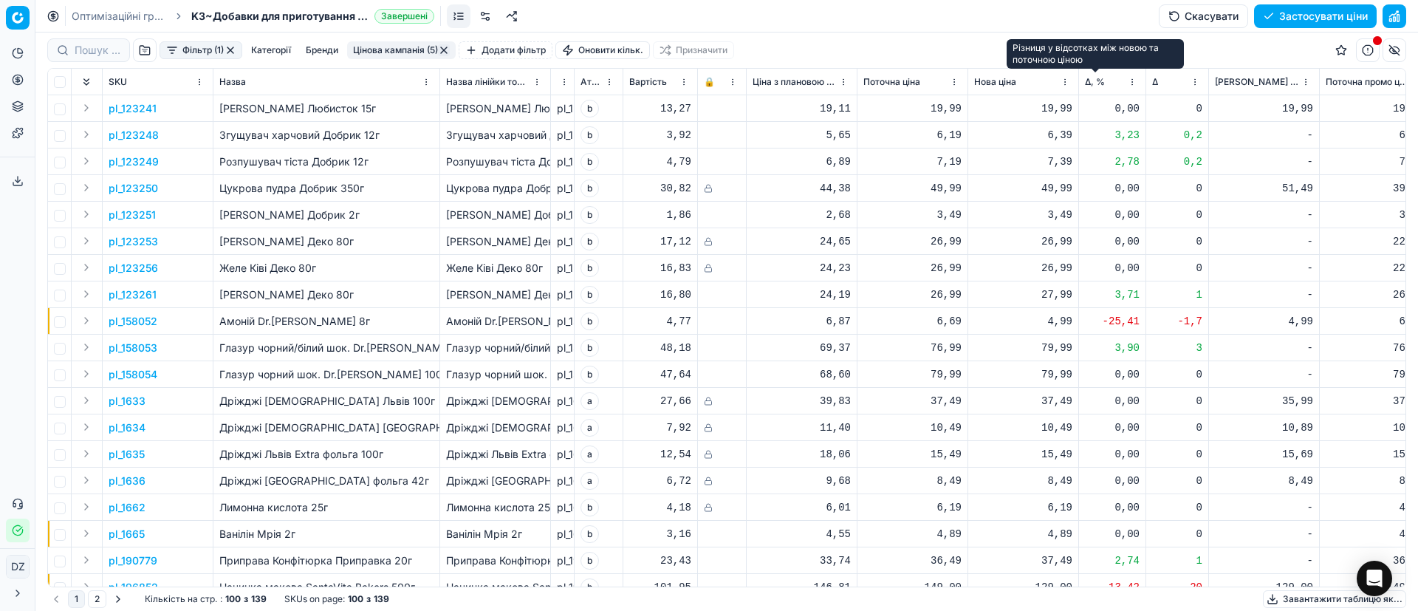
click at [1094, 81] on span "Δ, %" at bounding box center [1095, 82] width 20 height 12
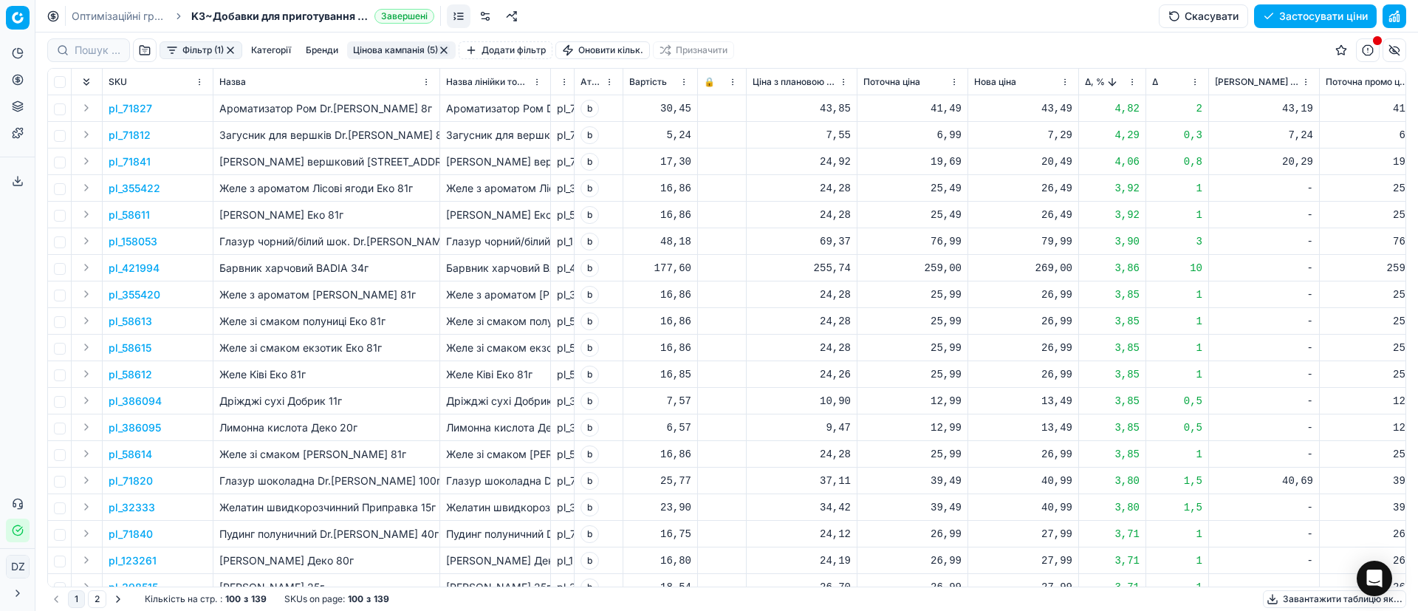
click at [137, 109] on p "pl_71827" at bounding box center [131, 108] width 44 height 15
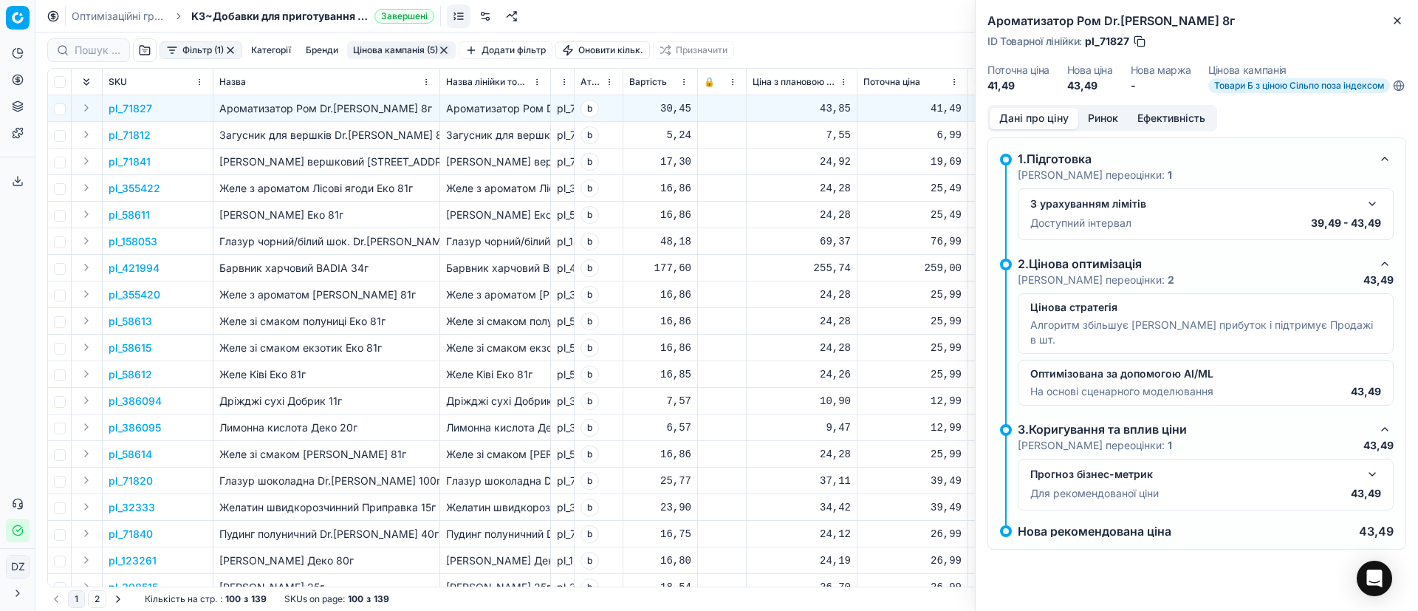
click at [1103, 126] on button "Ринок" at bounding box center [1102, 118] width 49 height 21
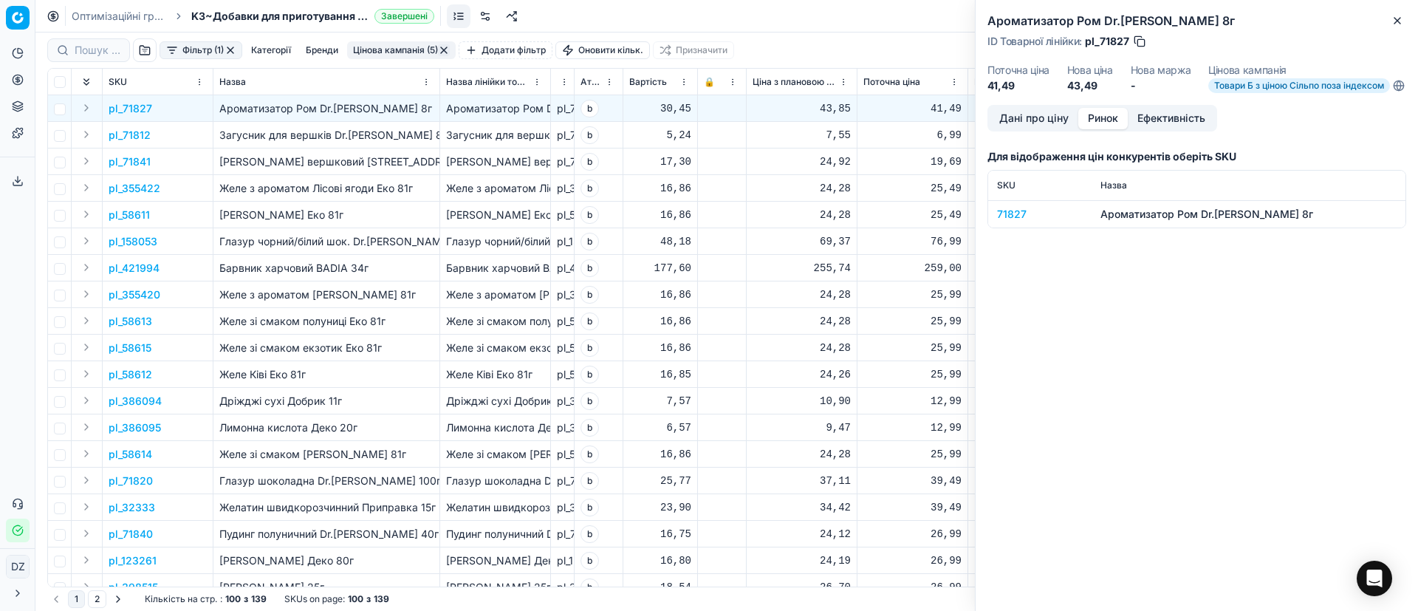
click at [1015, 222] on div "71827" at bounding box center [1040, 214] width 86 height 15
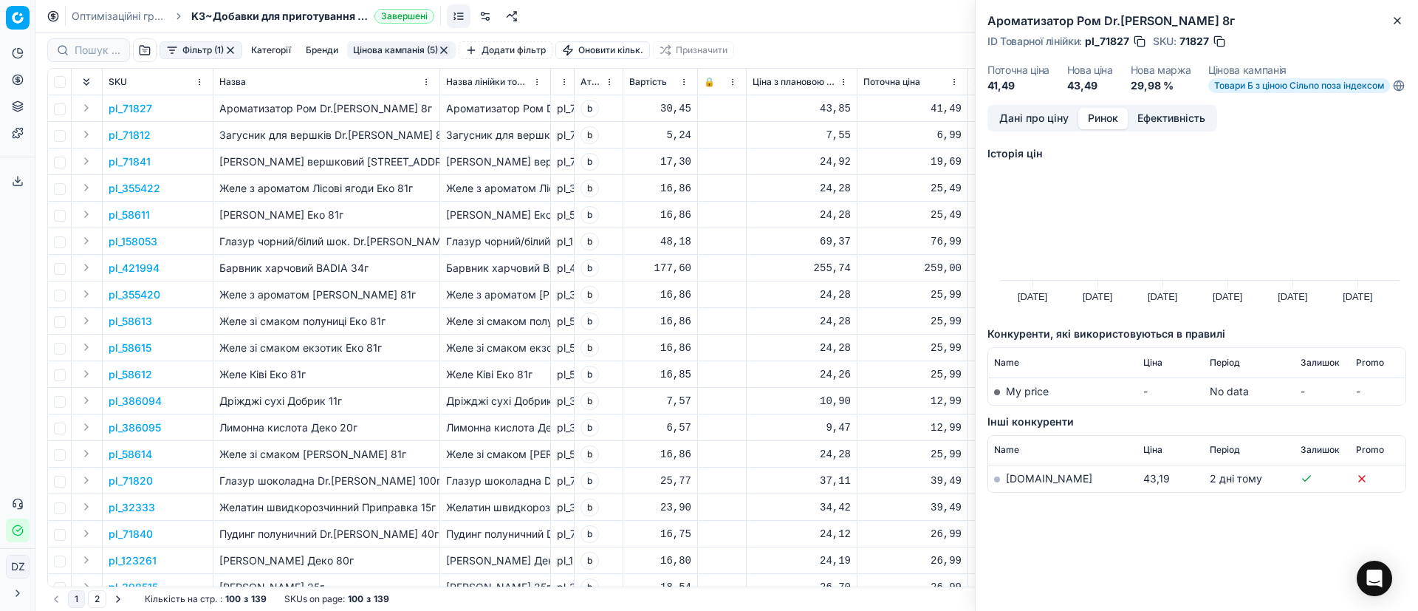
click at [1015, 485] on link "[DOMAIN_NAME]" at bounding box center [1049, 478] width 86 height 13
click at [1398, 15] on icon "button" at bounding box center [1398, 21] width 12 height 12
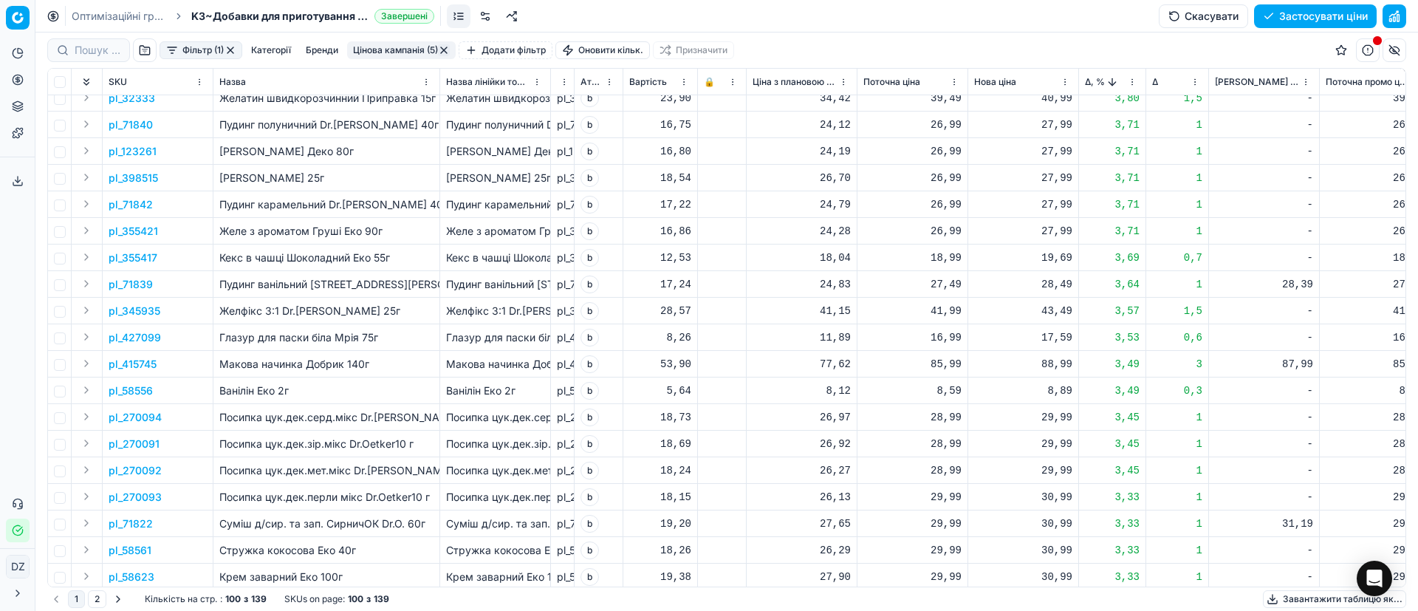
scroll to position [554, 0]
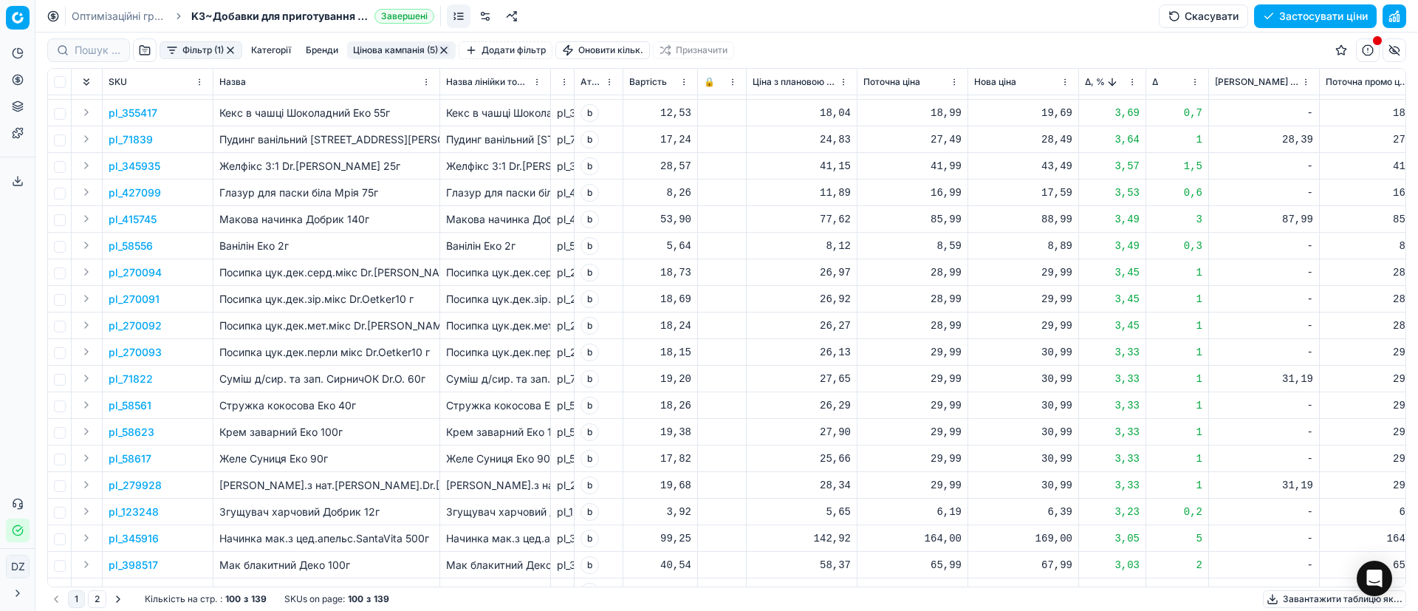
click at [1055, 381] on div "30,99" at bounding box center [1023, 379] width 98 height 15
drag, startPoint x: 1059, startPoint y: 517, endPoint x: 956, endPoint y: 511, distance: 102.8
click at [957, 512] on dl "Поточна: 29,99 Оптимум: 30,99 Вручну: 30.99" at bounding box center [1023, 479] width 213 height 96
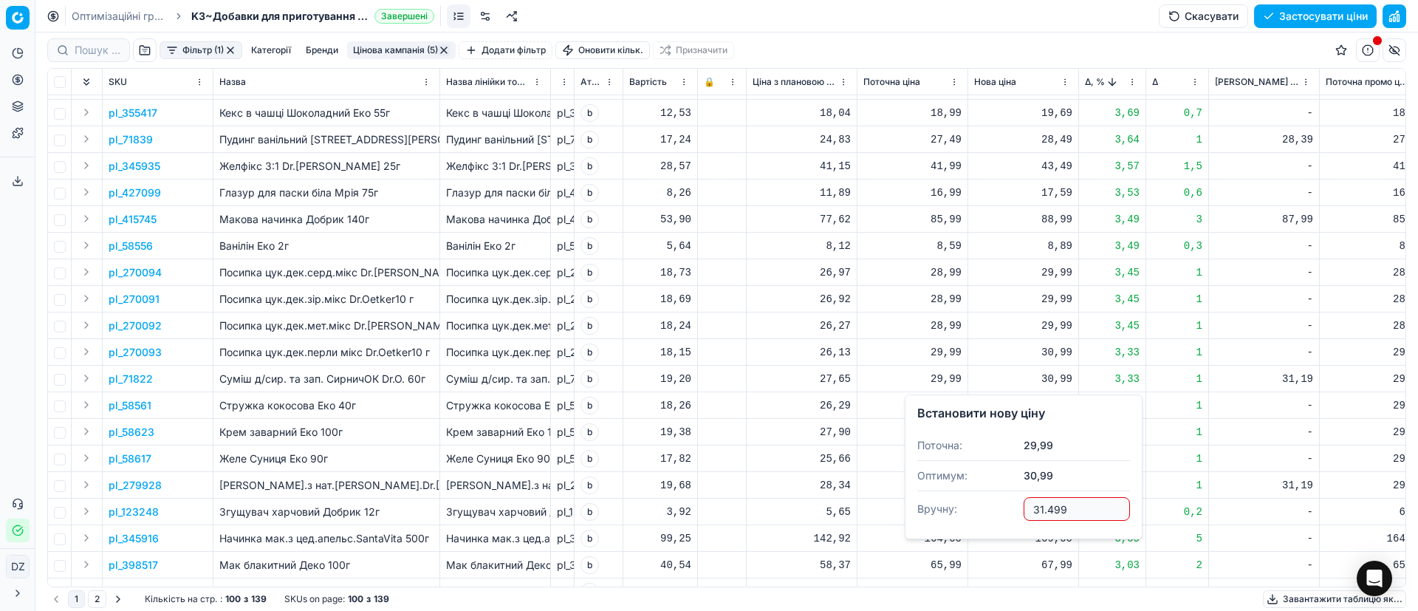
type input "31.50"
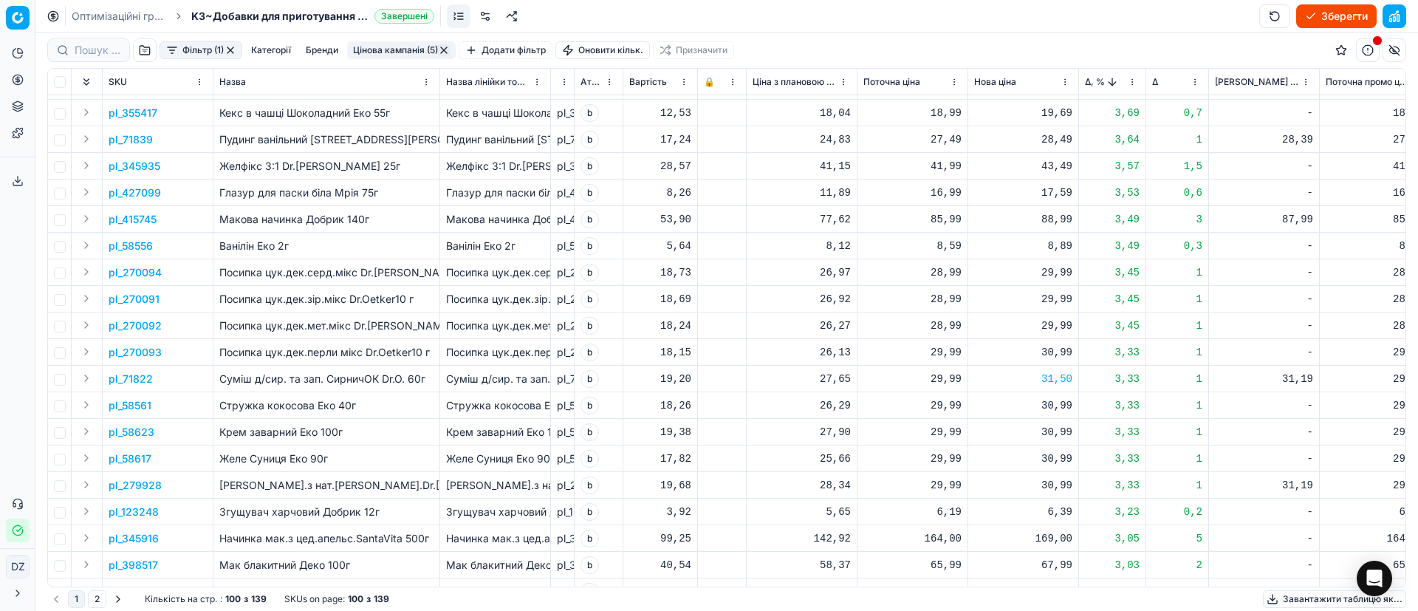
click at [1070, 375] on div "31,50" at bounding box center [1023, 379] width 98 height 15
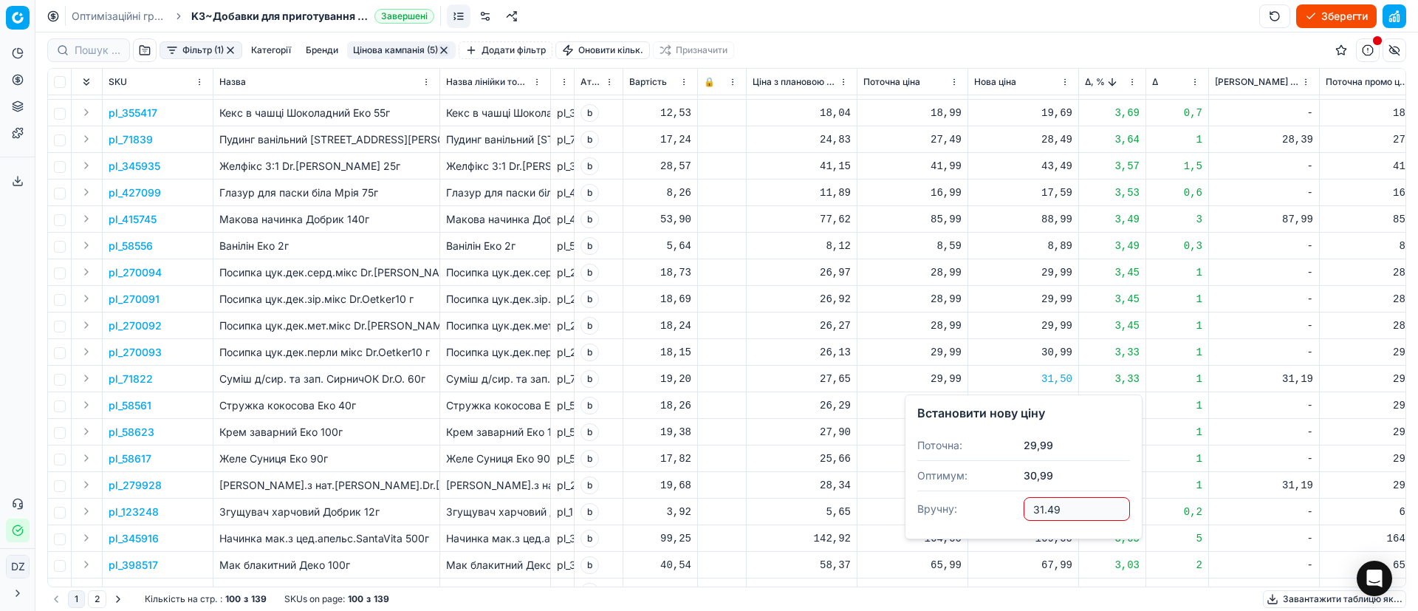
type input "31.49"
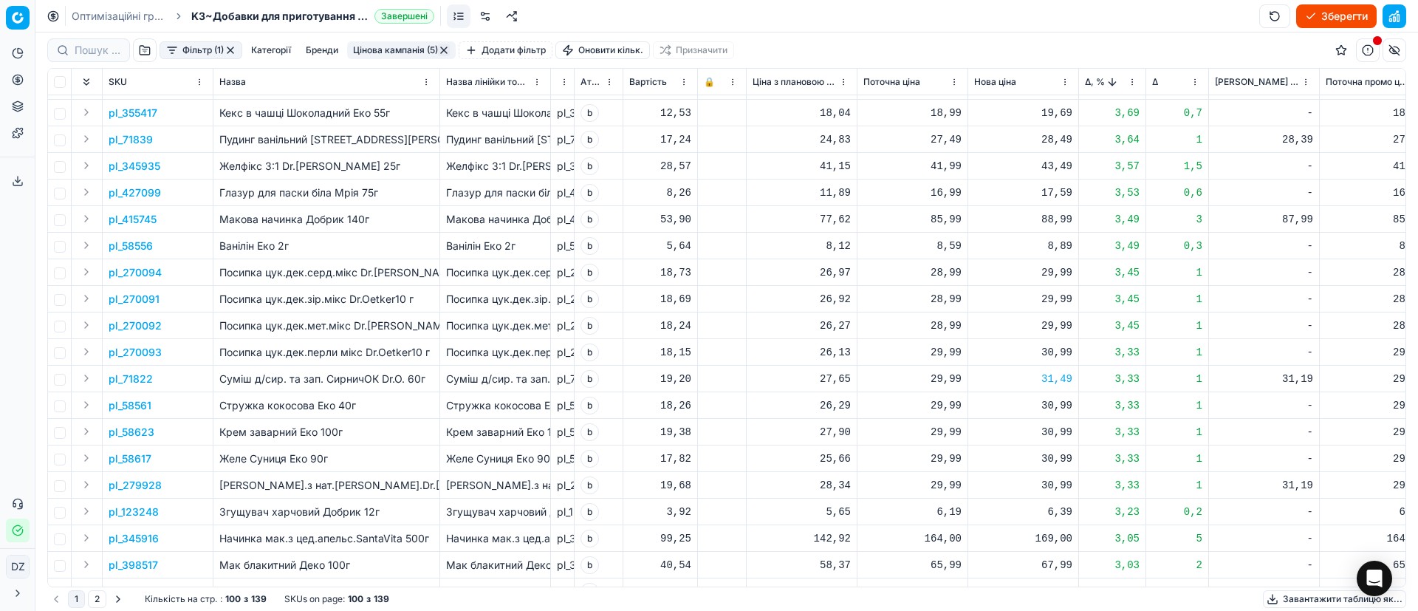
click at [1062, 487] on div "30,99" at bounding box center [1023, 485] width 98 height 15
drag, startPoint x: 1073, startPoint y: 437, endPoint x: 970, endPoint y: 437, distance: 102.7
click at [976, 434] on dl "Поточна: 29,99 Оптимум: 30,99 Вручну: 30.99" at bounding box center [1023, 408] width 213 height 96
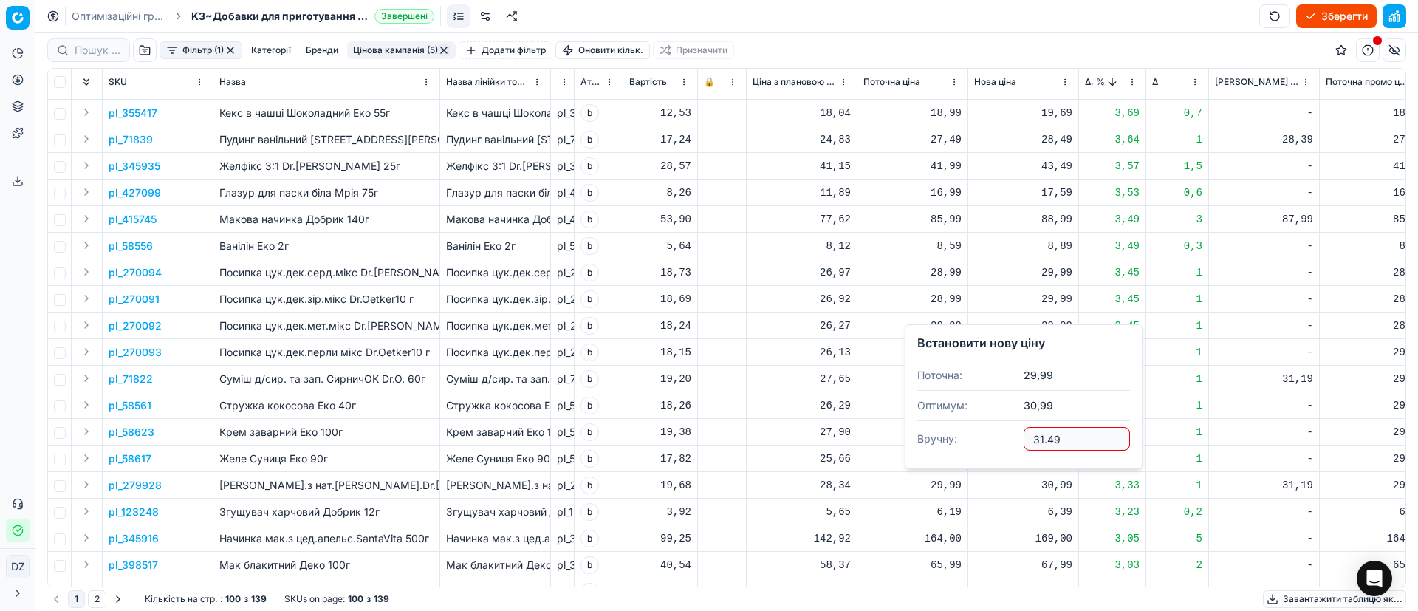
type input "31.49"
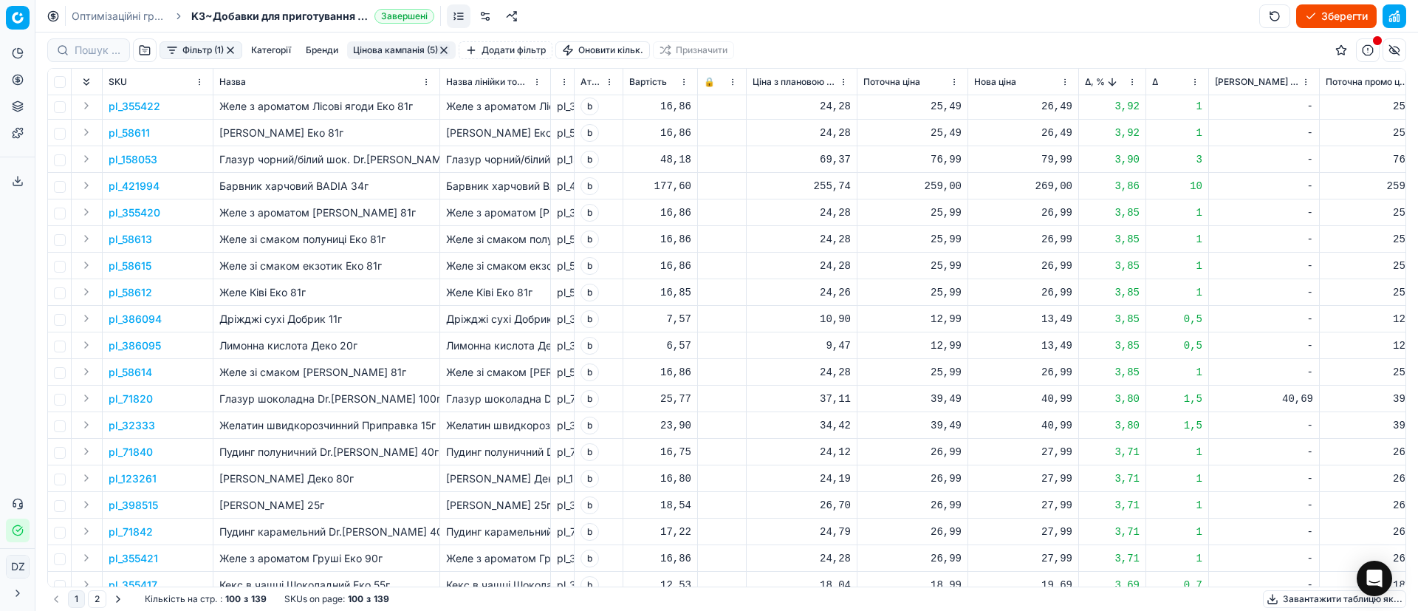
scroll to position [0, 0]
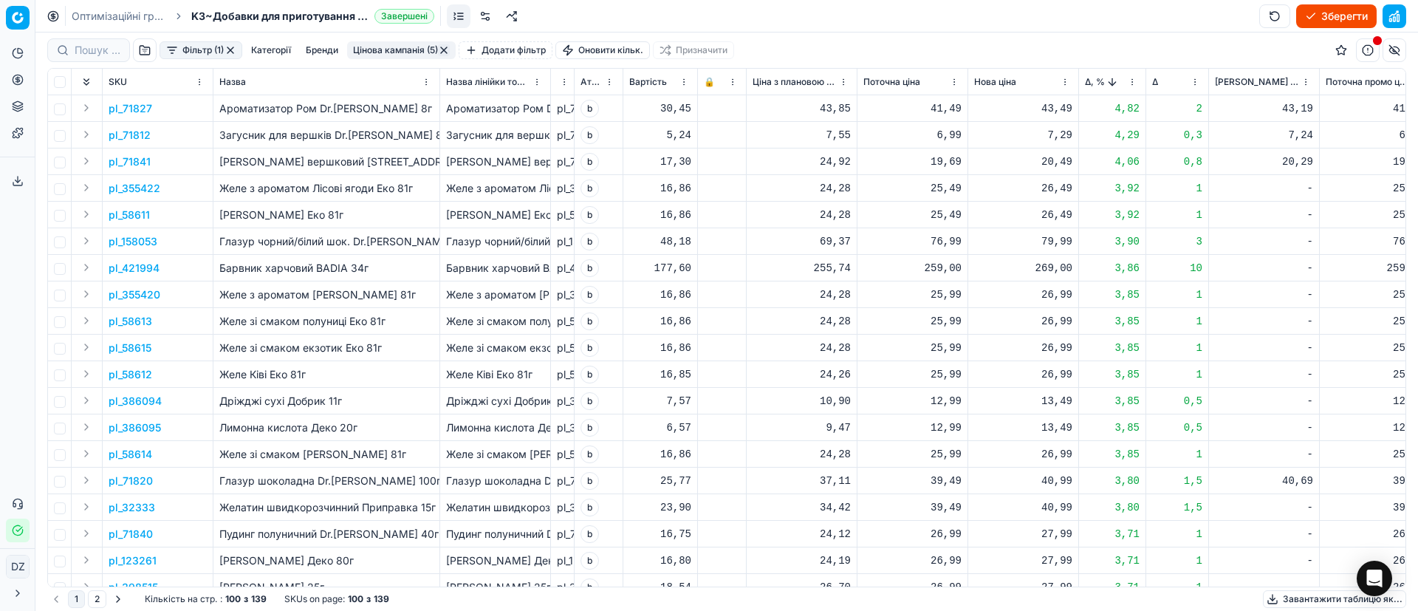
click at [1089, 82] on span "Δ, %" at bounding box center [1095, 82] width 20 height 12
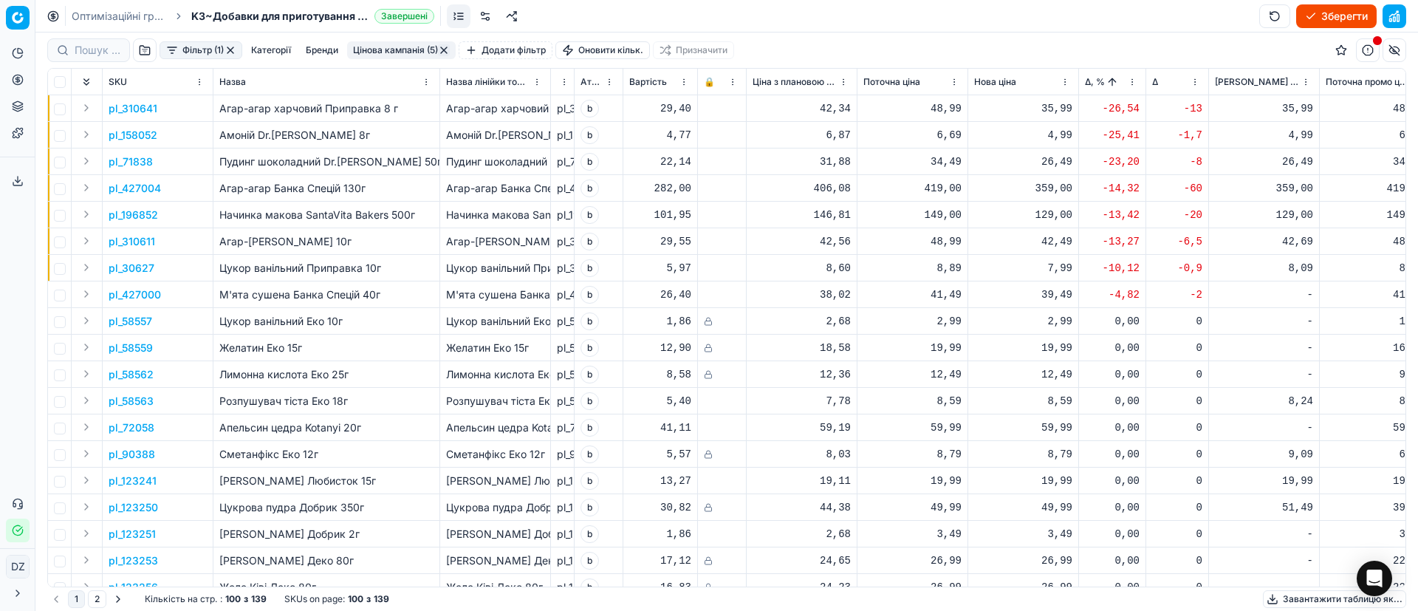
click at [132, 108] on p "pl_310641" at bounding box center [133, 108] width 49 height 15
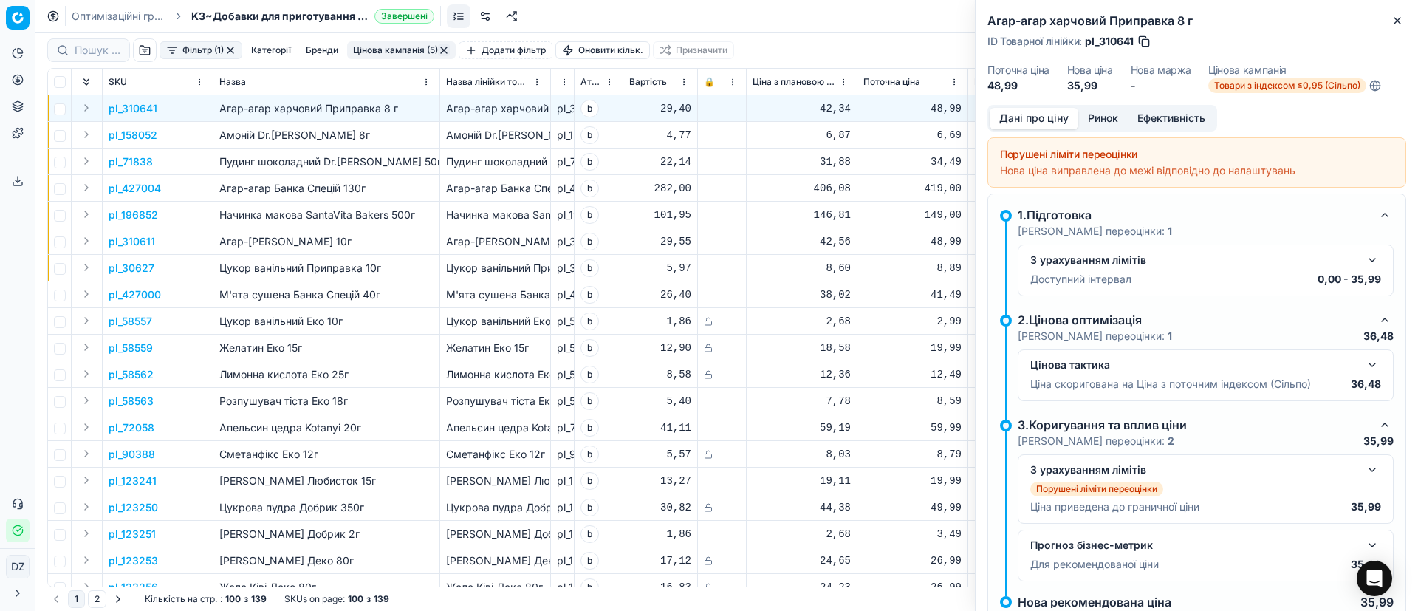
click at [1107, 118] on button "Ринок" at bounding box center [1102, 118] width 49 height 21
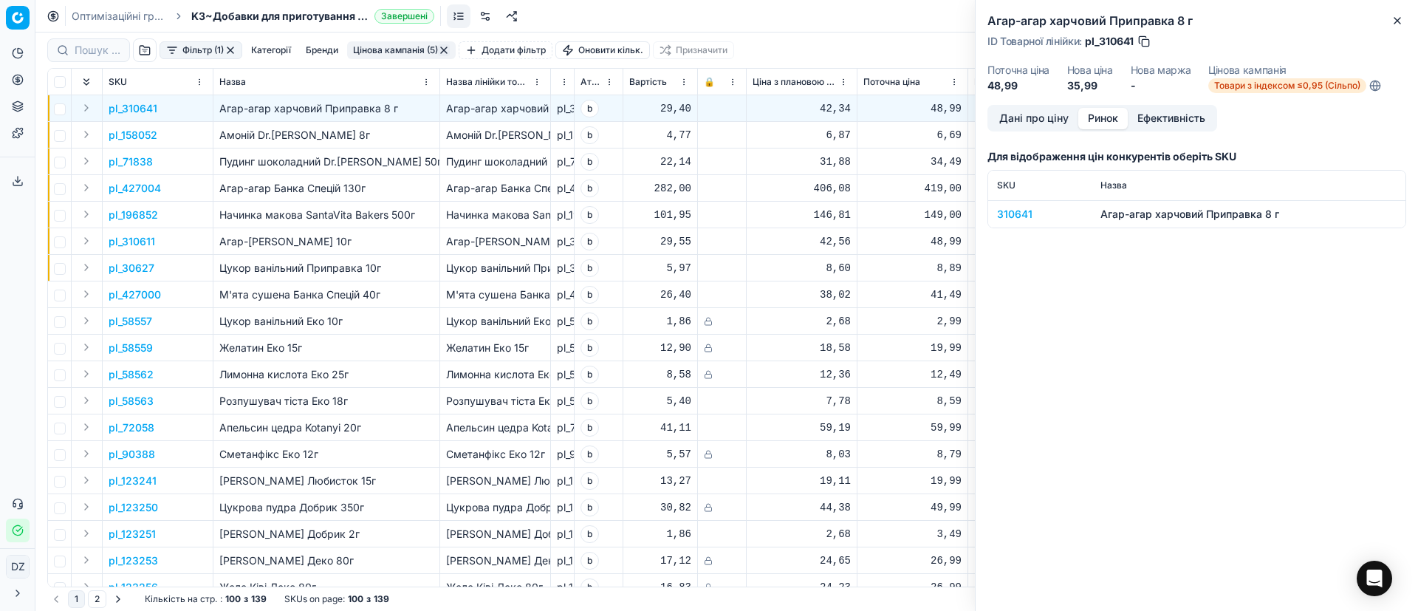
click at [1021, 213] on div "310641" at bounding box center [1040, 214] width 86 height 15
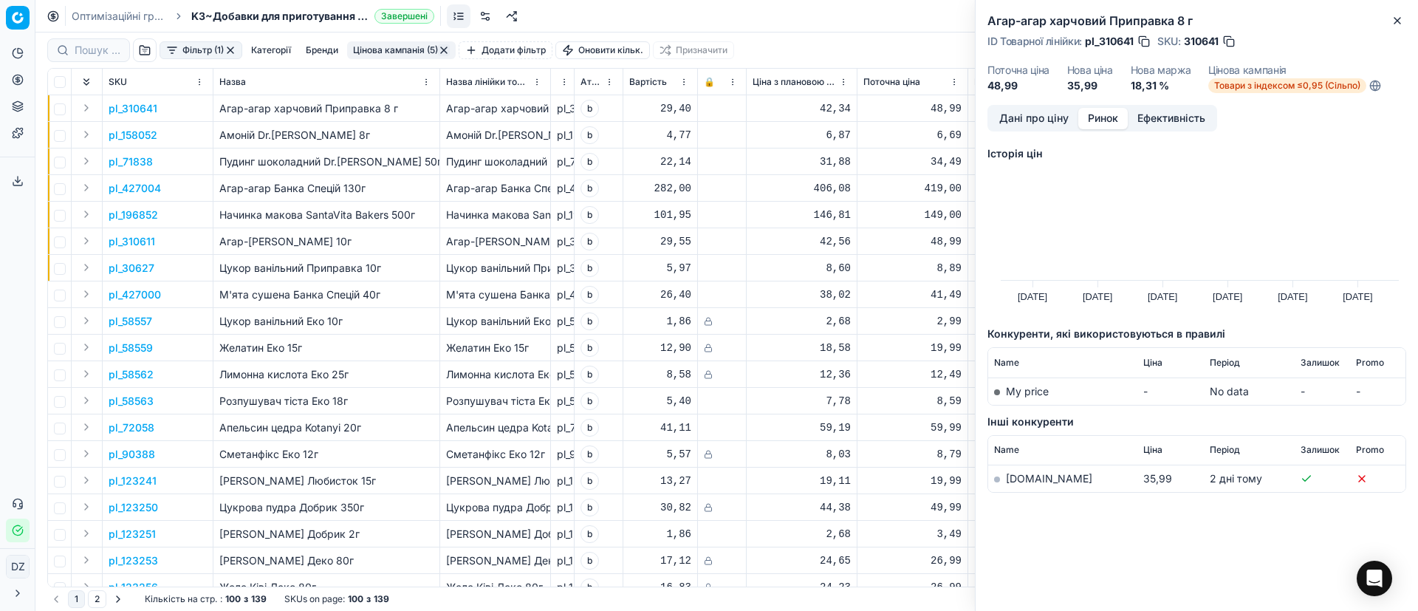
click at [1038, 479] on link "[DOMAIN_NAME]" at bounding box center [1049, 478] width 86 height 13
click at [1398, 19] on icon "button" at bounding box center [1398, 21] width 6 height 6
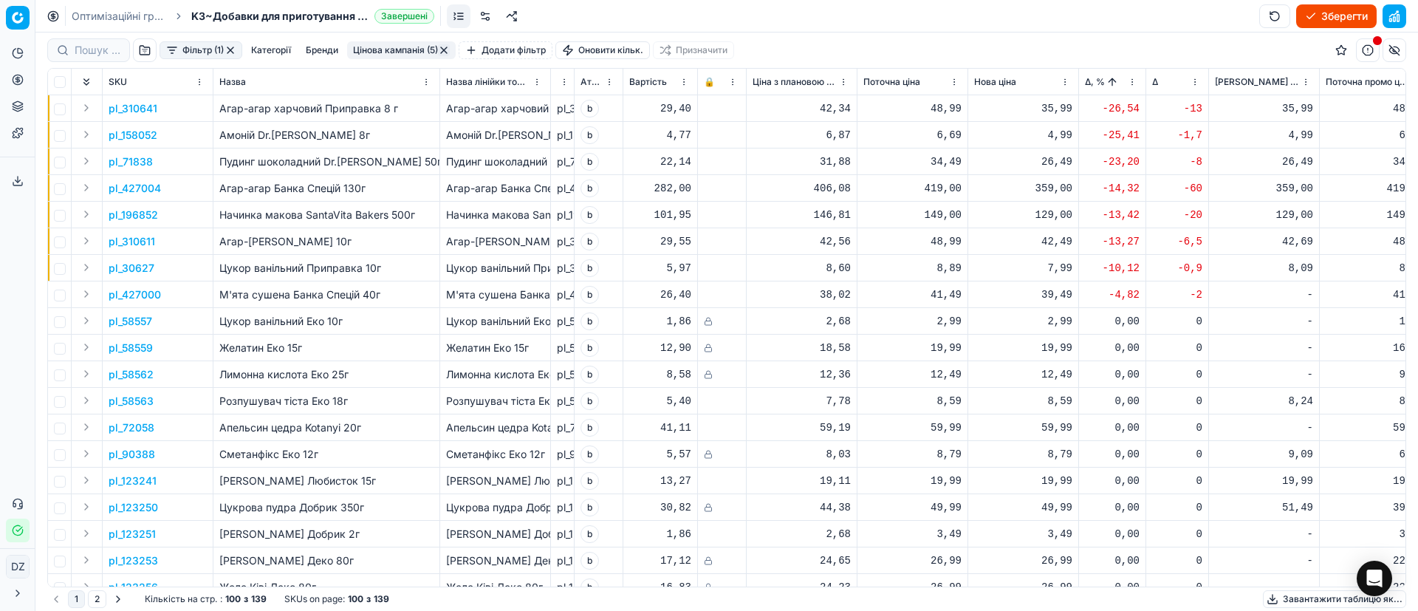
click at [1061, 109] on div "35,99" at bounding box center [1023, 108] width 98 height 15
drag, startPoint x: 1087, startPoint y: 233, endPoint x: 991, endPoint y: 240, distance: 96.3
click at [1005, 239] on dl "Поточна: 48,99 Оптимум: 35,99 Вручну: 35.99" at bounding box center [1023, 208] width 213 height 96
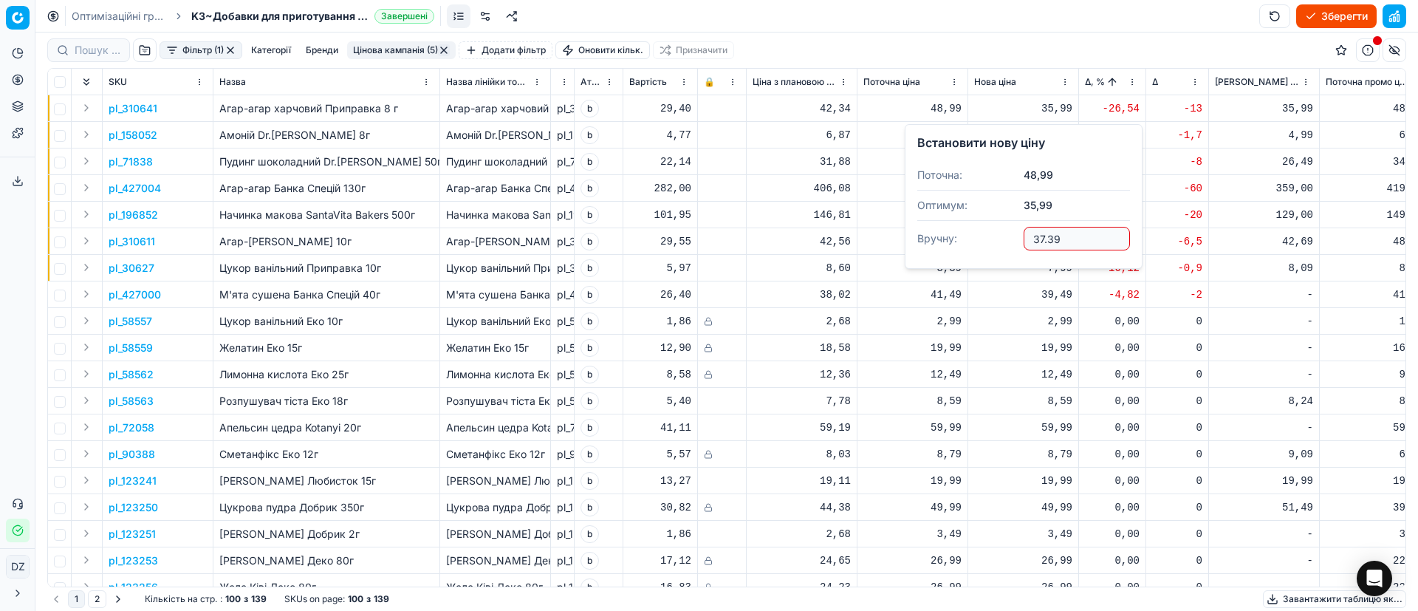
type input "37.39"
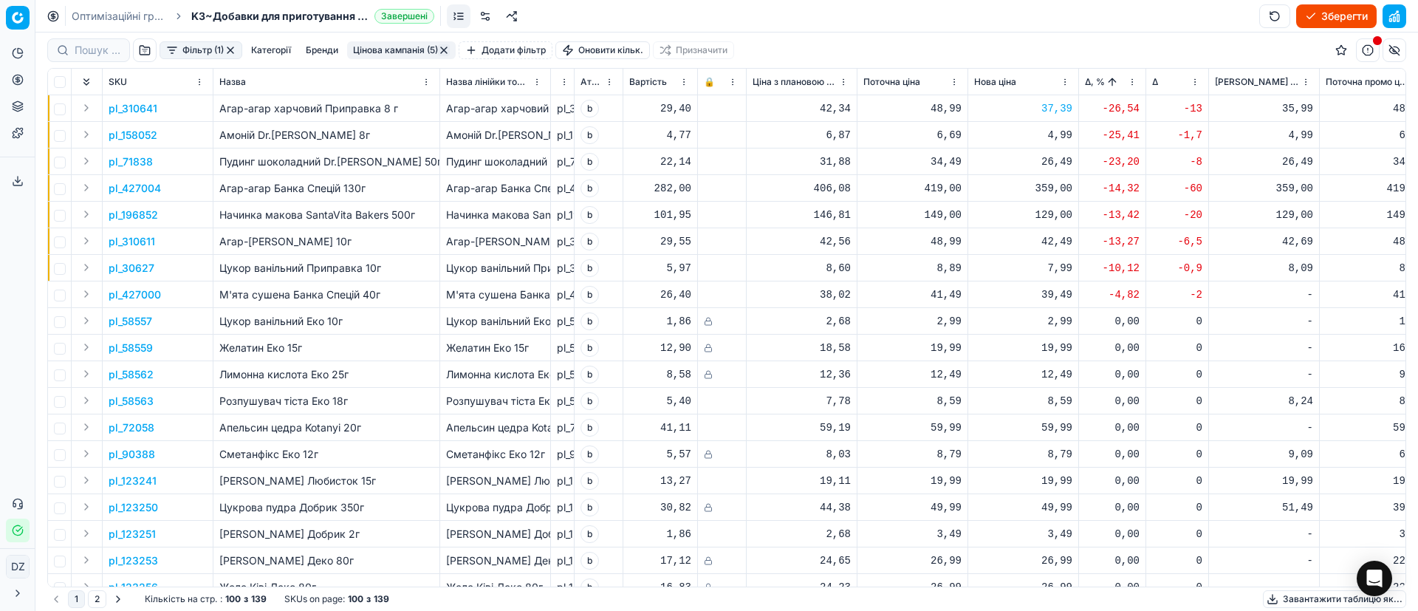
click at [139, 164] on p "pl_71838" at bounding box center [131, 161] width 44 height 15
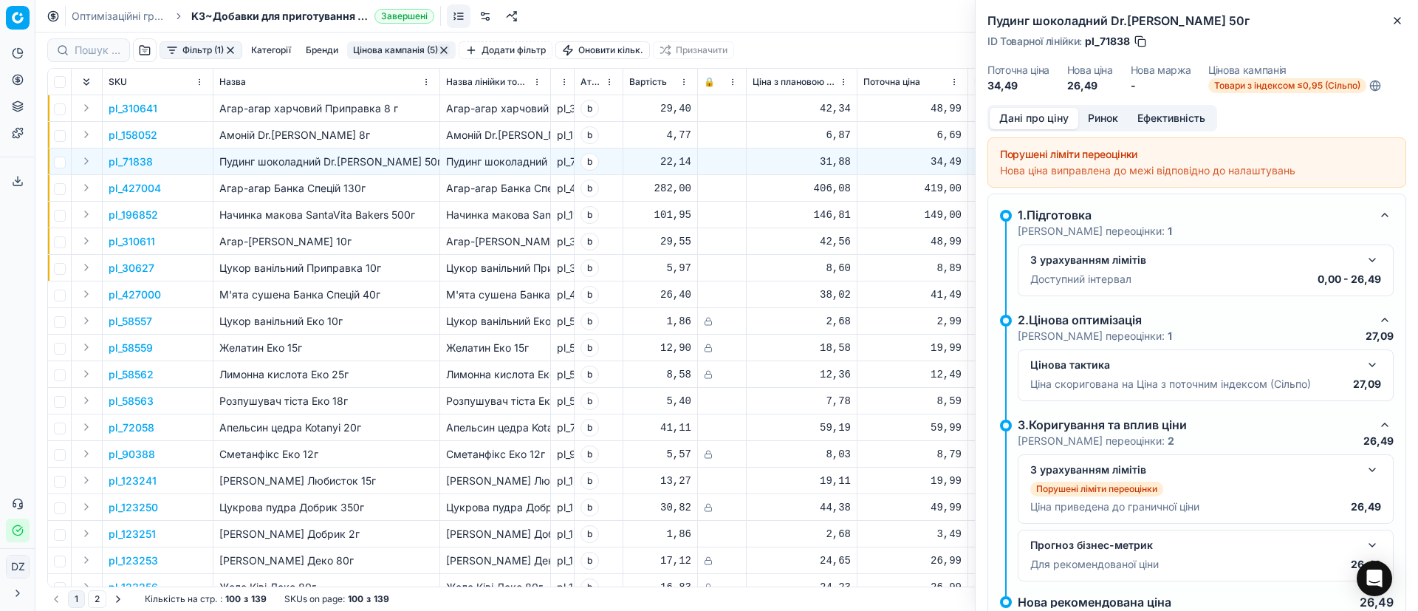
click at [1089, 118] on button "Ринок" at bounding box center [1102, 118] width 49 height 21
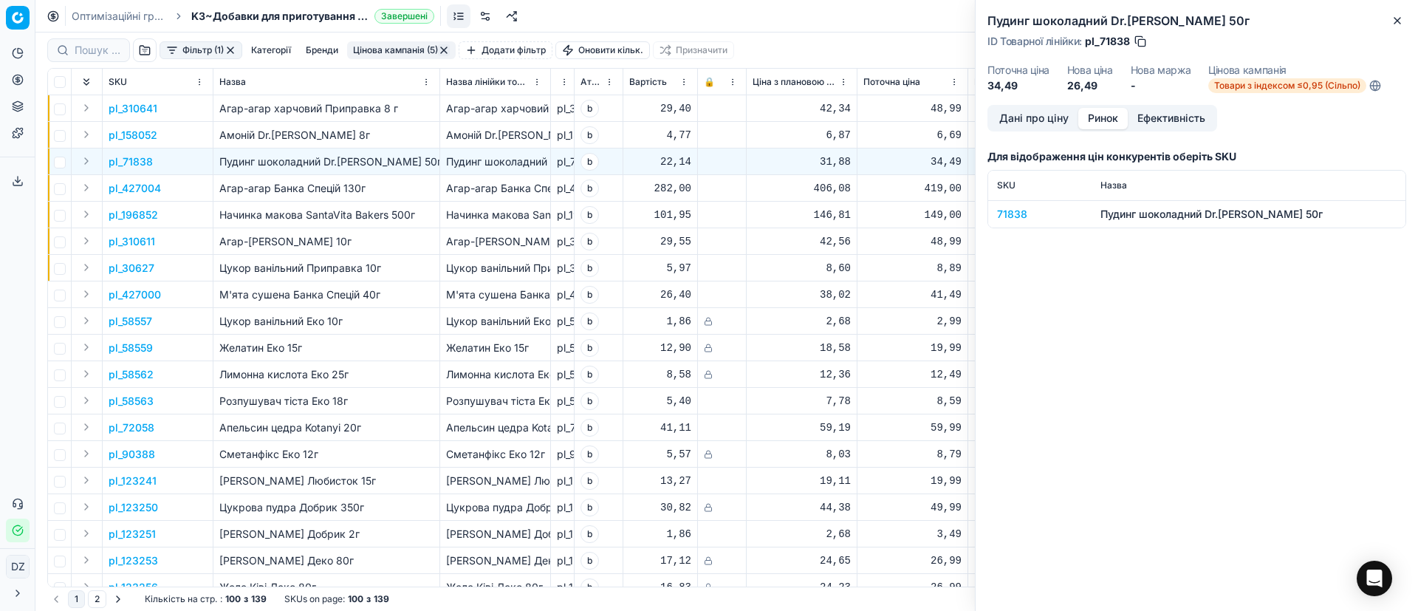
click at [1009, 216] on div "71838" at bounding box center [1040, 214] width 86 height 15
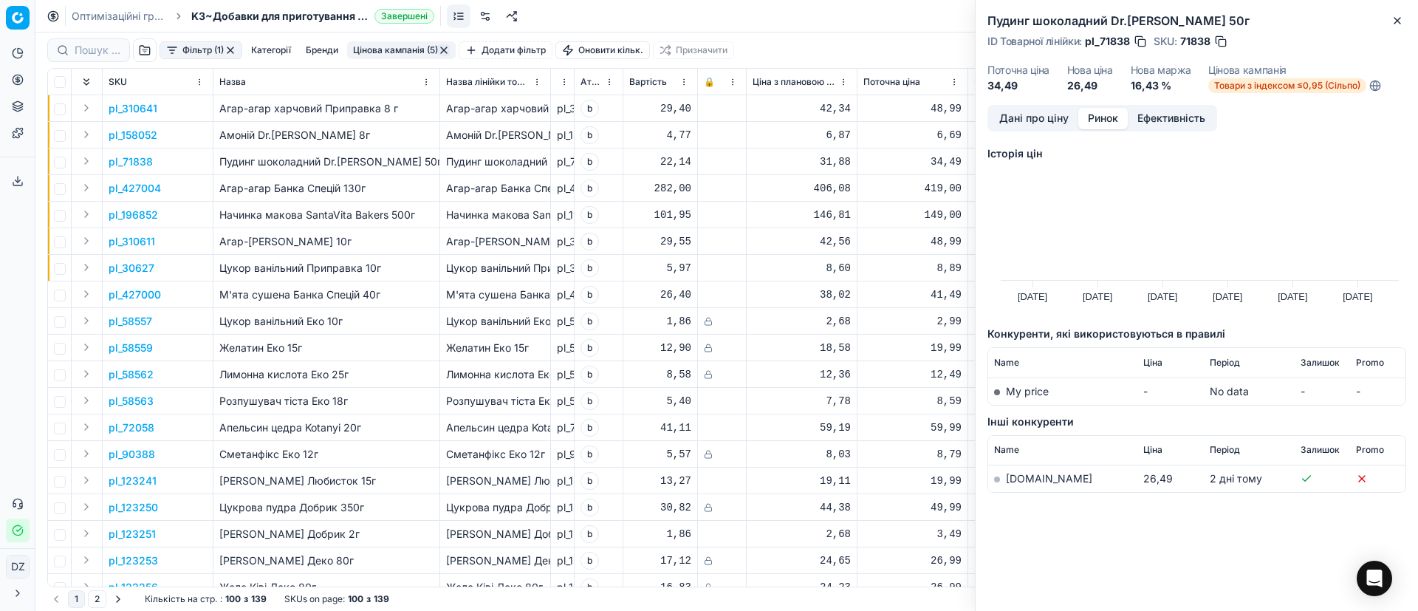
click at [1032, 477] on link "[DOMAIN_NAME]" at bounding box center [1049, 478] width 86 height 13
click at [1027, 480] on link "[DOMAIN_NAME]" at bounding box center [1049, 478] width 86 height 13
click at [1386, 29] on h2 "Пудинг шоколадний Dr.[PERSON_NAME] 50г" at bounding box center [1197, 21] width 419 height 18
click at [1399, 15] on icon "button" at bounding box center [1398, 21] width 12 height 12
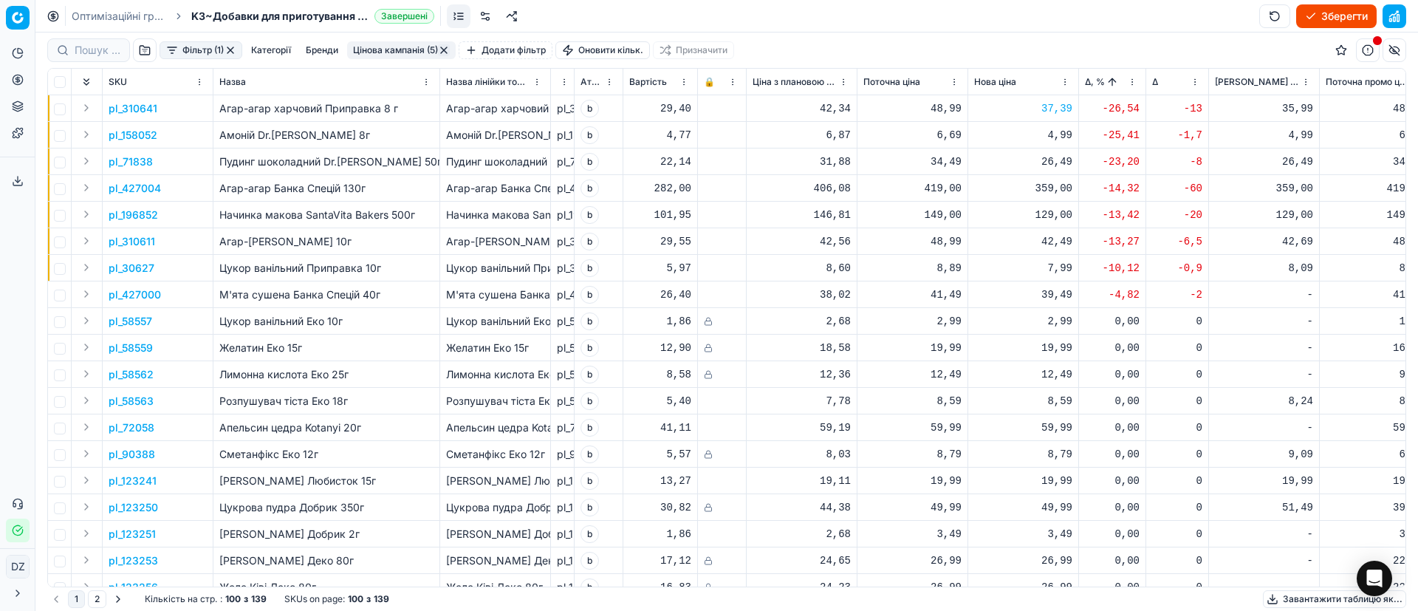
click at [1064, 160] on div "26,49" at bounding box center [1023, 161] width 98 height 15
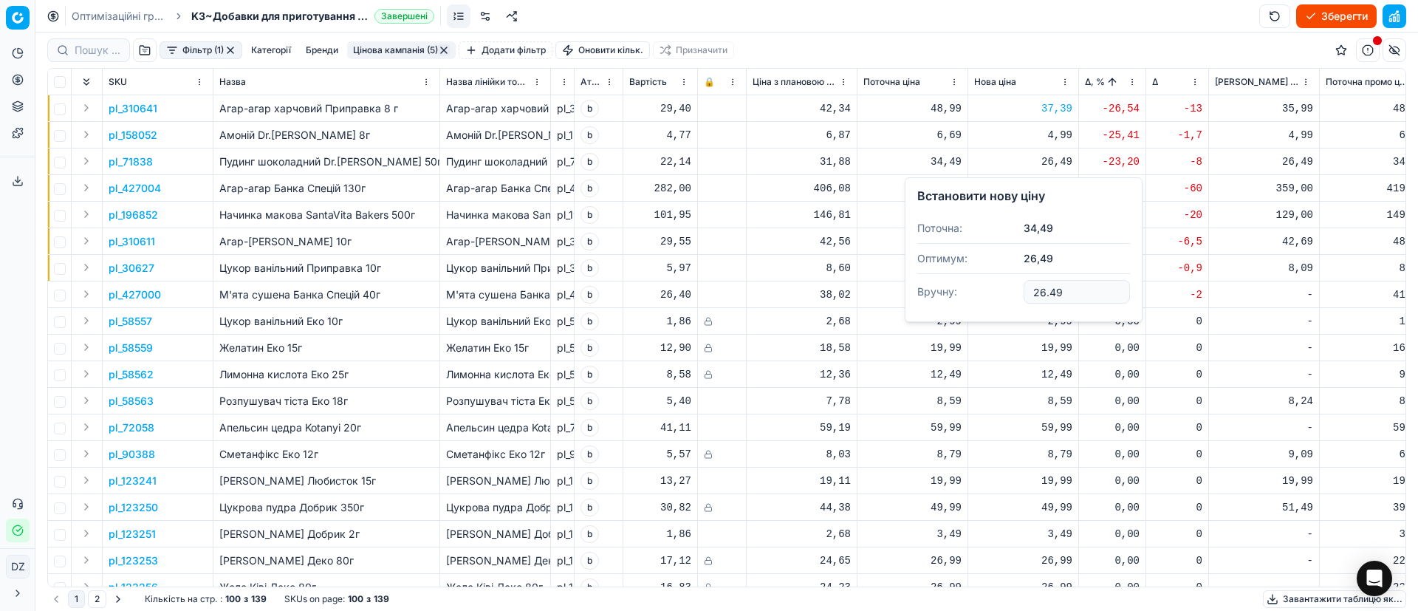
drag, startPoint x: 998, startPoint y: 293, endPoint x: 925, endPoint y: 311, distance: 75.4
click at [932, 289] on dl "Поточна: 34,49 Оптимум: 26,49 Вручну: 26.49" at bounding box center [1023, 261] width 213 height 96
type input "27.49"
click at [1109, 355] on td "0,00" at bounding box center [1112, 348] width 67 height 27
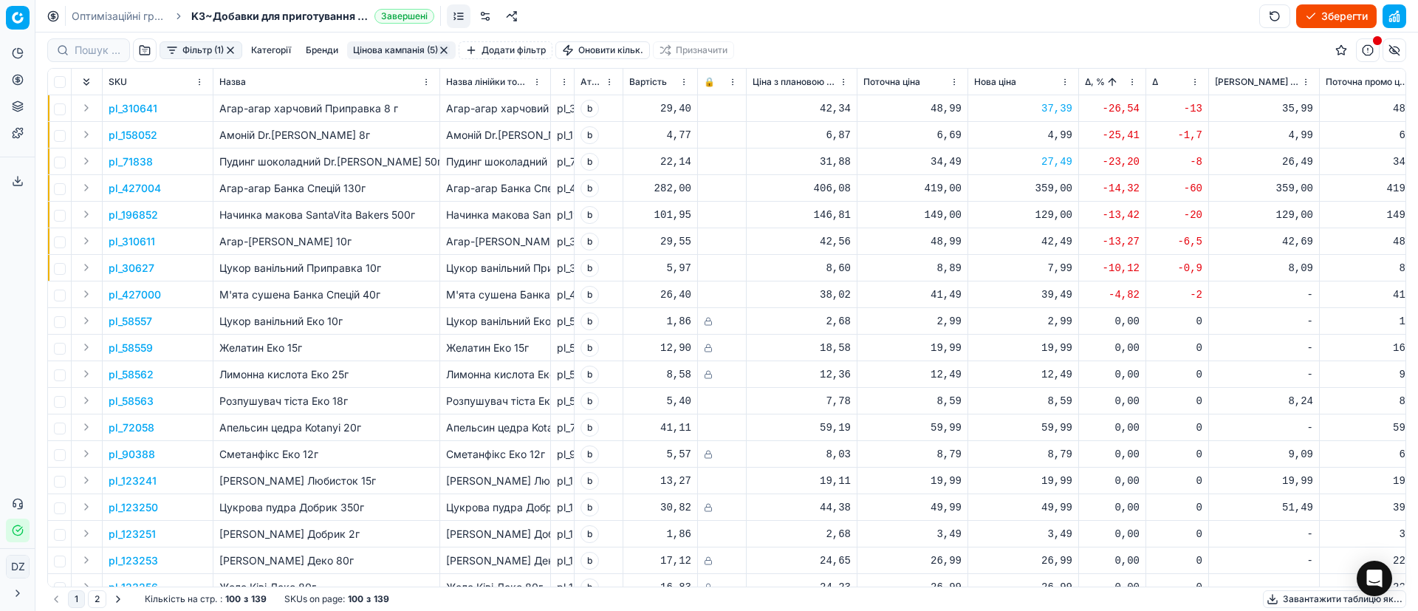
click at [1054, 187] on div "359,00" at bounding box center [1023, 188] width 98 height 15
click at [141, 186] on p "pl_427004" at bounding box center [135, 188] width 52 height 15
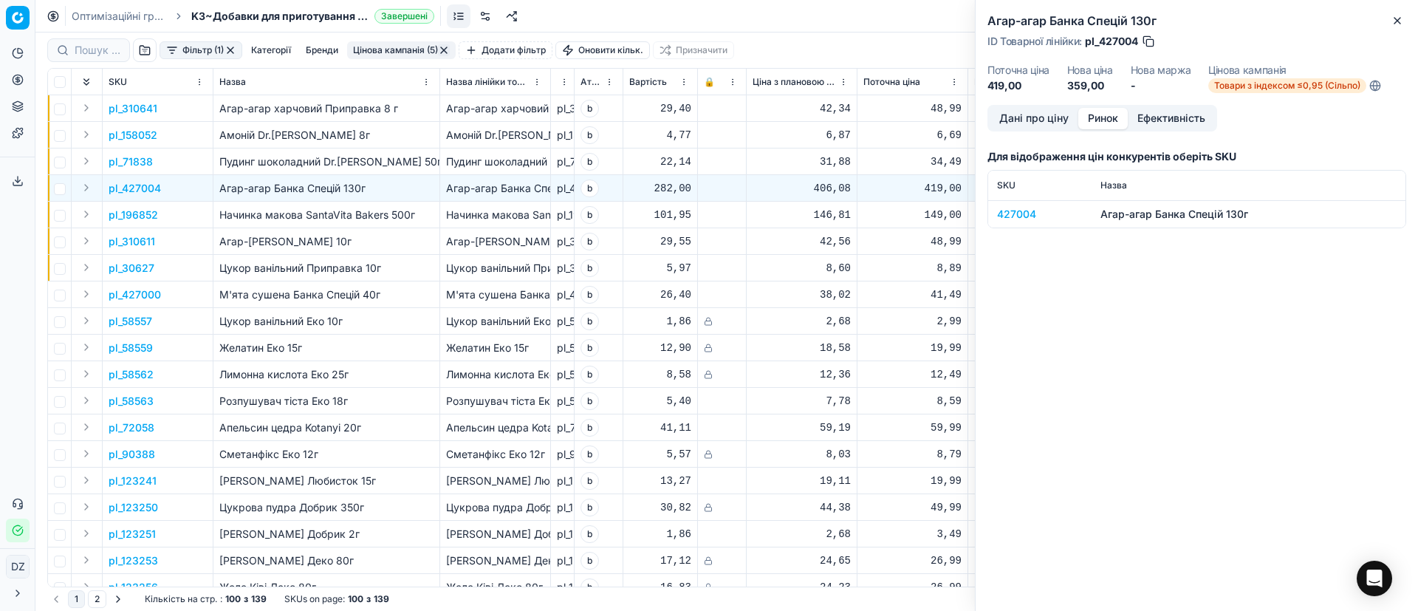
click at [1106, 117] on button "Ринок" at bounding box center [1102, 118] width 49 height 21
click at [1015, 216] on div "427004" at bounding box center [1040, 214] width 86 height 15
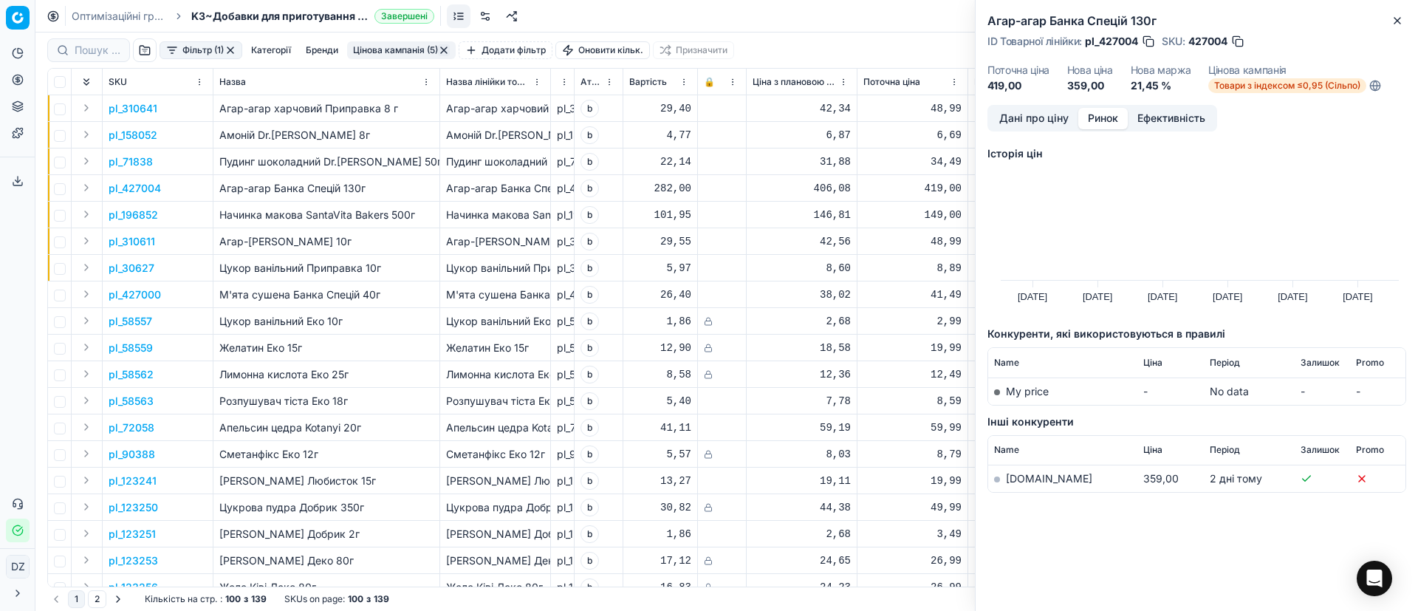
click at [1025, 479] on link "[DOMAIN_NAME]" at bounding box center [1049, 478] width 86 height 13
drag, startPoint x: 1401, startPoint y: 27, endPoint x: 1399, endPoint y: 16, distance: 10.4
click at [1401, 22] on button "Close" at bounding box center [1398, 21] width 18 height 18
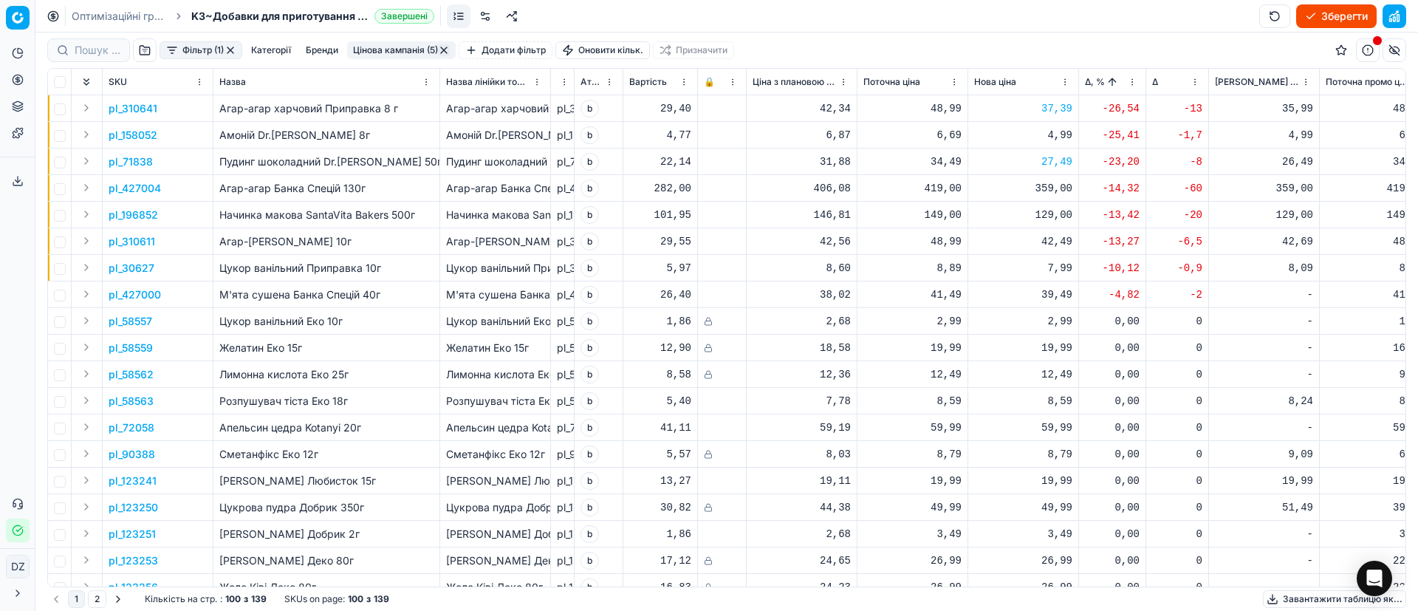
click at [1053, 183] on div "359,00" at bounding box center [1023, 188] width 98 height 15
drag, startPoint x: 1087, startPoint y: 311, endPoint x: 950, endPoint y: 330, distance: 138.7
click at [950, 330] on dl "Поточна: 419,00 Оптимум: 359,00 Вручну: 359.00" at bounding box center [1023, 288] width 213 height 96
type input "369.00"
click at [142, 209] on p "pl_196852" at bounding box center [133, 215] width 49 height 15
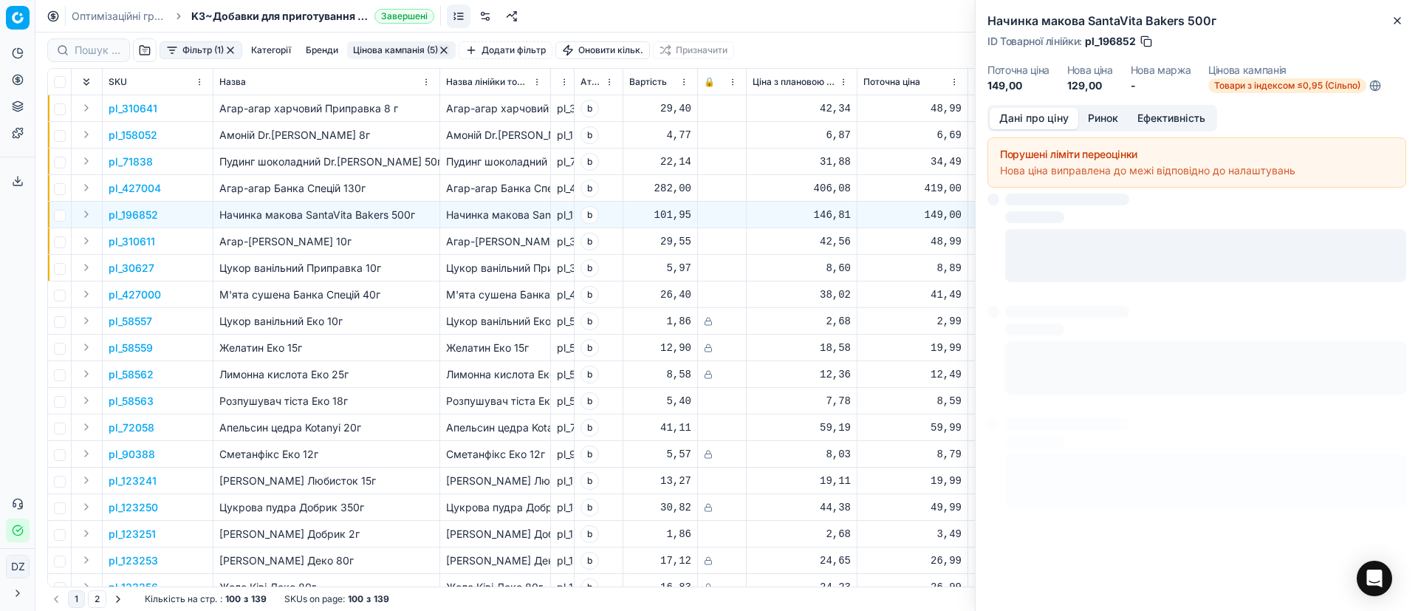
click at [1108, 114] on button "Ринок" at bounding box center [1102, 118] width 49 height 21
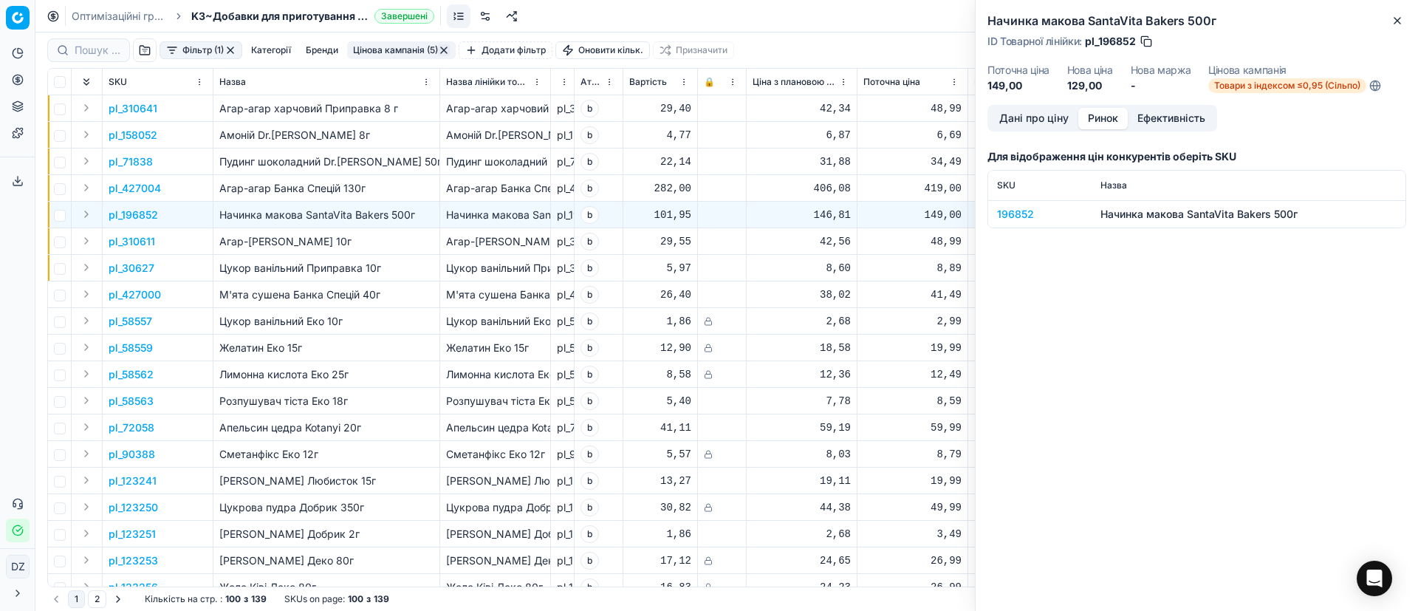
click at [1020, 215] on div "196852" at bounding box center [1040, 214] width 86 height 15
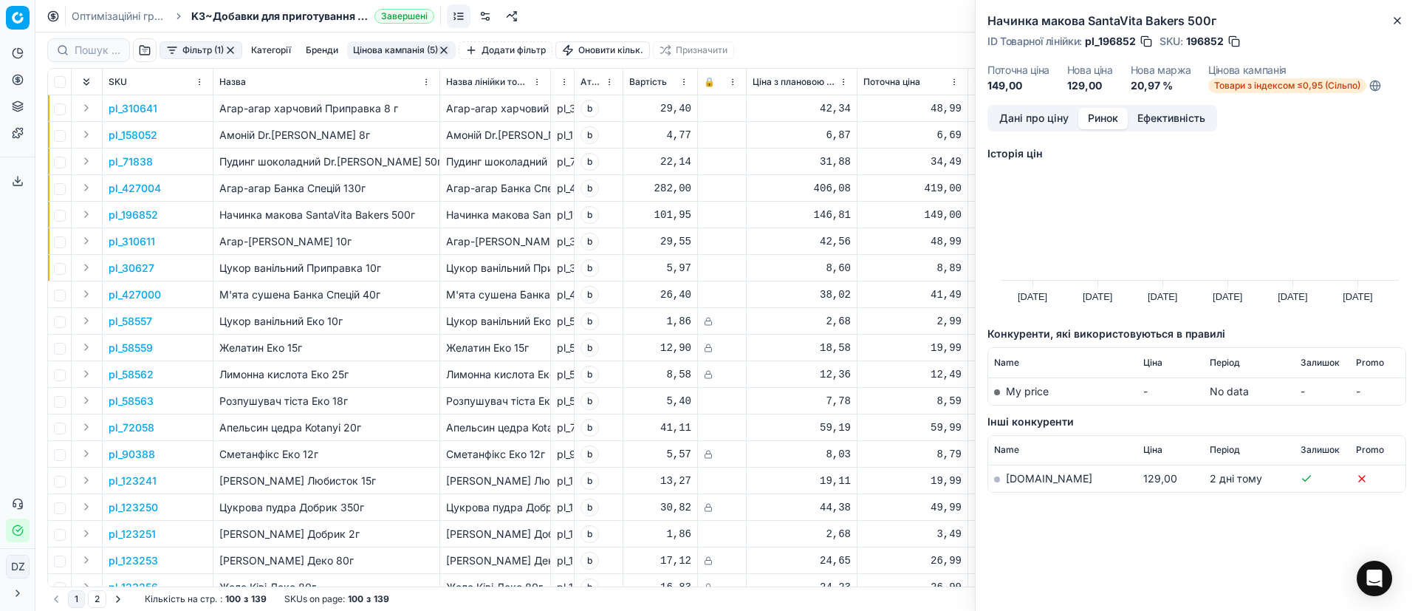
click at [1030, 482] on link "[DOMAIN_NAME]" at bounding box center [1049, 478] width 86 height 13
click at [1396, 9] on div "Начинка макова SantaVita Bakers 500г ID Товарної лінійки : pl_196852 SKU : 1968…" at bounding box center [1197, 52] width 442 height 105
click at [1395, 21] on icon "button" at bounding box center [1398, 21] width 12 height 12
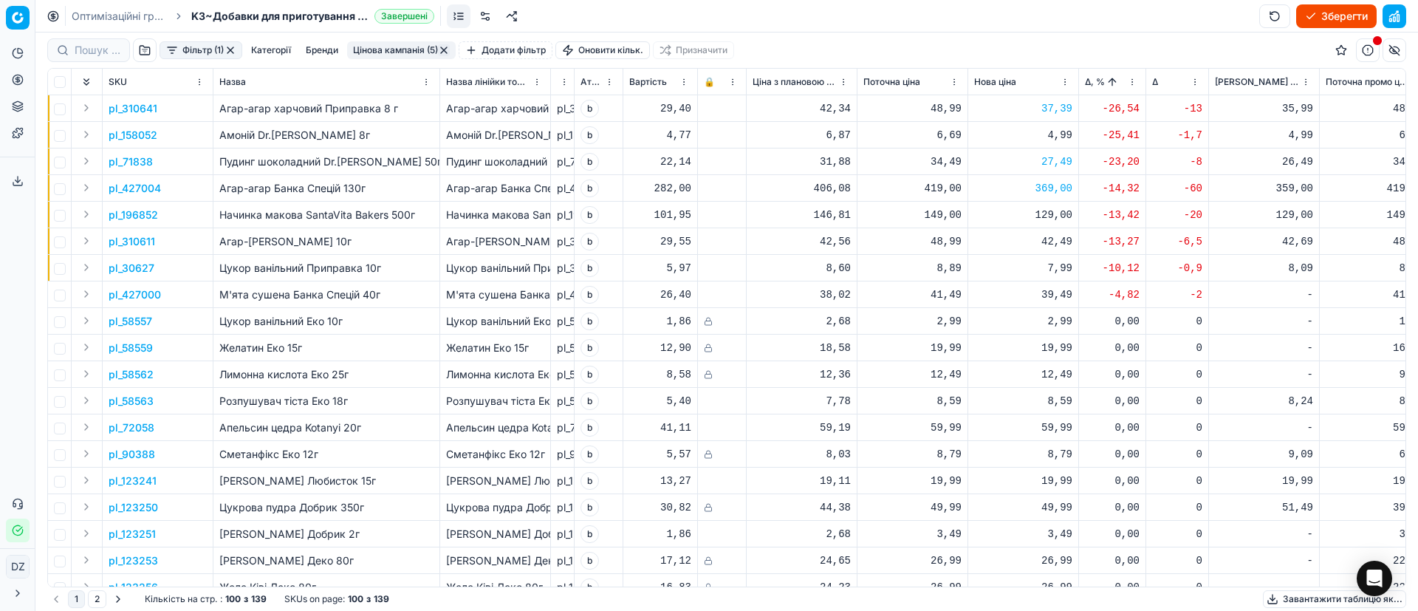
click at [1036, 213] on div "129,00" at bounding box center [1023, 215] width 98 height 15
drag, startPoint x: 1084, startPoint y: 349, endPoint x: 939, endPoint y: 335, distance: 145.5
click at [939, 335] on dl "Поточна: 149,00 Оптимум: 129,00 Вручну: 129.00" at bounding box center [1023, 315] width 213 height 96
type input "134.00"
click at [139, 236] on p "pl_310611" at bounding box center [132, 241] width 47 height 15
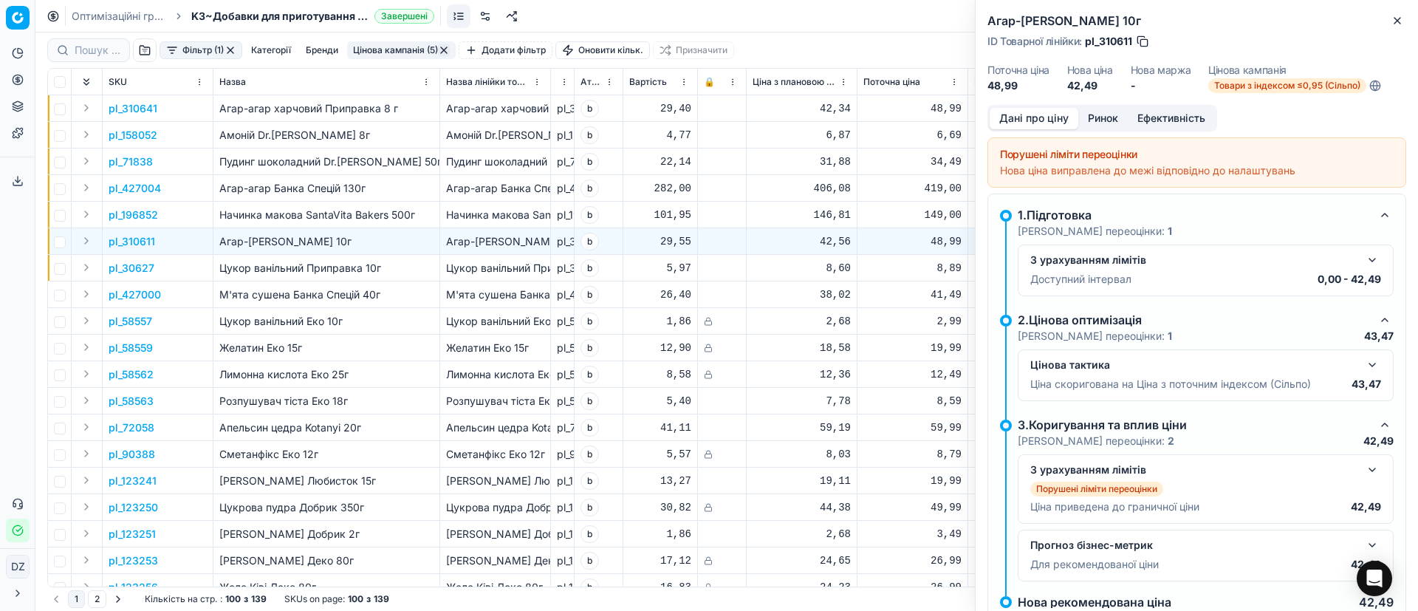
click at [1118, 121] on button "Ринок" at bounding box center [1102, 118] width 49 height 21
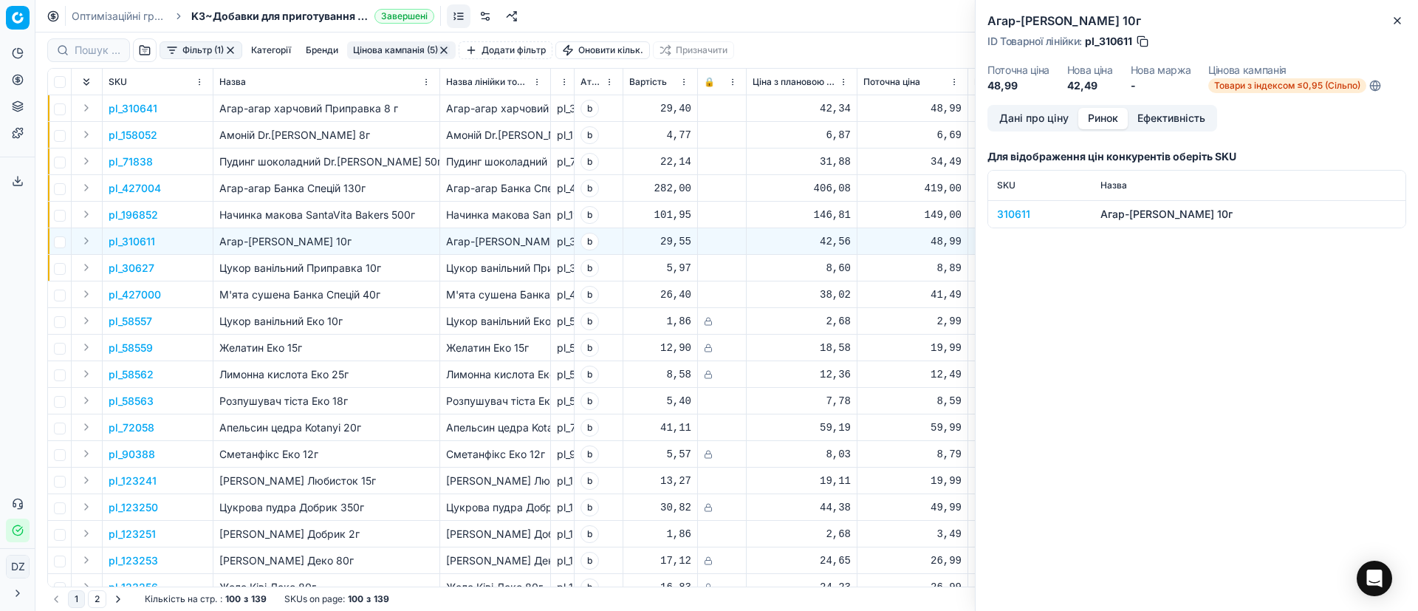
click at [1029, 213] on div "310611" at bounding box center [1040, 214] width 86 height 15
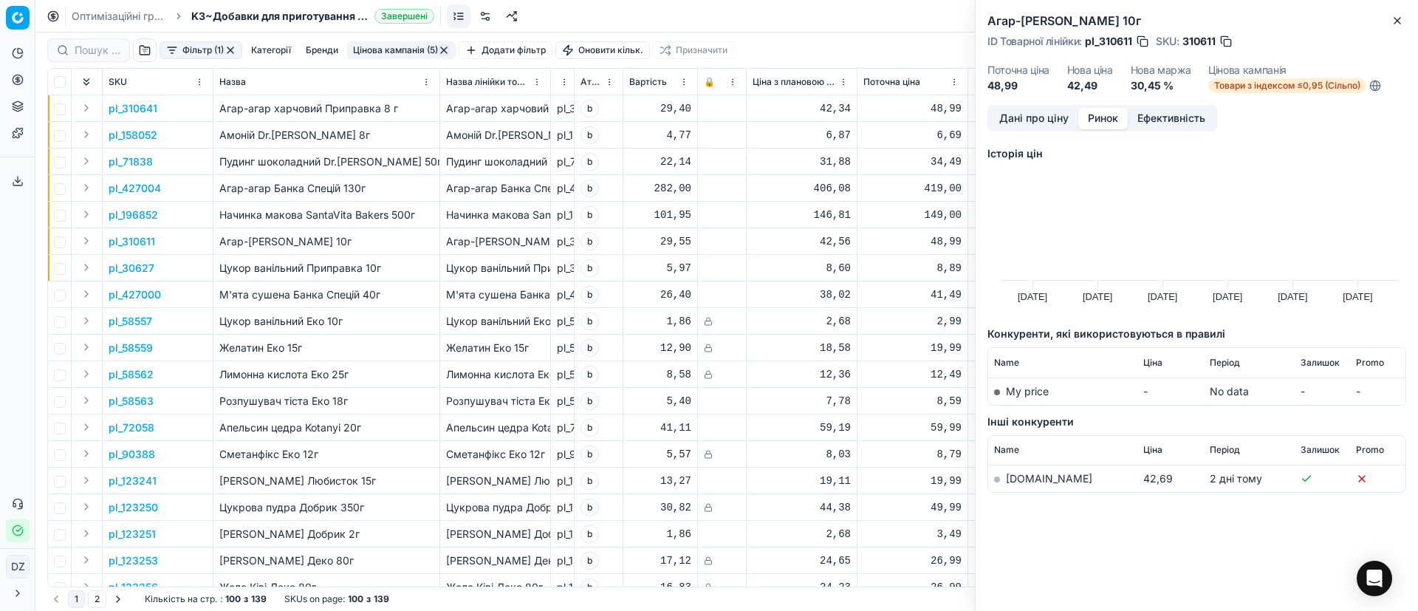
click at [1022, 479] on link "[DOMAIN_NAME]" at bounding box center [1049, 478] width 86 height 13
click at [1396, 23] on icon "button" at bounding box center [1398, 21] width 12 height 12
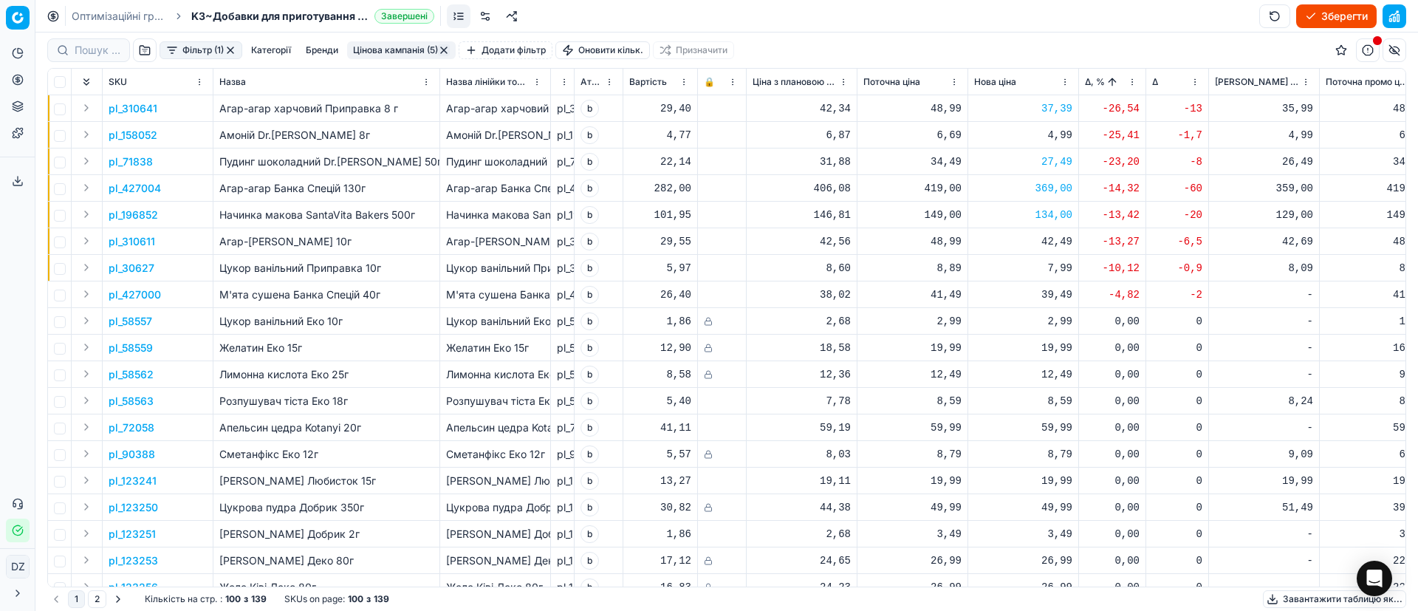
click at [1055, 241] on div "42,49" at bounding box center [1023, 241] width 98 height 15
drag, startPoint x: 1075, startPoint y: 375, endPoint x: 960, endPoint y: 367, distance: 115.5
click at [976, 369] on dl "Поточна: 48,99 Оптимум: 42,49 Вручну: 42.49" at bounding box center [1023, 341] width 213 height 96
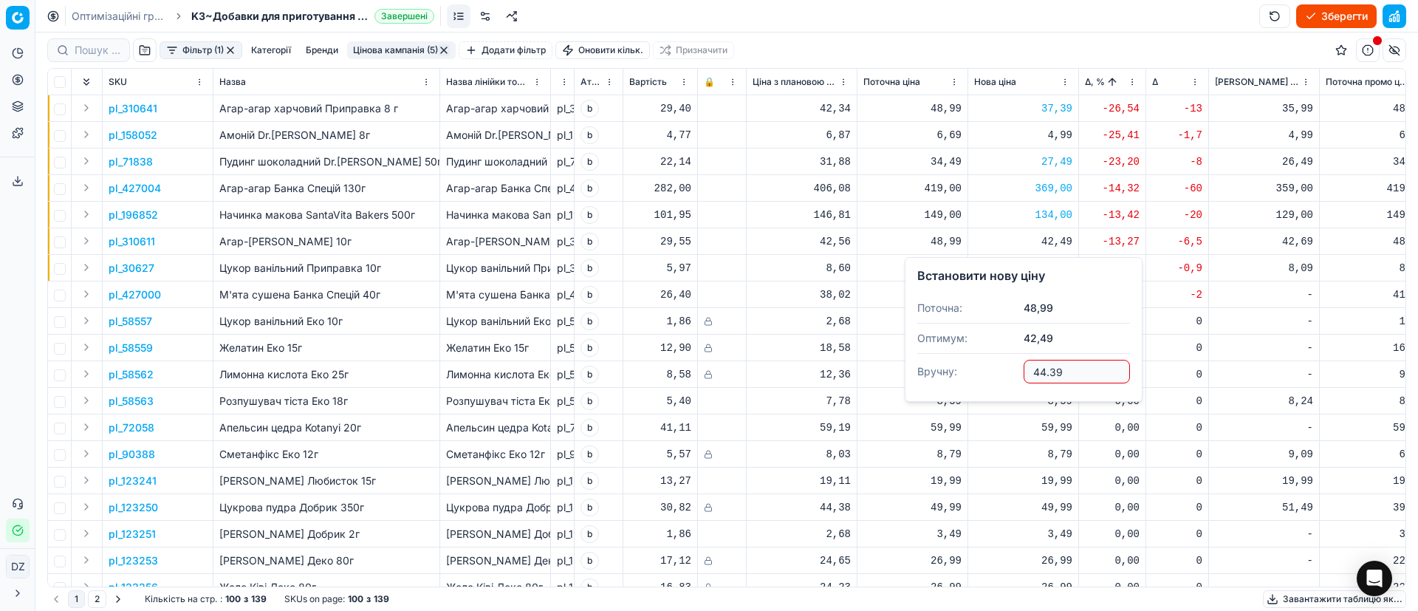
type input "44.39"
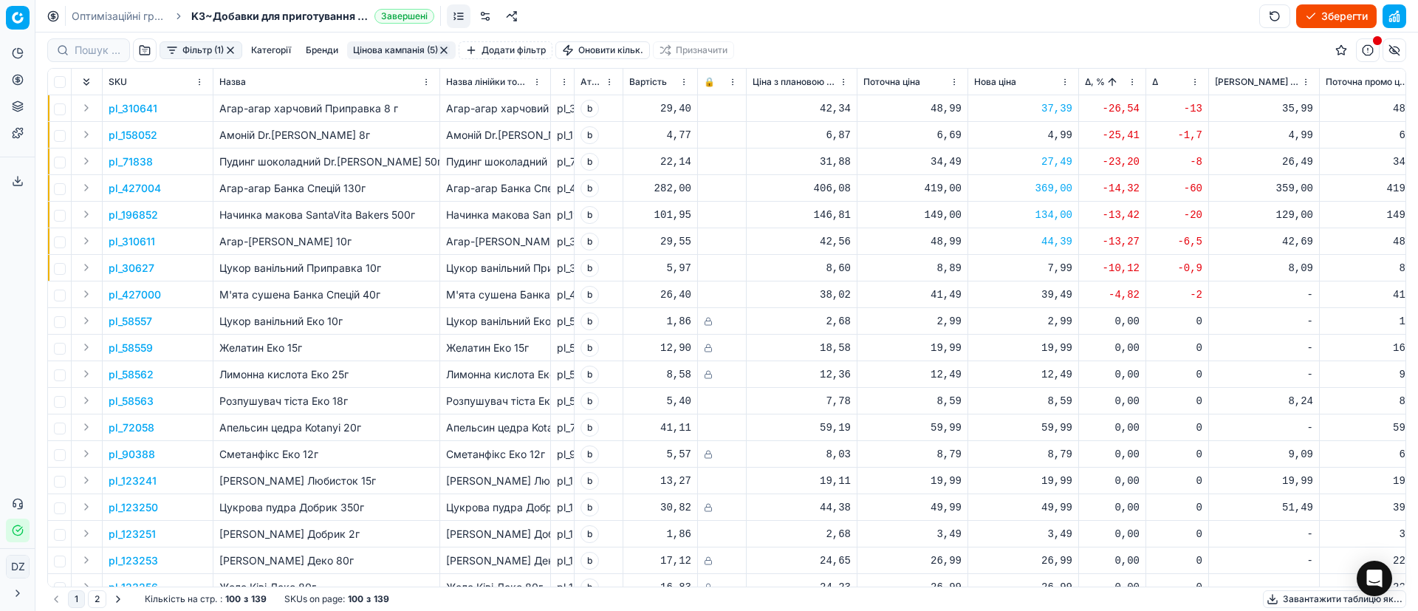
click at [144, 265] on p "pl_30627" at bounding box center [132, 268] width 46 height 15
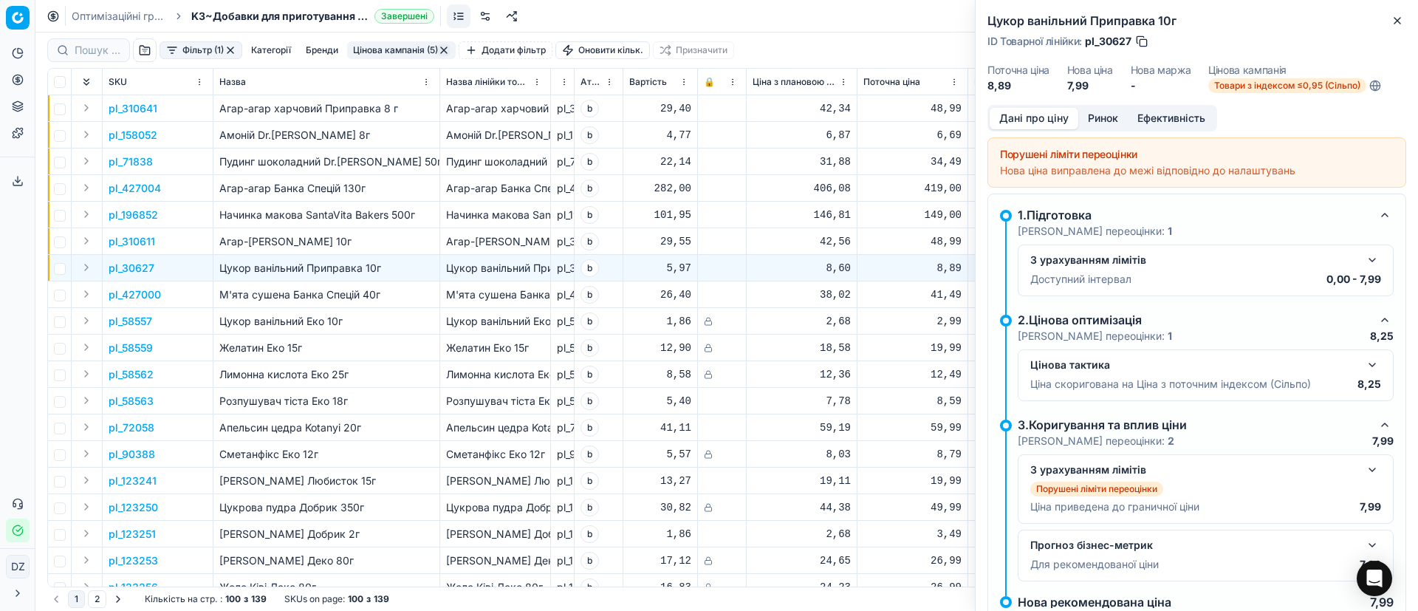
click at [1103, 123] on button "Ринок" at bounding box center [1102, 118] width 49 height 21
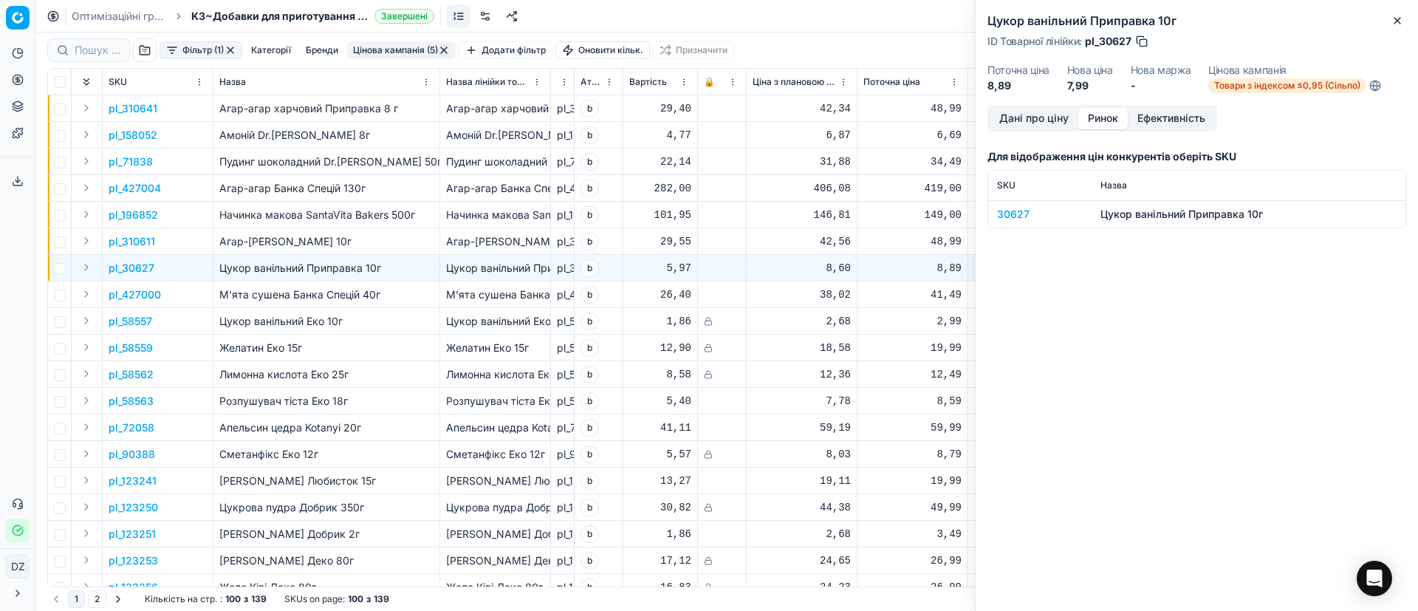
click at [1021, 211] on div "30627" at bounding box center [1040, 214] width 86 height 15
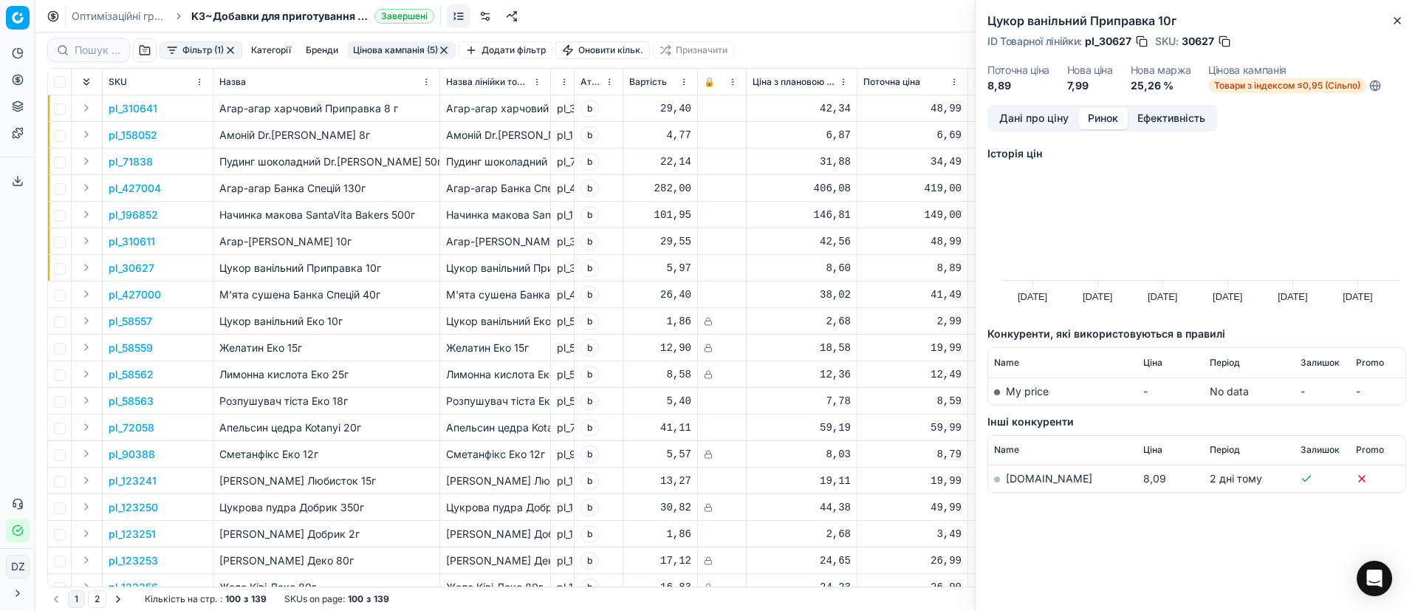
click at [1026, 481] on link "[DOMAIN_NAME]" at bounding box center [1049, 478] width 86 height 13
click at [1398, 20] on icon "button" at bounding box center [1398, 21] width 6 height 6
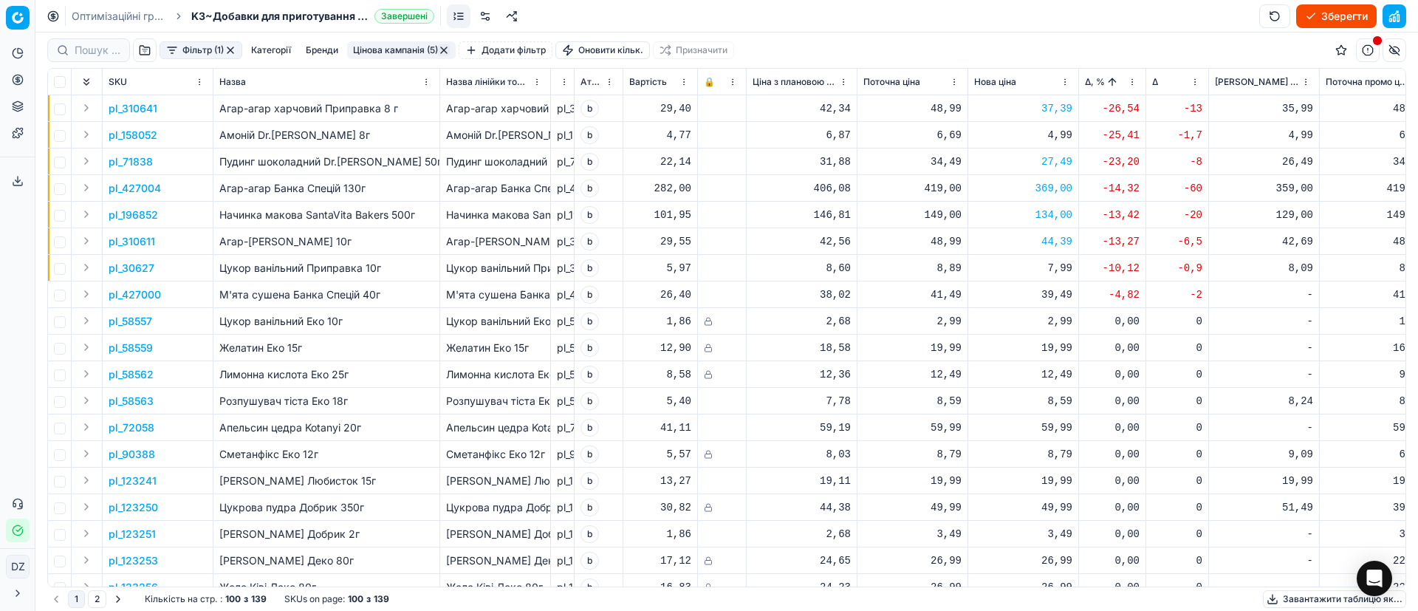
click at [1064, 266] on div "7,99" at bounding box center [1023, 268] width 98 height 15
drag, startPoint x: 1063, startPoint y: 385, endPoint x: 917, endPoint y: 392, distance: 146.4
click at [917, 392] on div "Встановити нову ціну Поточна: 8,89 Оптимум: 7,99 Вручну: 7.99" at bounding box center [1024, 356] width 238 height 145
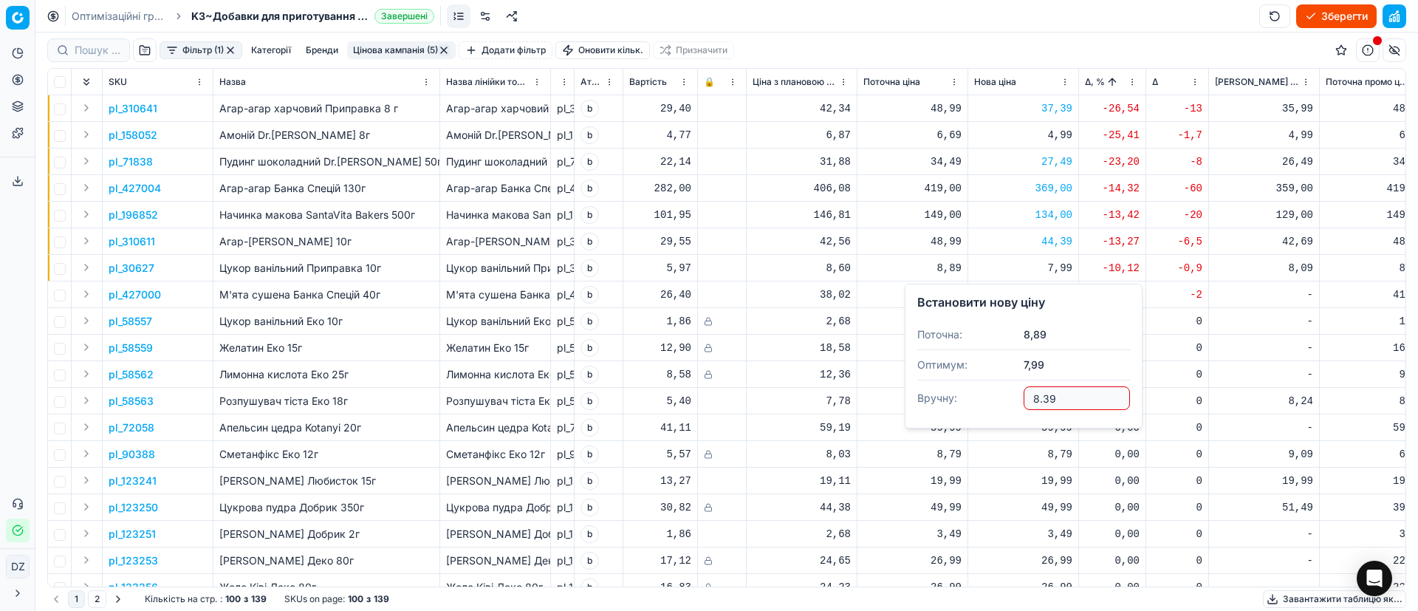
type input "8.39"
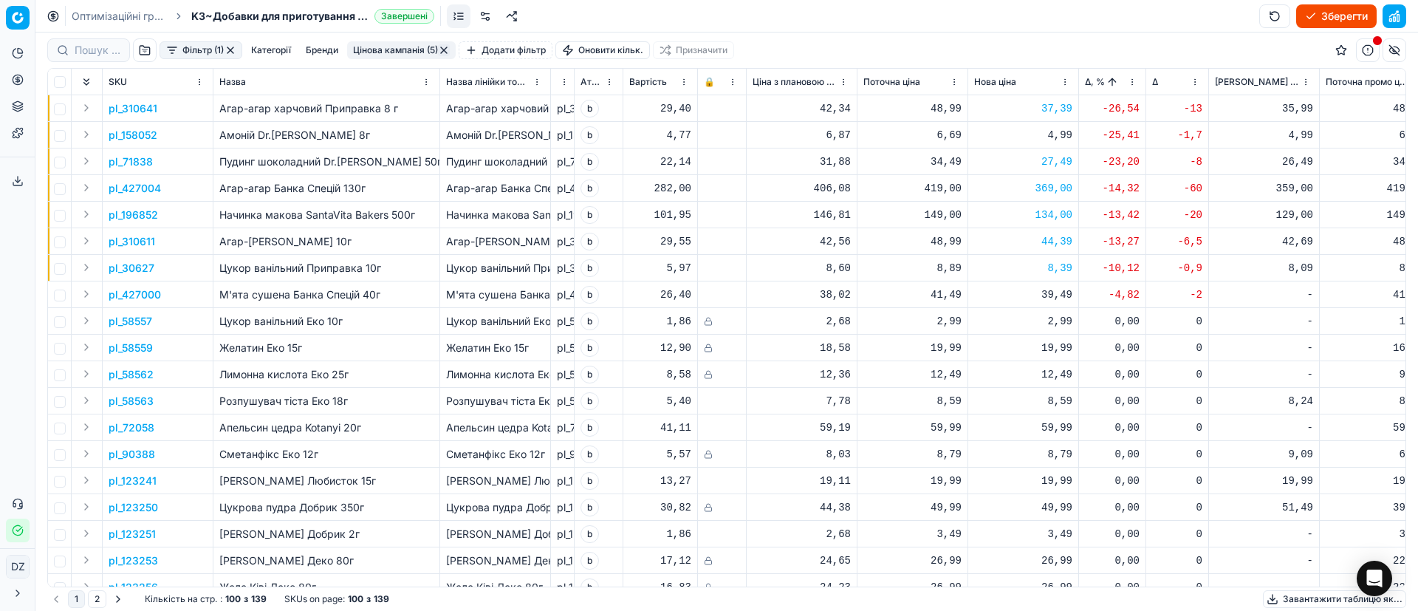
click at [131, 398] on p "pl_58563" at bounding box center [131, 401] width 45 height 15
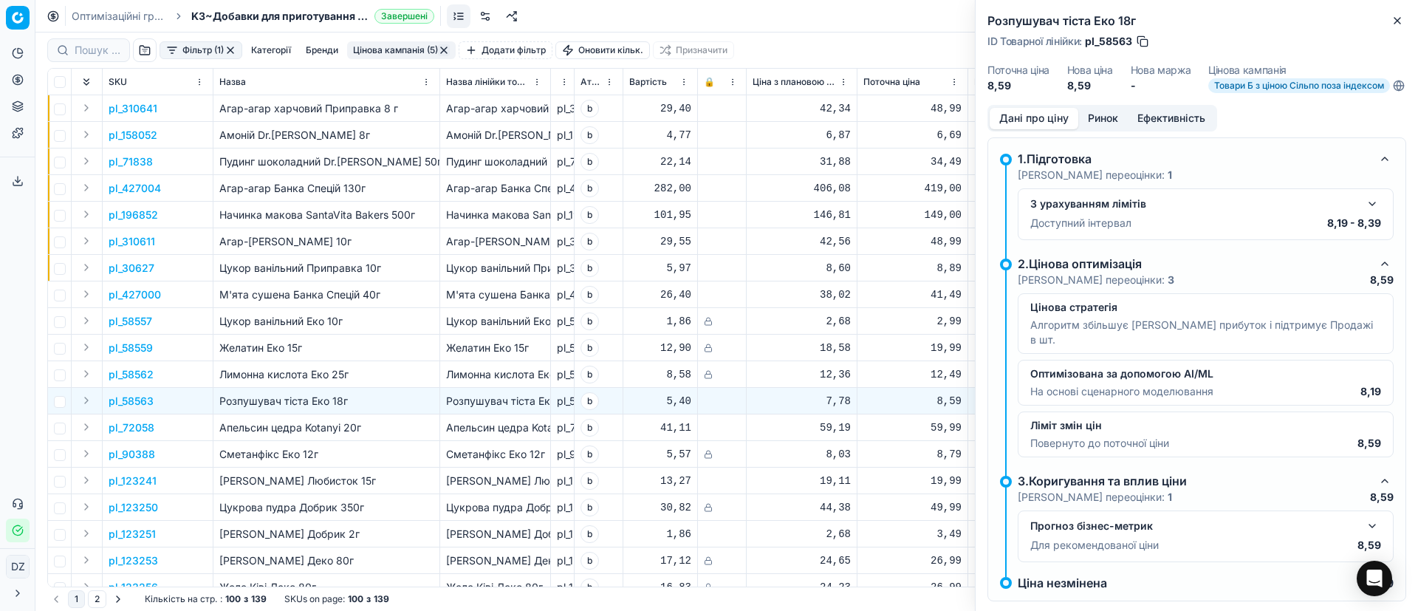
click at [1100, 129] on button "Ринок" at bounding box center [1102, 118] width 49 height 21
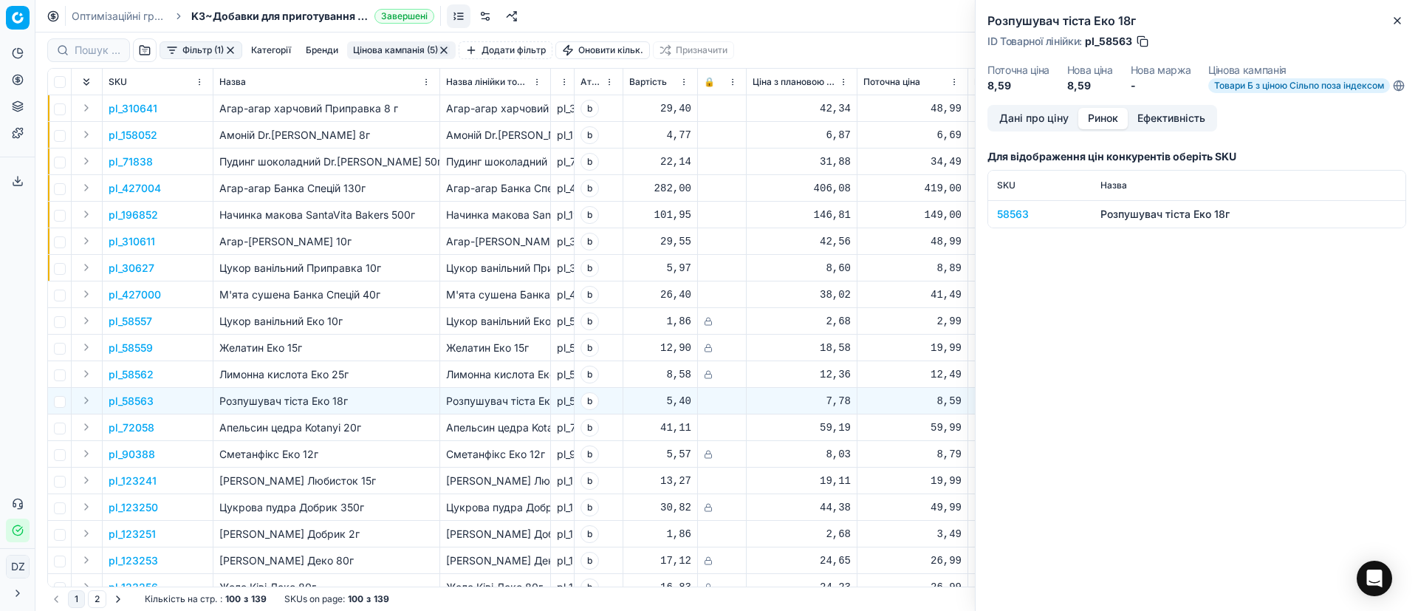
click at [1013, 222] on div "58563" at bounding box center [1040, 214] width 86 height 15
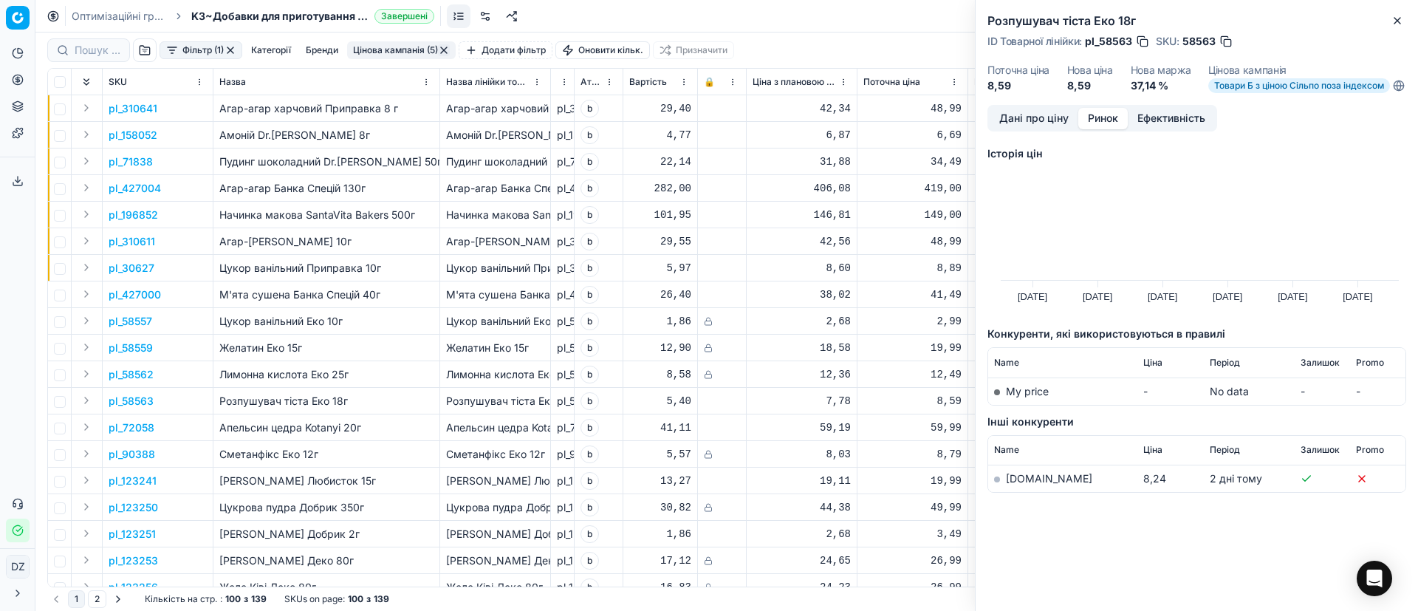
click at [1029, 485] on link "[DOMAIN_NAME]" at bounding box center [1049, 478] width 86 height 13
click at [1401, 18] on icon "button" at bounding box center [1398, 21] width 12 height 12
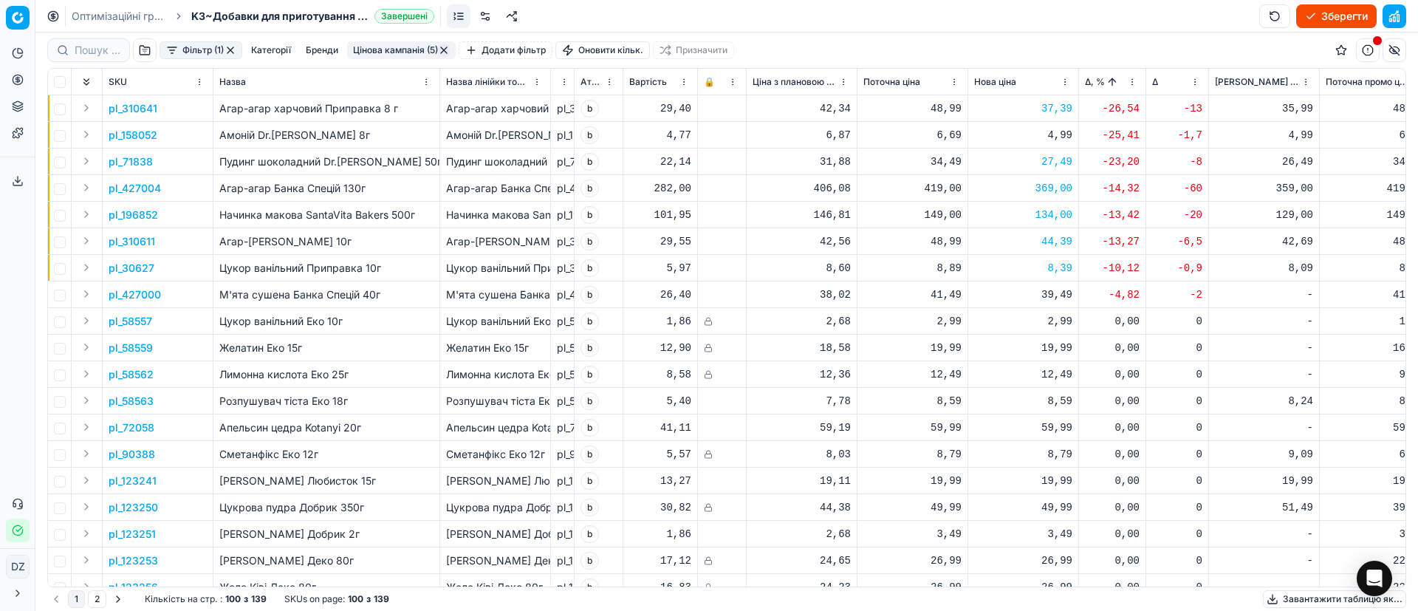
click at [1334, 13] on button "Зберегти" at bounding box center [1336, 16] width 81 height 24
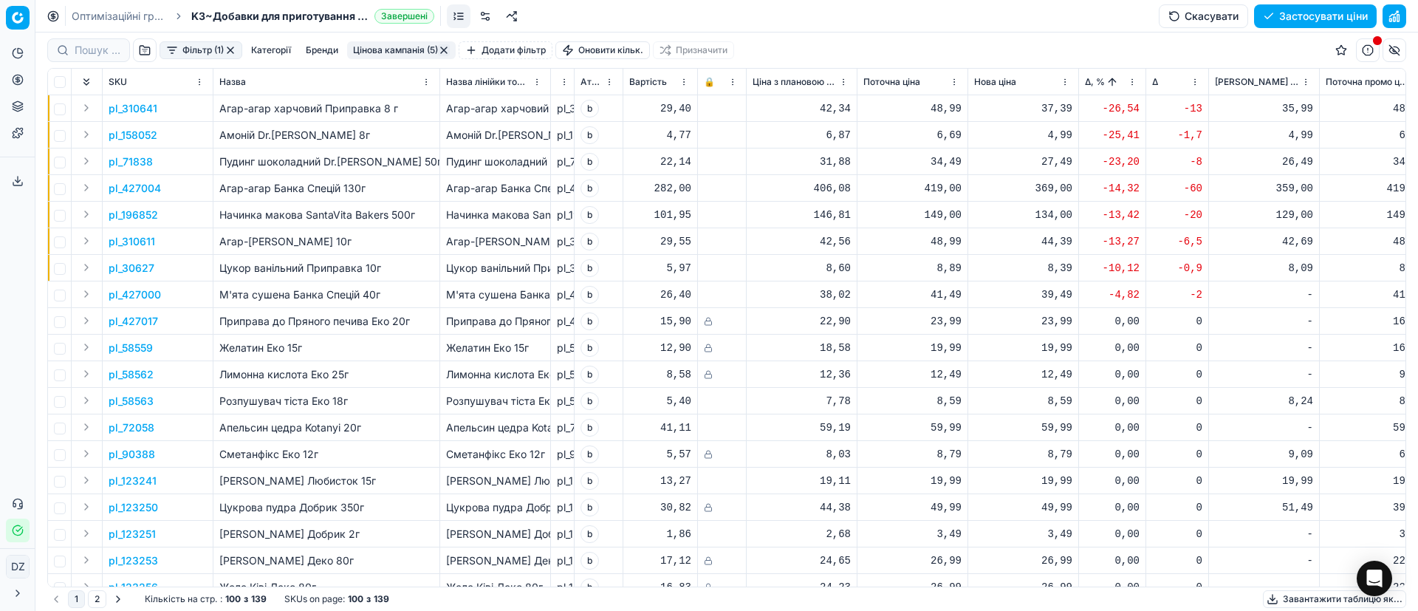
click at [1314, 8] on button "Застосувати ціни" at bounding box center [1315, 16] width 123 height 24
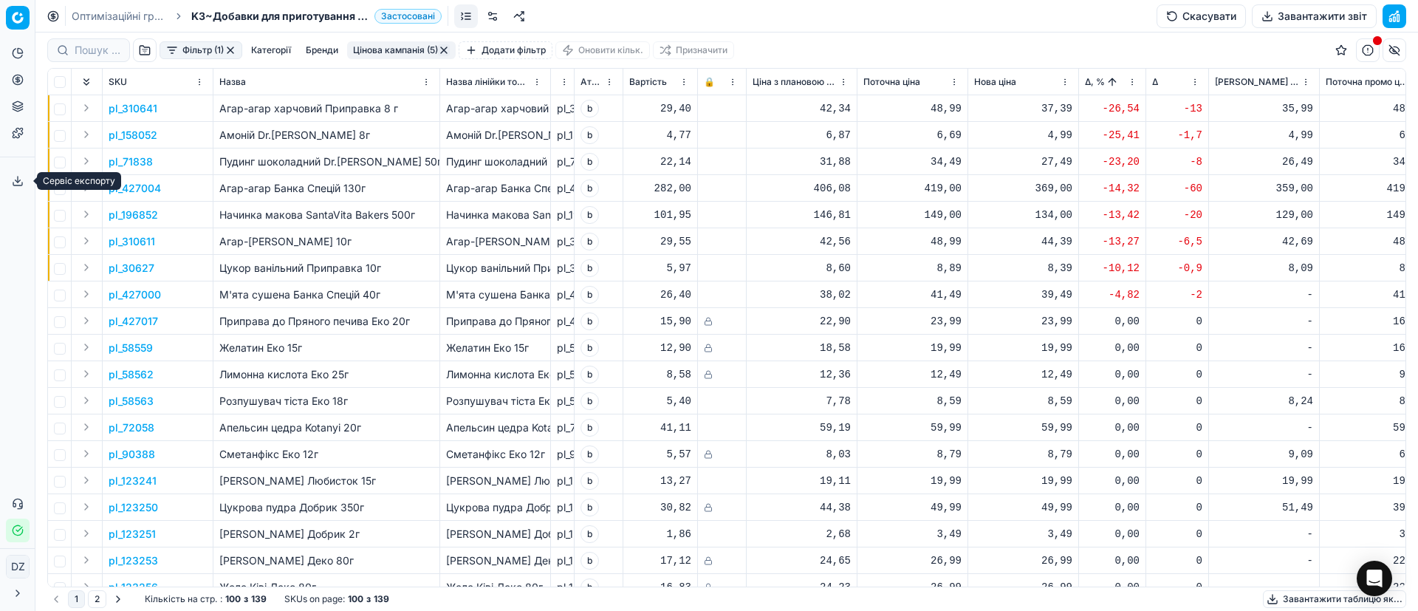
click at [20, 183] on icon at bounding box center [18, 181] width 12 height 12
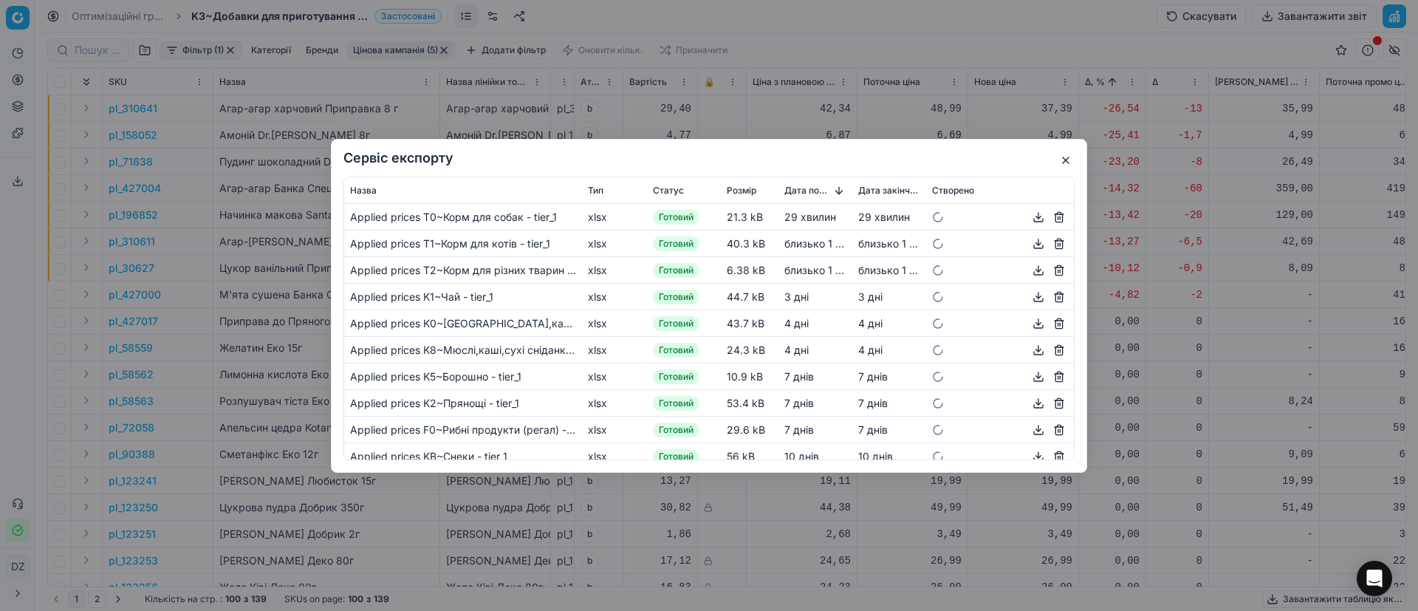
click at [1064, 160] on button "button" at bounding box center [1066, 160] width 18 height 18
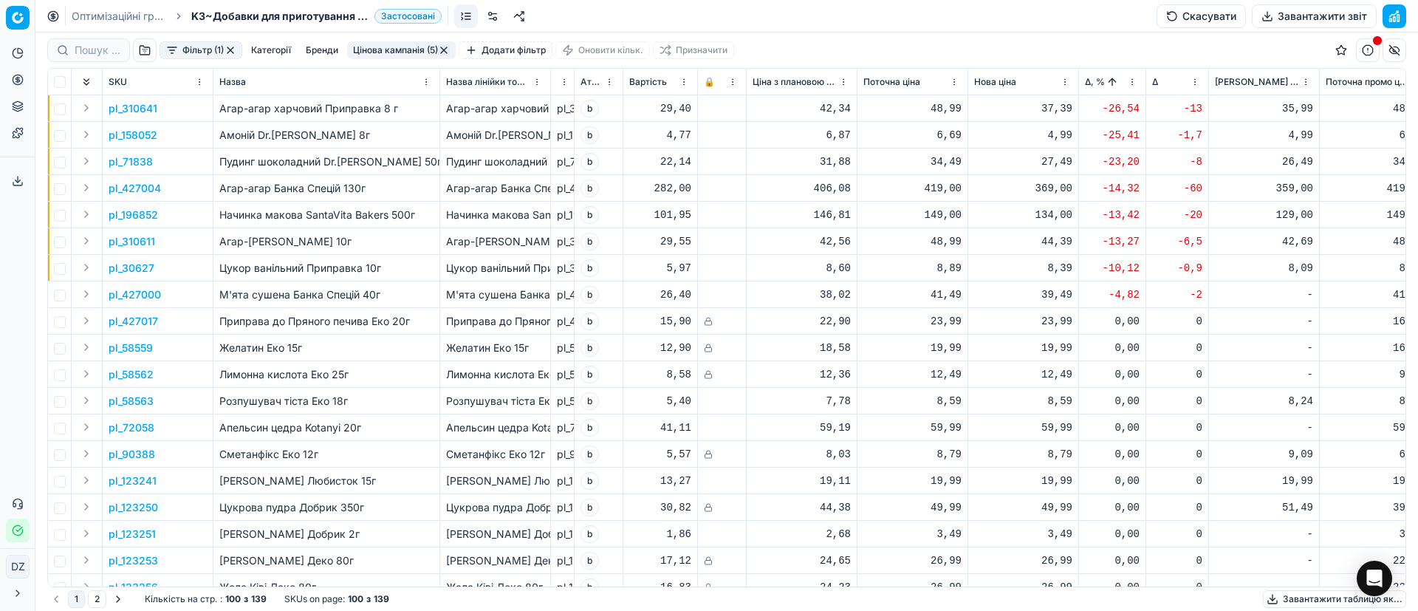
click at [1310, 15] on button "Завантажити звіт" at bounding box center [1314, 16] width 125 height 24
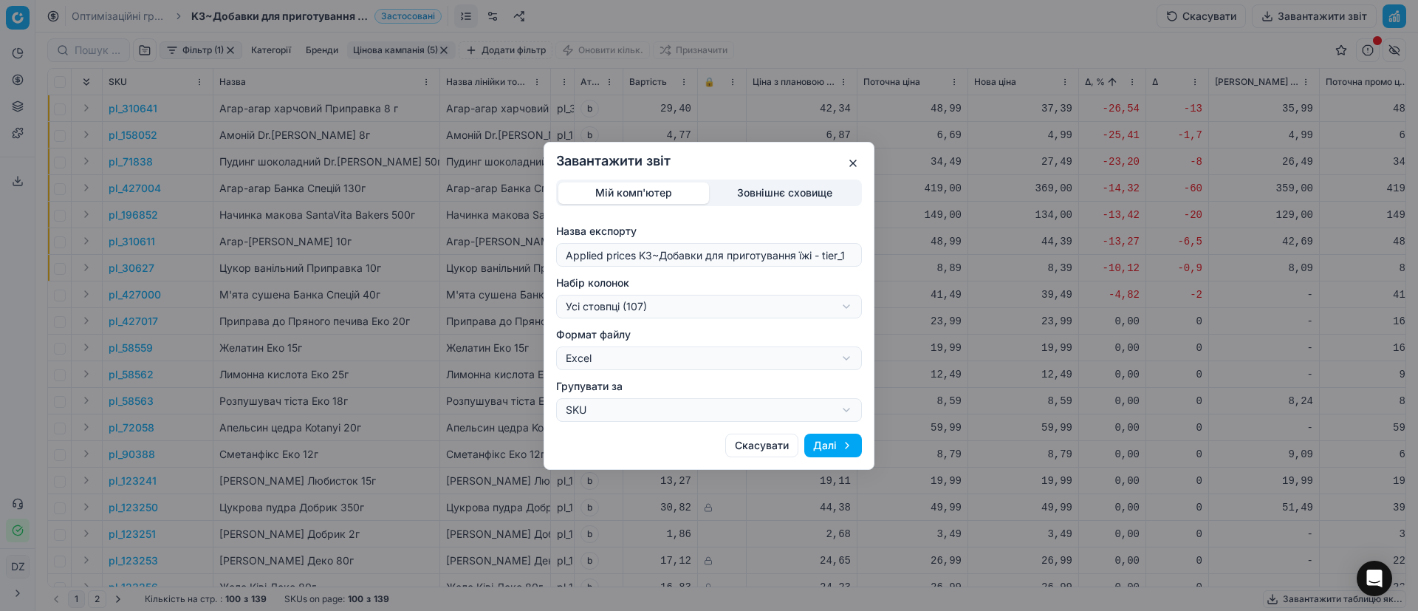
click at [749, 305] on div "Завантажити звіт Мій комп'ютер Зовнішнє сховище Назва експорту Applied prices K…" at bounding box center [709, 305] width 1418 height 611
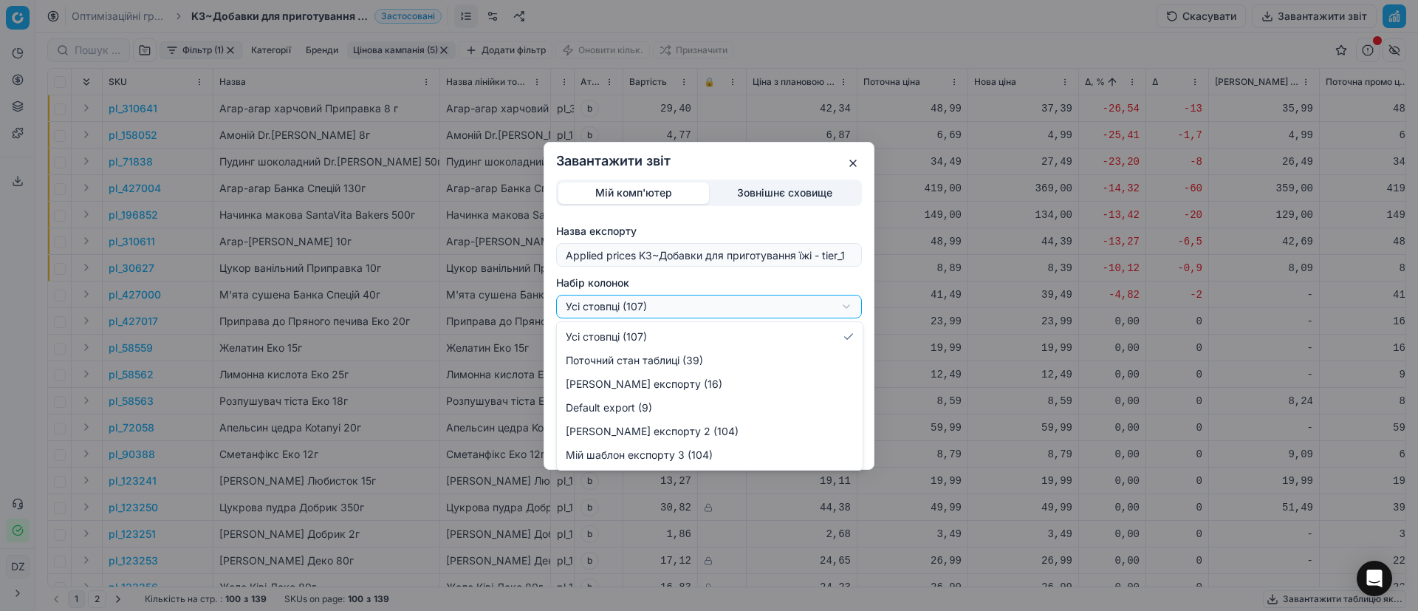
select select "custom"
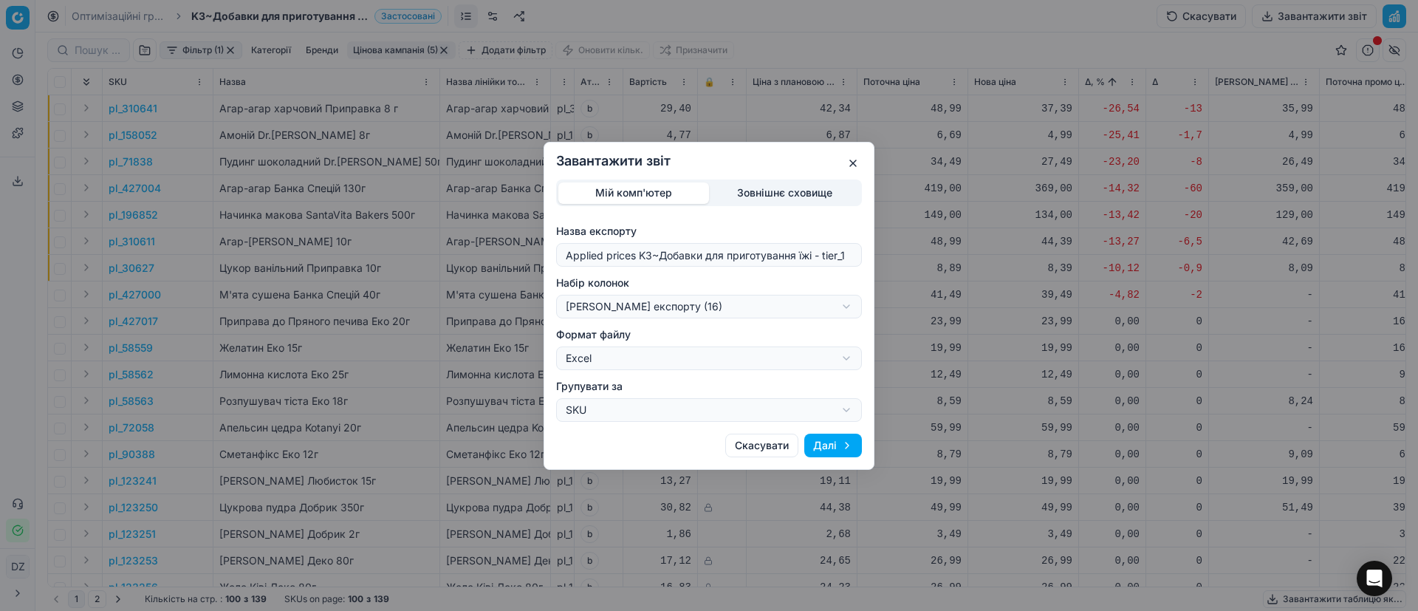
click at [836, 441] on button "Далі" at bounding box center [833, 446] width 58 height 24
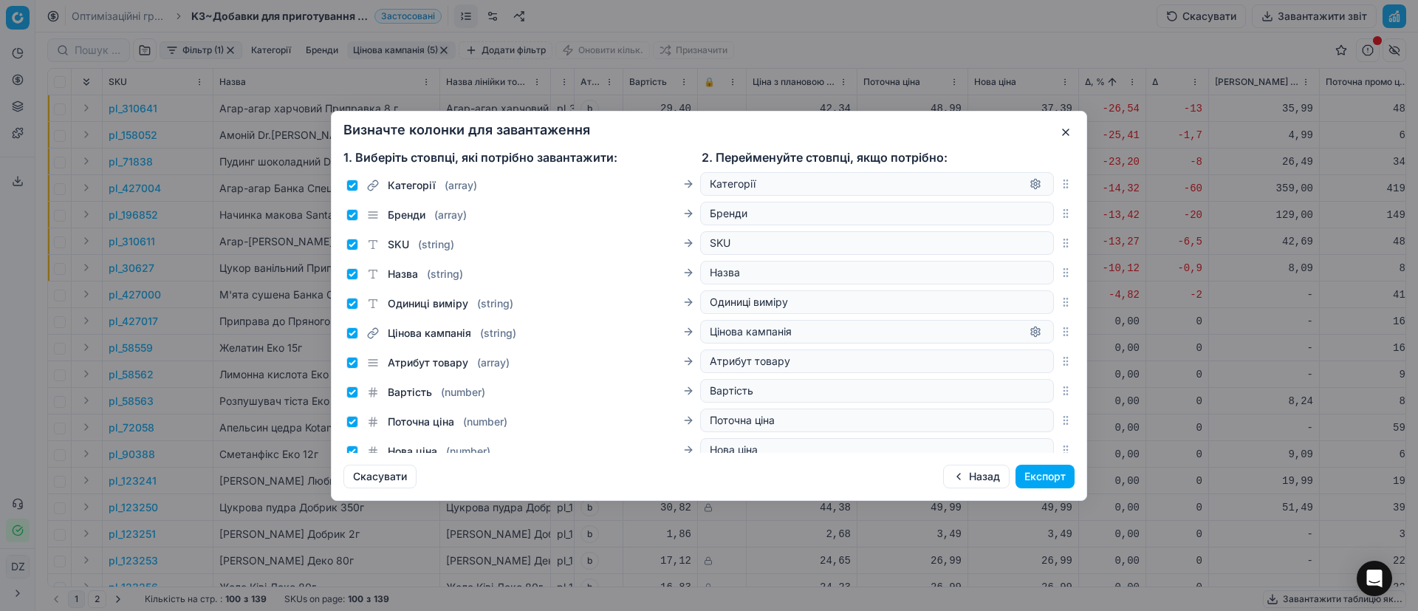
click at [1048, 473] on button "Експорт" at bounding box center [1045, 477] width 59 height 24
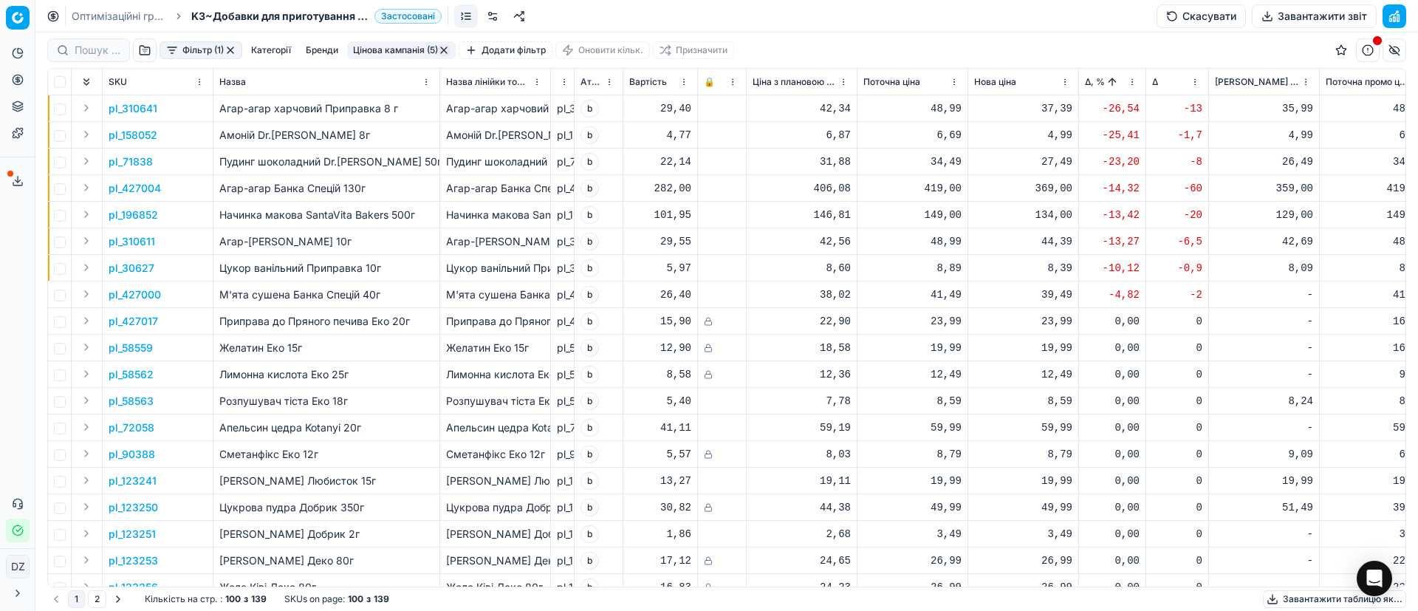
click at [27, 179] on button "Сервіс експорту" at bounding box center [18, 181] width 24 height 24
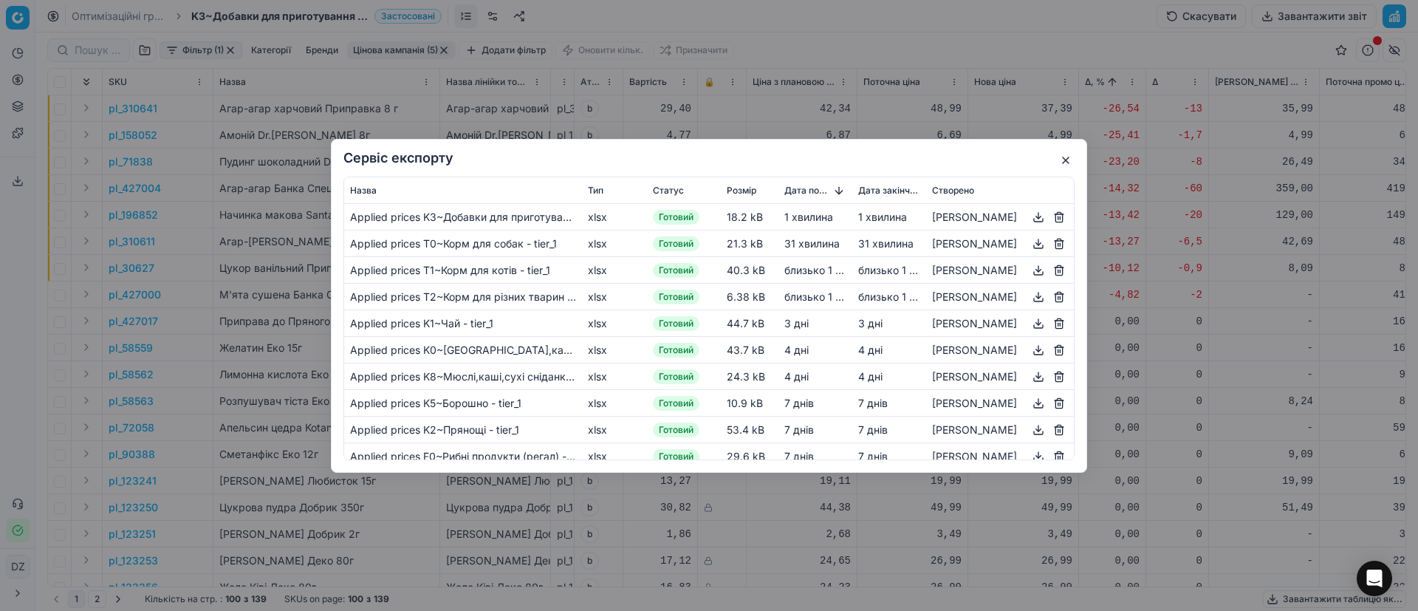
click at [1030, 219] on button "button" at bounding box center [1039, 217] width 18 height 18
drag, startPoint x: 985, startPoint y: 549, endPoint x: 991, endPoint y: 526, distance: 23.5
click at [985, 548] on div "Сервіс експорту Назва Тип Статус Розмір Дата початку Дата закінчення Створено A…" at bounding box center [709, 305] width 1418 height 611
